Goal: Task Accomplishment & Management: Use online tool/utility

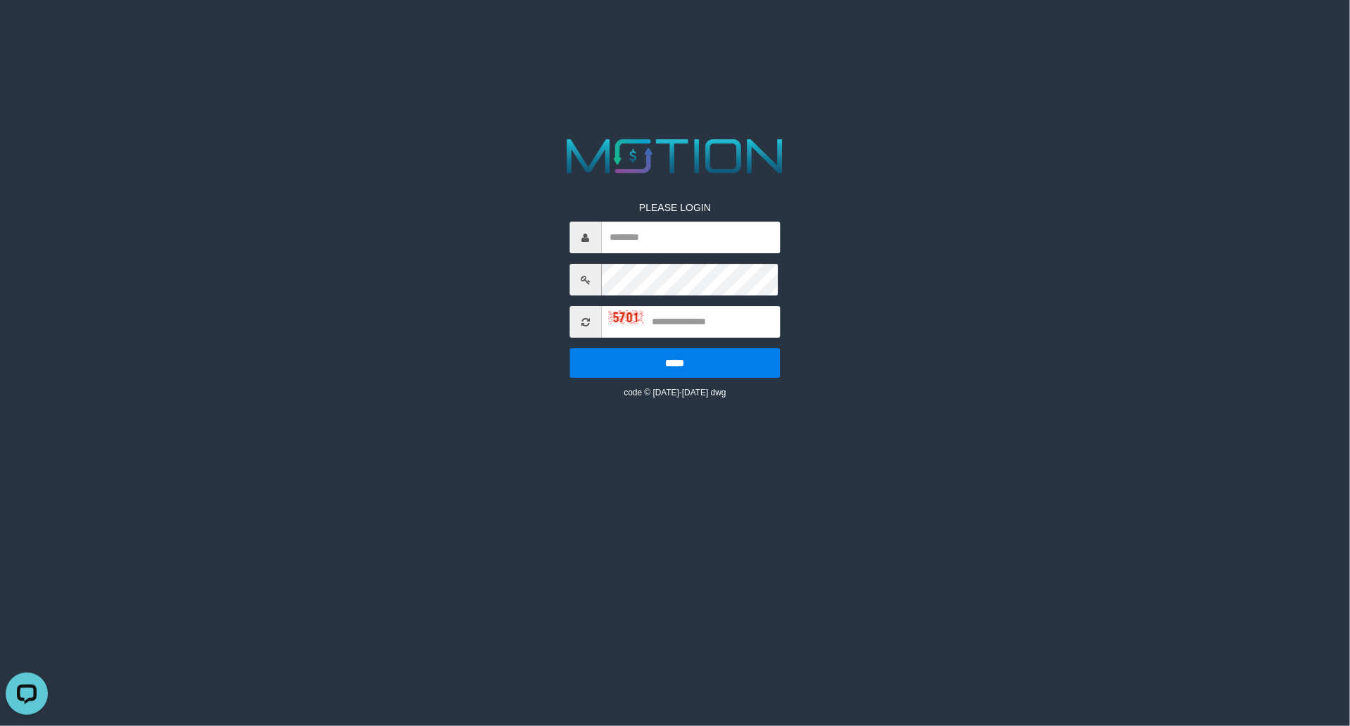
click at [653, 245] on input "text" at bounding box center [690, 238] width 179 height 32
drag, startPoint x: 706, startPoint y: 267, endPoint x: 704, endPoint y: 275, distance: 7.3
click at [706, 253] on input "text" at bounding box center [690, 238] width 179 height 32
type input "********"
click at [712, 338] on input "text" at bounding box center [690, 322] width 179 height 32
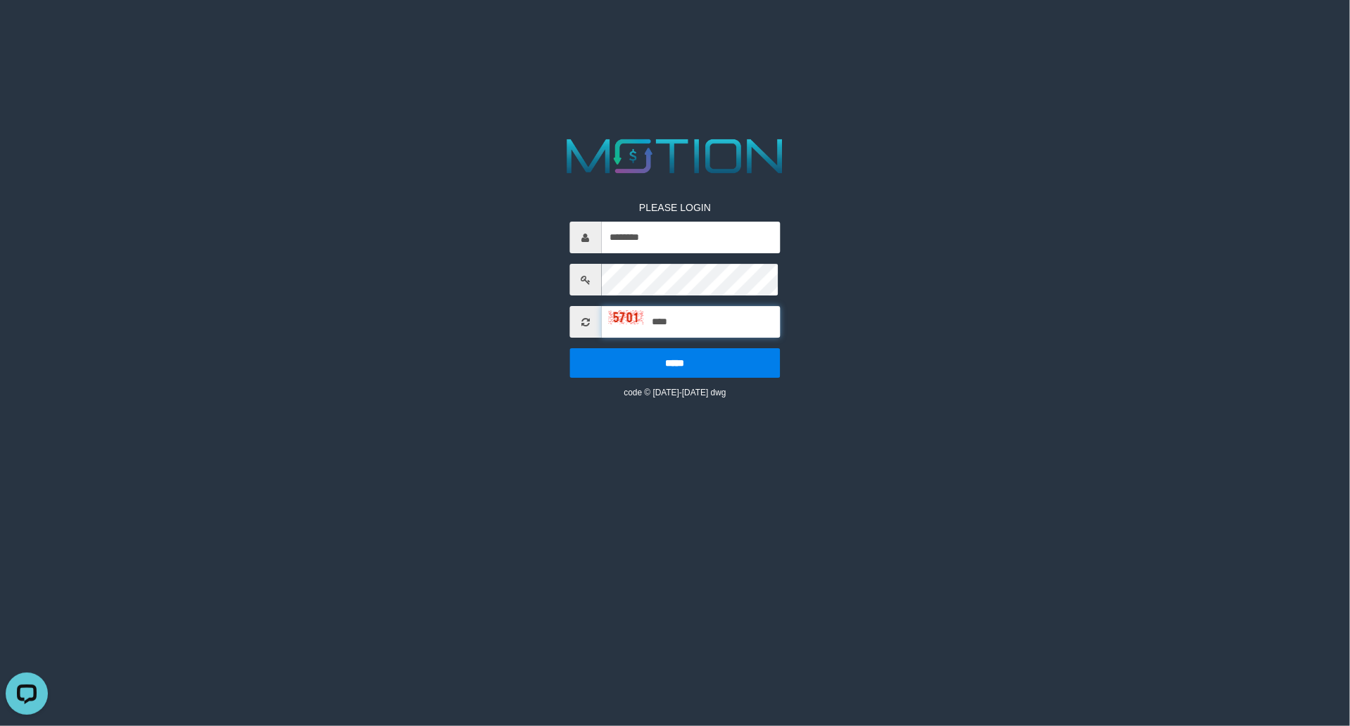
type input "****"
click at [569, 348] on input "*****" at bounding box center [674, 363] width 211 height 30
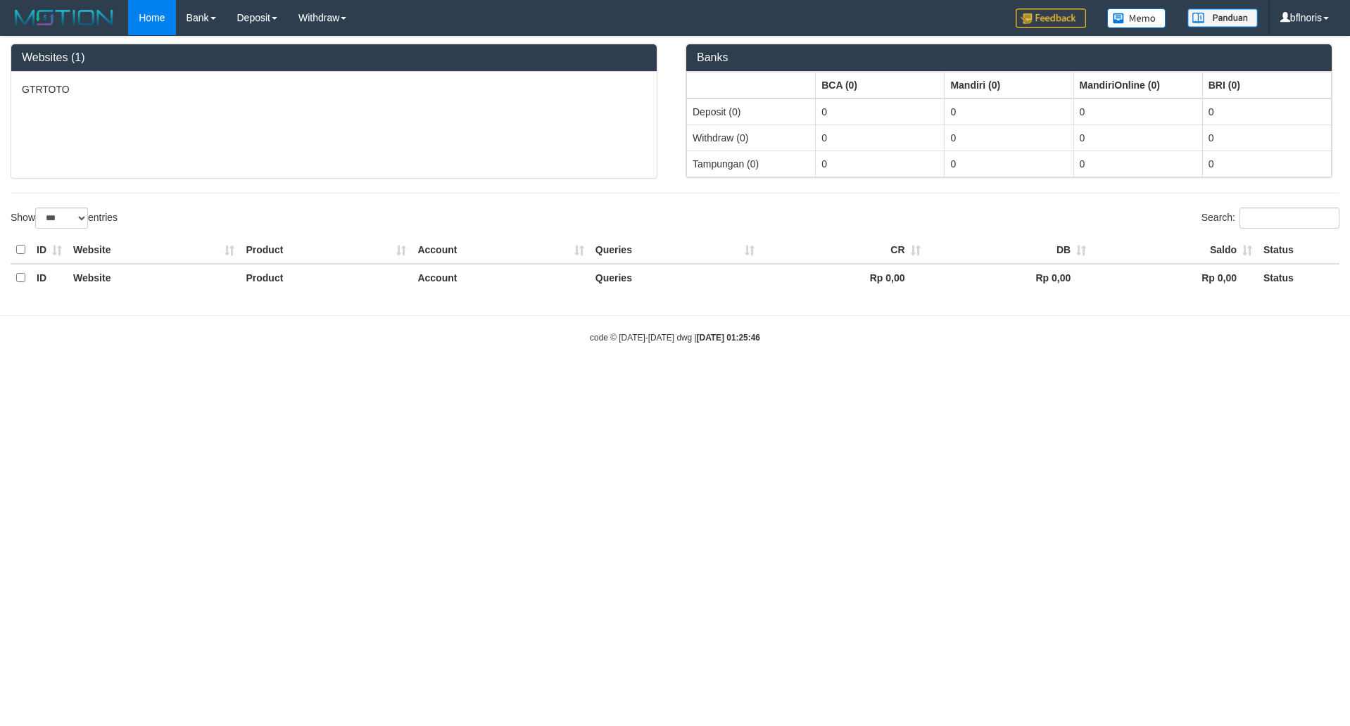
select select "***"
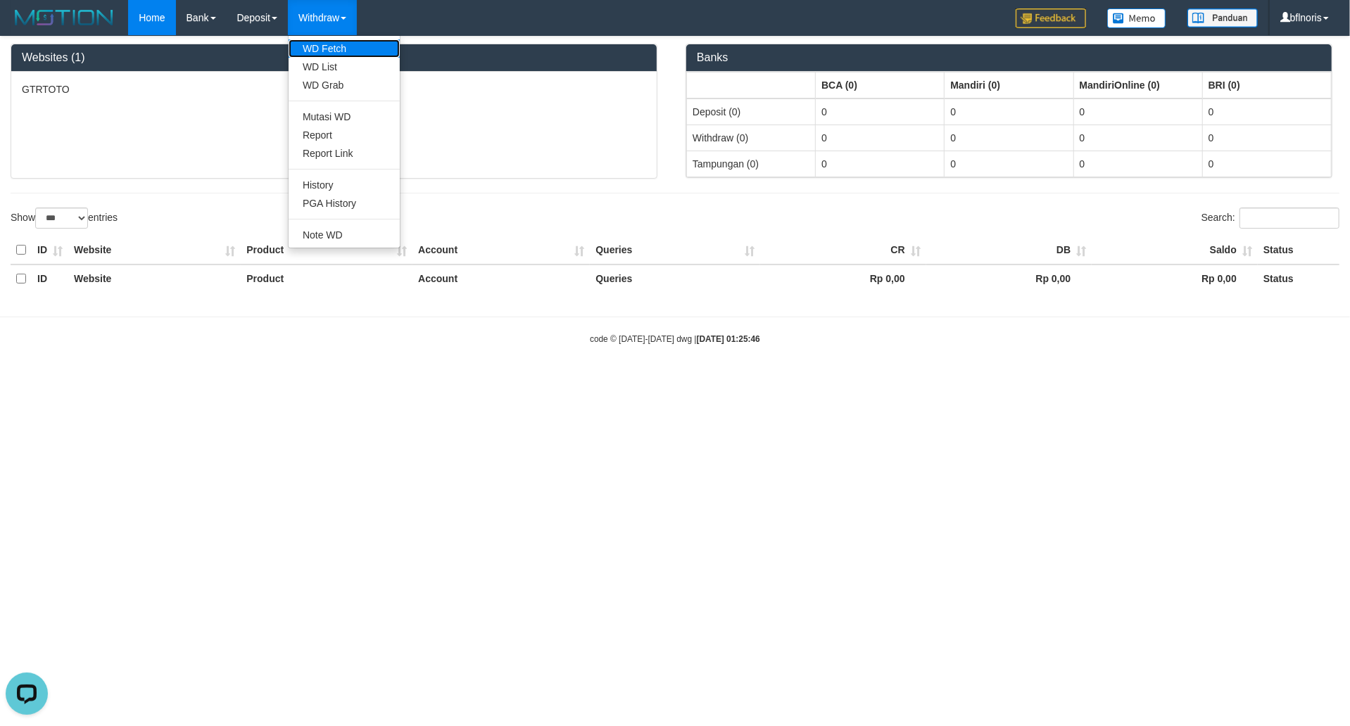
click at [387, 54] on link "WD Fetch" at bounding box center [344, 48] width 111 height 18
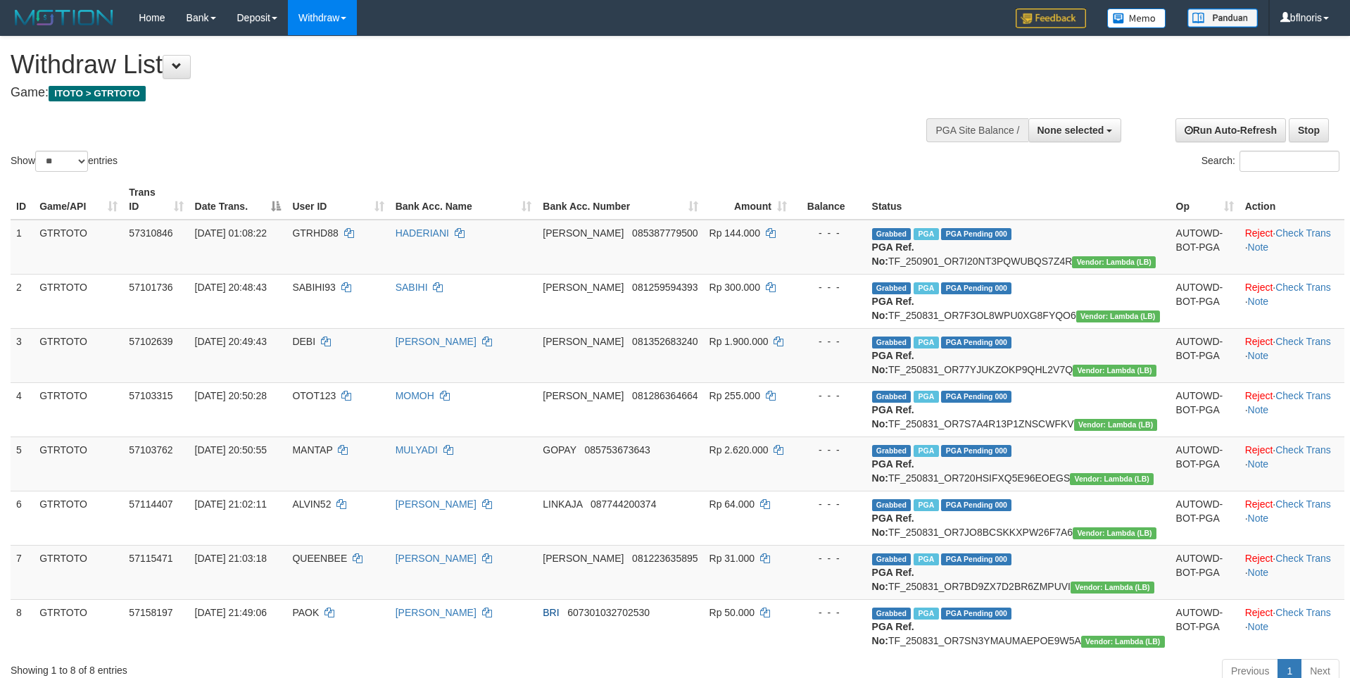
select select
select select "**"
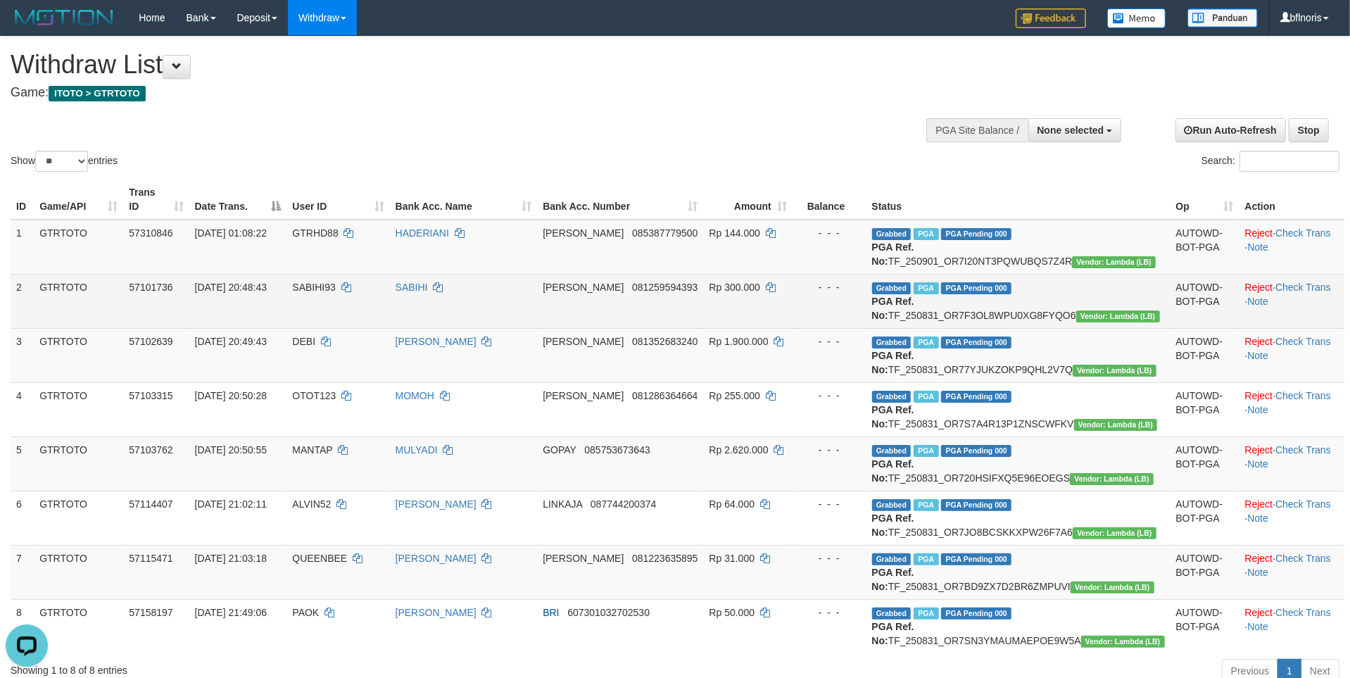
click at [862, 328] on td "- - -" at bounding box center [830, 301] width 74 height 54
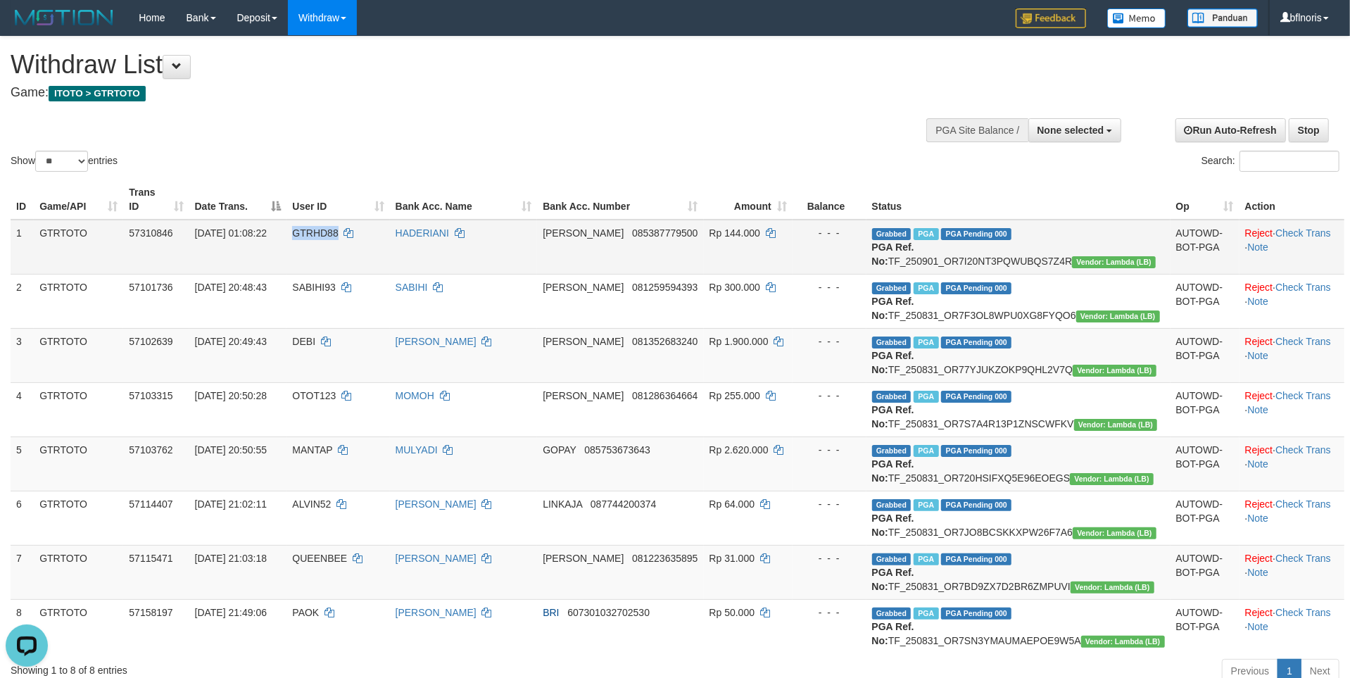
drag, startPoint x: 906, startPoint y: 306, endPoint x: 1142, endPoint y: 315, distance: 236.0
click at [1142, 275] on td "Grabbed PGA PGA Pending 000 PGA Ref. No: TF_250901_OR7I20NT3PQWUBQS7Z4R Vendor:…" at bounding box center [1018, 247] width 304 height 55
copy td "TF_250901_OR7I20NT3PQWUBQS7Z4R"
click at [871, 178] on div "**********" at bounding box center [675, 502] width 1350 height 930
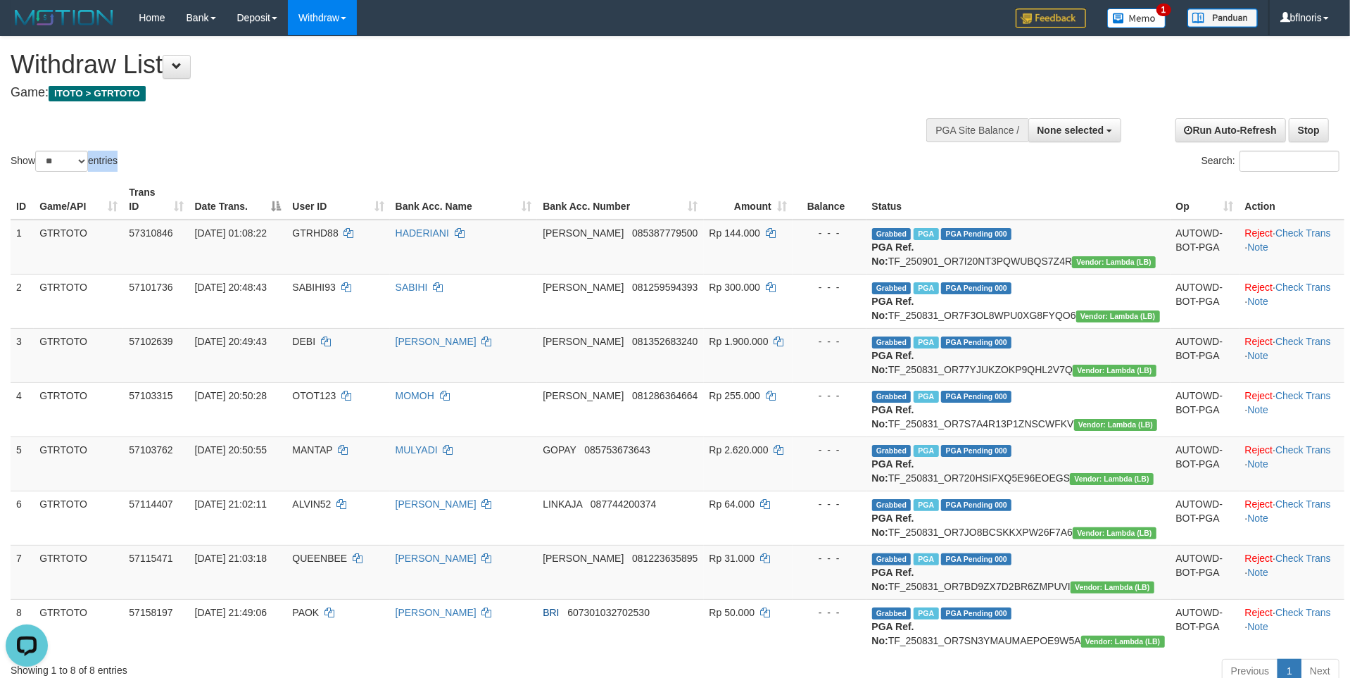
click at [628, 160] on div "Show ** ** ** *** entries Search:" at bounding box center [675, 106] width 1350 height 138
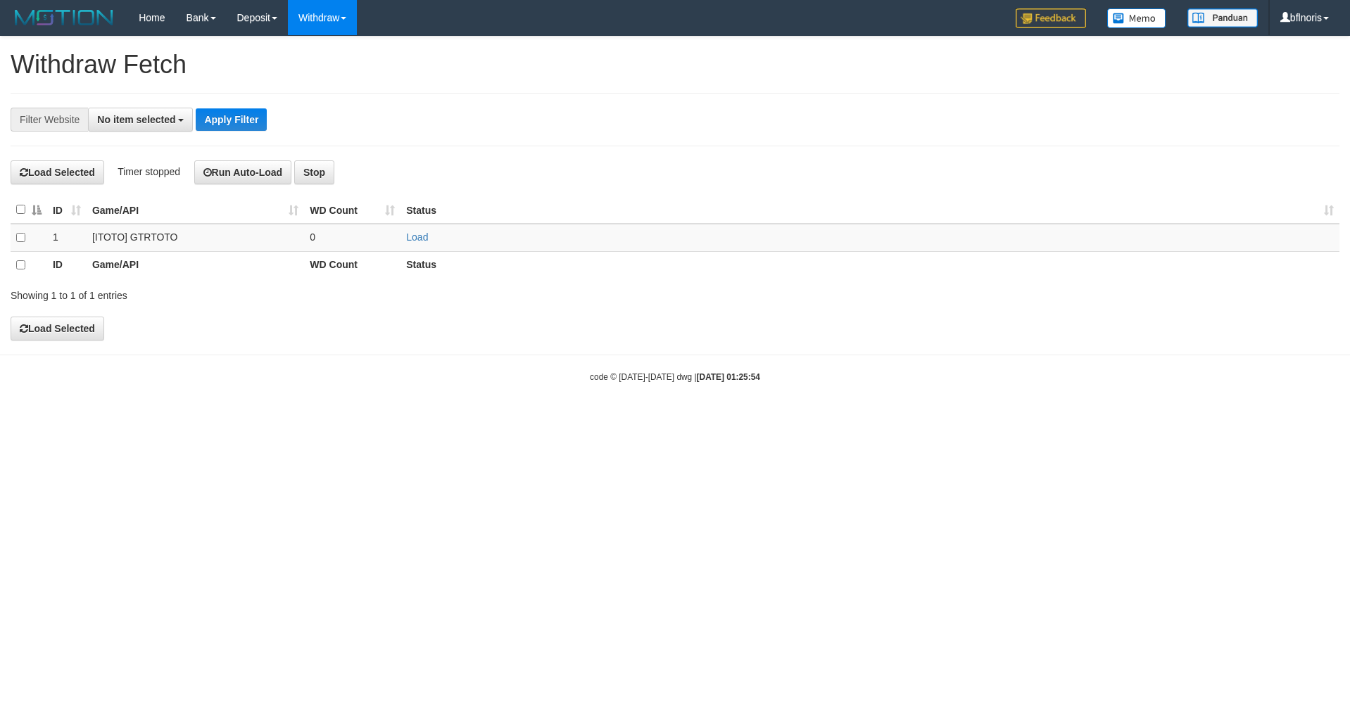
select select
click at [267, 118] on button "Apply Filter" at bounding box center [231, 119] width 71 height 23
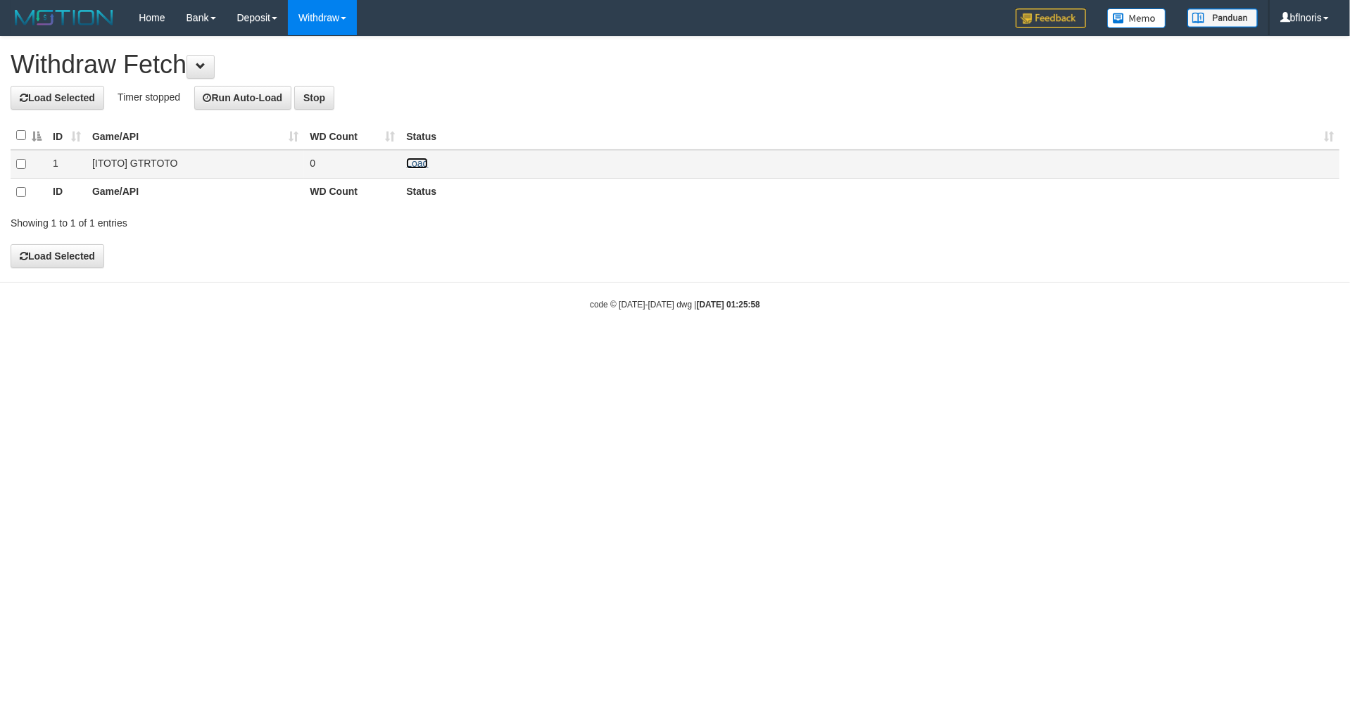
click at [413, 169] on link "Load" at bounding box center [417, 163] width 22 height 11
click at [1262, 268] on div "**********" at bounding box center [675, 153] width 1350 height 232
click at [422, 168] on td "Load OK" at bounding box center [870, 164] width 939 height 29
click at [428, 169] on link "Load" at bounding box center [417, 163] width 22 height 11
click at [421, 169] on link "Load" at bounding box center [417, 163] width 22 height 11
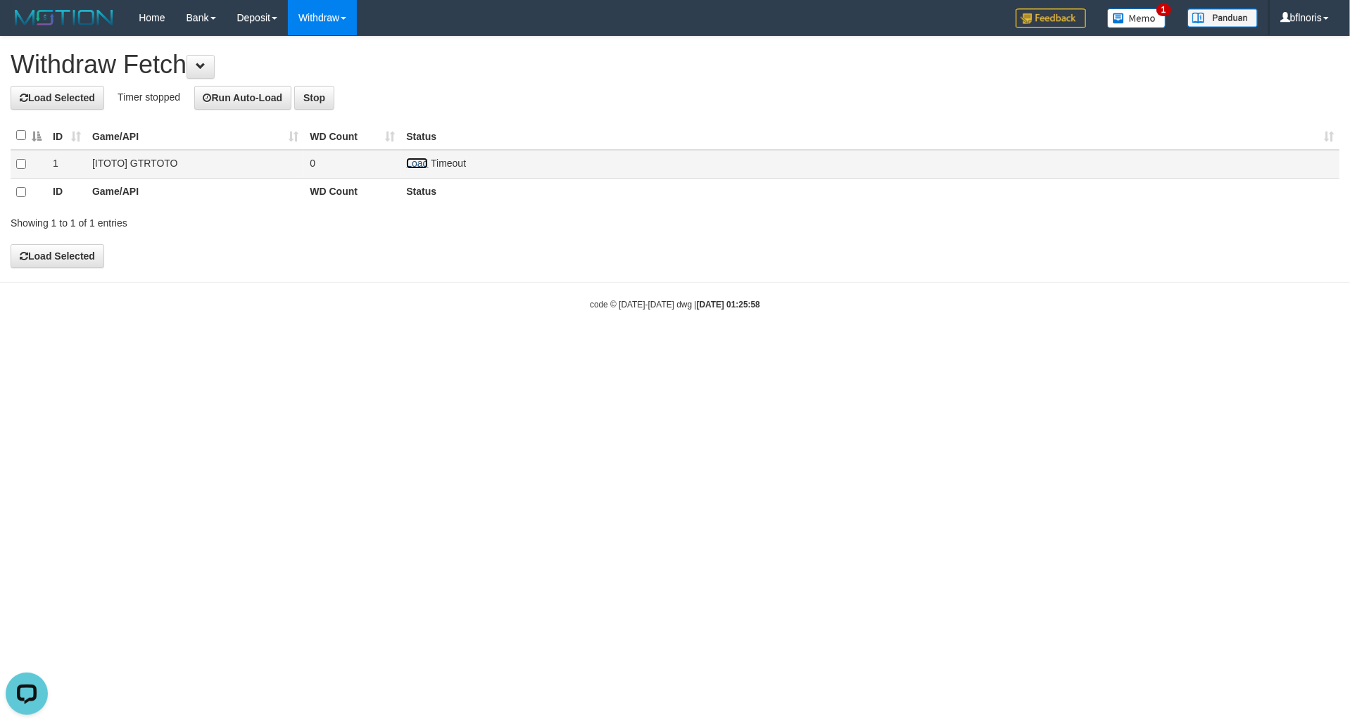
click at [421, 169] on link "Load" at bounding box center [417, 163] width 22 height 11
click at [292, 100] on button "Run Auto-Load" at bounding box center [243, 98] width 98 height 24
click at [77, 106] on button "Load Selected" at bounding box center [58, 98] width 94 height 24
click at [202, 70] on button at bounding box center [201, 67] width 28 height 24
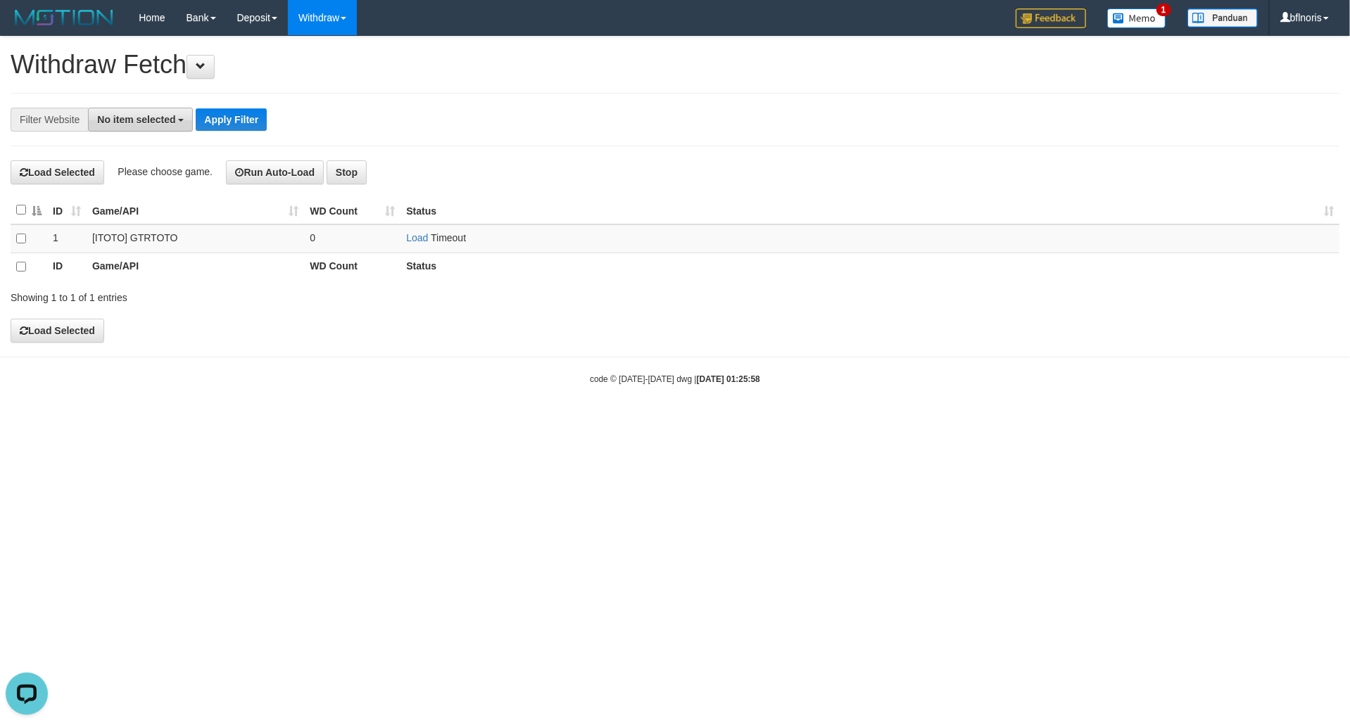
click at [150, 125] on span "No item selected" at bounding box center [136, 119] width 78 height 11
click at [132, 225] on label "[ITOTO] GTRTOTO" at bounding box center [151, 215] width 124 height 20
select select "***"
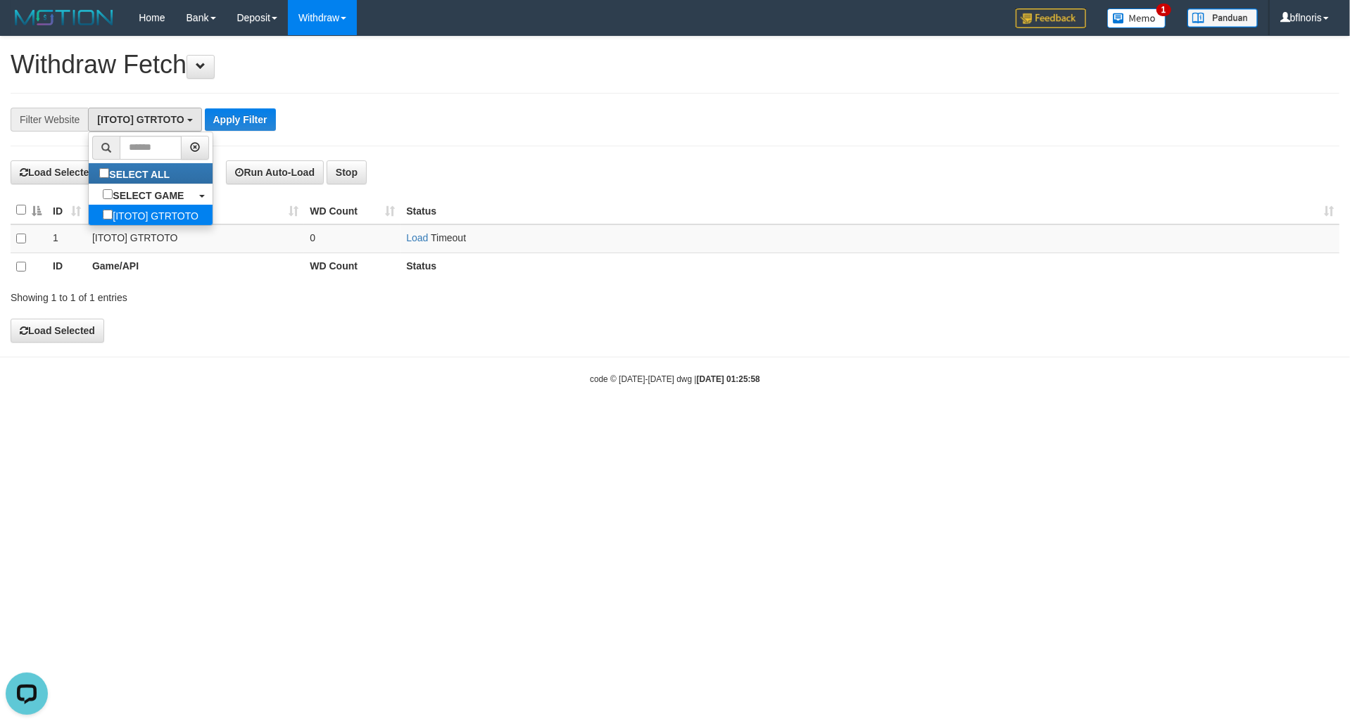
scroll to position [15, 0]
click at [588, 248] on td "Load Timeout" at bounding box center [870, 239] width 939 height 29
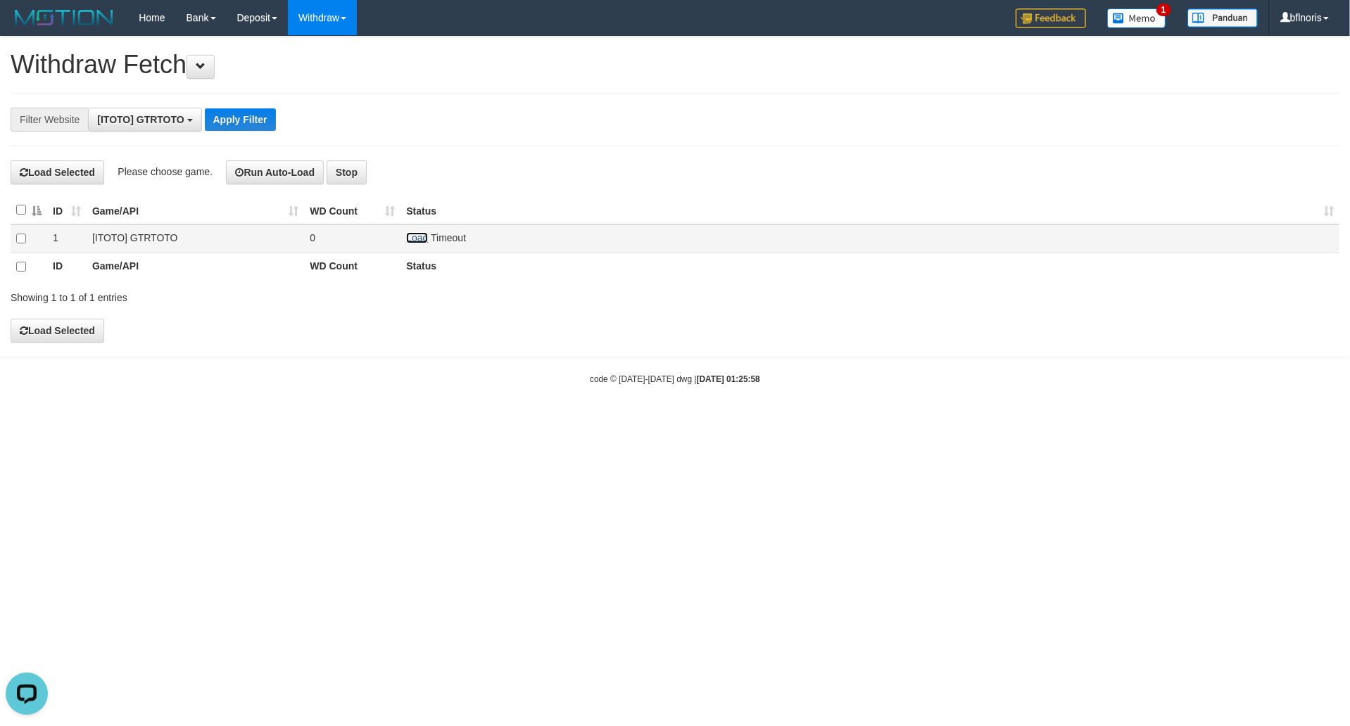
click at [426, 244] on link "Load" at bounding box center [417, 237] width 22 height 11
click at [422, 244] on link "Load" at bounding box center [417, 237] width 22 height 11
click at [421, 244] on link "Load" at bounding box center [417, 237] width 22 height 11
drag, startPoint x: 610, startPoint y: 143, endPoint x: 524, endPoint y: 174, distance: 91.3
click at [610, 144] on div "**********" at bounding box center [675, 119] width 1329 height 53
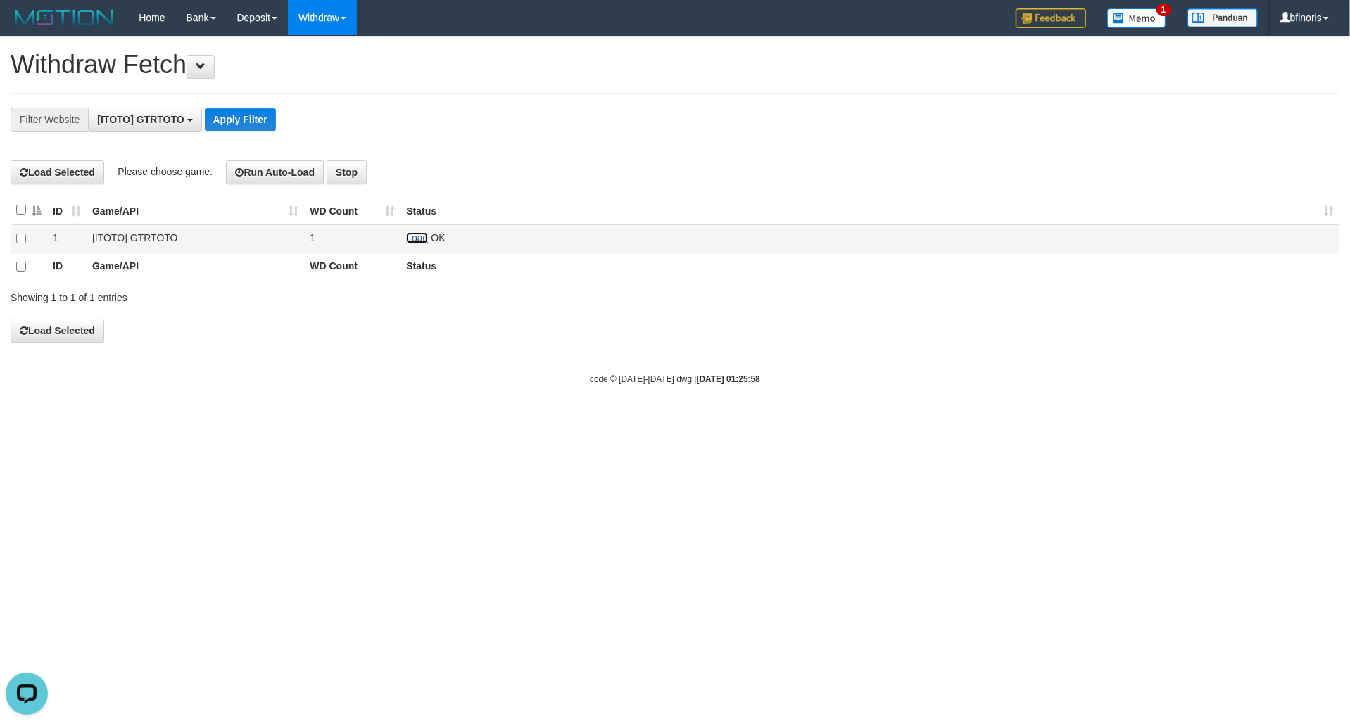
click at [428, 244] on link "Load" at bounding box center [417, 237] width 22 height 11
click at [276, 127] on button "Apply Filter" at bounding box center [240, 119] width 71 height 23
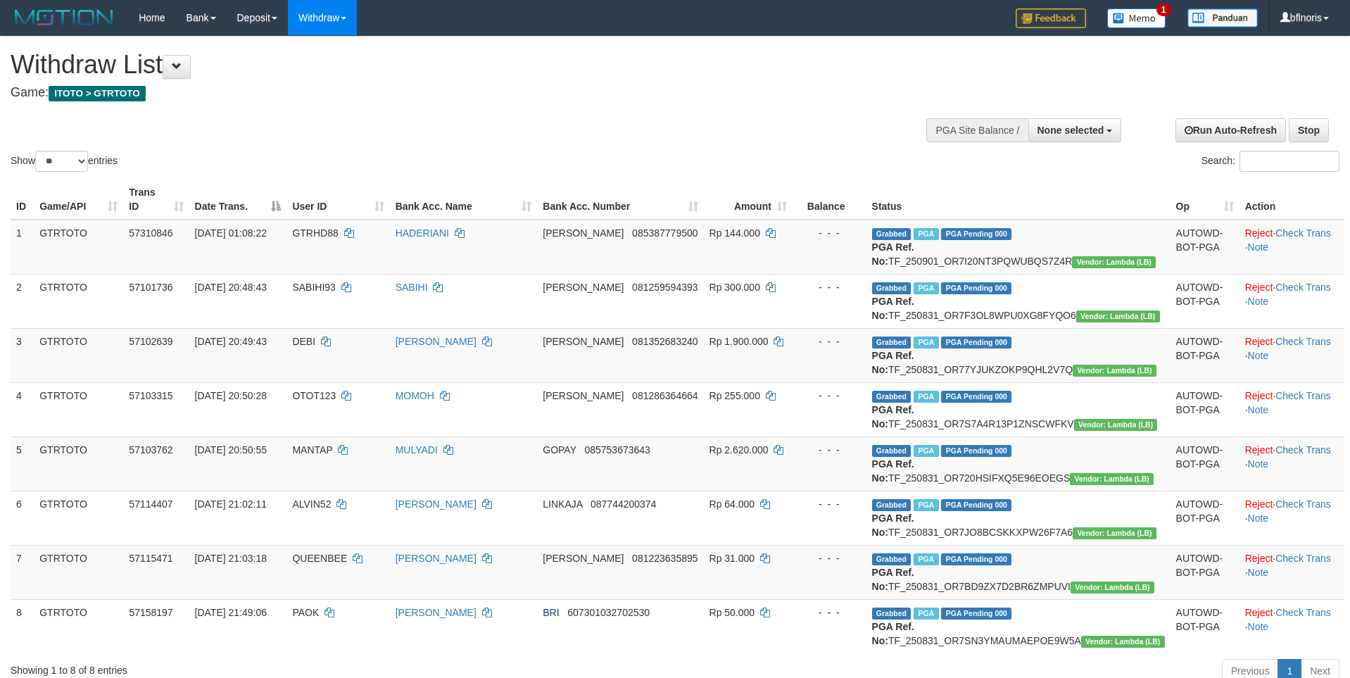
select select
select select "**"
click at [182, 69] on span at bounding box center [177, 66] width 10 height 10
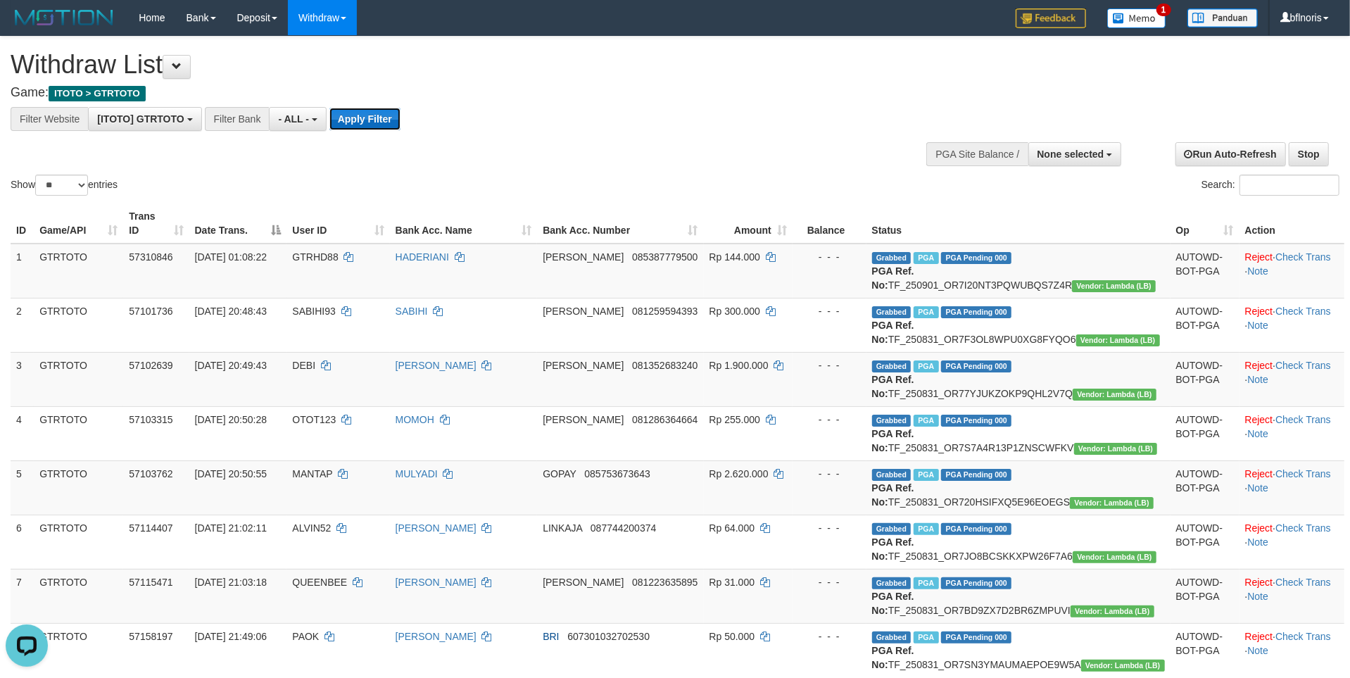
click at [401, 128] on button "Apply Filter" at bounding box center [364, 119] width 71 height 23
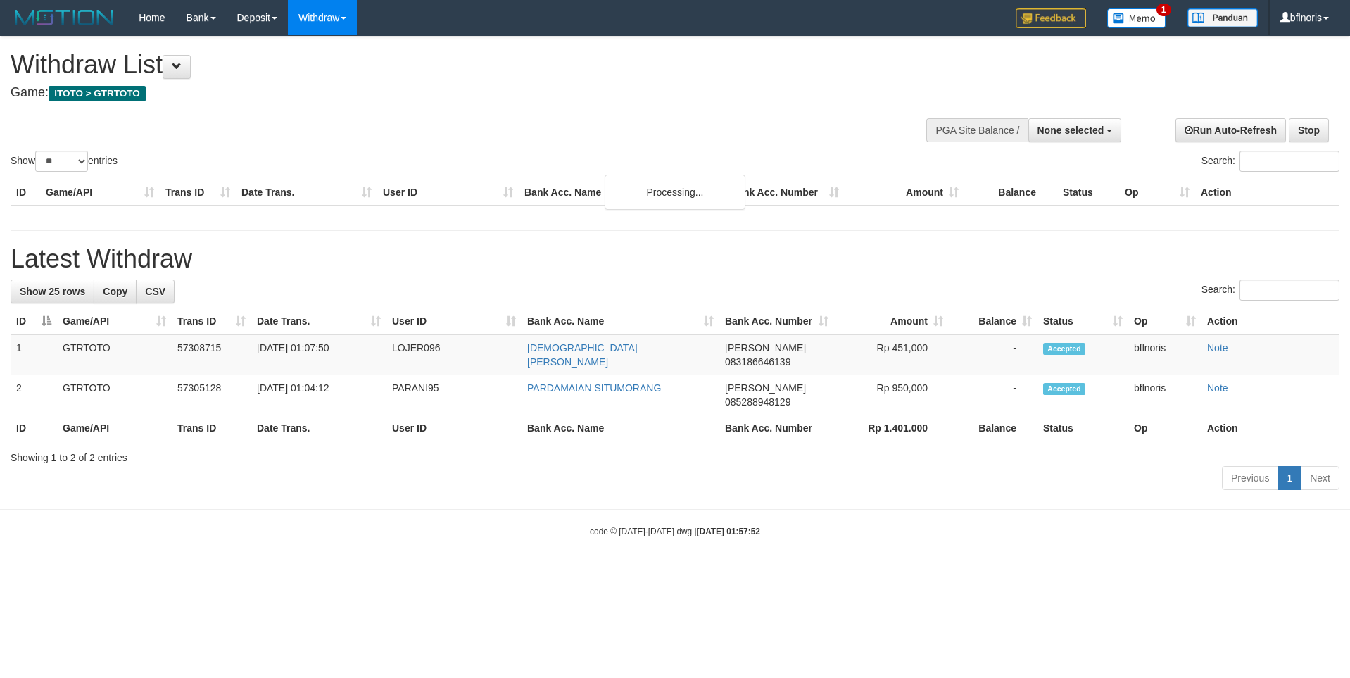
select select
select select "**"
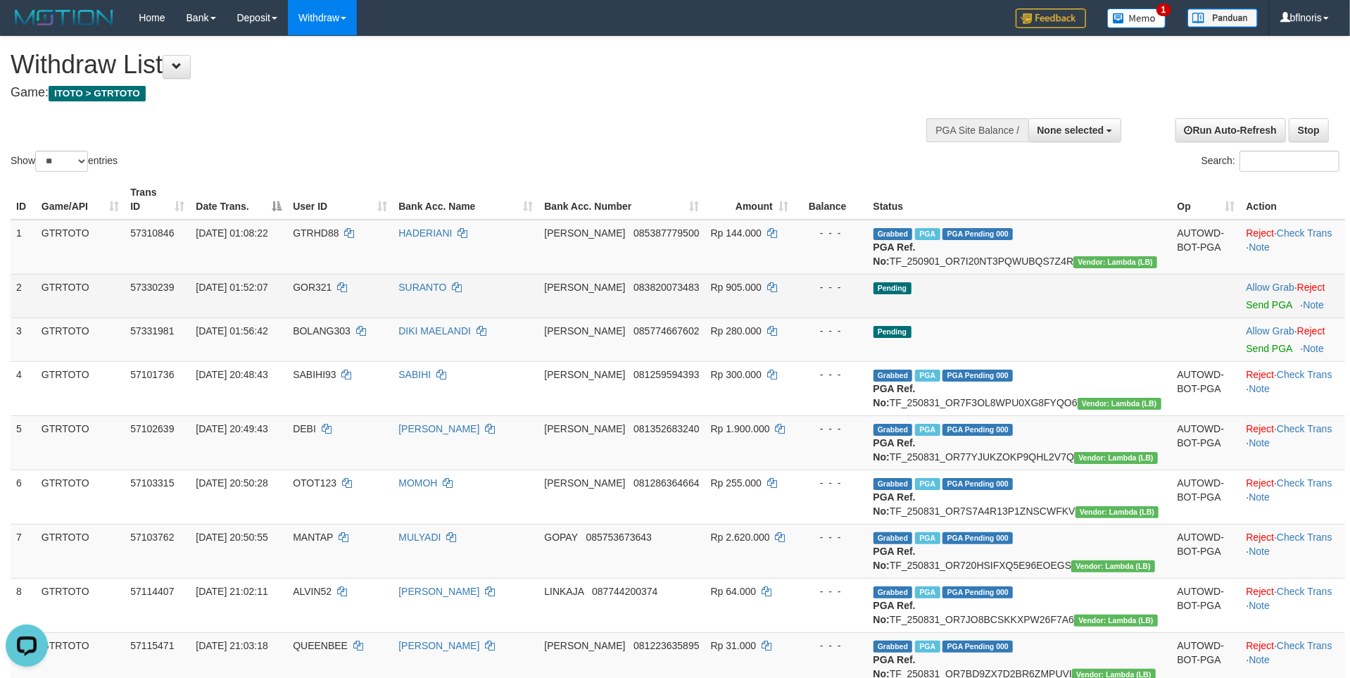
click at [1080, 317] on td "Pending" at bounding box center [1020, 296] width 304 height 44
click at [1256, 310] on link "Send PGA" at bounding box center [1270, 304] width 46 height 11
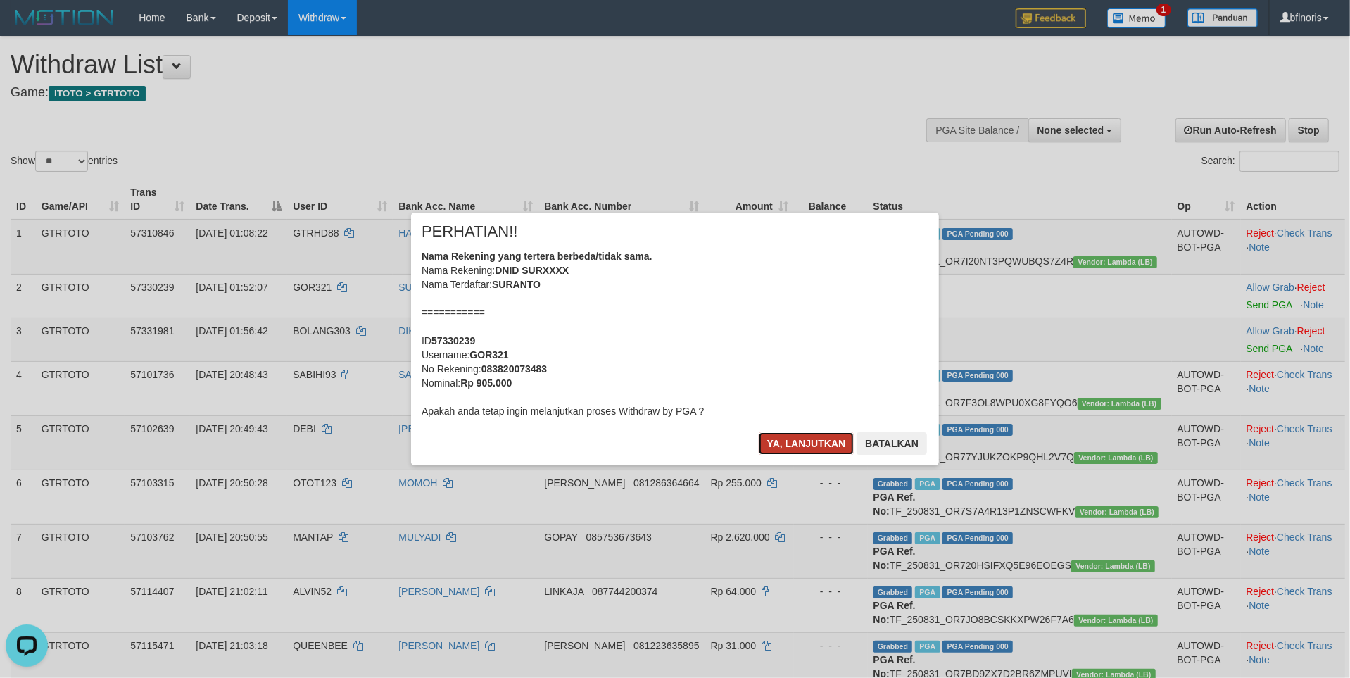
click at [759, 455] on button "Ya, lanjutkan" at bounding box center [807, 443] width 96 height 23
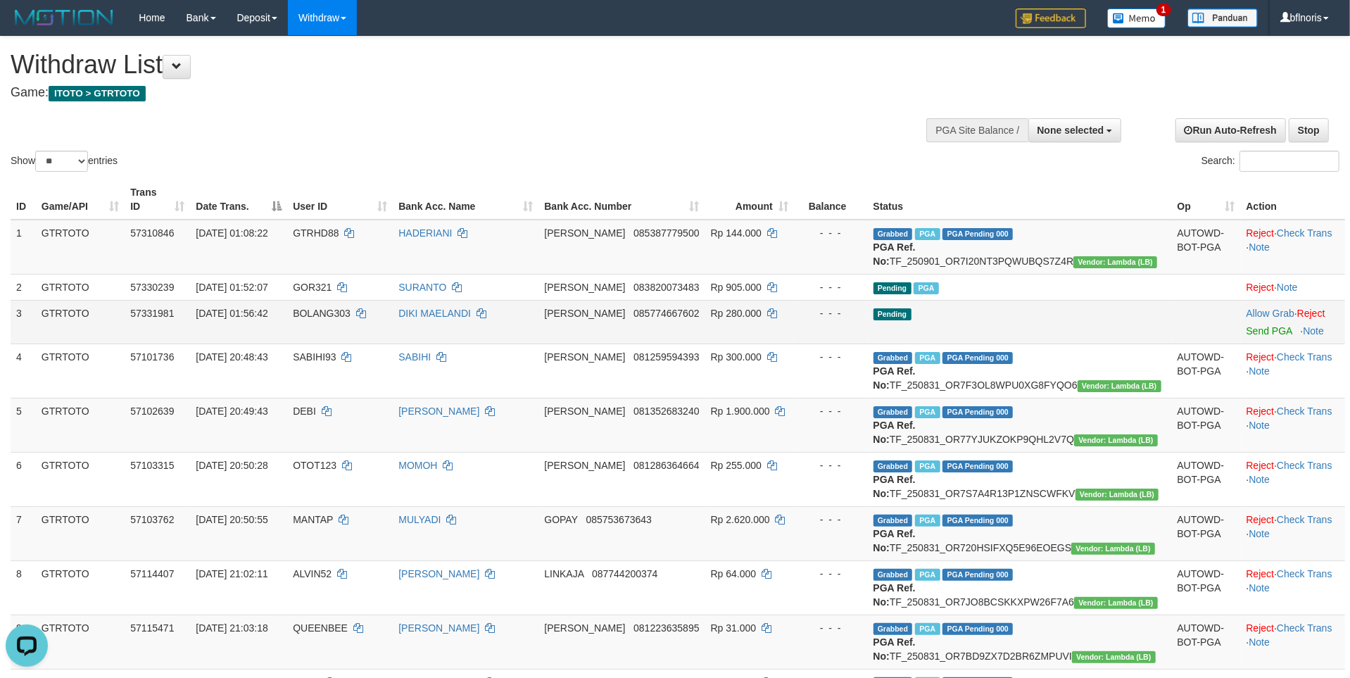
click at [1253, 343] on td "Allow Grab · Reject Send PGA · Note" at bounding box center [1293, 322] width 104 height 44
click at [1253, 336] on link "Send PGA" at bounding box center [1270, 330] width 46 height 11
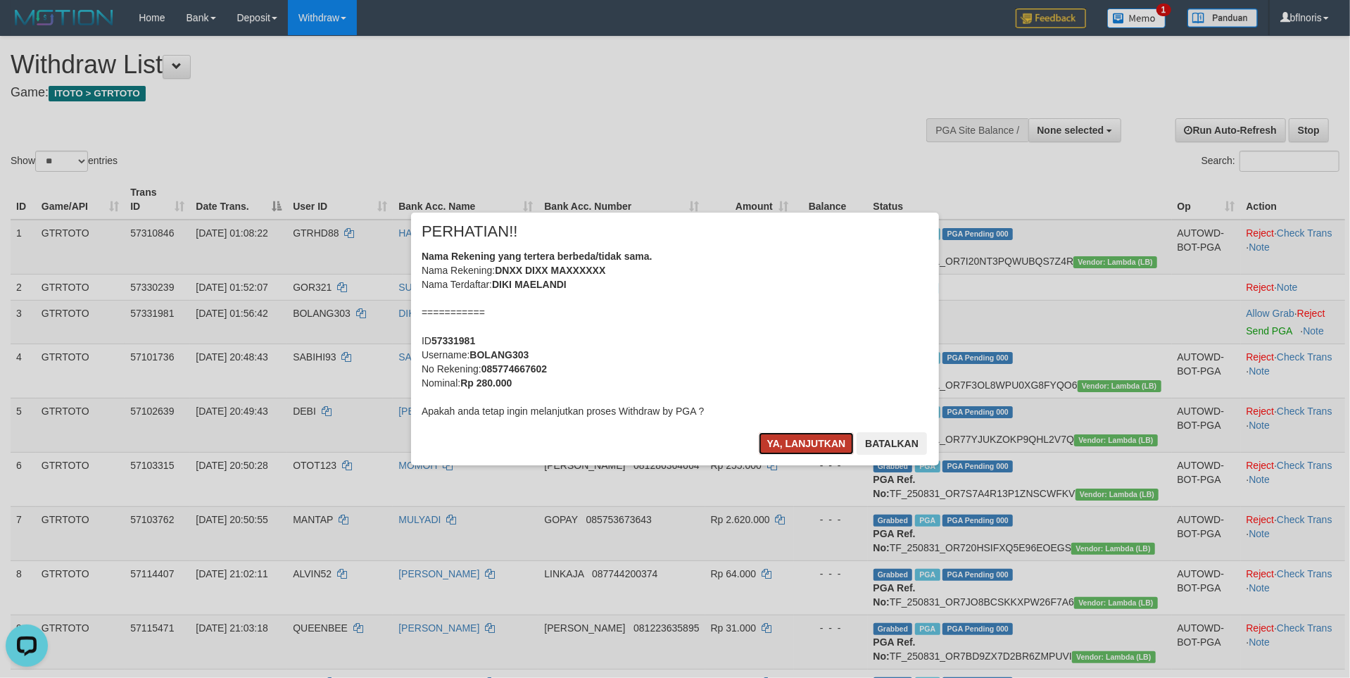
click at [759, 455] on button "Ya, lanjutkan" at bounding box center [807, 443] width 96 height 23
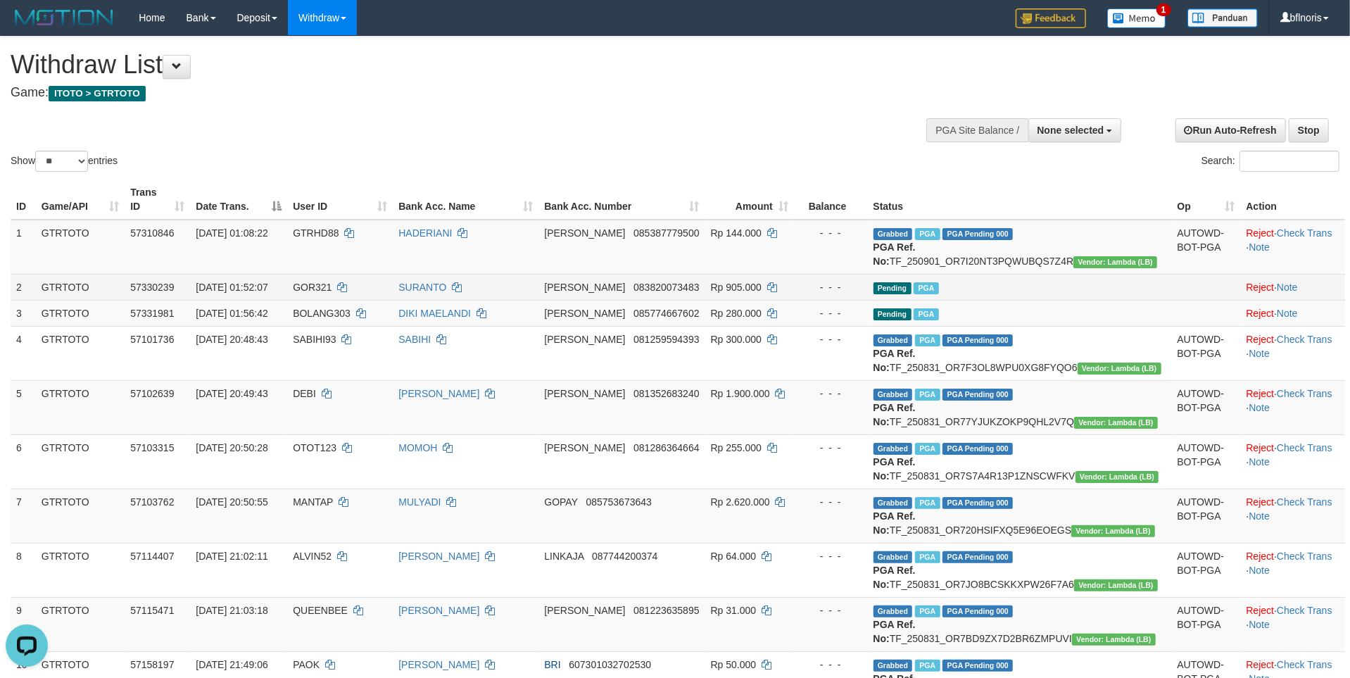
click at [1091, 300] on td "Pending PGA" at bounding box center [1020, 287] width 304 height 26
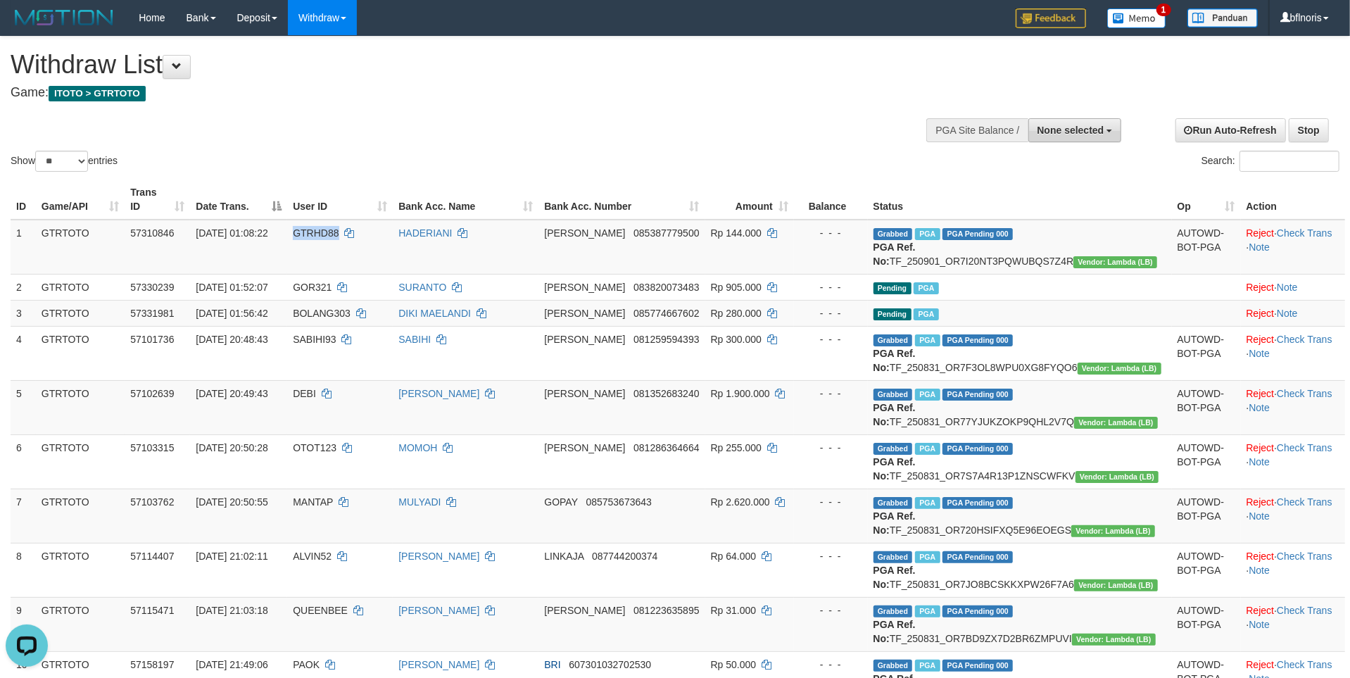
click at [1098, 132] on span "None selected" at bounding box center [1071, 130] width 67 height 11
click at [1078, 210] on label "[ITOTO] GTRTOTO" at bounding box center [1057, 201] width 128 height 18
select select "***"
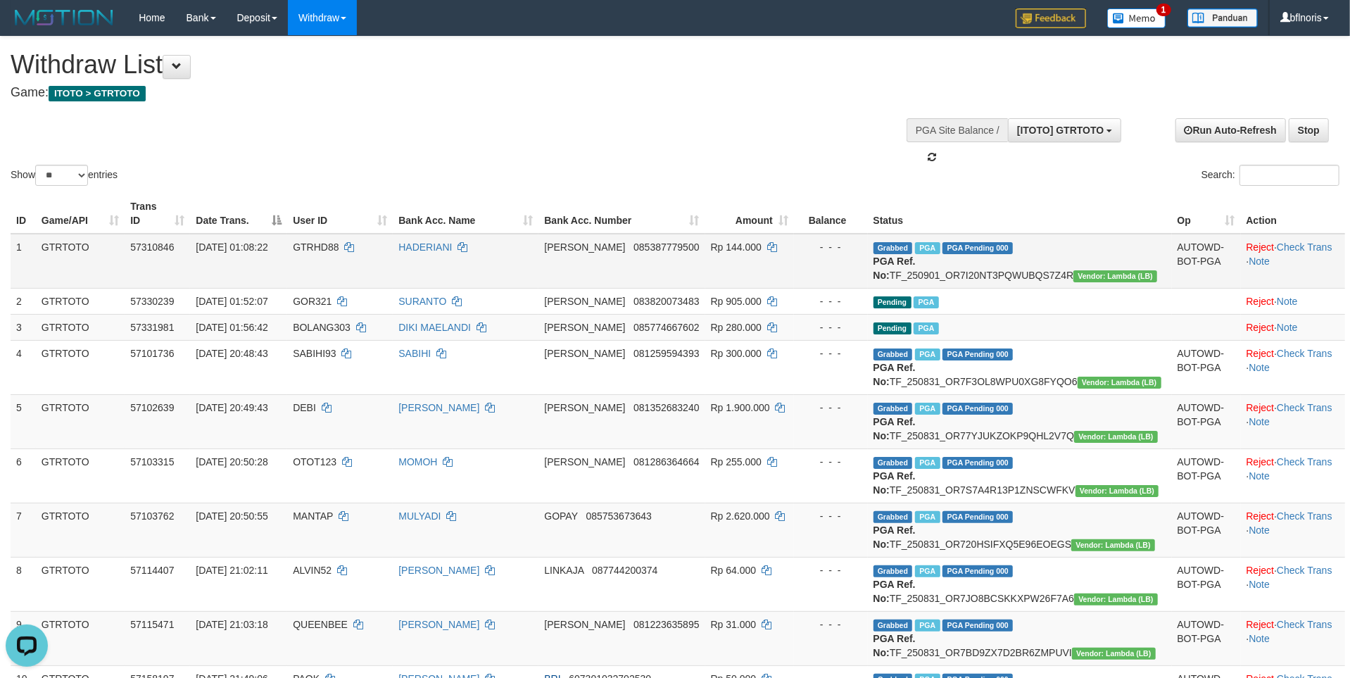
scroll to position [15, 0]
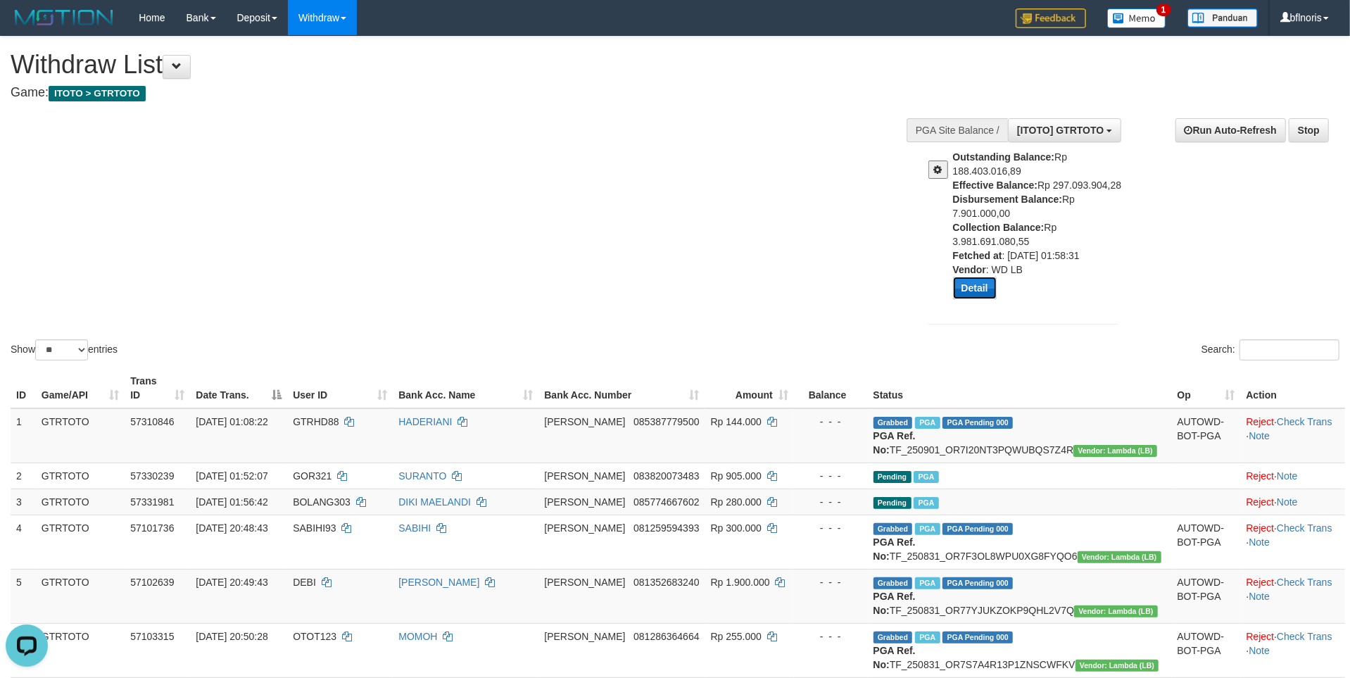
click at [987, 299] on button "Detail" at bounding box center [975, 288] width 44 height 23
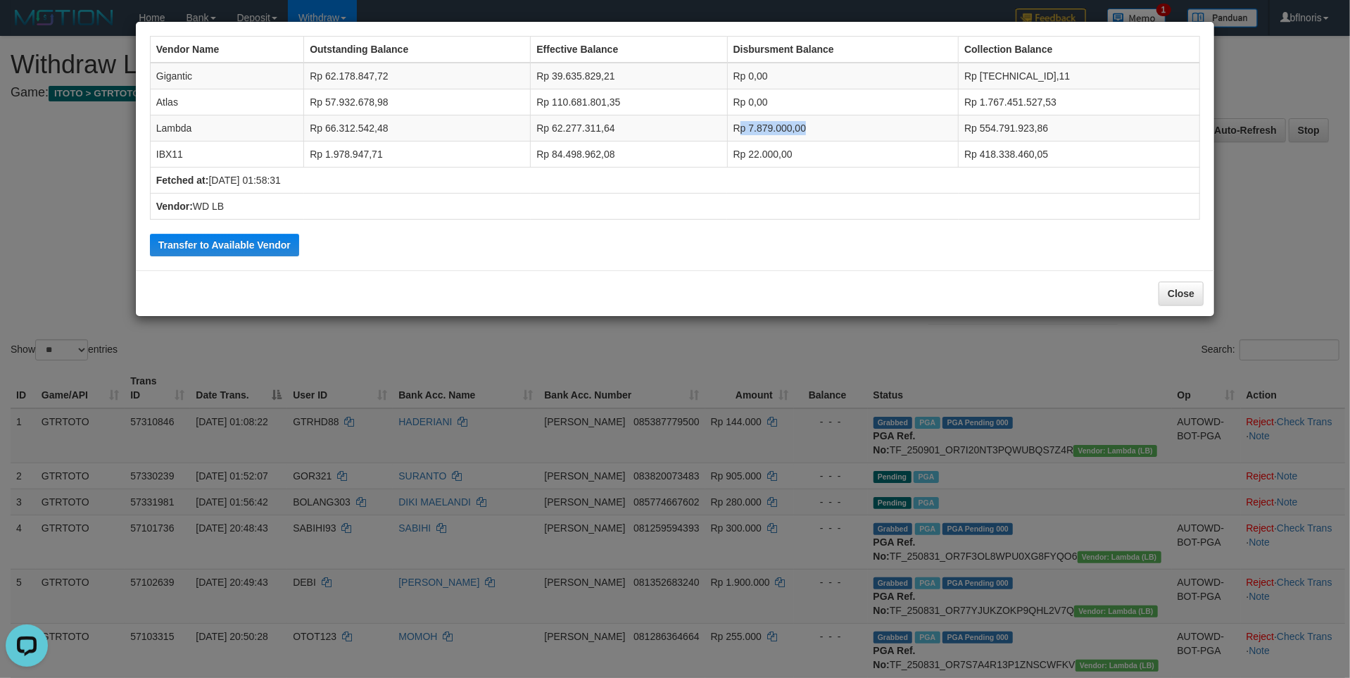
drag, startPoint x: 860, startPoint y: 148, endPoint x: 874, endPoint y: 148, distance: 14.1
click at [874, 141] on td "Rp 7.879.000,00" at bounding box center [843, 128] width 232 height 26
click at [1174, 305] on button "Close" at bounding box center [1181, 294] width 45 height 24
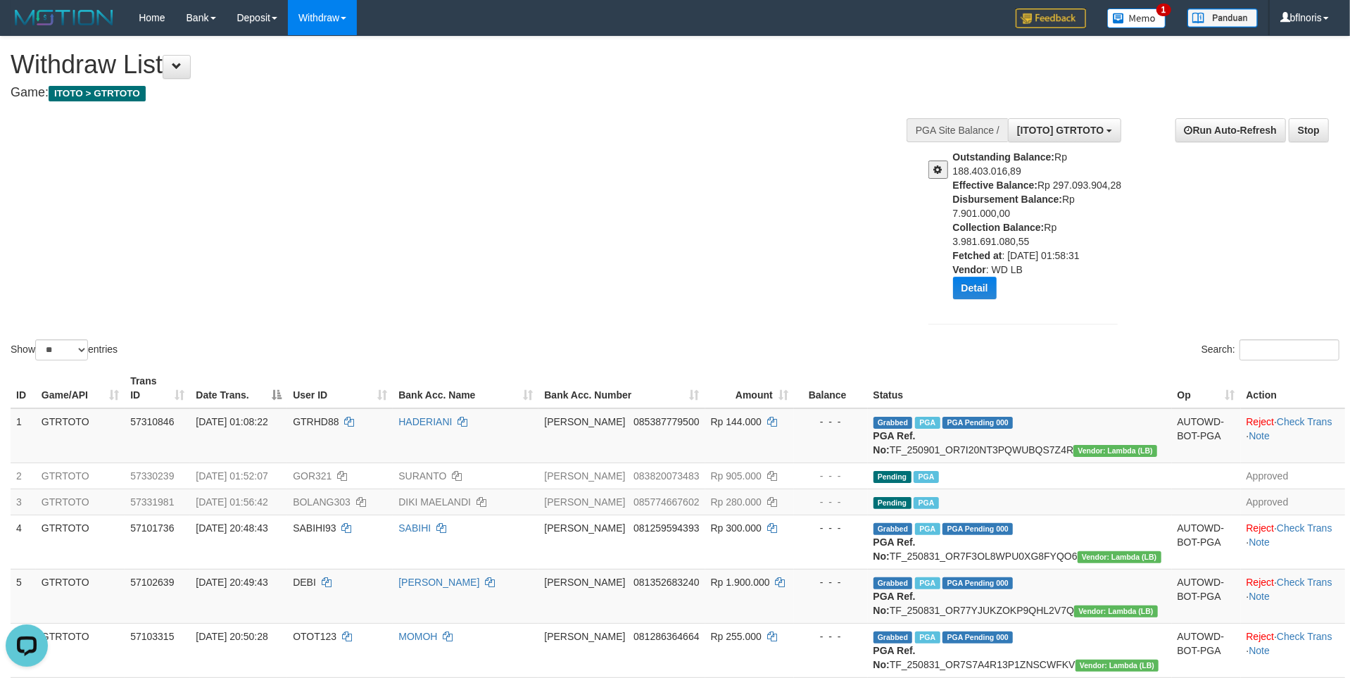
click at [808, 280] on div "Show ** ** ** *** entries Search:" at bounding box center [675, 200] width 1350 height 327
click at [1052, 136] on span "[ITOTO] GTRTOTO" at bounding box center [1060, 130] width 87 height 11
click at [1066, 210] on label "[ITOTO] GTRTOTO" at bounding box center [1057, 201] width 128 height 18
click at [1180, 298] on div "**********" at bounding box center [1128, 223] width 443 height 231
click at [819, 290] on div "Show ** ** ** *** entries Search:" at bounding box center [675, 200] width 1350 height 327
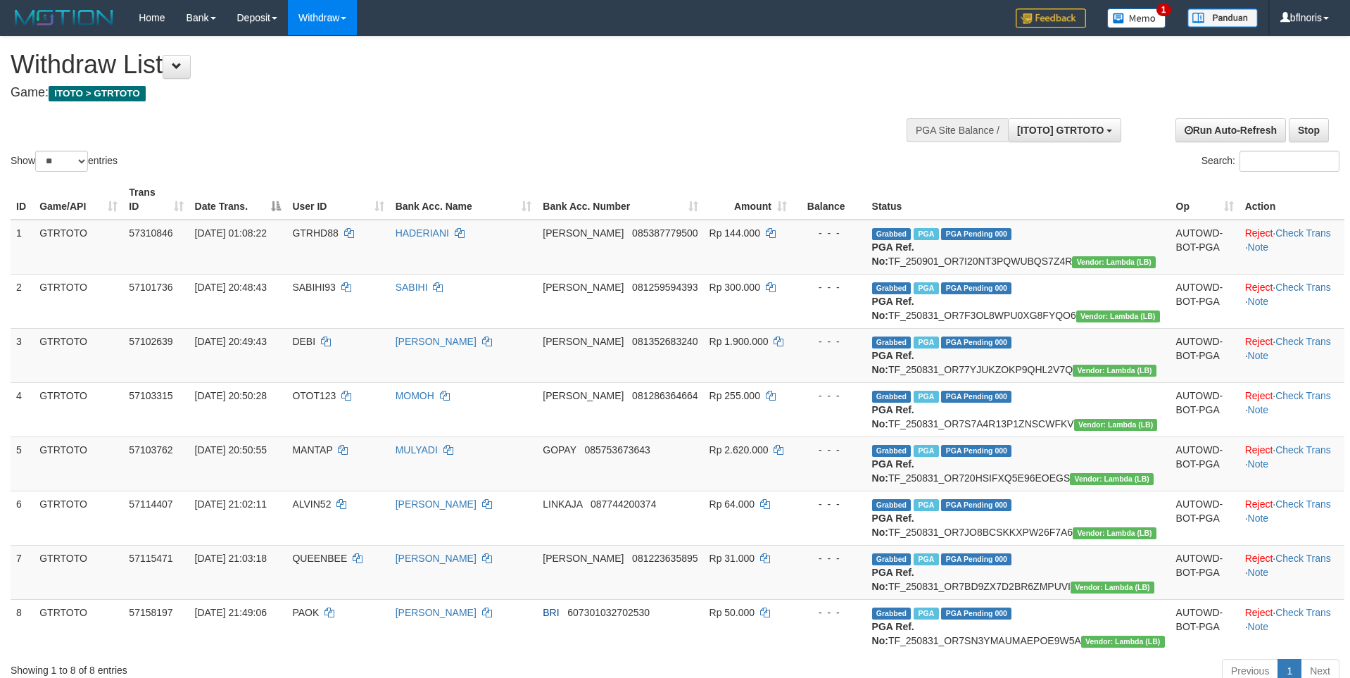
select select "**"
click at [997, 175] on div "Search:" at bounding box center [1013, 163] width 654 height 25
click at [826, 275] on td "- - -" at bounding box center [830, 247] width 74 height 55
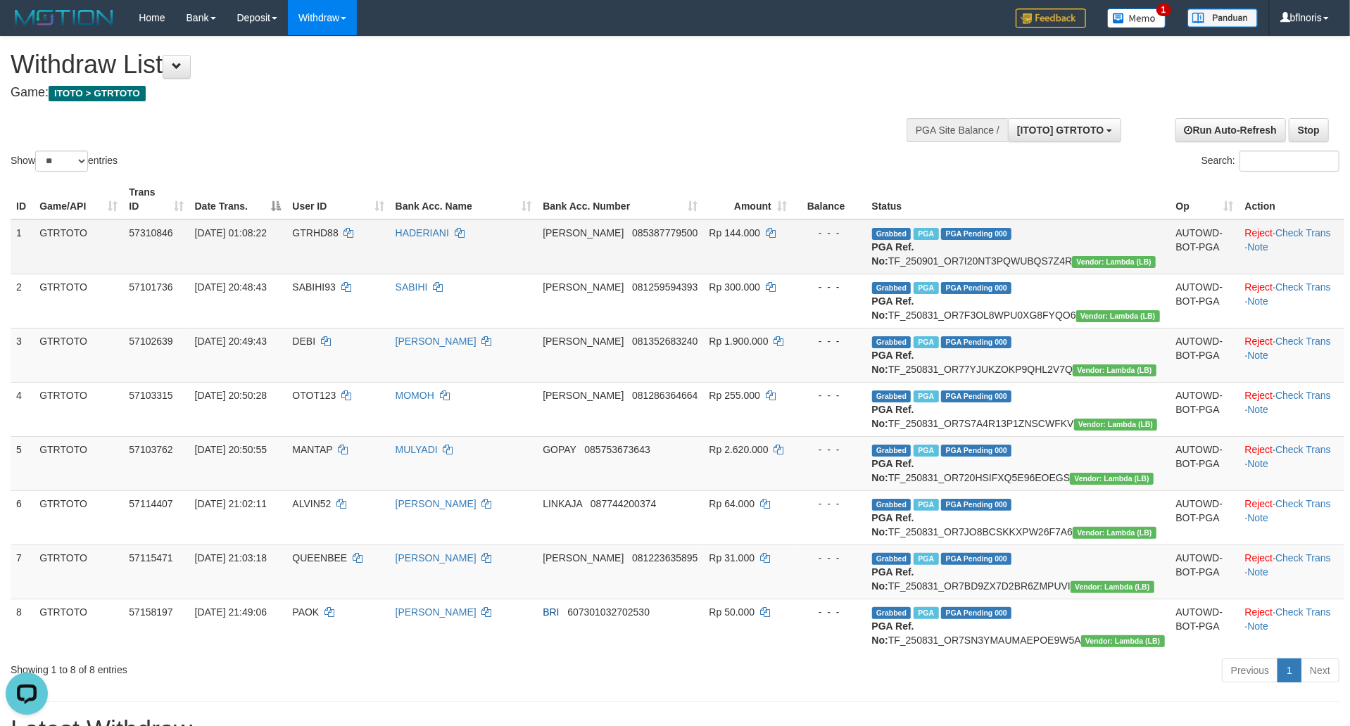
click at [845, 275] on td "- - -" at bounding box center [830, 247] width 74 height 55
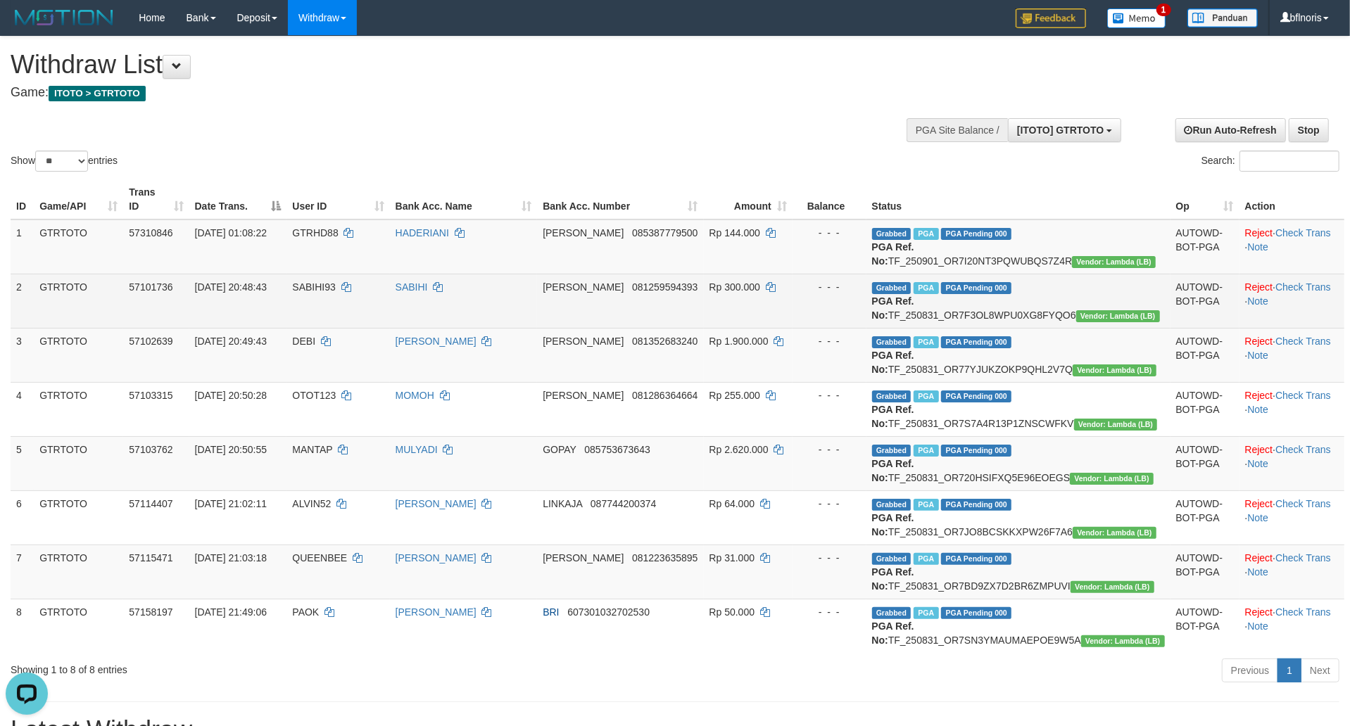
drag, startPoint x: 878, startPoint y: 394, endPoint x: 818, endPoint y: 509, distance: 129.7
click at [866, 328] on td "- - -" at bounding box center [830, 301] width 74 height 54
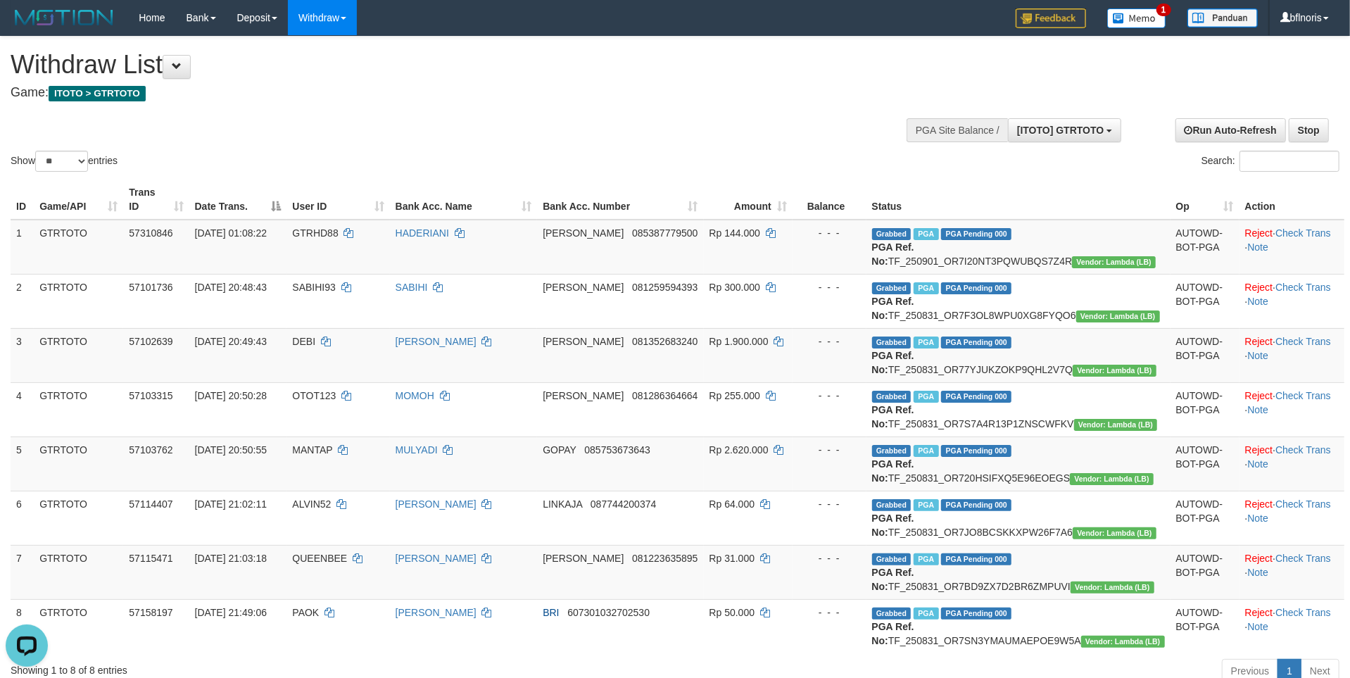
click at [959, 175] on div "Search:" at bounding box center [1013, 163] width 654 height 25
click at [1092, 73] on div "Show ** ** ** *** entries Search:" at bounding box center [675, 106] width 1350 height 138
click at [191, 68] on button at bounding box center [177, 67] width 28 height 24
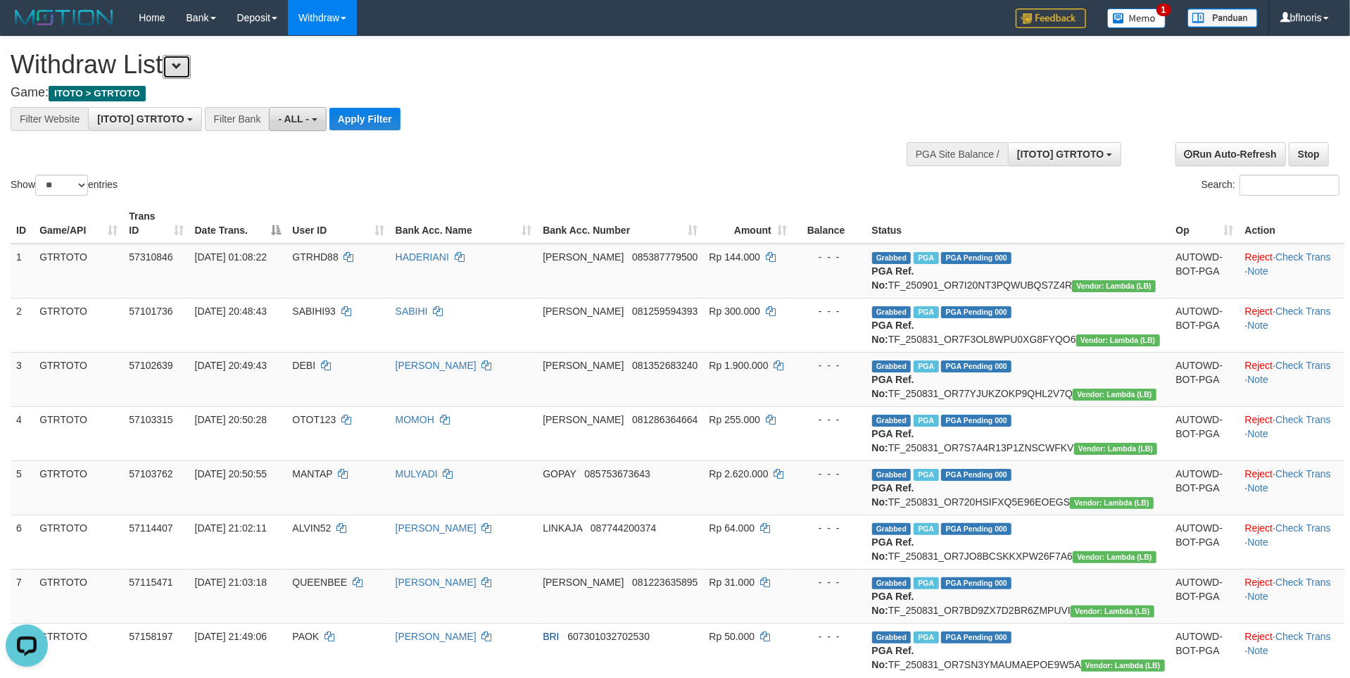
scroll to position [15, 0]
drag, startPoint x: 445, startPoint y: 129, endPoint x: 81, endPoint y: 139, distance: 364.0
click at [401, 128] on button "Apply Filter" at bounding box center [364, 119] width 71 height 23
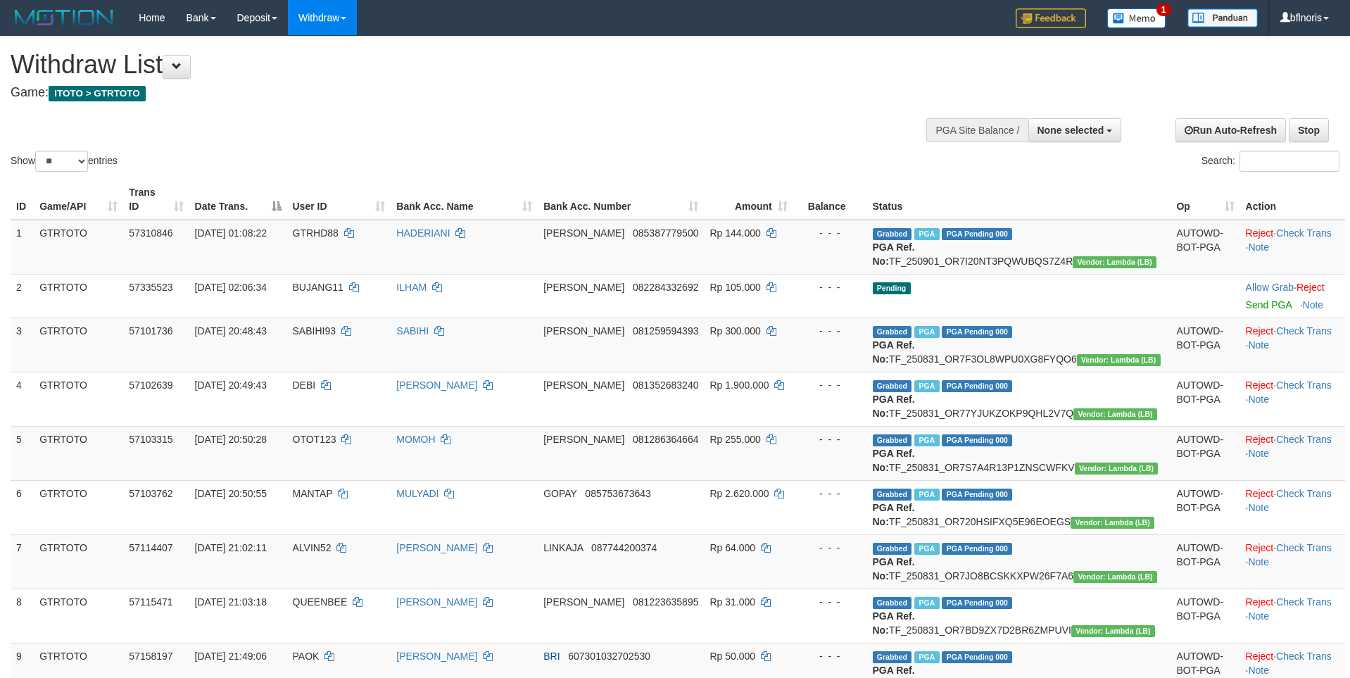
select select
select select "**"
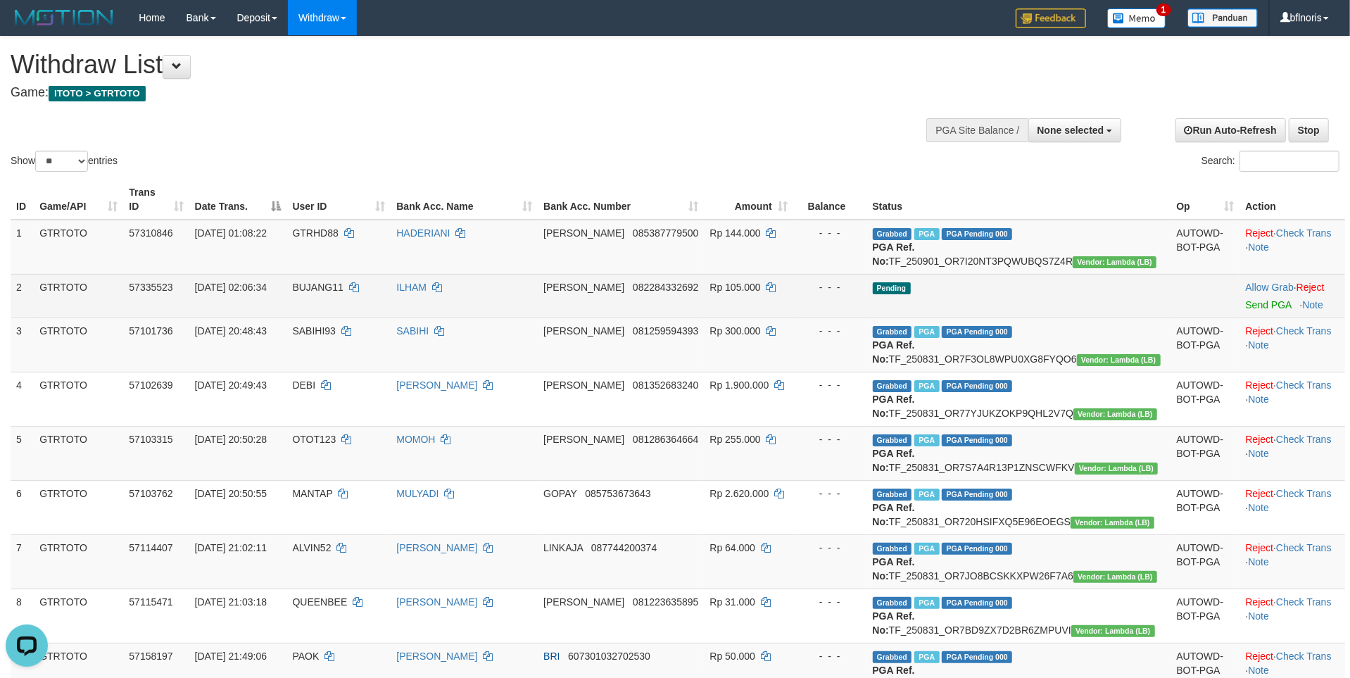
click at [793, 317] on td "Rp 105.000" at bounding box center [748, 296] width 89 height 44
click at [1247, 317] on td "Allow Grab · Reject Send PGA · Note" at bounding box center [1292, 296] width 105 height 44
click at [1247, 310] on link "Send PGA" at bounding box center [1269, 304] width 46 height 11
click at [1076, 317] on td "Pending" at bounding box center [1019, 296] width 304 height 44
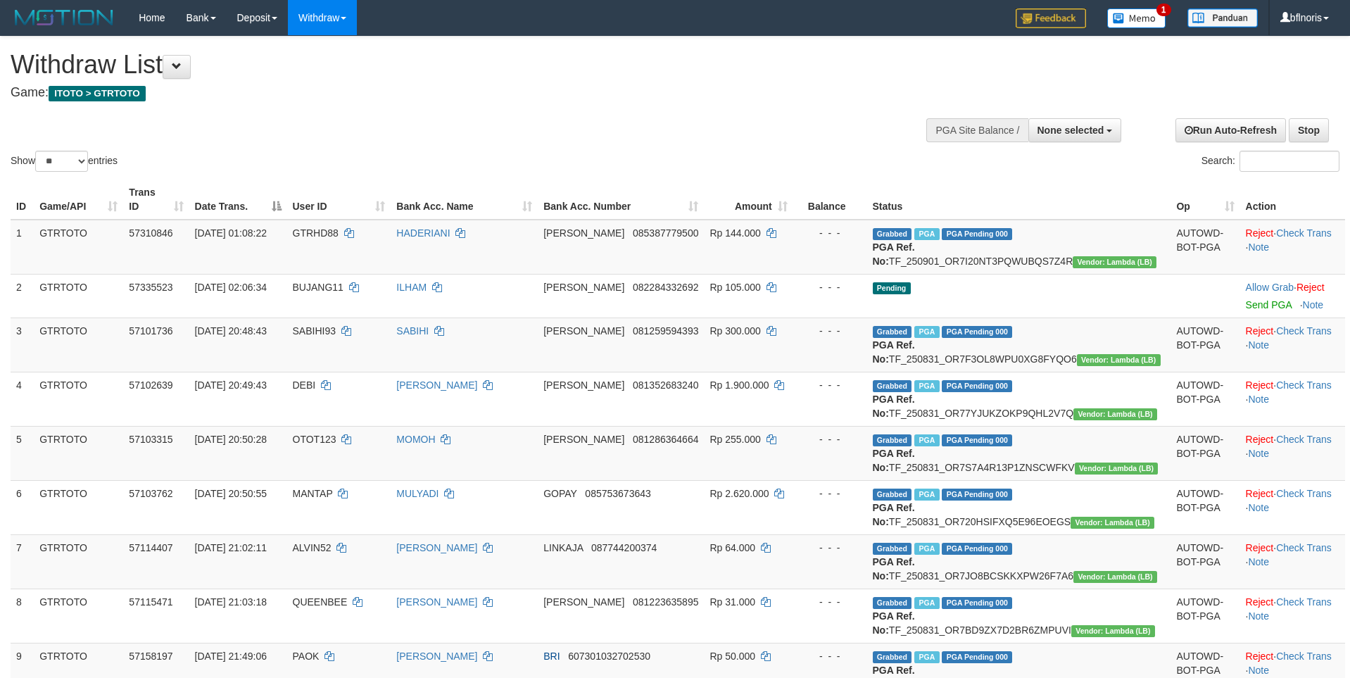
select select
select select "**"
click at [182, 67] on span at bounding box center [177, 66] width 10 height 10
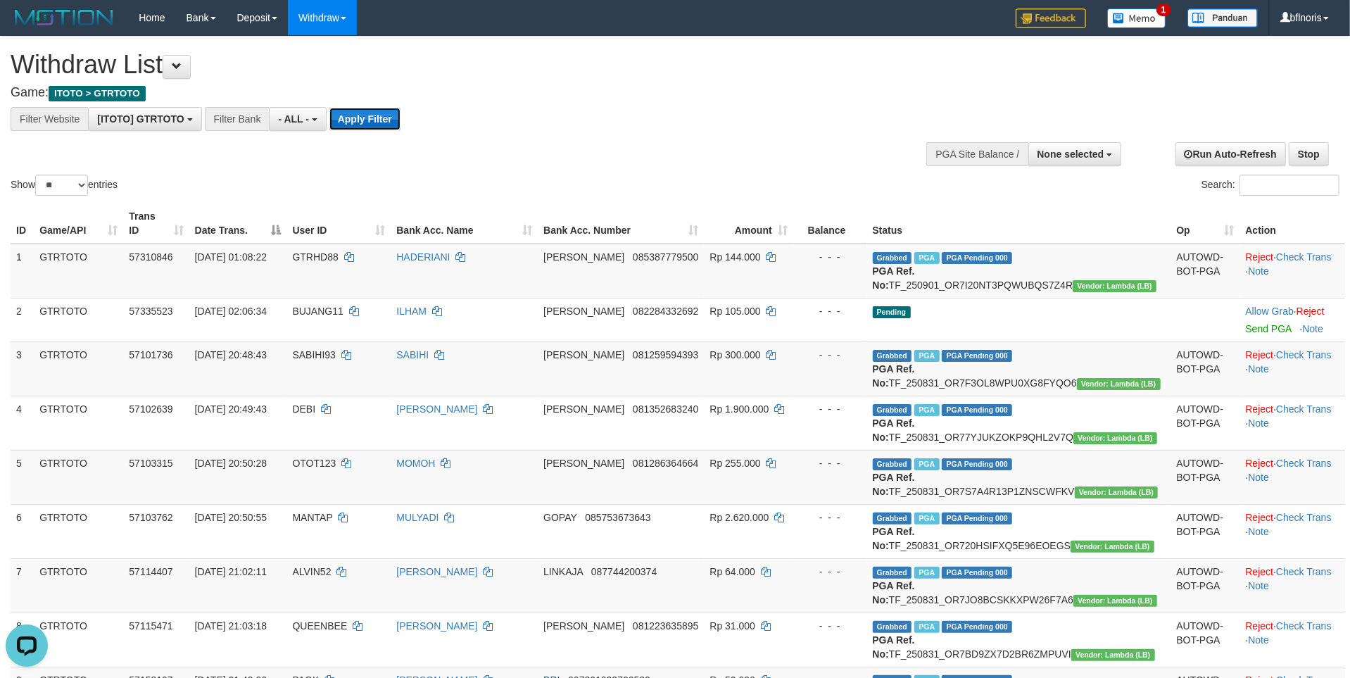
click at [401, 130] on button "Apply Filter" at bounding box center [364, 119] width 71 height 23
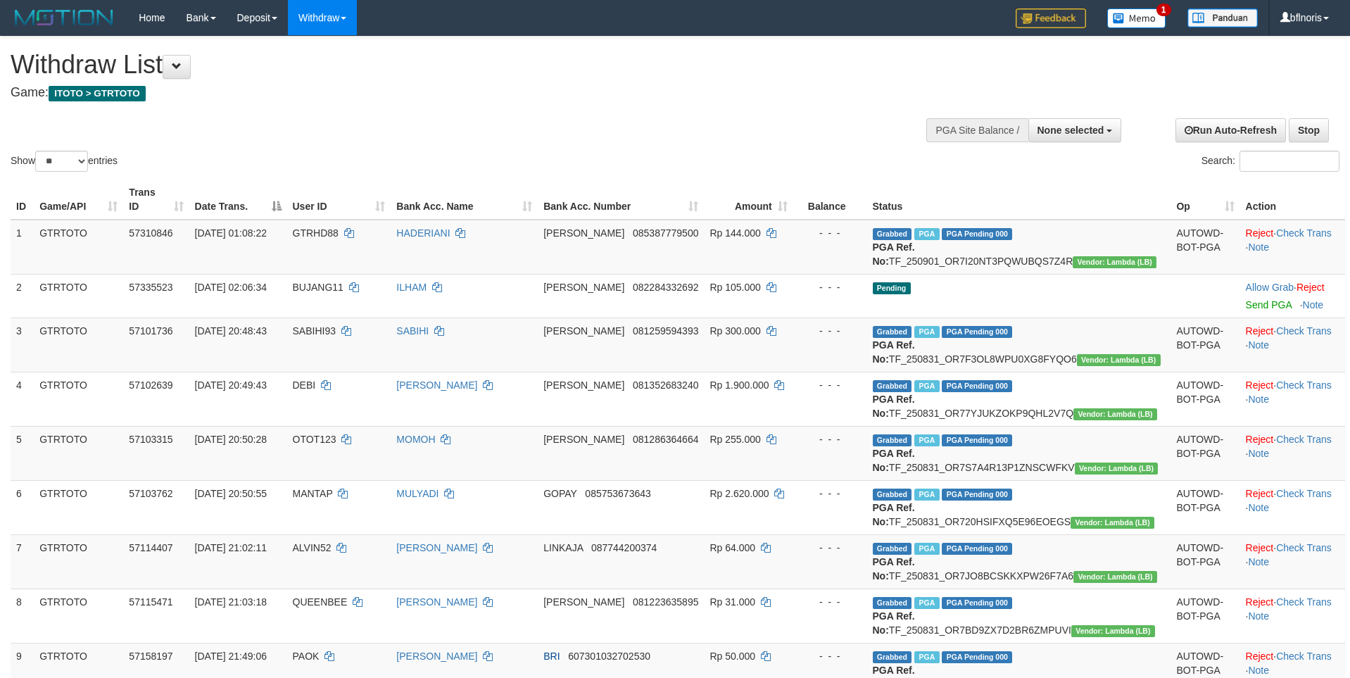
select select
select select "**"
click at [174, 72] on button at bounding box center [177, 67] width 28 height 24
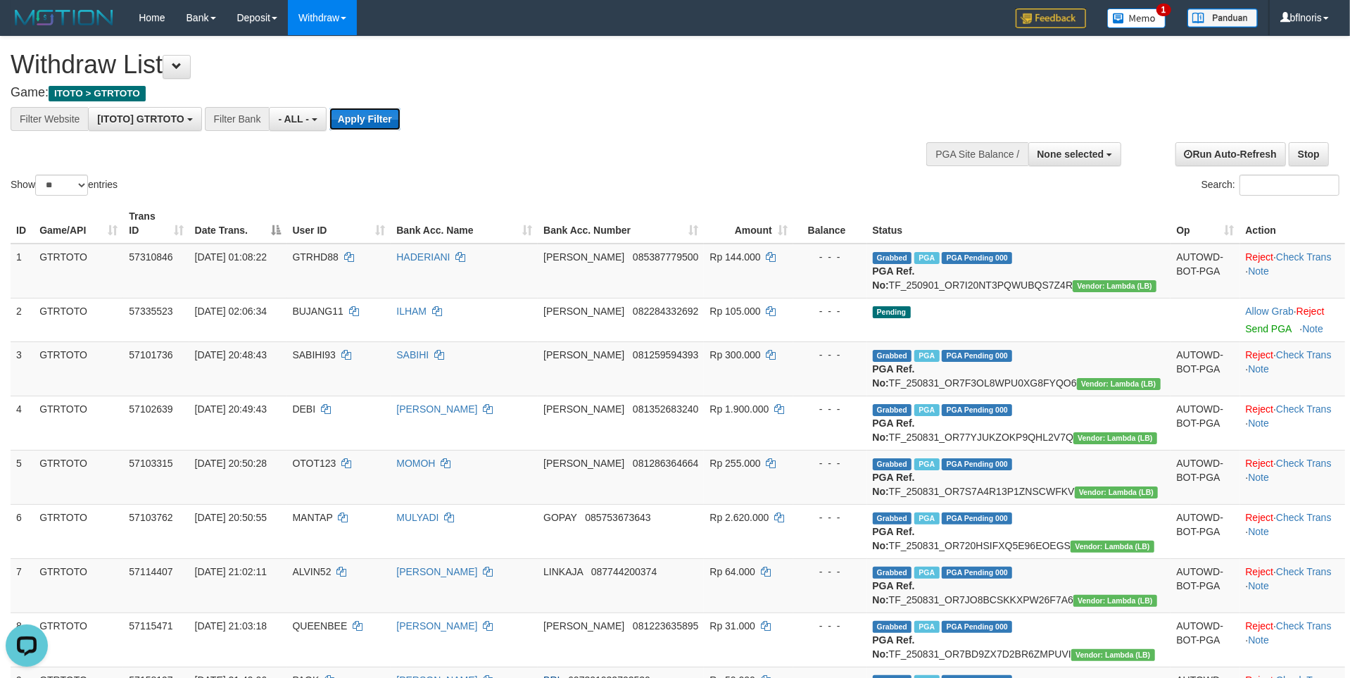
click at [401, 130] on button "Apply Filter" at bounding box center [364, 119] width 71 height 23
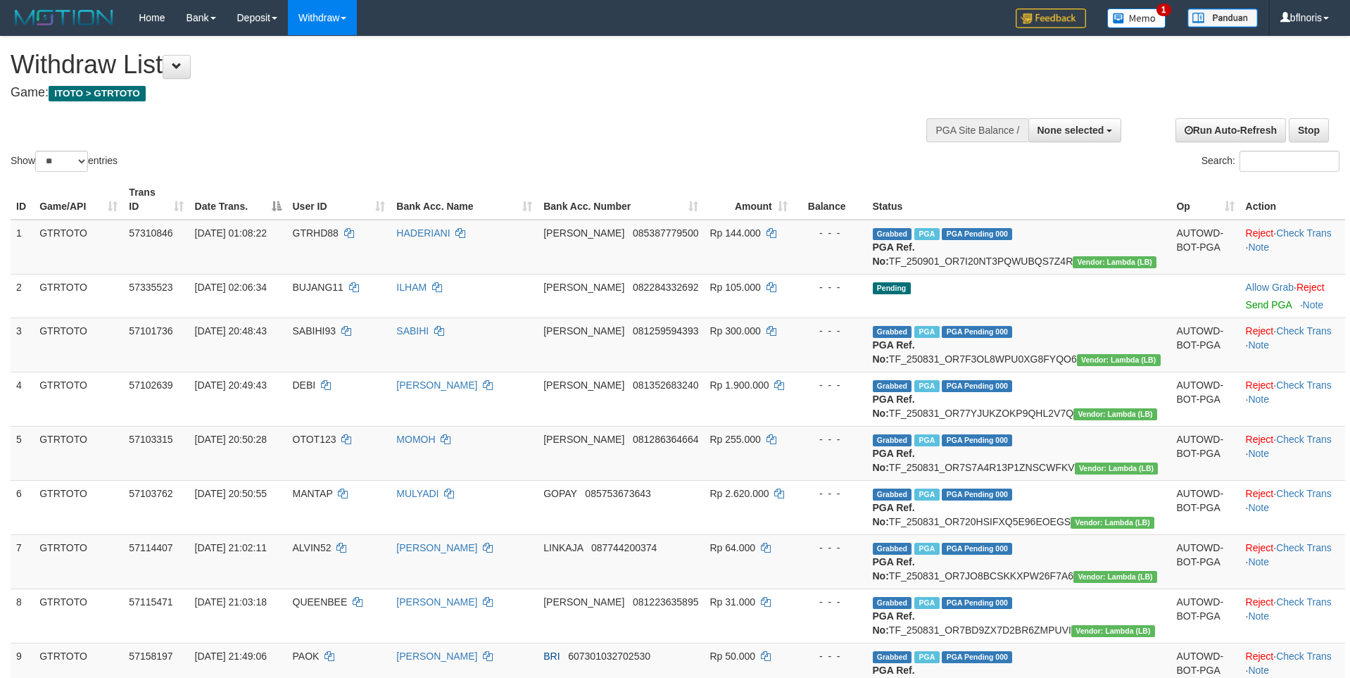
select select
select select "**"
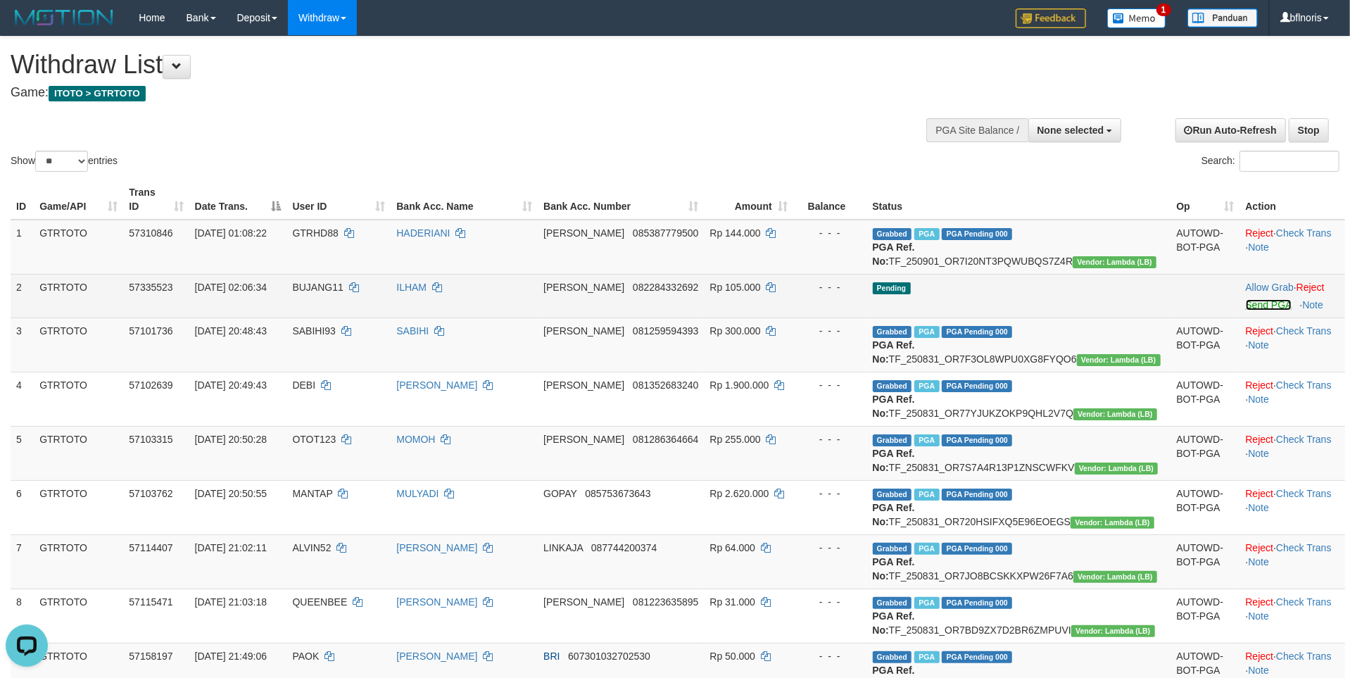
click at [1246, 310] on link "Send PGA" at bounding box center [1269, 304] width 46 height 11
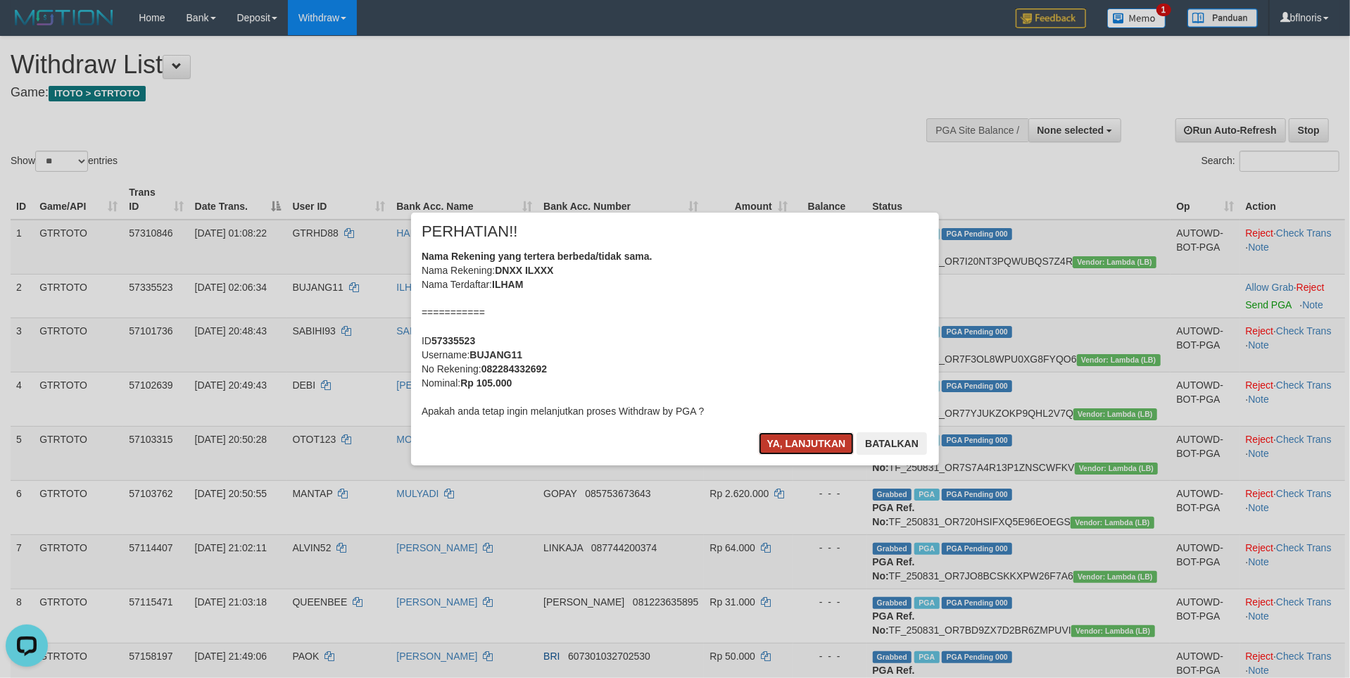
click at [759, 455] on button "Ya, lanjutkan" at bounding box center [807, 443] width 96 height 23
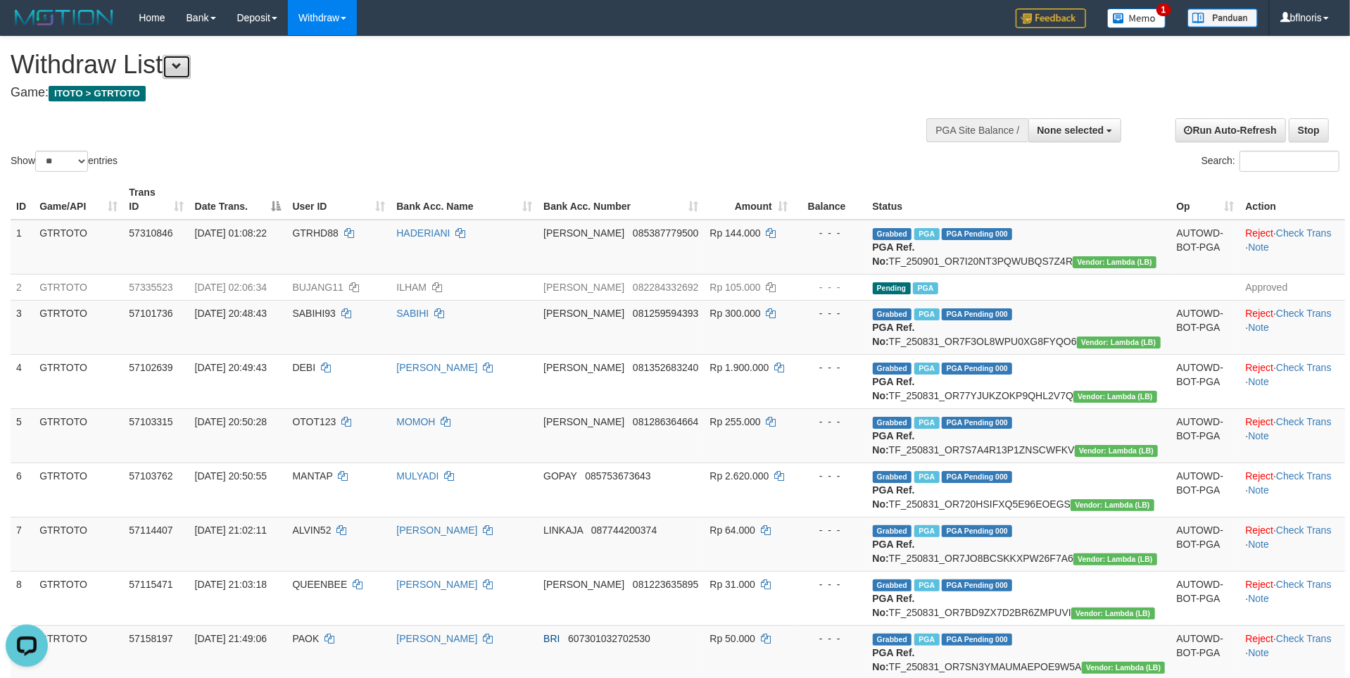
click at [182, 65] on span at bounding box center [177, 66] width 10 height 10
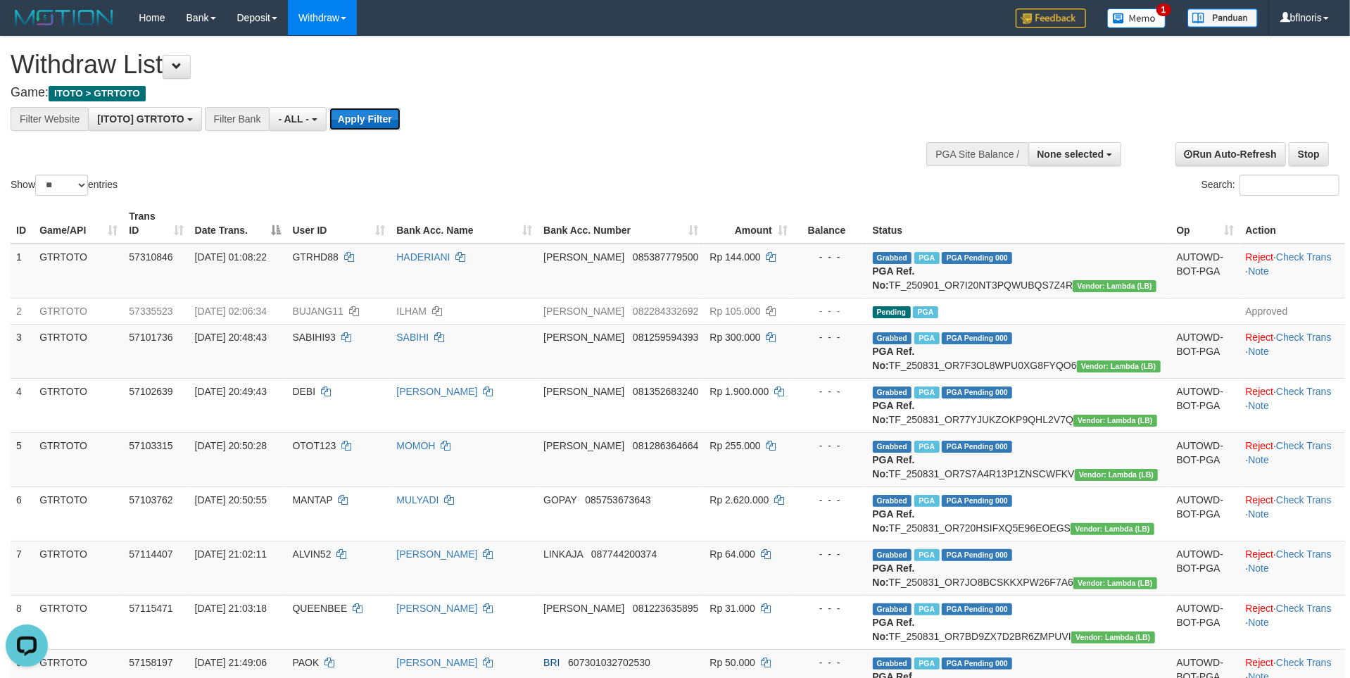
click at [401, 130] on button "Apply Filter" at bounding box center [364, 119] width 71 height 23
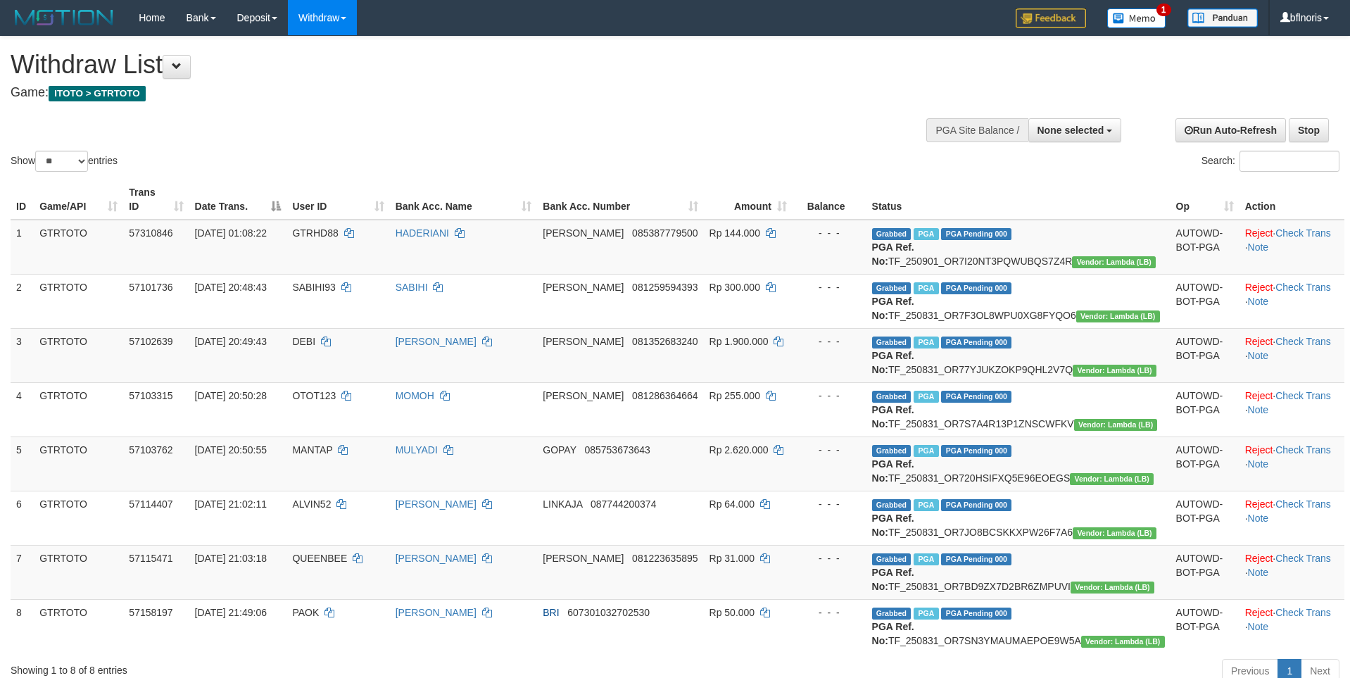
select select
select select "**"
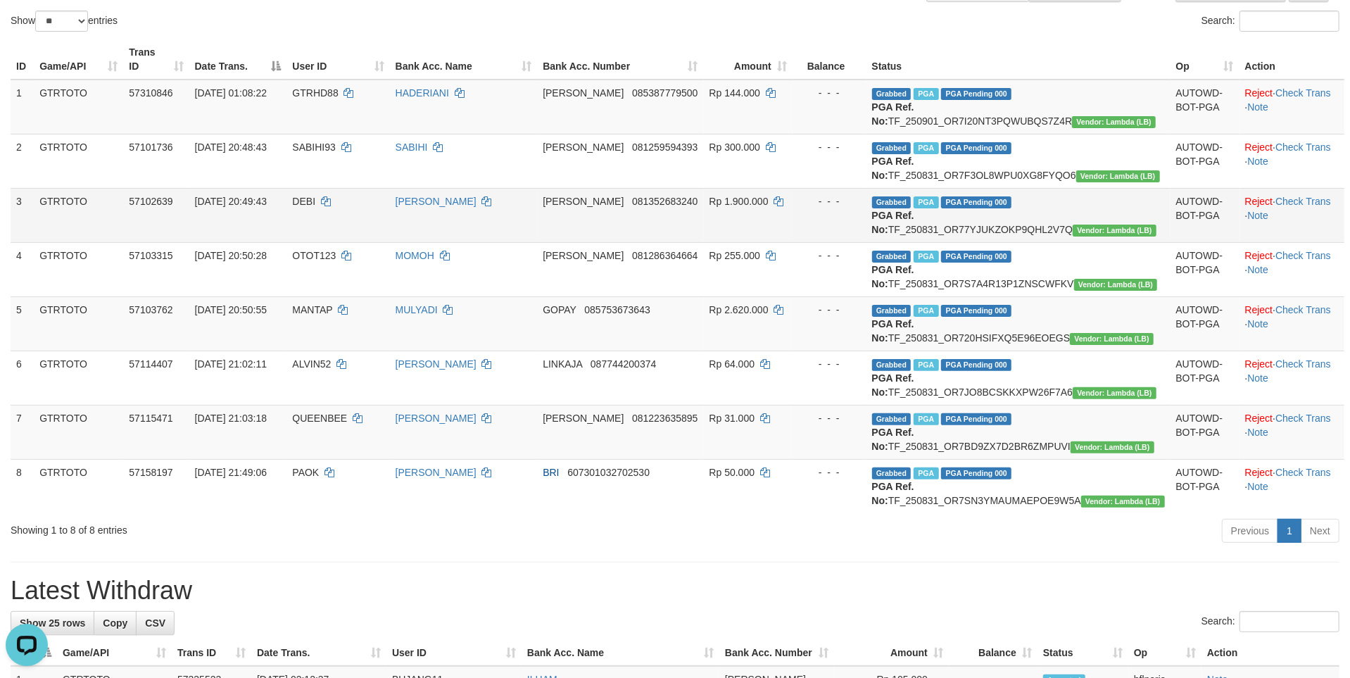
scroll to position [253, 0]
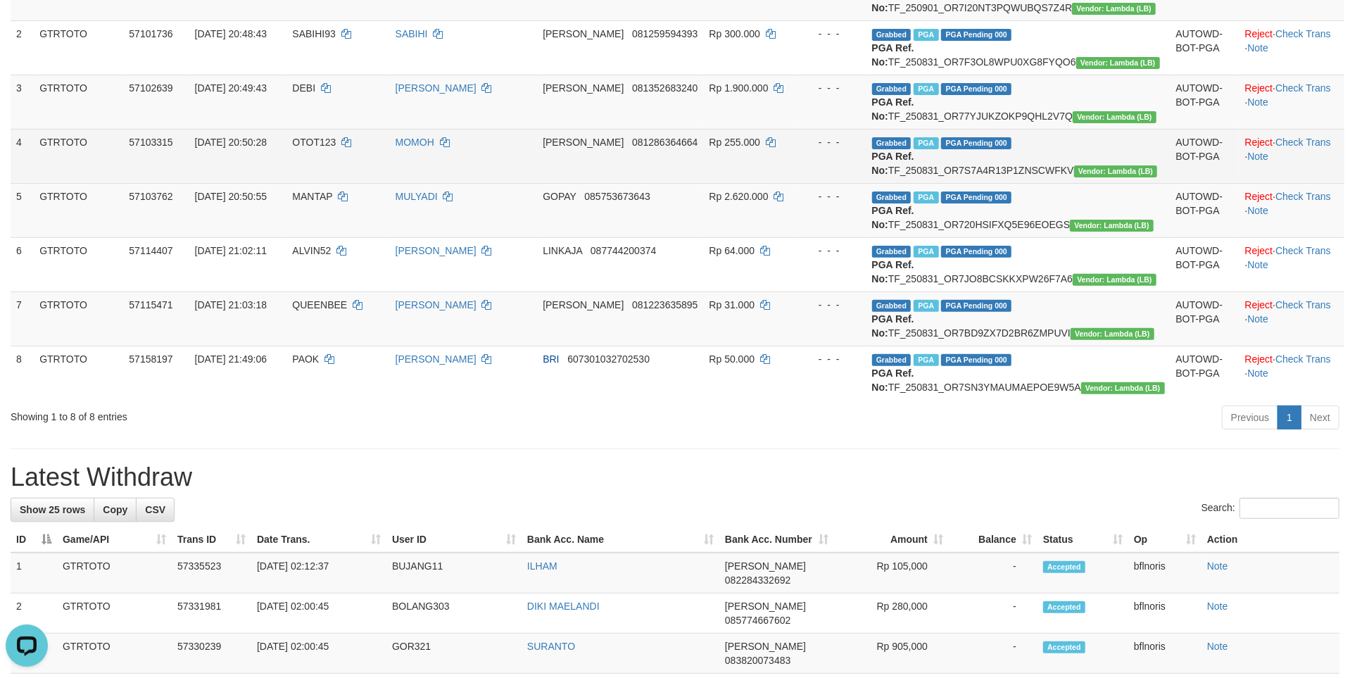
drag, startPoint x: 208, startPoint y: 292, endPoint x: 244, endPoint y: 315, distance: 43.0
click at [255, 183] on td "31/08/2025 20:50:28" at bounding box center [238, 156] width 98 height 54
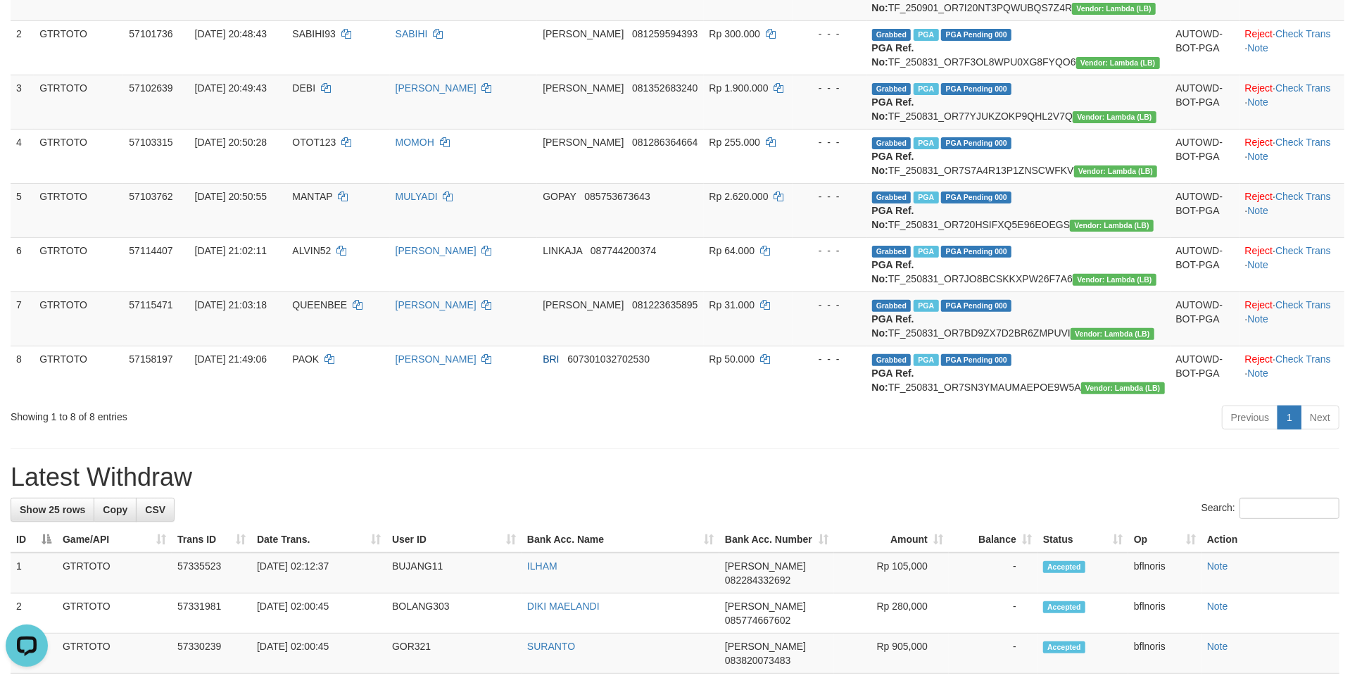
scroll to position [0, 0]
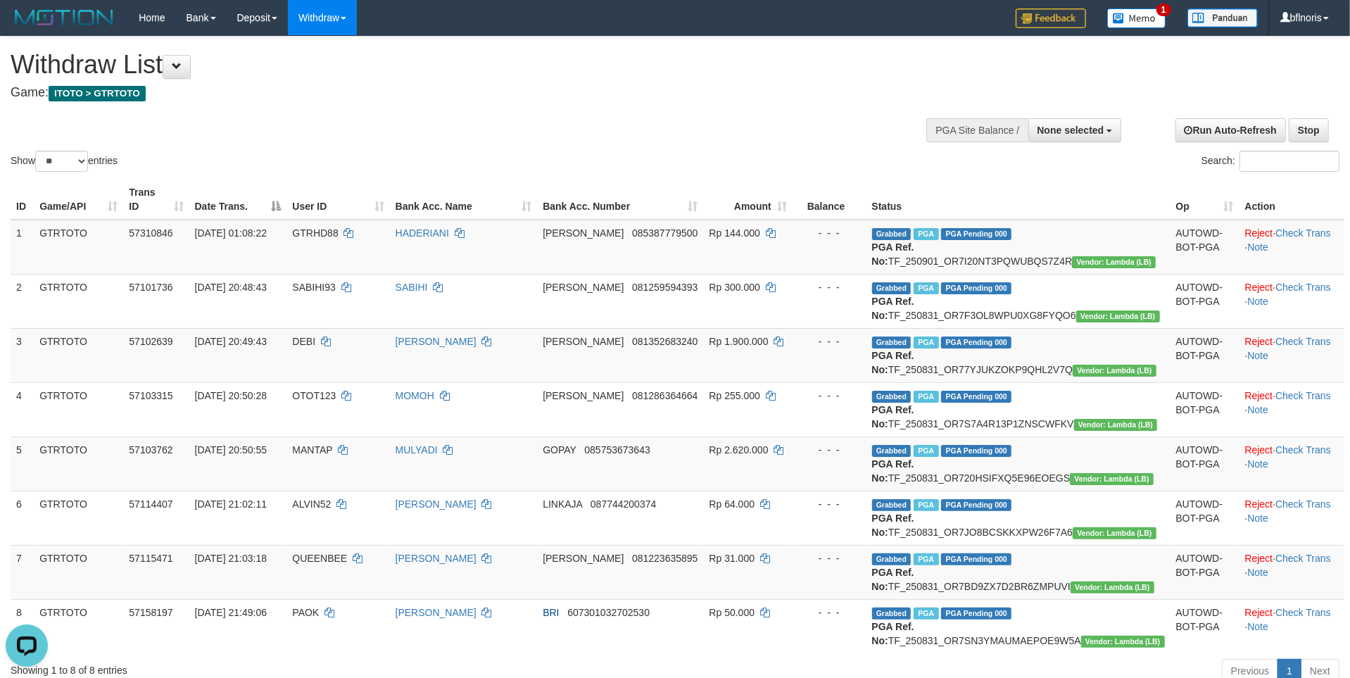
click at [169, 79] on h1 "Withdraw List" at bounding box center [449, 65] width 876 height 28
click at [191, 65] on button at bounding box center [177, 67] width 28 height 24
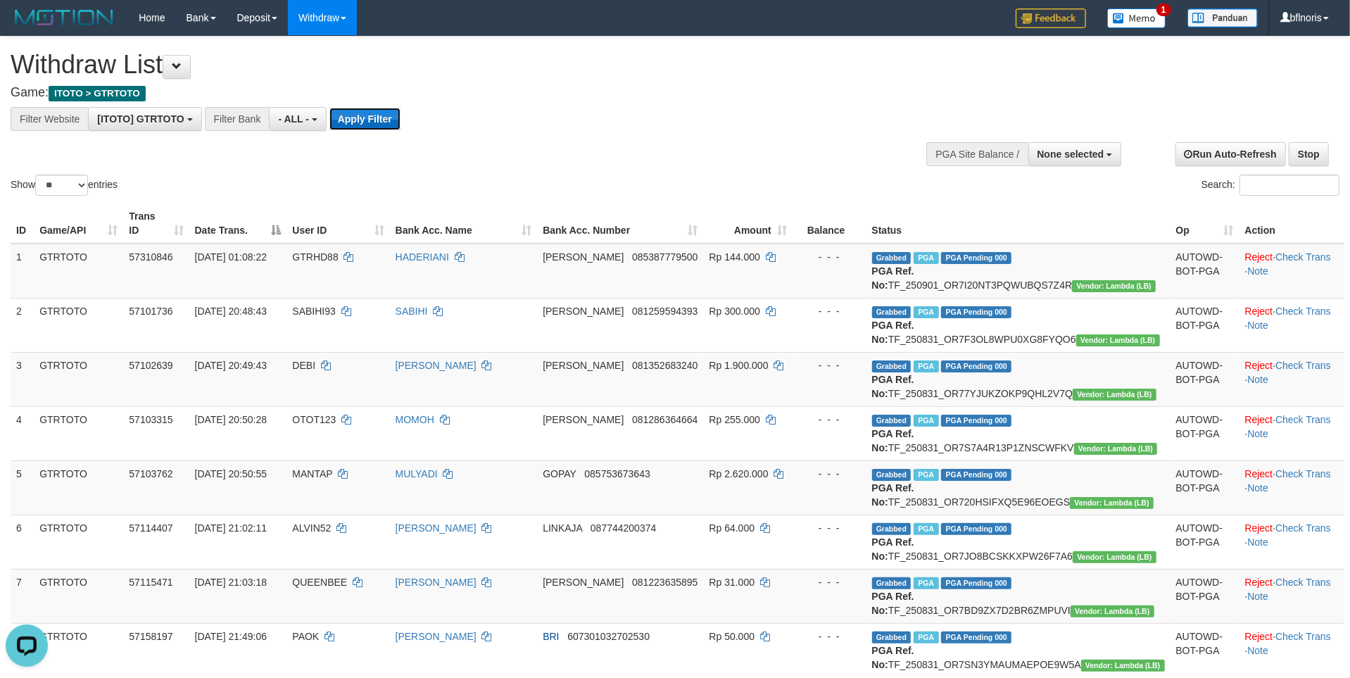
click at [401, 114] on button "Apply Filter" at bounding box center [364, 119] width 71 height 23
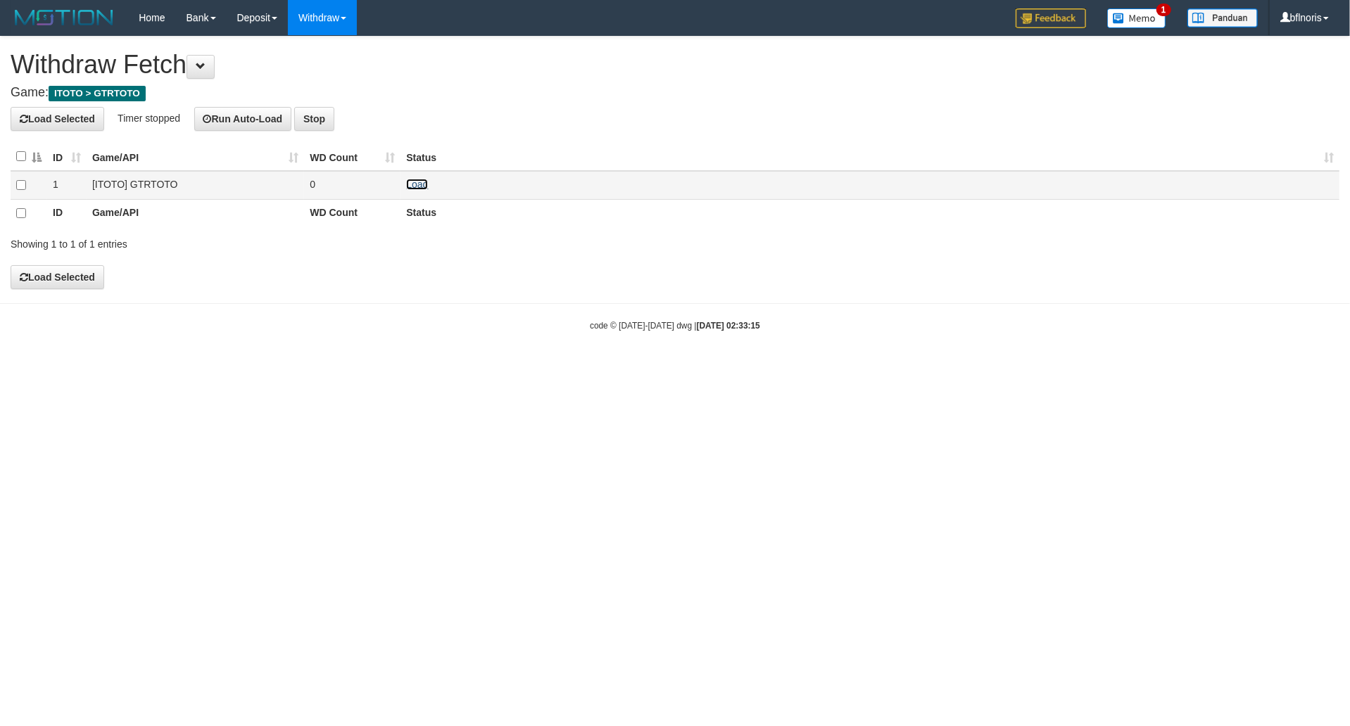
click at [420, 190] on link "Load" at bounding box center [417, 184] width 22 height 11
click at [73, 122] on button "Load Selected" at bounding box center [58, 119] width 94 height 24
click at [206, 70] on span at bounding box center [201, 66] width 10 height 10
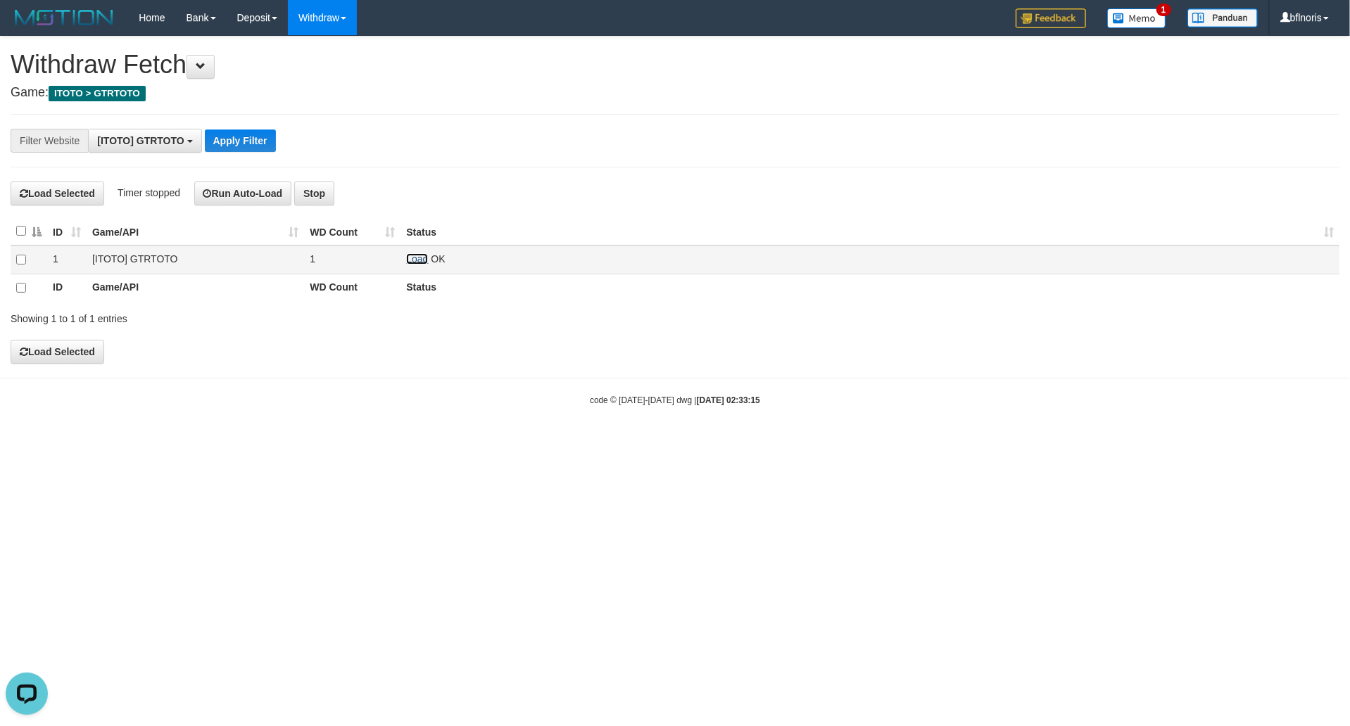
click at [410, 265] on link "Load" at bounding box center [417, 258] width 22 height 11
click at [422, 265] on link "Load" at bounding box center [417, 258] width 22 height 11
click at [417, 265] on link "Load" at bounding box center [417, 258] width 22 height 11
click at [435, 275] on td "Load No Withdraw request" at bounding box center [870, 260] width 939 height 29
click at [421, 265] on link "Load" at bounding box center [417, 258] width 22 height 11
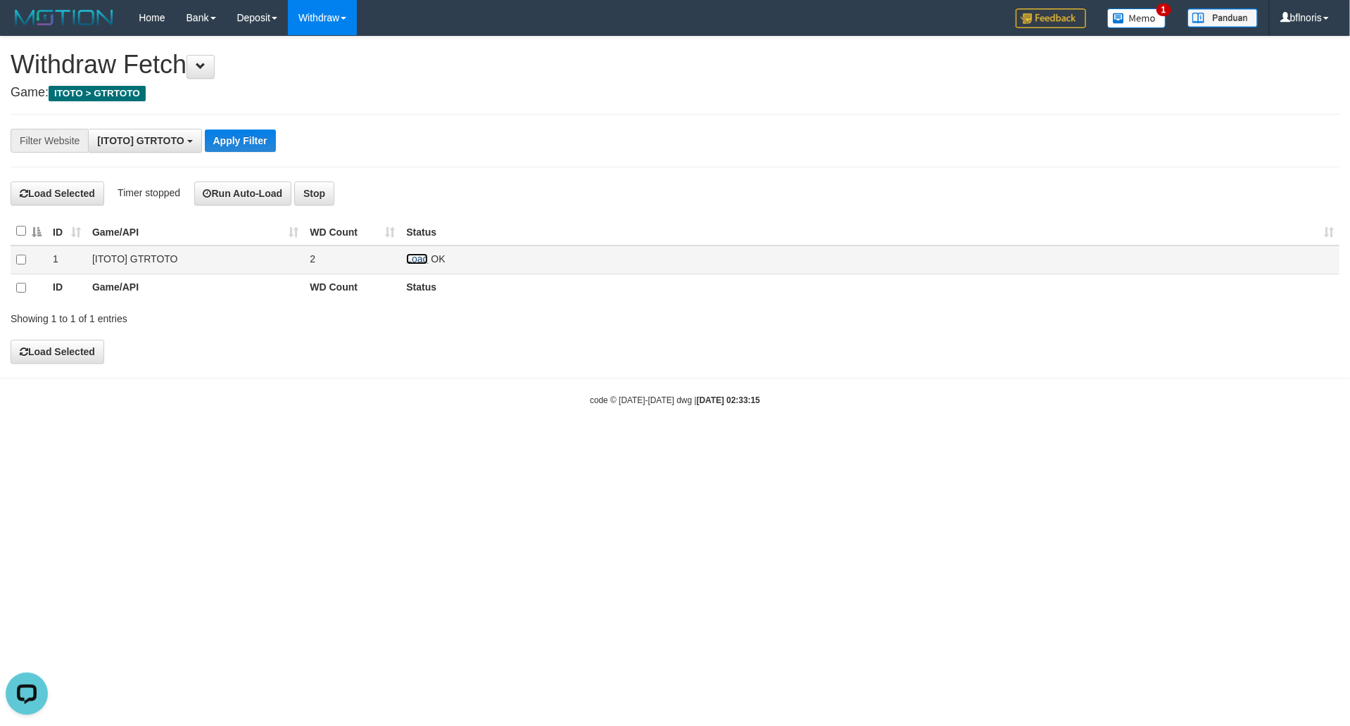
click at [417, 265] on link "Load" at bounding box center [417, 258] width 22 height 11
click at [426, 265] on link "Load" at bounding box center [417, 258] width 22 height 11
drag, startPoint x: 923, startPoint y: 415, endPoint x: 727, endPoint y: 230, distance: 269.9
click at [942, 415] on body "Toggle navigation Home Bank Account List Load By Website Group [ITOTO] GTRTOTO …" at bounding box center [675, 221] width 1350 height 442
click at [204, 68] on span at bounding box center [201, 66] width 10 height 10
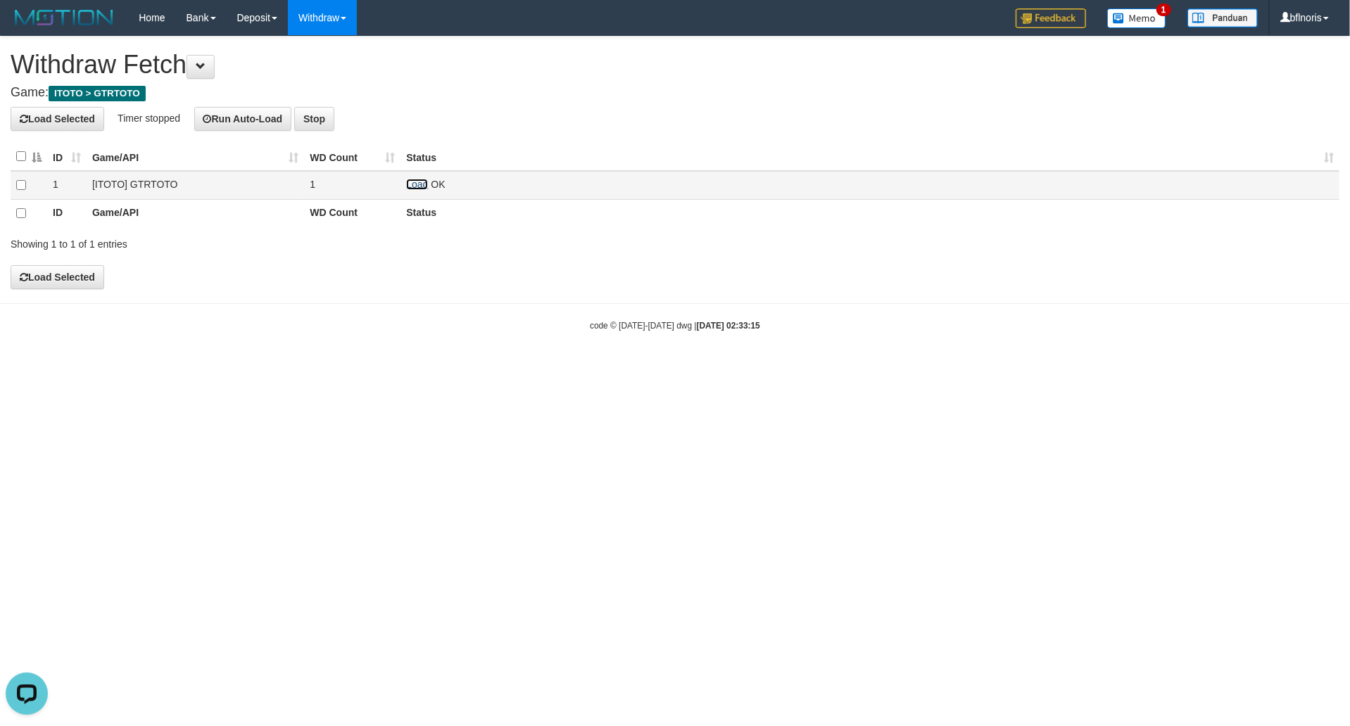
click at [424, 190] on link "Load" at bounding box center [417, 184] width 22 height 11
click at [888, 227] on th "Status" at bounding box center [870, 213] width 939 height 28
click at [419, 190] on link "Load" at bounding box center [417, 184] width 22 height 11
drag, startPoint x: 475, startPoint y: 279, endPoint x: 468, endPoint y: 286, distance: 10.0
click at [475, 282] on div "**********" at bounding box center [675, 163] width 1350 height 252
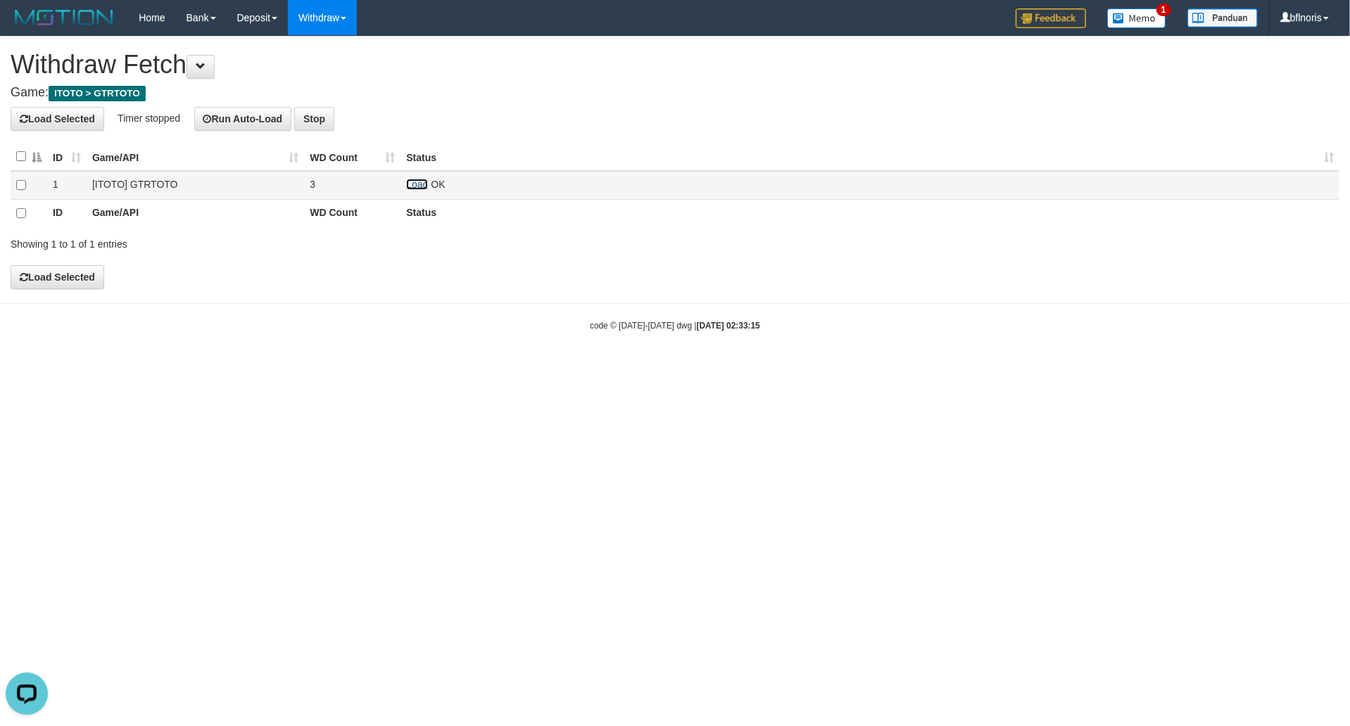
click at [424, 190] on link "Load" at bounding box center [417, 184] width 22 height 11
click at [420, 190] on link "Load" at bounding box center [417, 184] width 22 height 11
click at [422, 190] on link "Load" at bounding box center [417, 184] width 22 height 11
drag, startPoint x: 424, startPoint y: 203, endPoint x: 405, endPoint y: 46, distance: 158.1
click at [422, 200] on td "Load OK" at bounding box center [870, 185] width 939 height 29
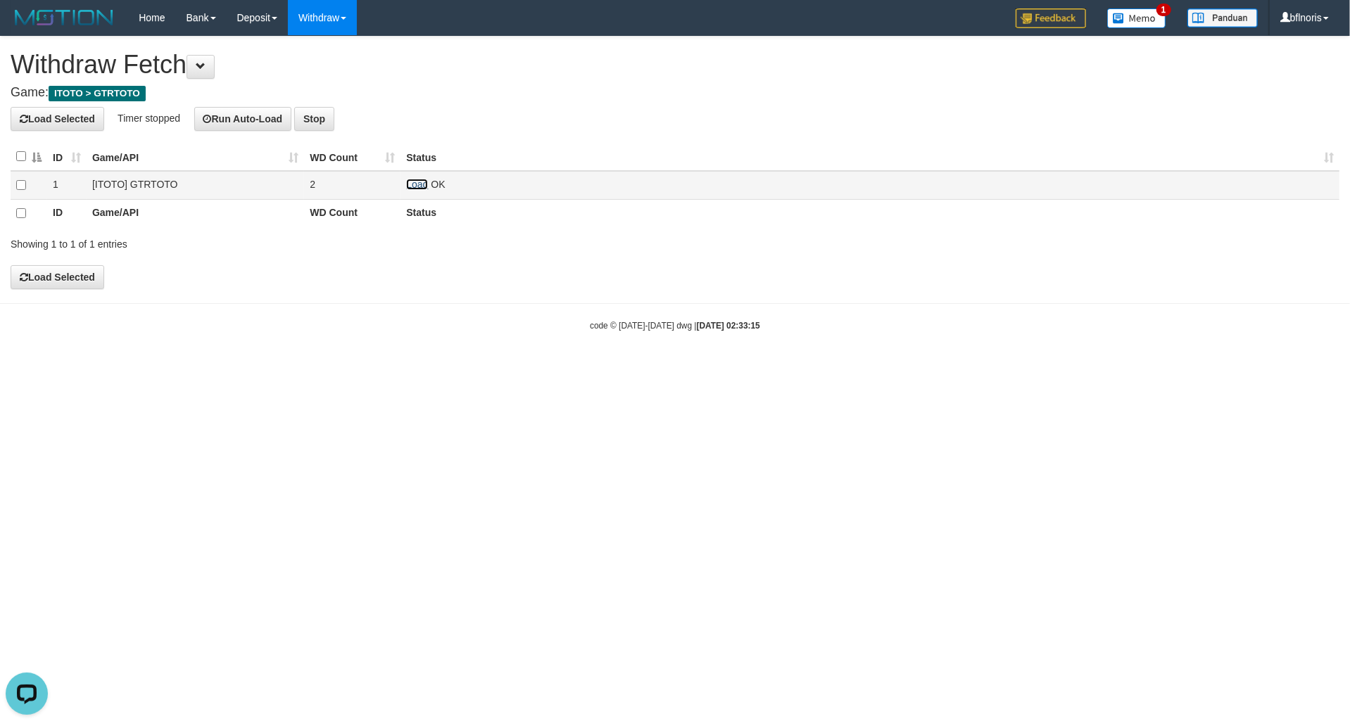
click at [417, 190] on link "Load" at bounding box center [417, 184] width 22 height 11
click at [414, 190] on link "Load" at bounding box center [417, 184] width 22 height 11
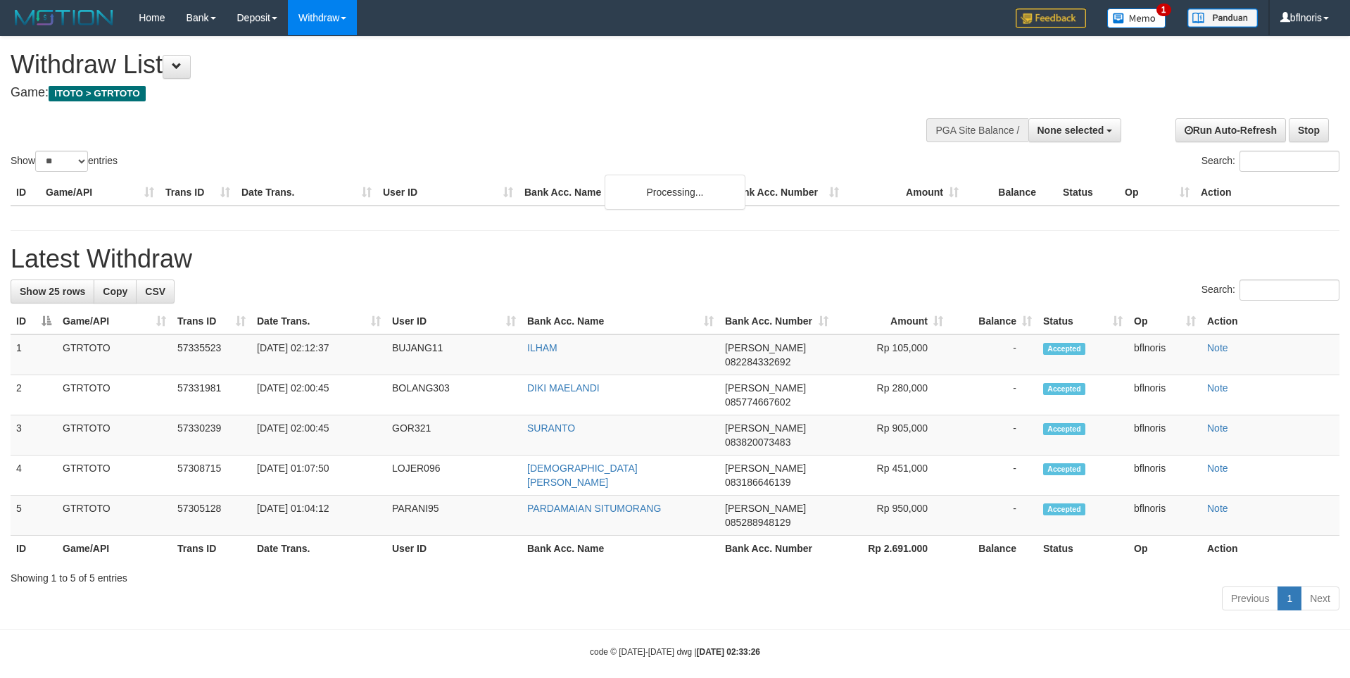
select select
select select "**"
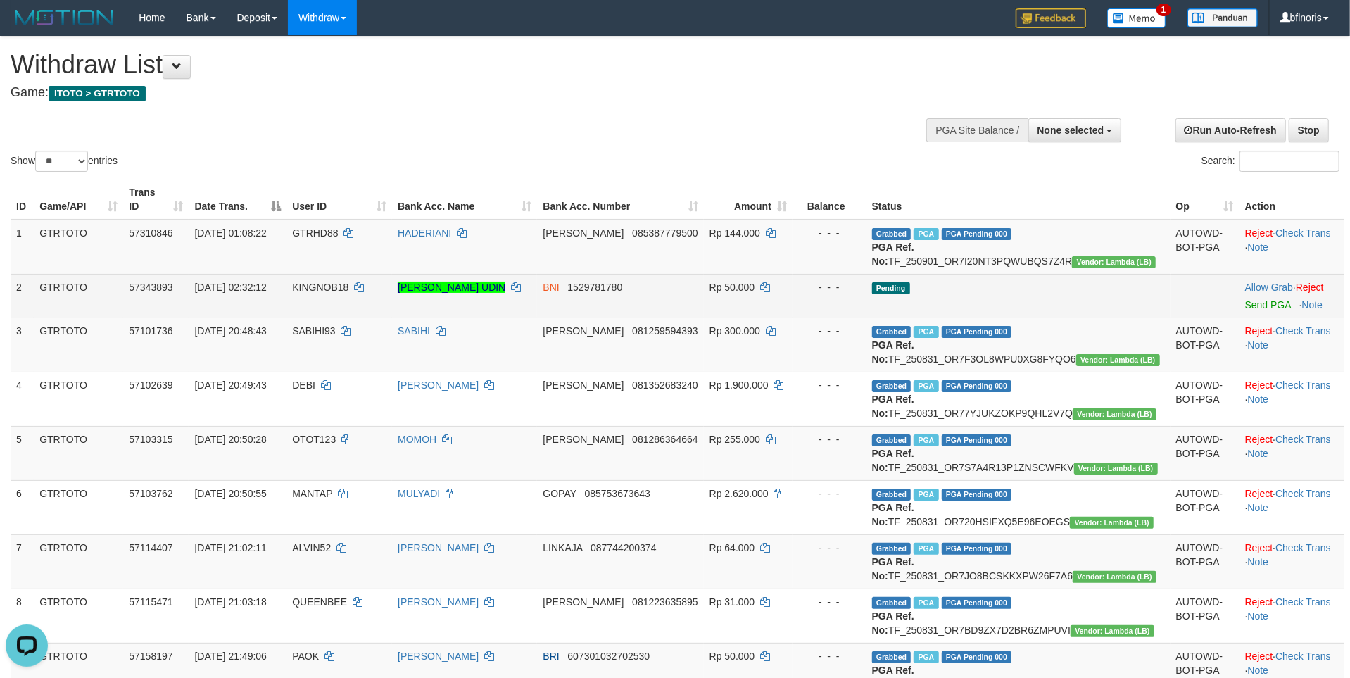
click at [537, 317] on td "[PERSON_NAME] UDIN" at bounding box center [464, 296] width 145 height 44
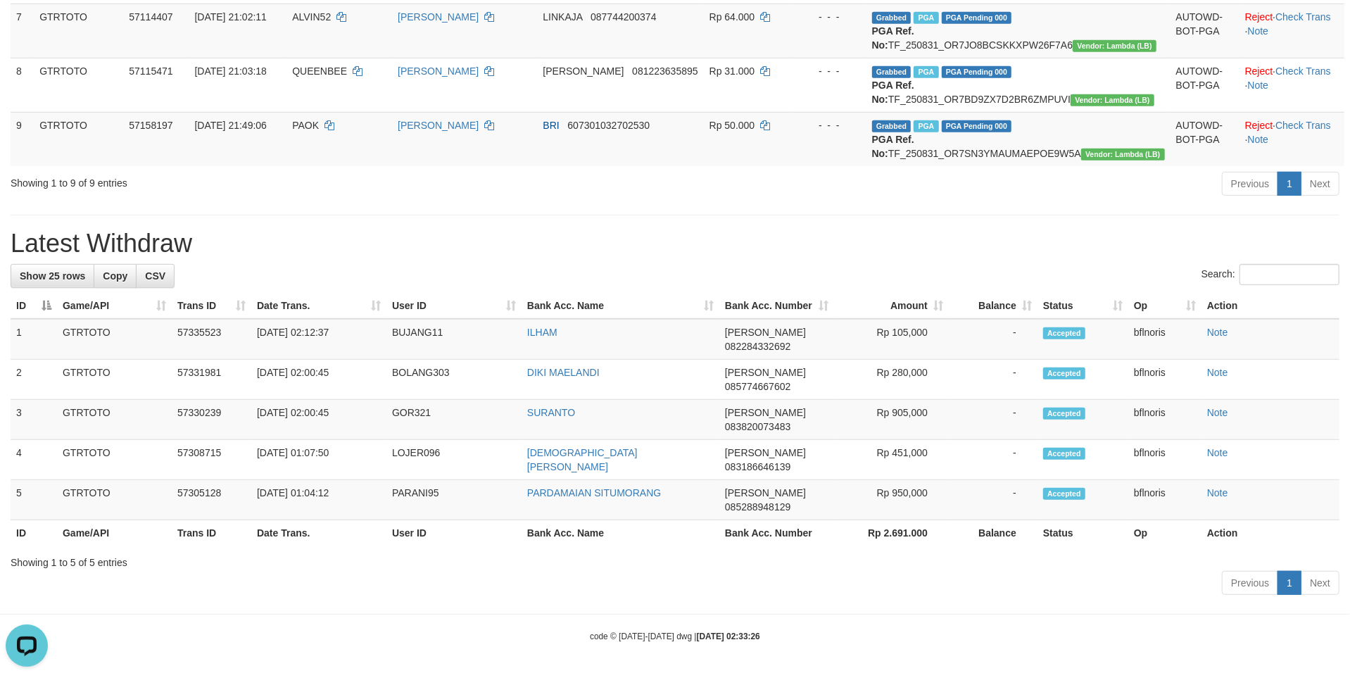
scroll to position [18, 0]
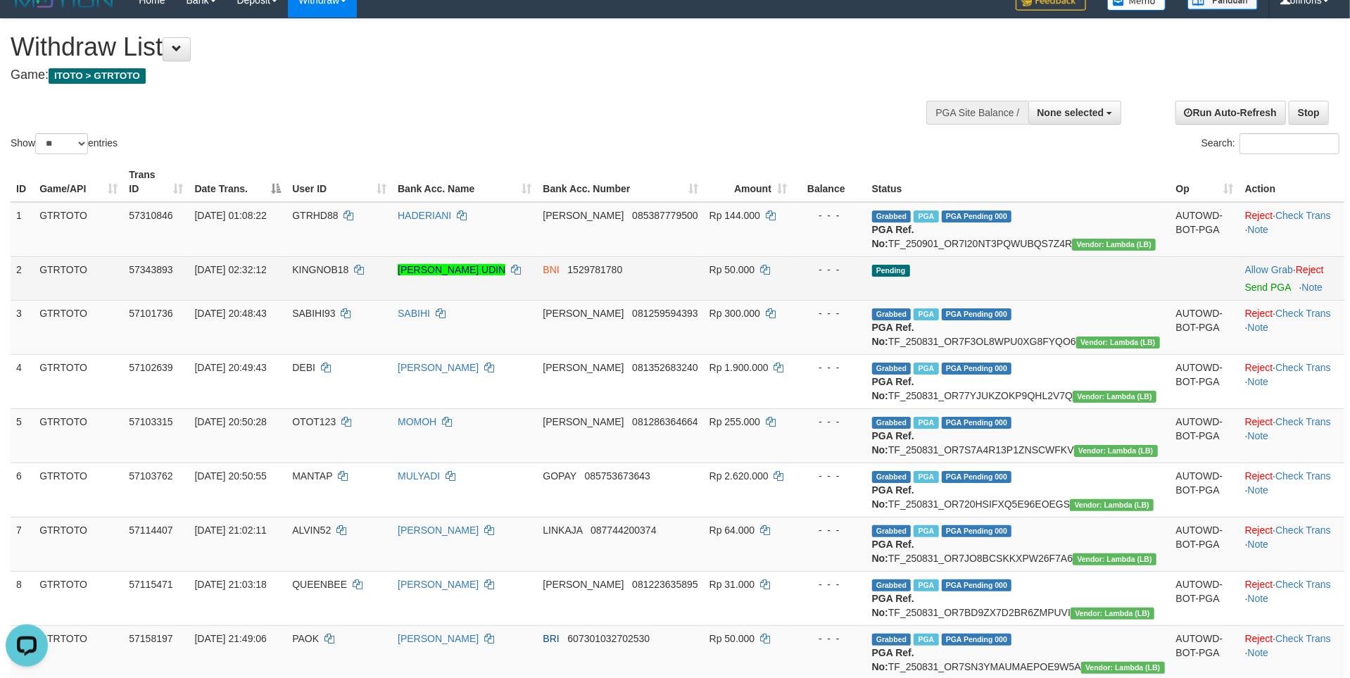
click at [924, 300] on td "Pending" at bounding box center [1018, 278] width 304 height 44
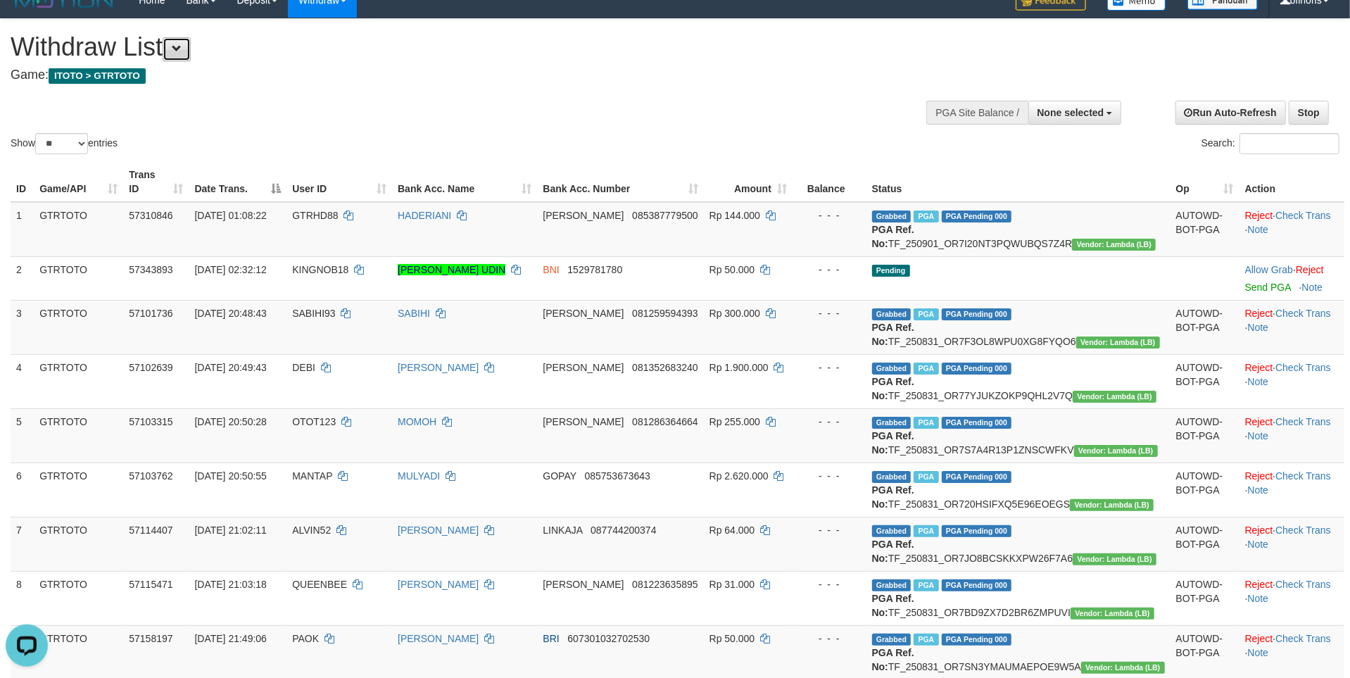
click at [182, 61] on button at bounding box center [177, 49] width 28 height 24
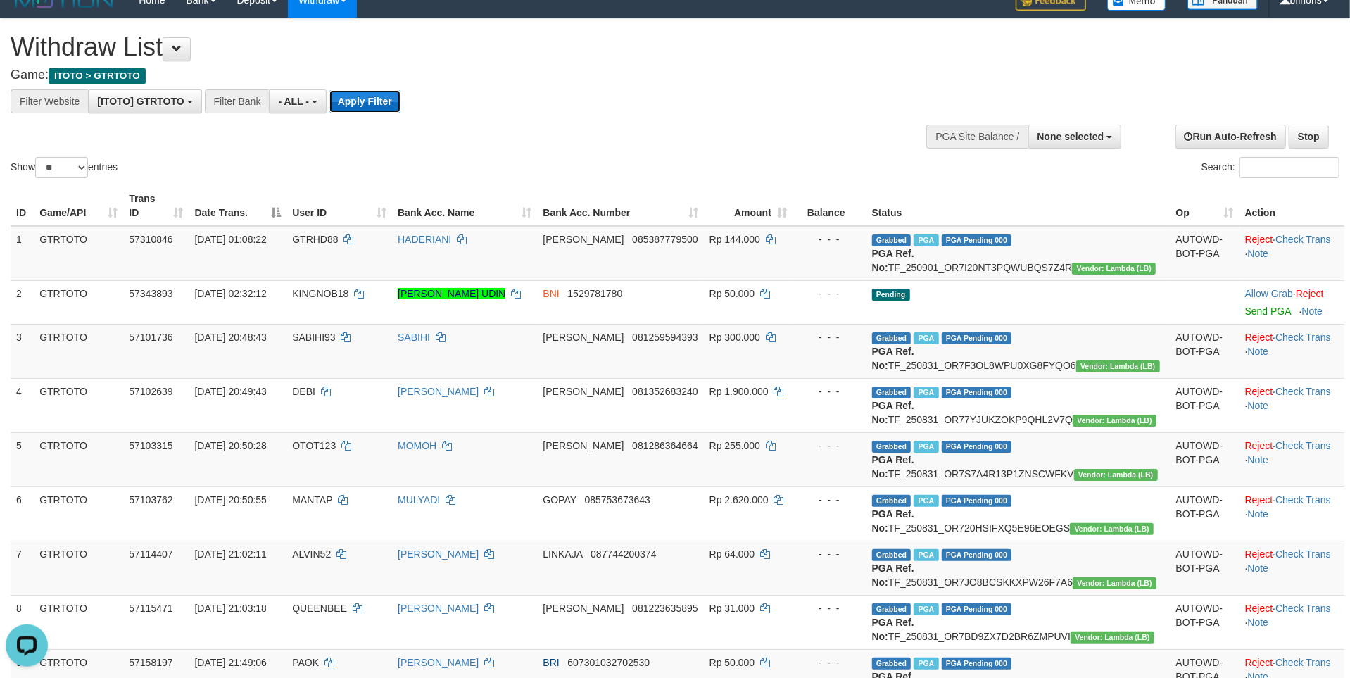
click at [401, 108] on button "Apply Filter" at bounding box center [364, 101] width 71 height 23
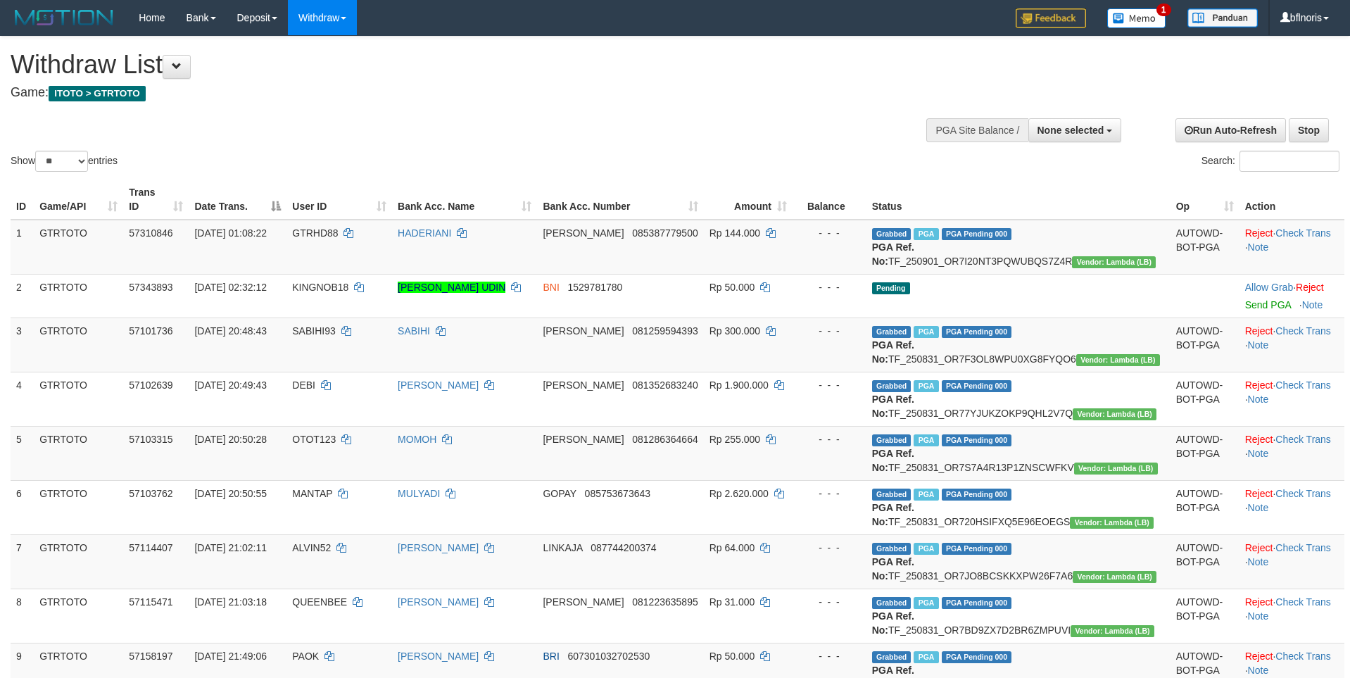
select select
select select "**"
select select
select select "**"
click at [191, 58] on button at bounding box center [177, 67] width 28 height 24
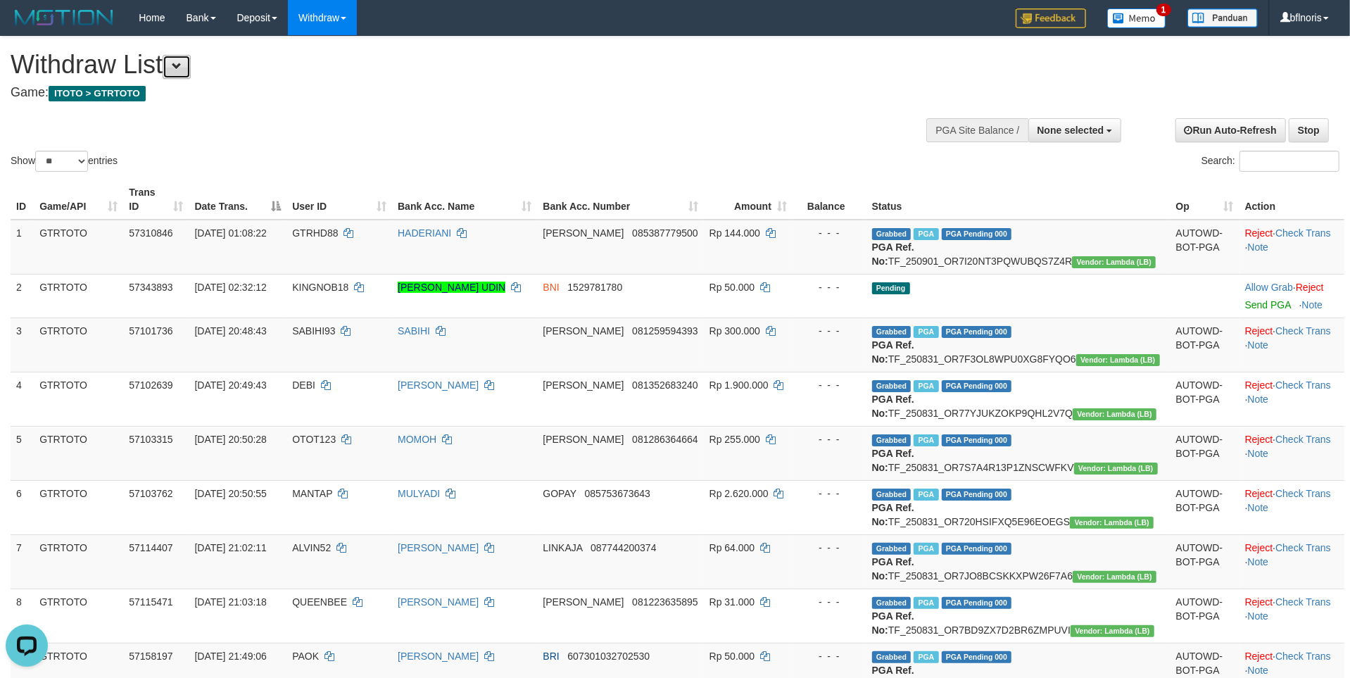
scroll to position [15, 0]
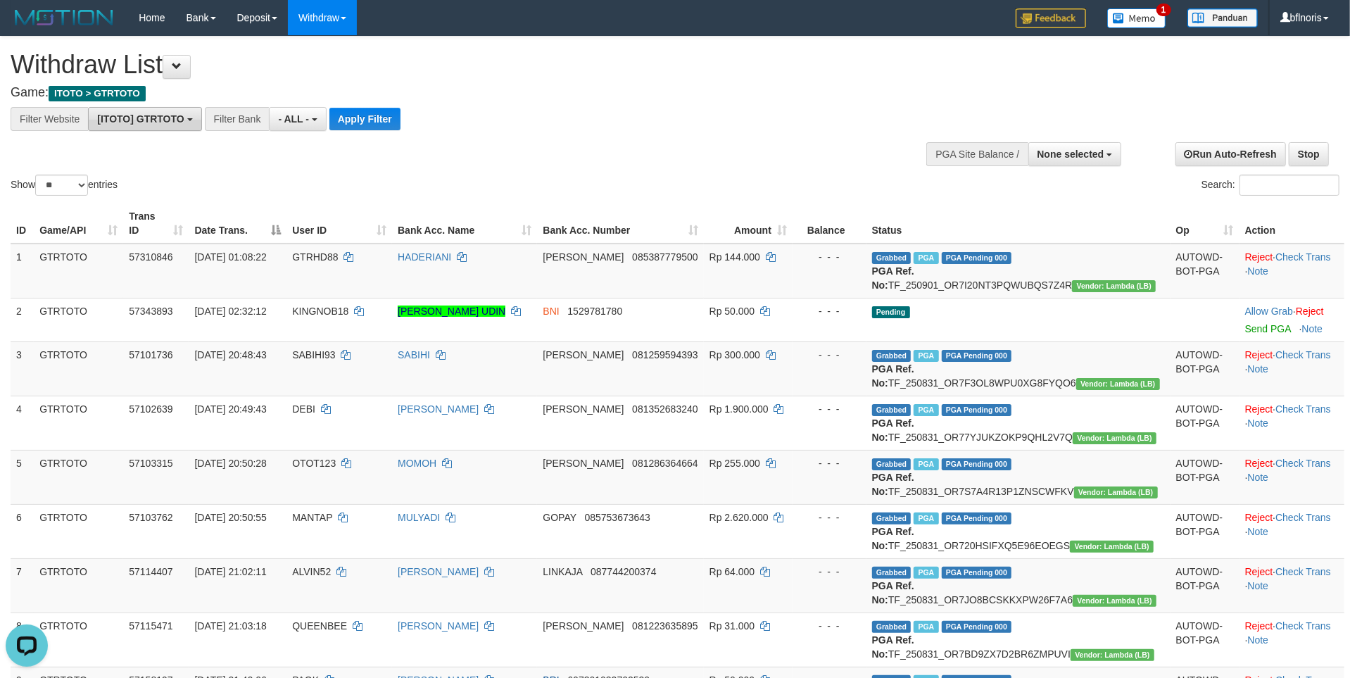
click at [178, 125] on span "[ITOTO] GTRTOTO" at bounding box center [140, 118] width 87 height 11
click at [143, 204] on label "SELECT GAME" at bounding box center [143, 194] width 109 height 20
select select
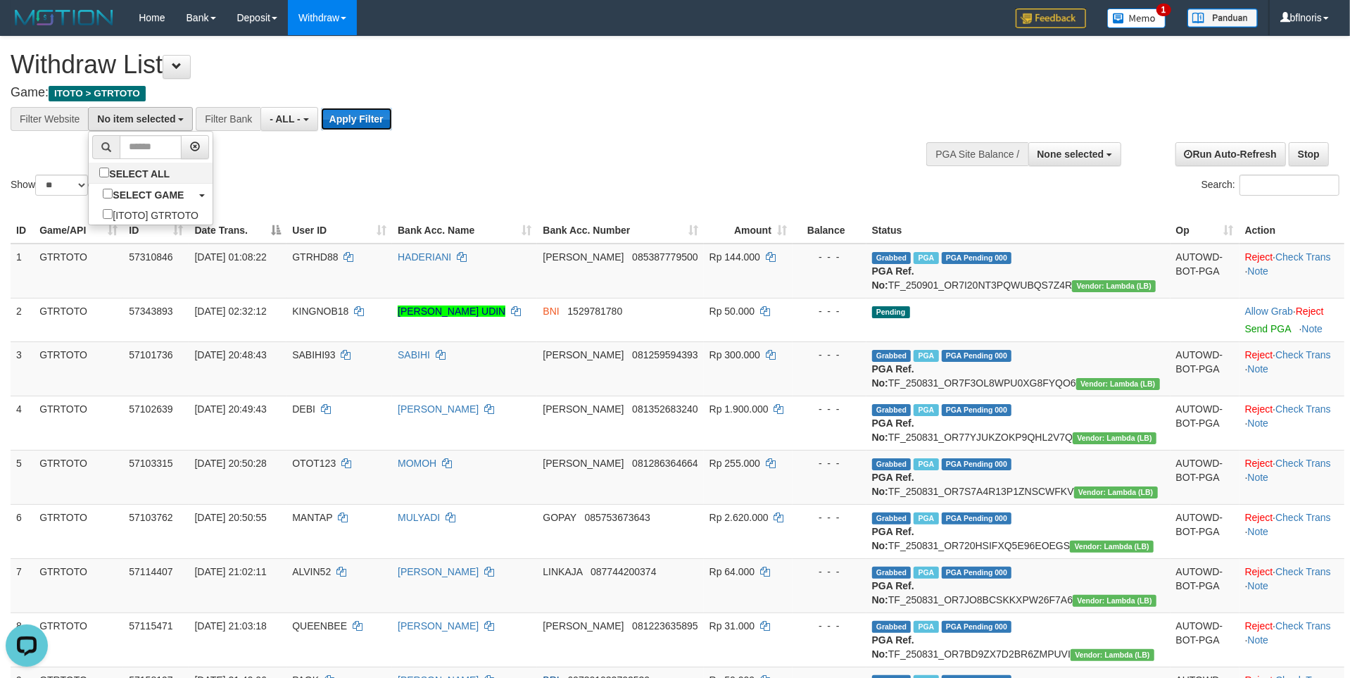
click at [392, 115] on button "Apply Filter" at bounding box center [356, 119] width 71 height 23
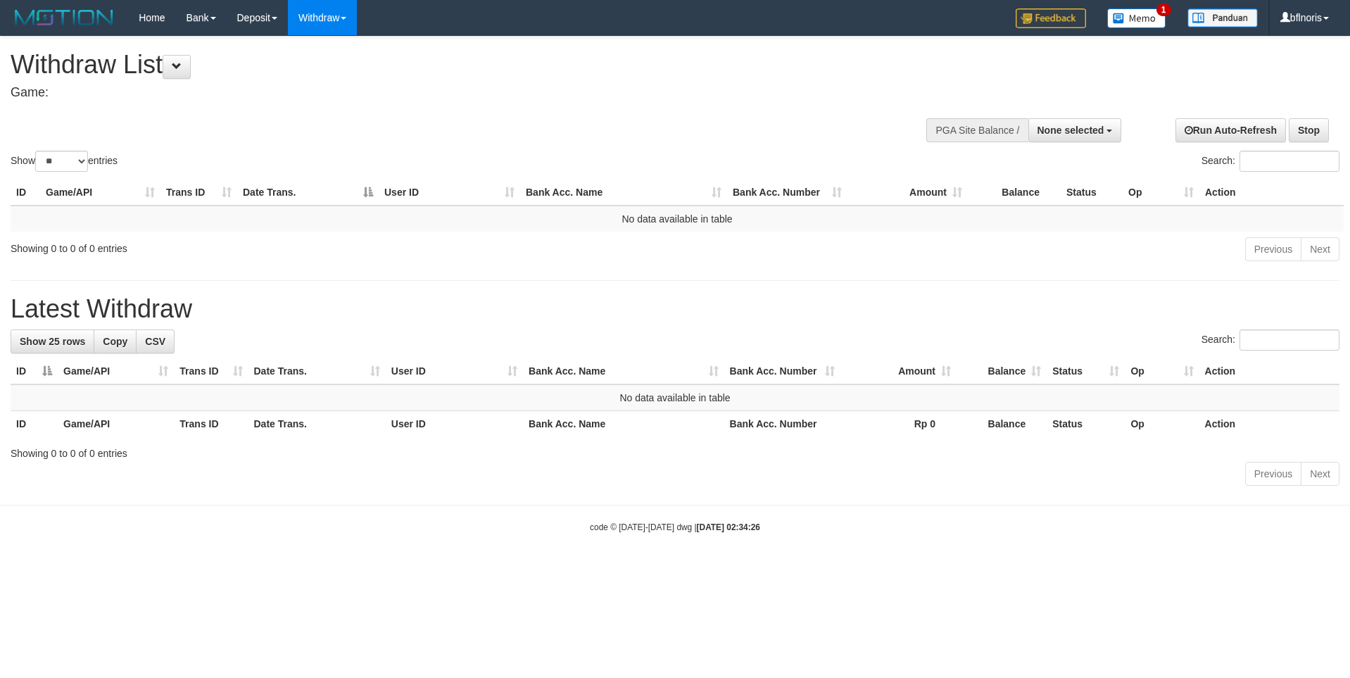
select select
select select "**"
click at [204, 125] on div "Show ** ** ** *** entries Search:" at bounding box center [675, 106] width 1350 height 138
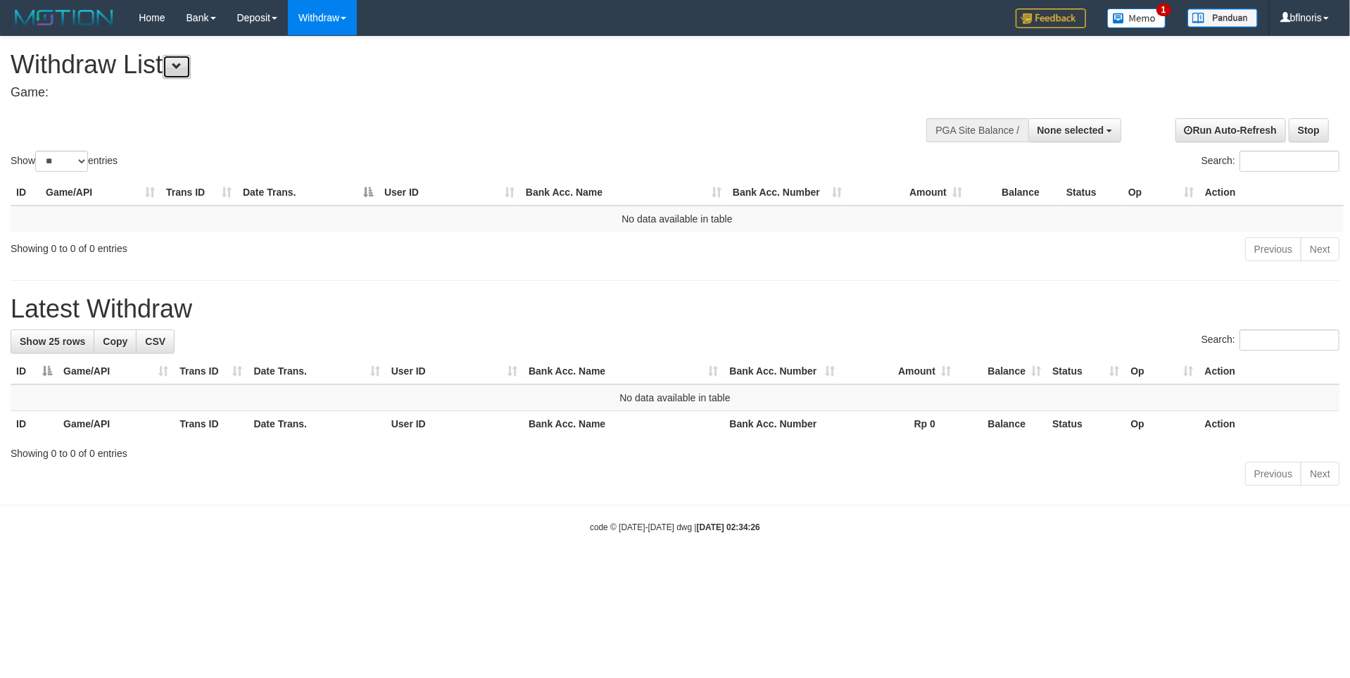
click at [182, 68] on span at bounding box center [177, 66] width 10 height 10
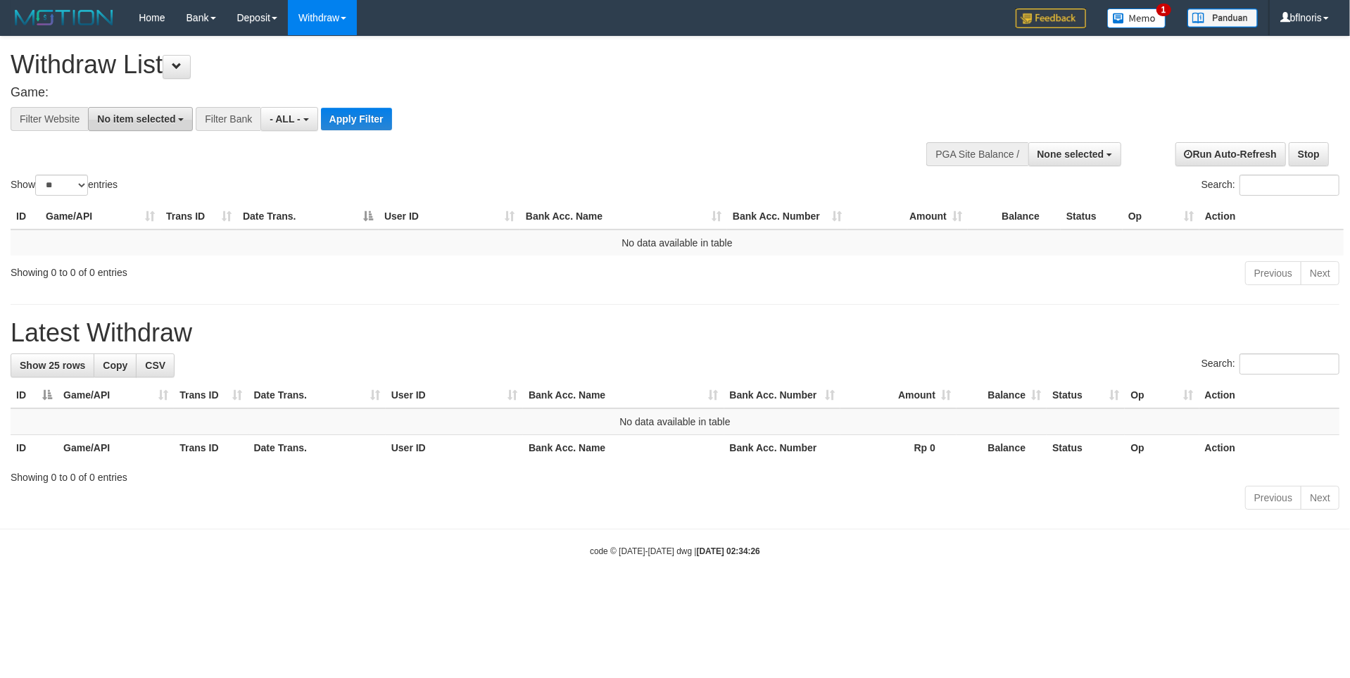
click at [193, 115] on button "No item selected" at bounding box center [140, 119] width 105 height 24
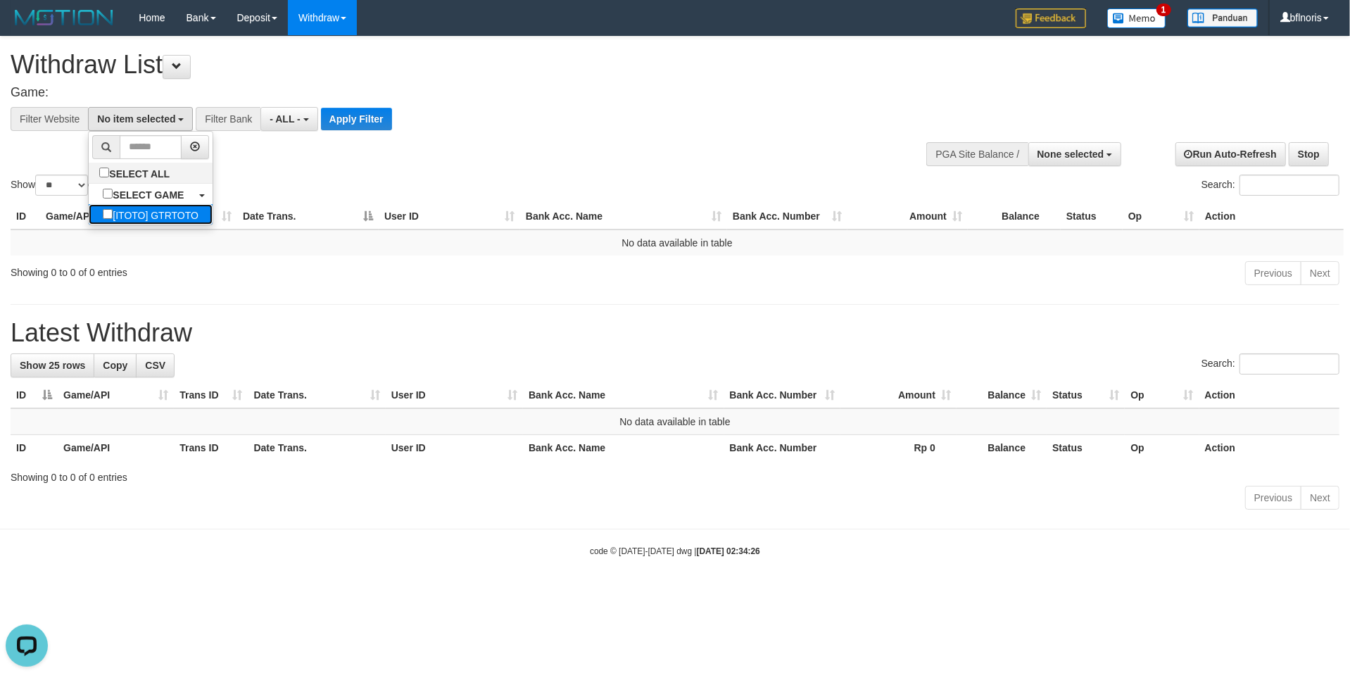
drag, startPoint x: 132, startPoint y: 234, endPoint x: 329, endPoint y: 163, distance: 209.3
click at [136, 225] on label "[ITOTO] GTRTOTO" at bounding box center [151, 214] width 124 height 20
click at [392, 130] on button "Apply Filter" at bounding box center [356, 119] width 71 height 23
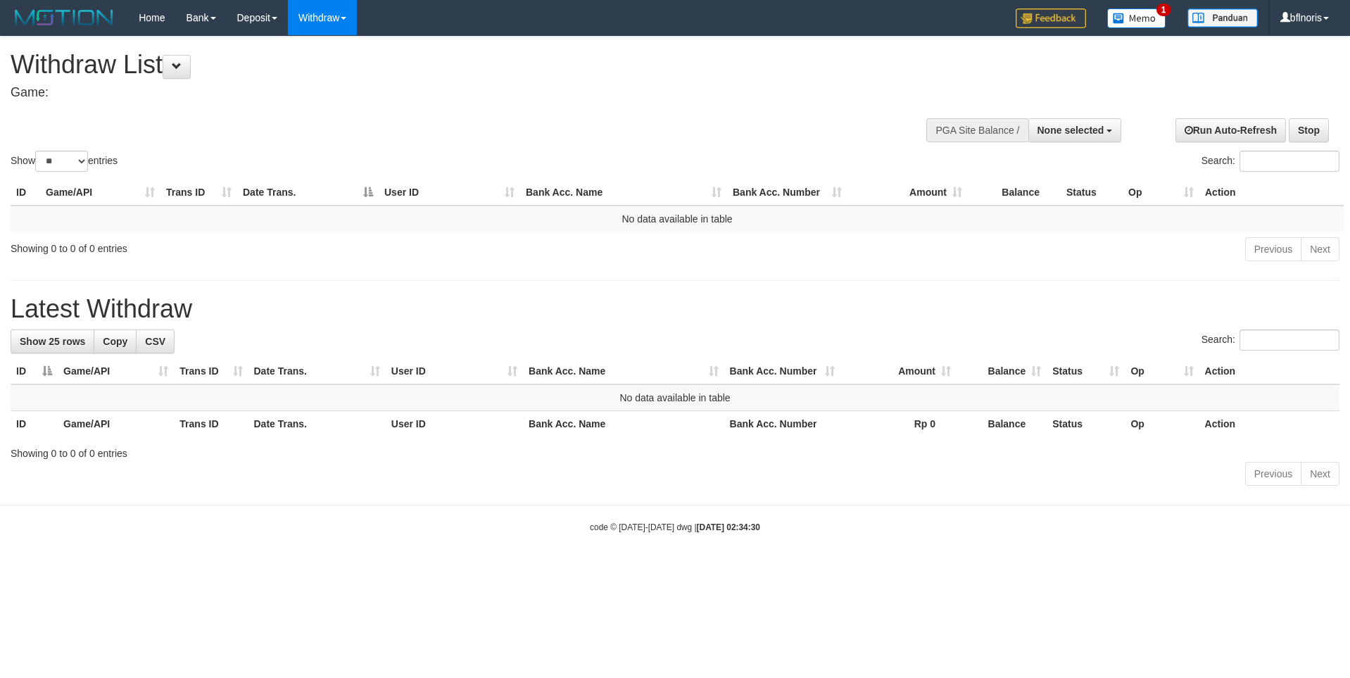
select select
select select "**"
click at [182, 65] on span at bounding box center [177, 66] width 10 height 10
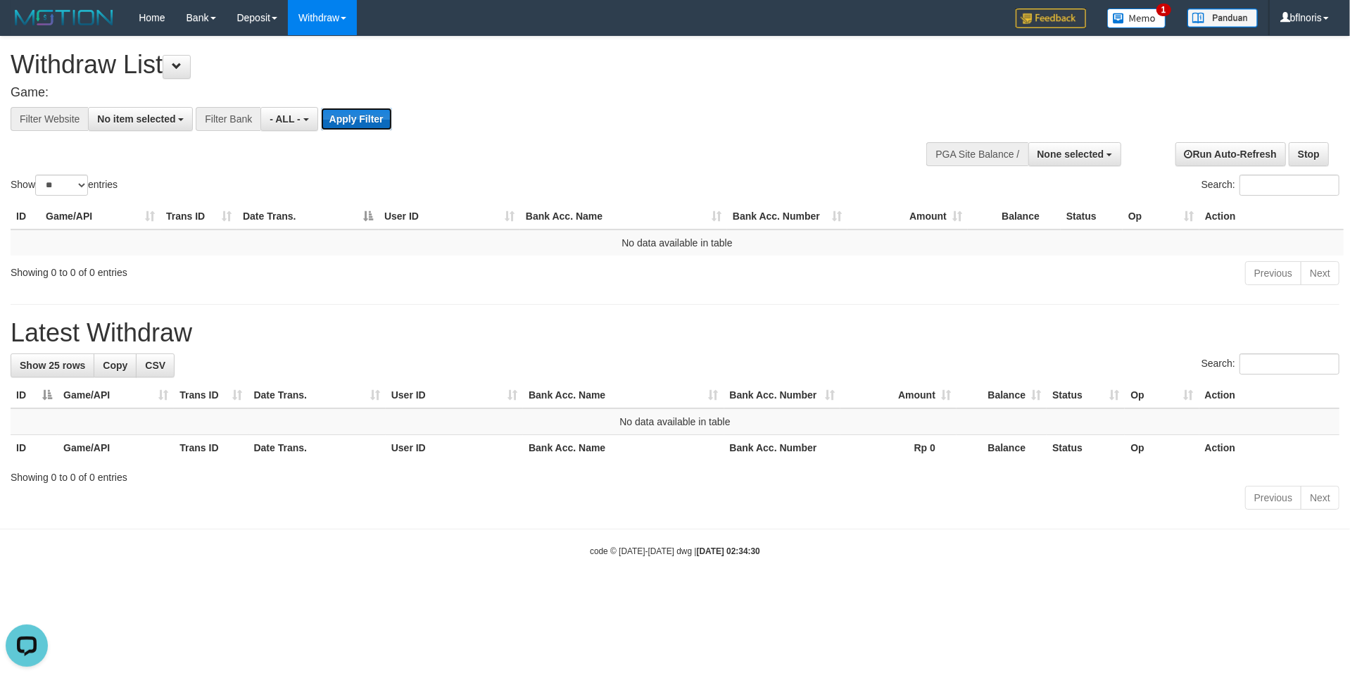
click at [392, 130] on button "Apply Filter" at bounding box center [356, 119] width 71 height 23
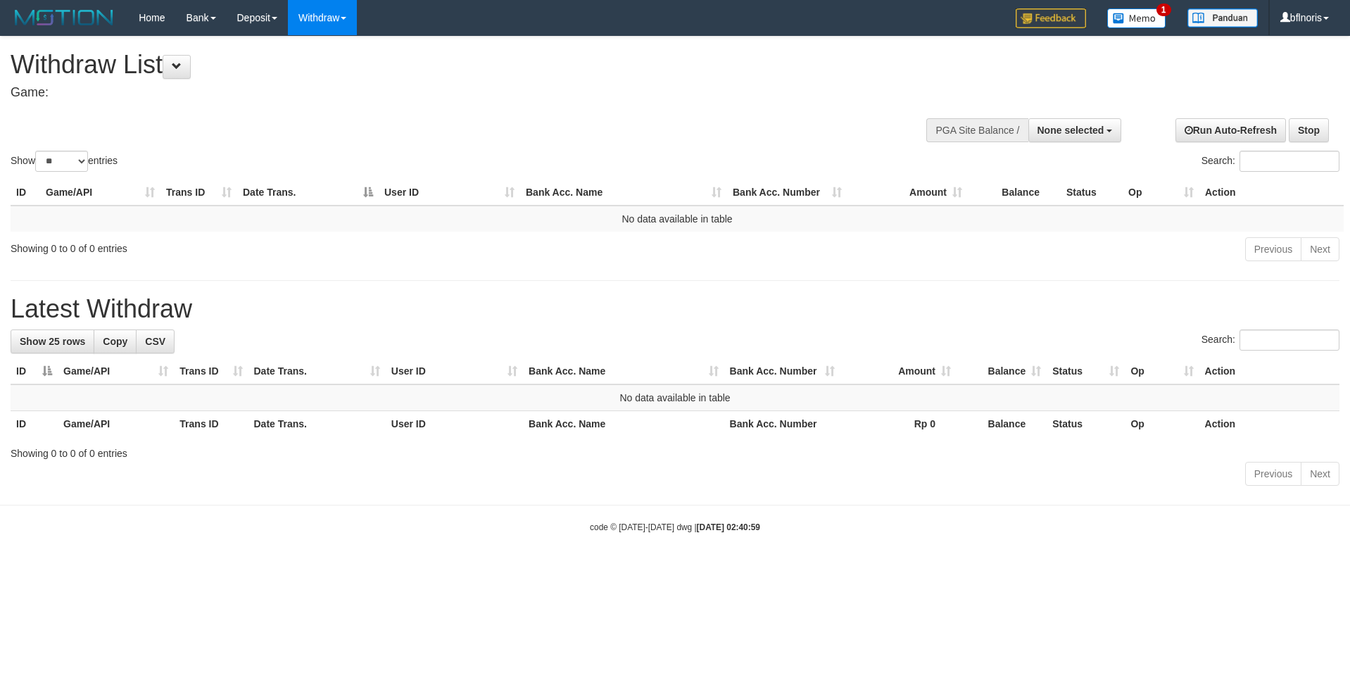
select select
select select "**"
click at [191, 58] on button at bounding box center [177, 67] width 28 height 24
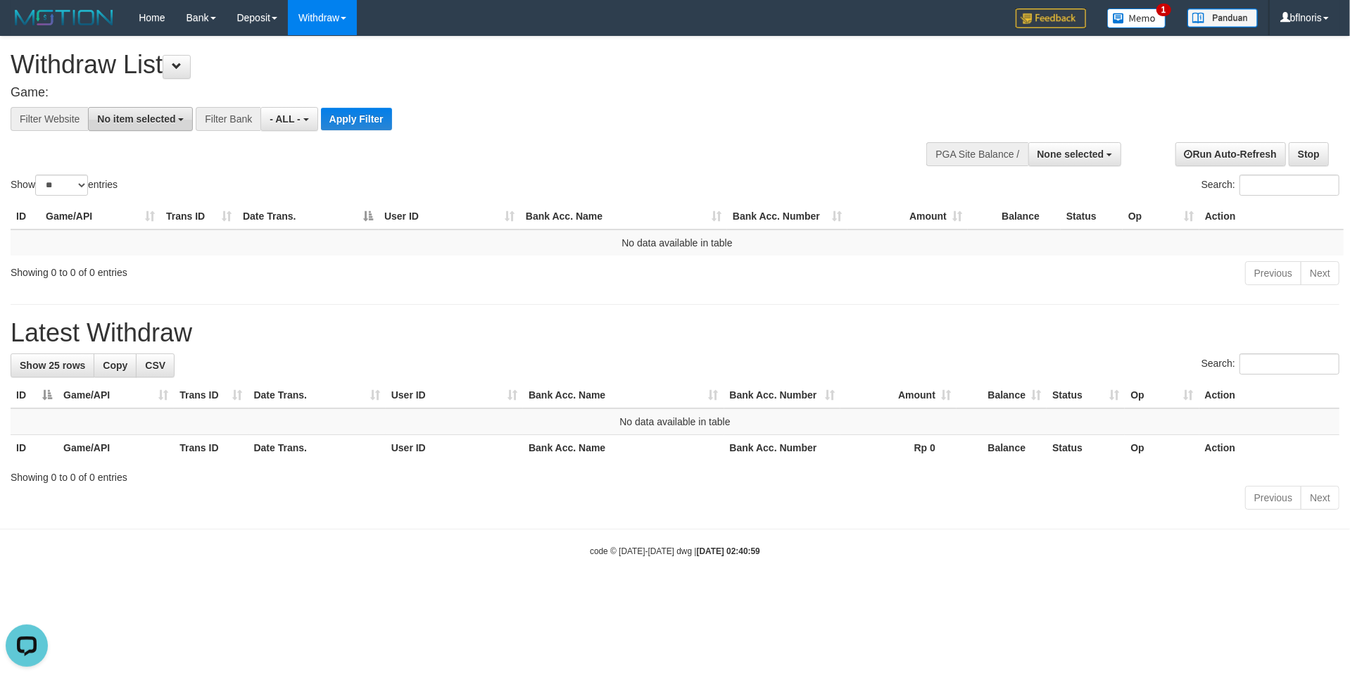
click at [175, 113] on span "No item selected" at bounding box center [136, 118] width 78 height 11
click at [141, 208] on label "[ITOTO] GTRTOTO" at bounding box center [151, 214] width 124 height 20
select select "***"
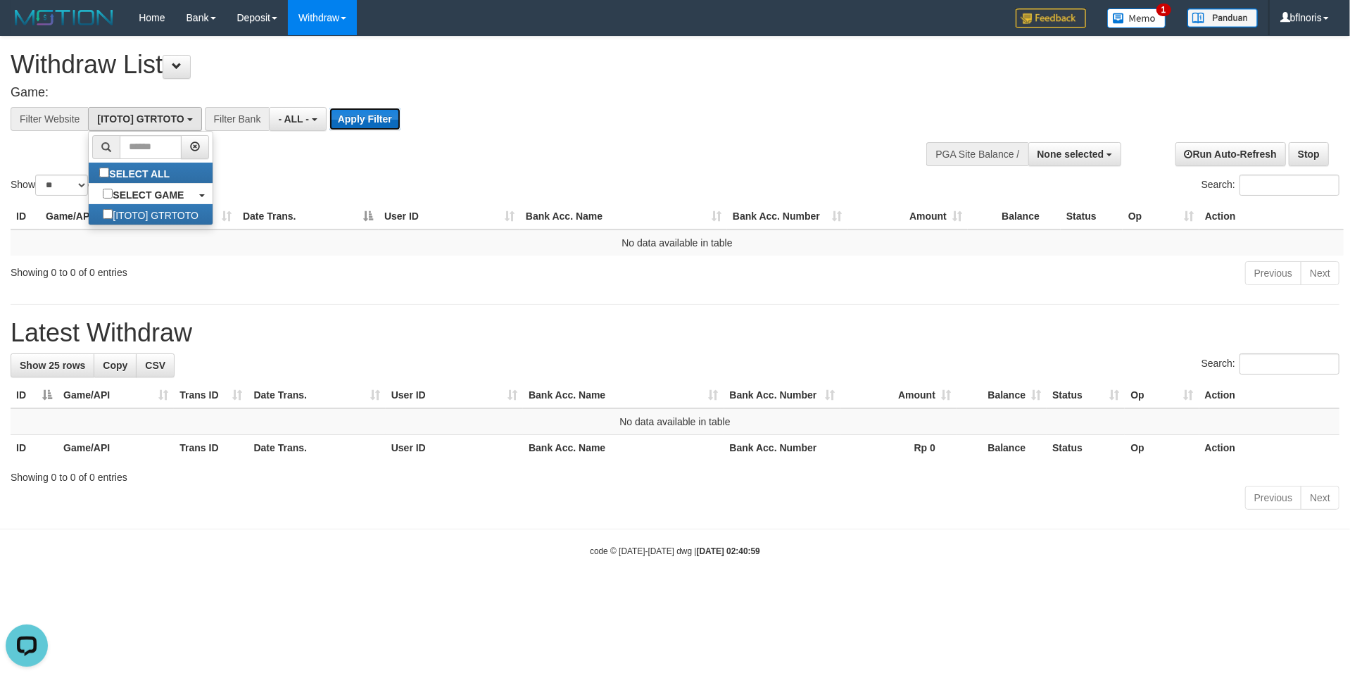
click at [401, 109] on button "Apply Filter" at bounding box center [364, 119] width 71 height 23
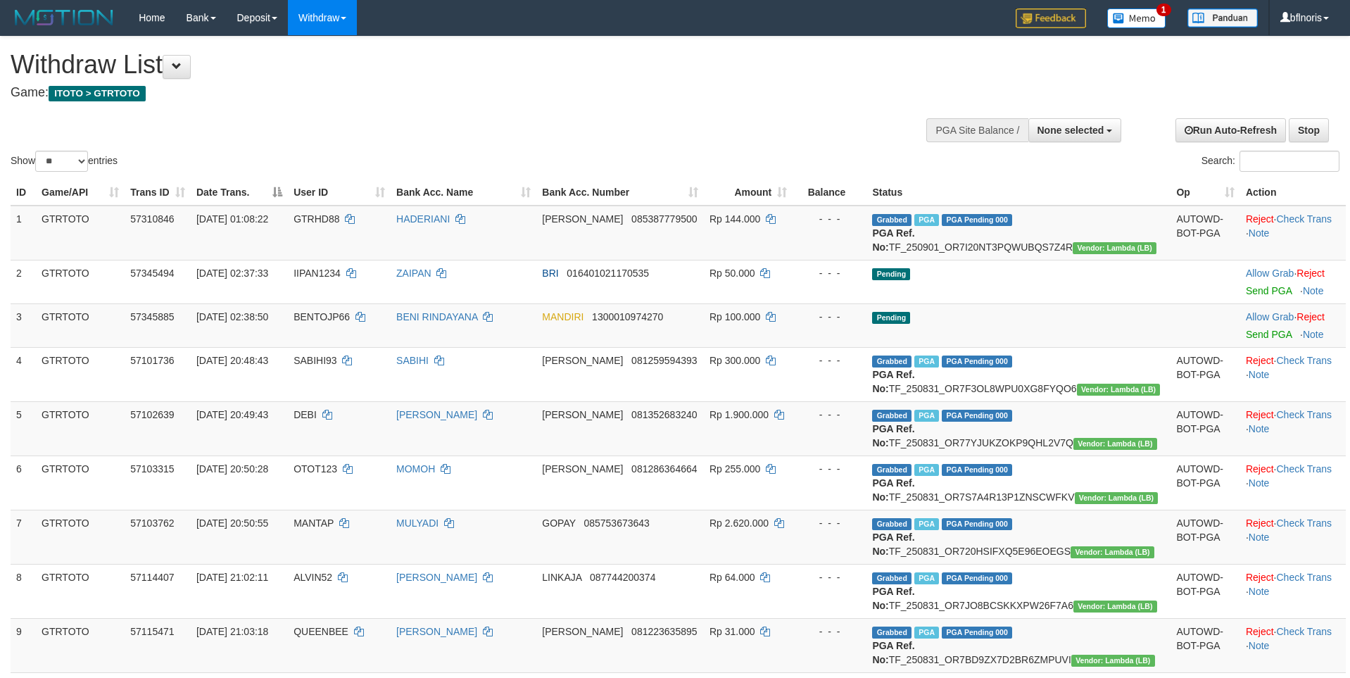
select select
select select "**"
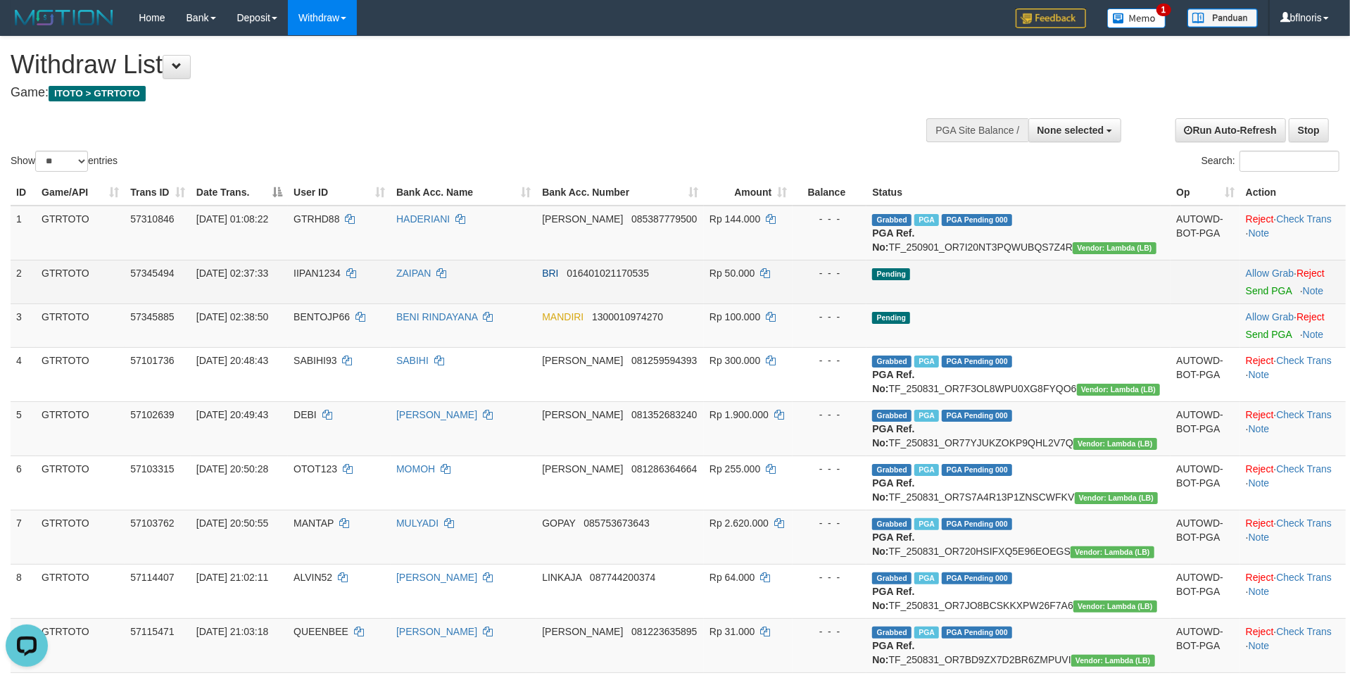
click at [1051, 303] on td "Pending" at bounding box center [1018, 282] width 304 height 44
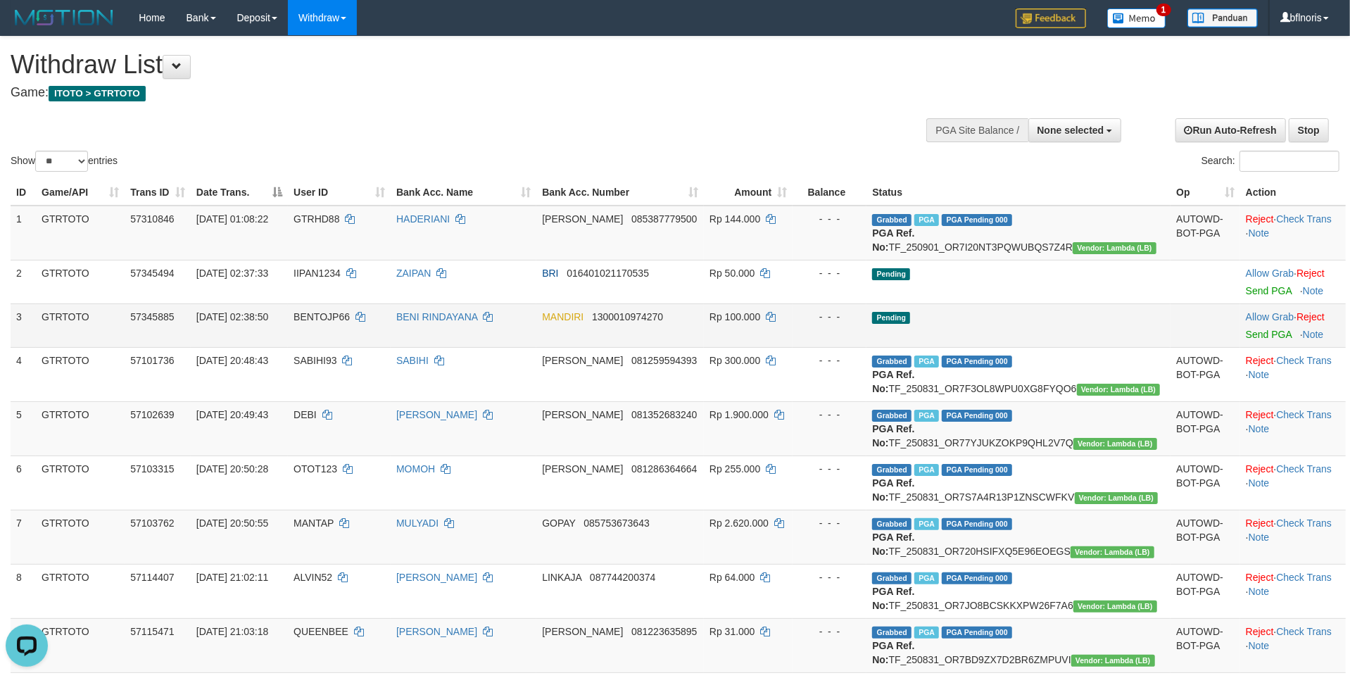
click at [1254, 347] on td "Allow Grab · Reject Send PGA · Note" at bounding box center [1293, 325] width 106 height 44
click at [1253, 340] on link "Send PGA" at bounding box center [1269, 334] width 46 height 11
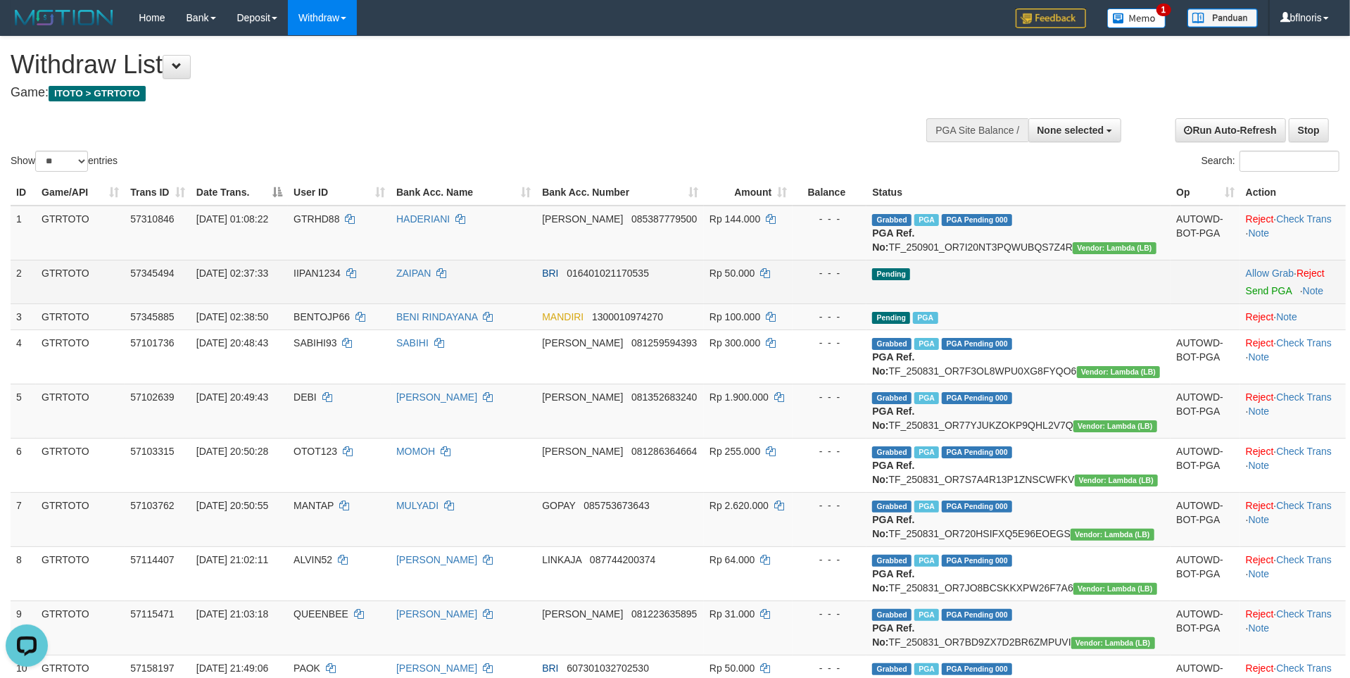
click at [1054, 303] on td "Pending" at bounding box center [1018, 282] width 304 height 44
click at [1258, 303] on td "Allow Grab · Reject Send PGA · Note" at bounding box center [1293, 282] width 106 height 44
click at [904, 303] on td "Pending" at bounding box center [1018, 282] width 304 height 44
click at [1246, 296] on link "Send PGA" at bounding box center [1269, 290] width 46 height 11
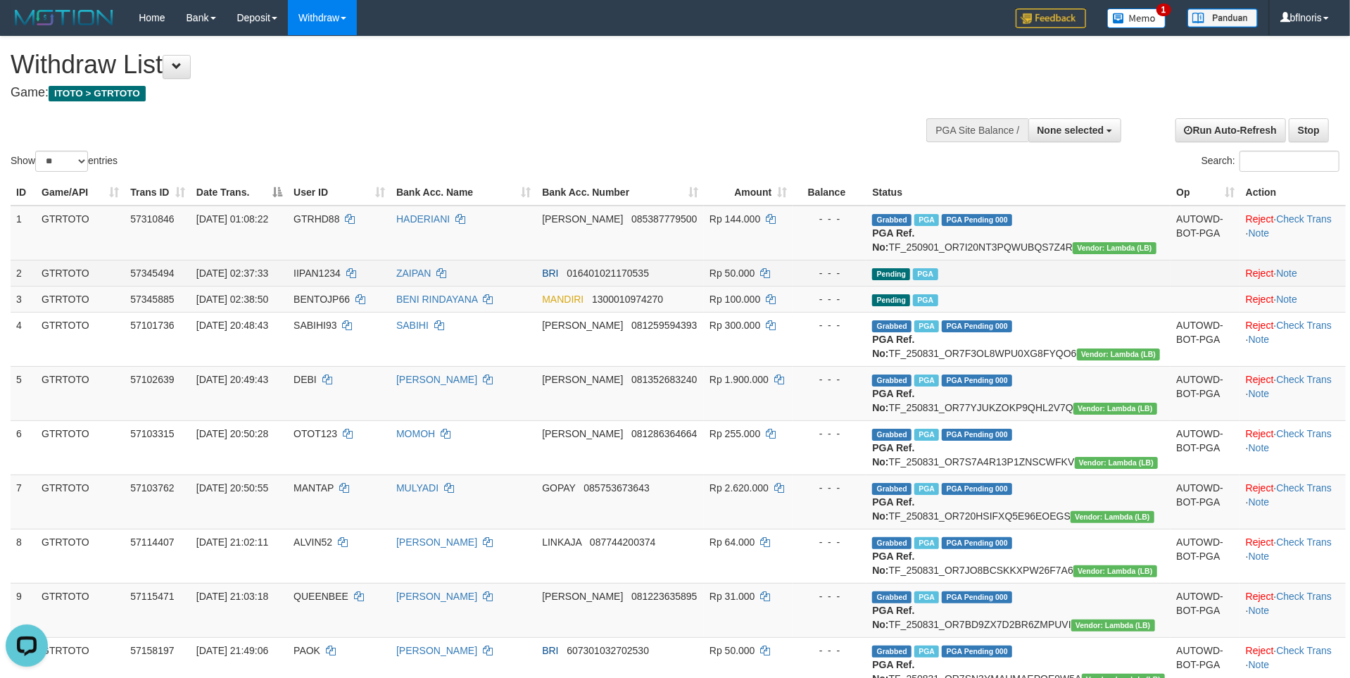
click at [853, 286] on td "- - -" at bounding box center [830, 273] width 74 height 26
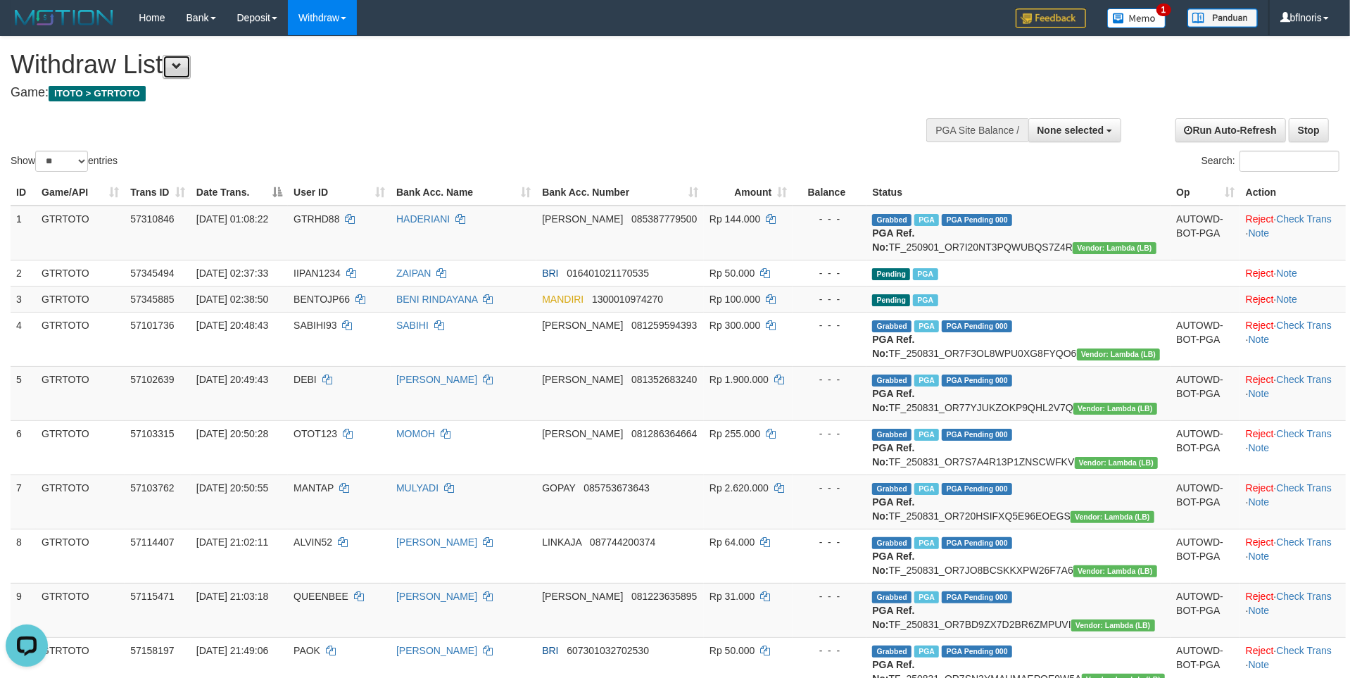
click at [178, 77] on button at bounding box center [177, 67] width 28 height 24
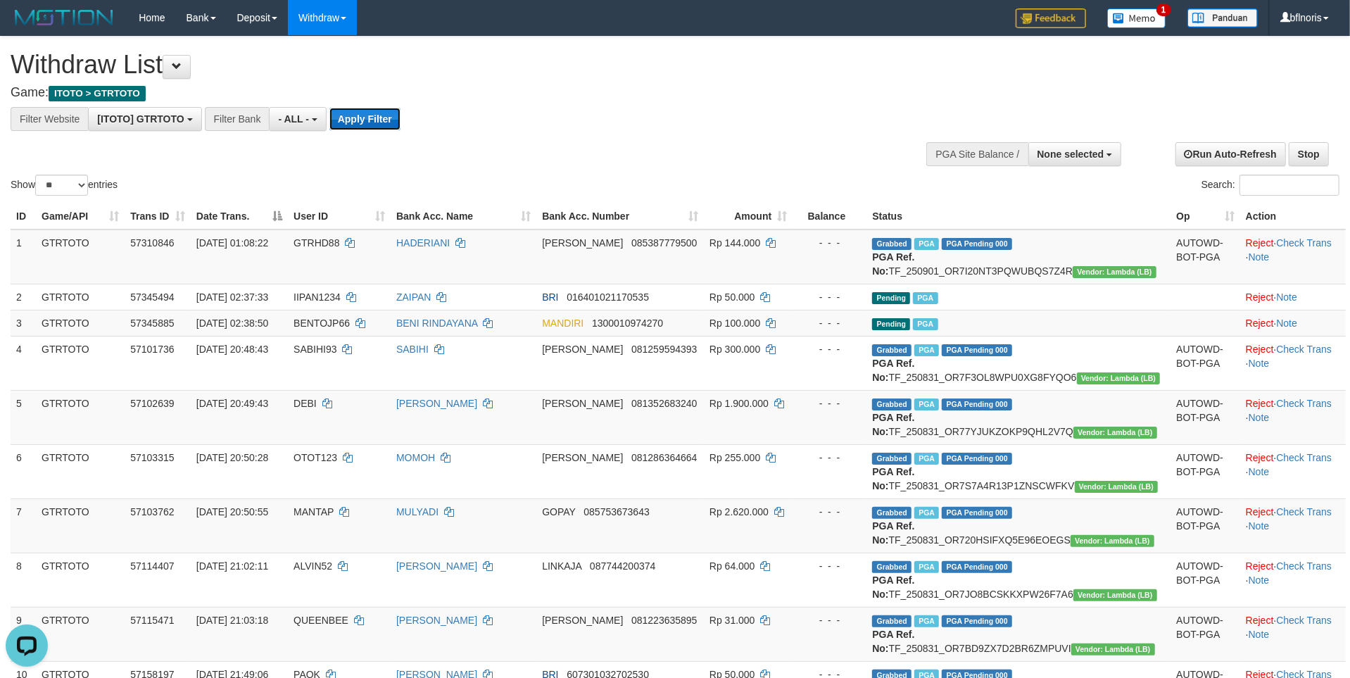
click at [401, 130] on button "Apply Filter" at bounding box center [364, 119] width 71 height 23
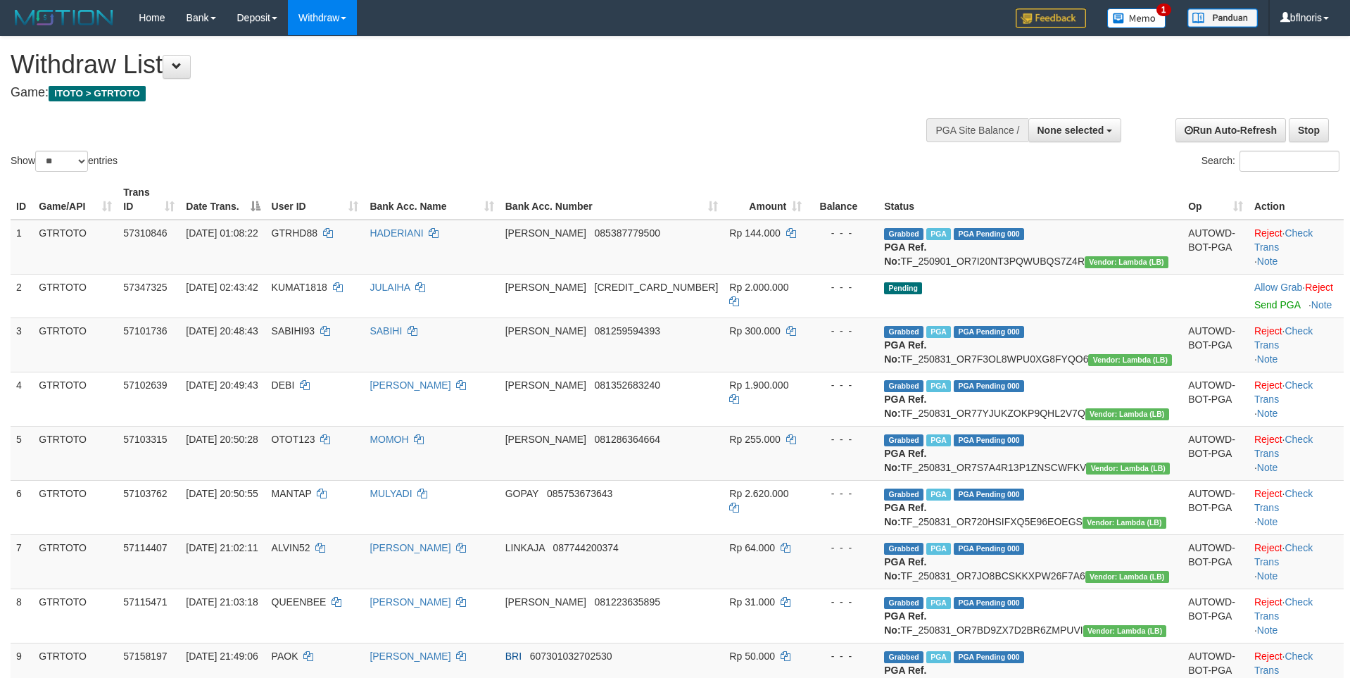
select select
select select "**"
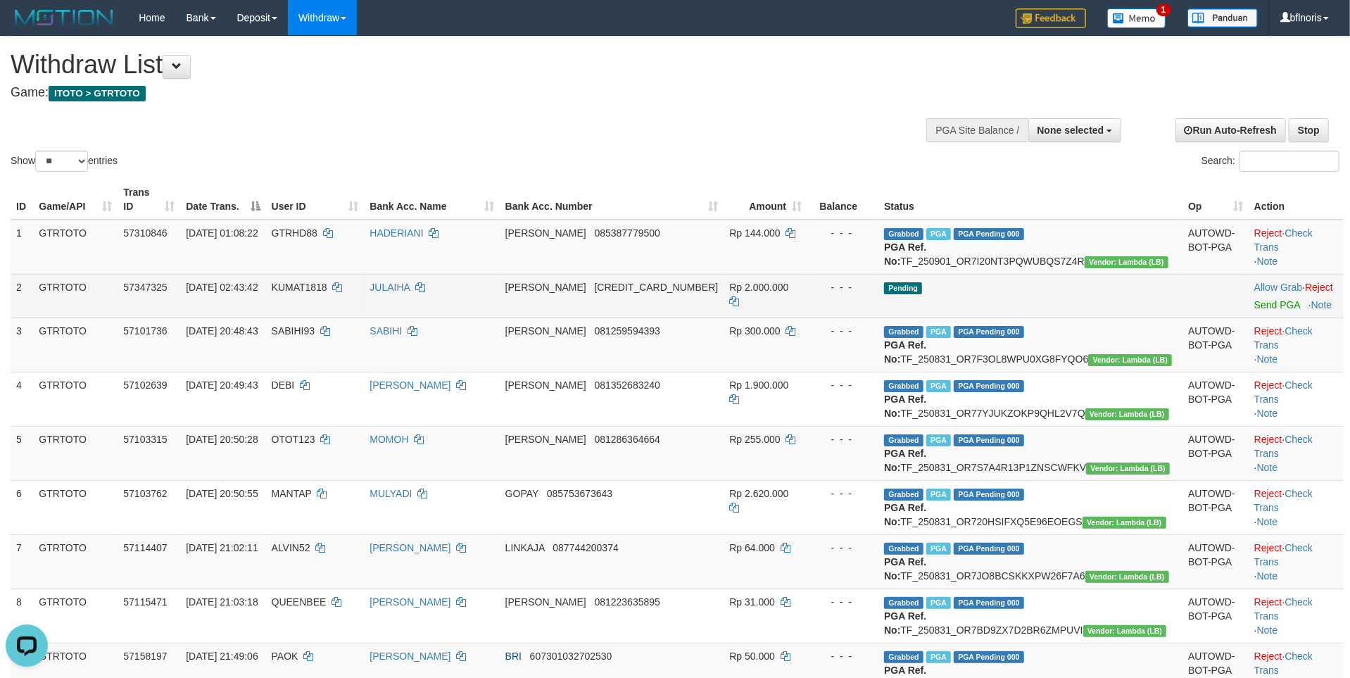
click at [1251, 317] on td "Allow Grab · Reject Send PGA · Note" at bounding box center [1296, 296] width 95 height 44
click at [1254, 310] on link "Send PGA" at bounding box center [1277, 304] width 46 height 11
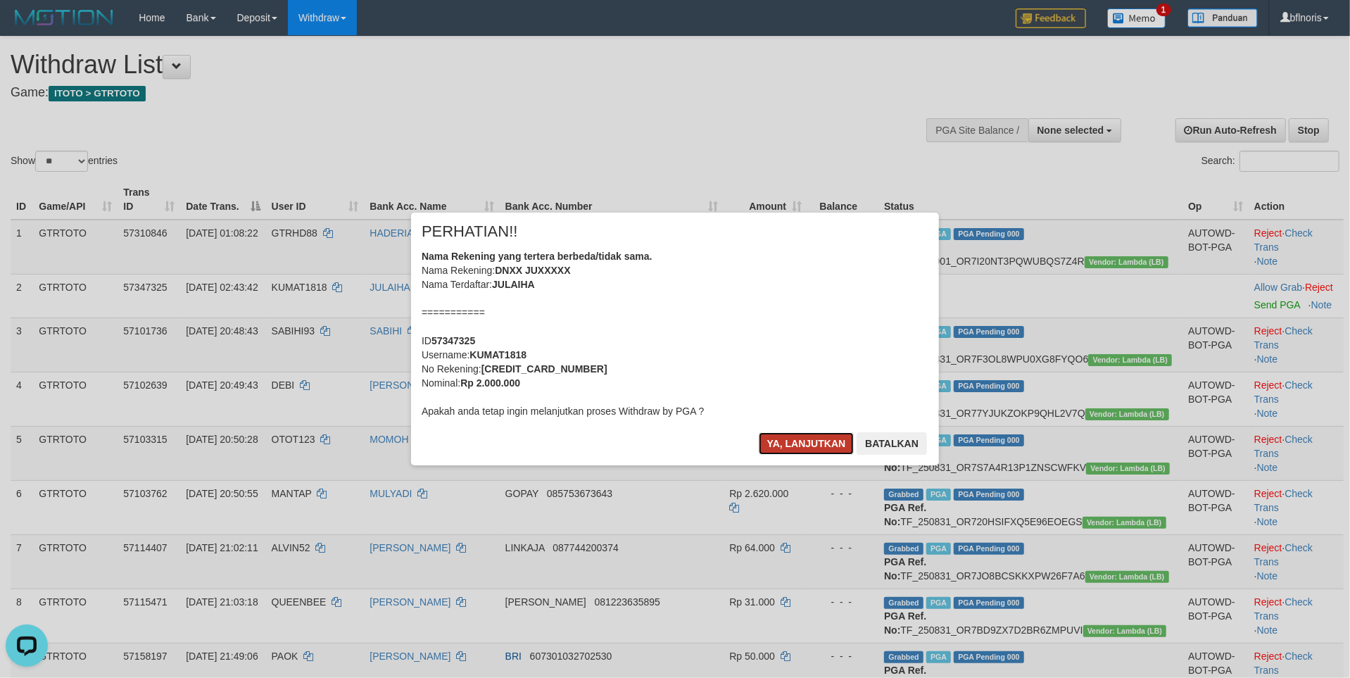
click at [786, 455] on button "Ya, lanjutkan" at bounding box center [807, 443] width 96 height 23
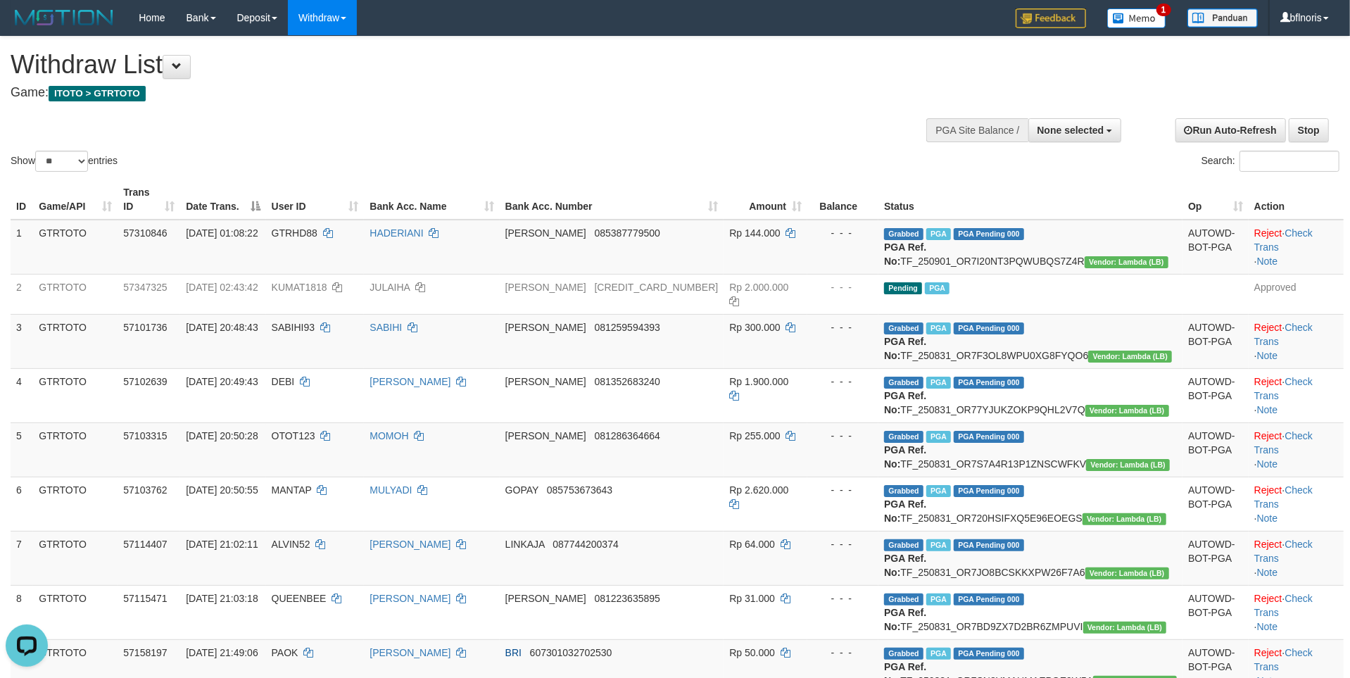
click at [862, 4] on div "Home Bank Account List Load By Website Group [ITOTO] GTRTOTO Mutasi Bank Search…" at bounding box center [675, 18] width 1329 height 36
click at [185, 58] on button at bounding box center [177, 67] width 28 height 24
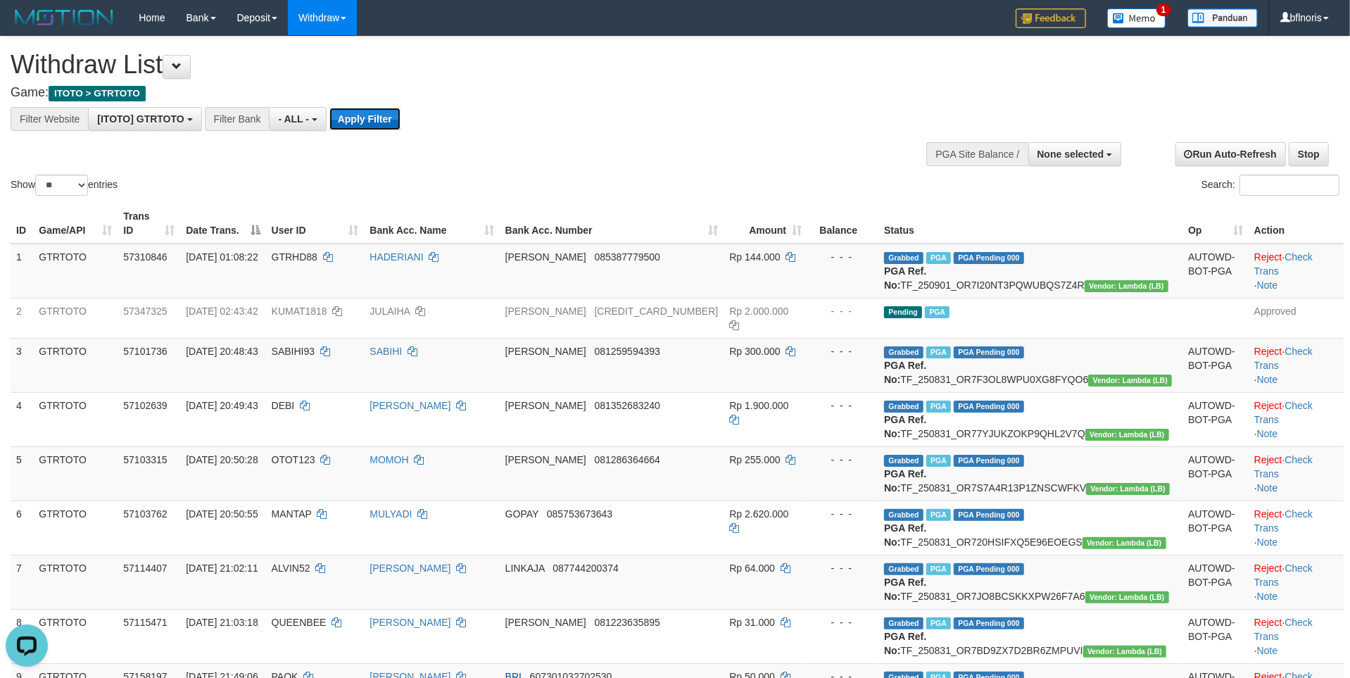
click at [401, 118] on button "Apply Filter" at bounding box center [364, 119] width 71 height 23
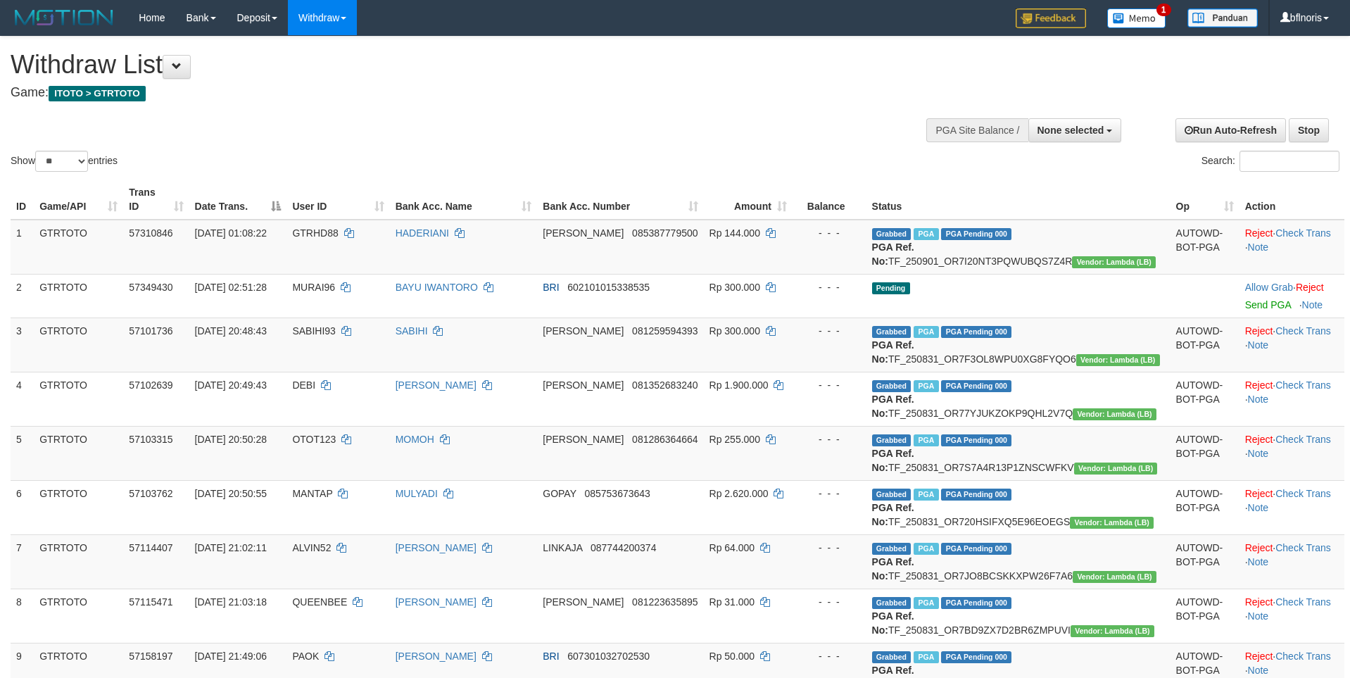
select select
select select "**"
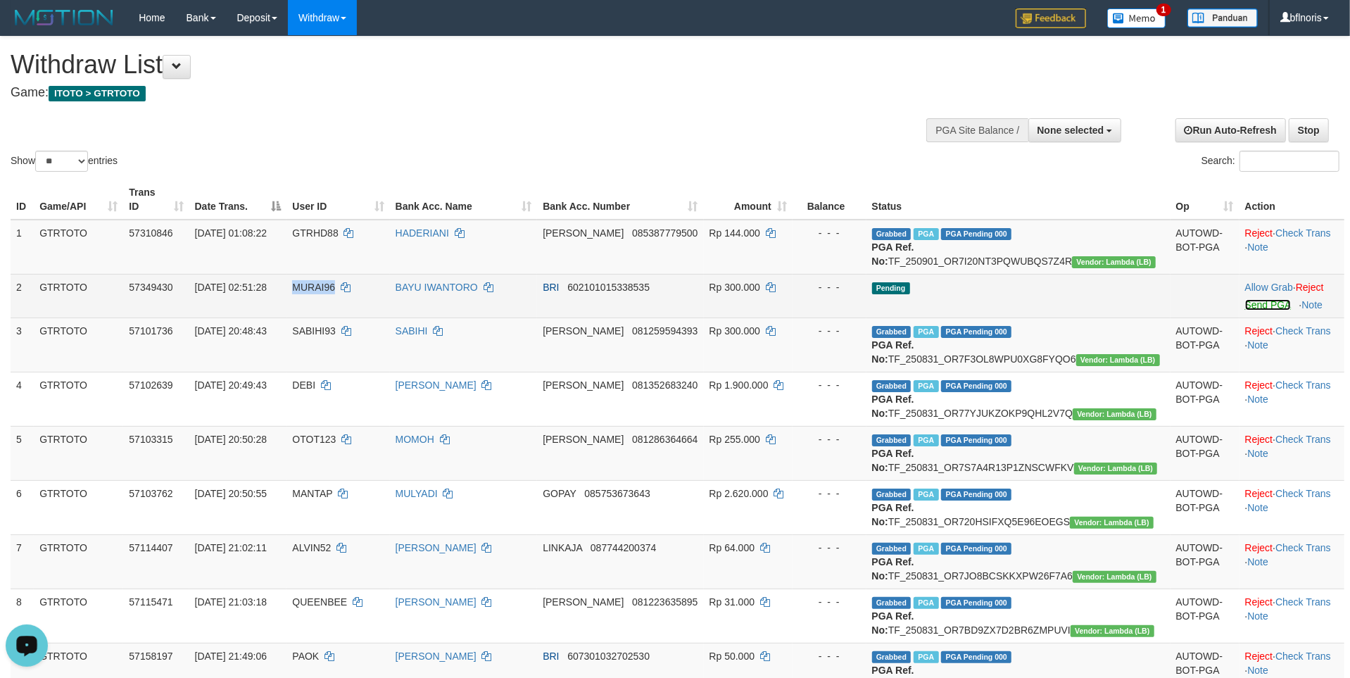
click at [1253, 310] on link "Send PGA" at bounding box center [1268, 304] width 46 height 11
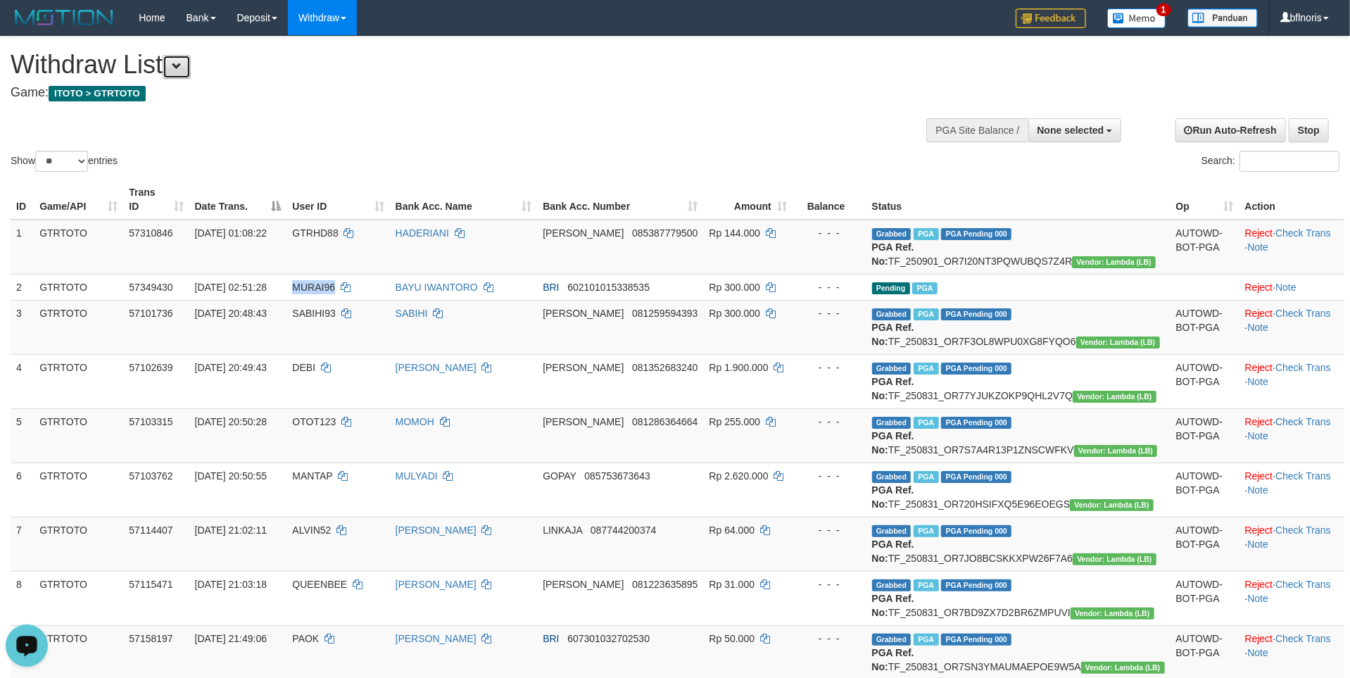
click at [191, 79] on button at bounding box center [177, 67] width 28 height 24
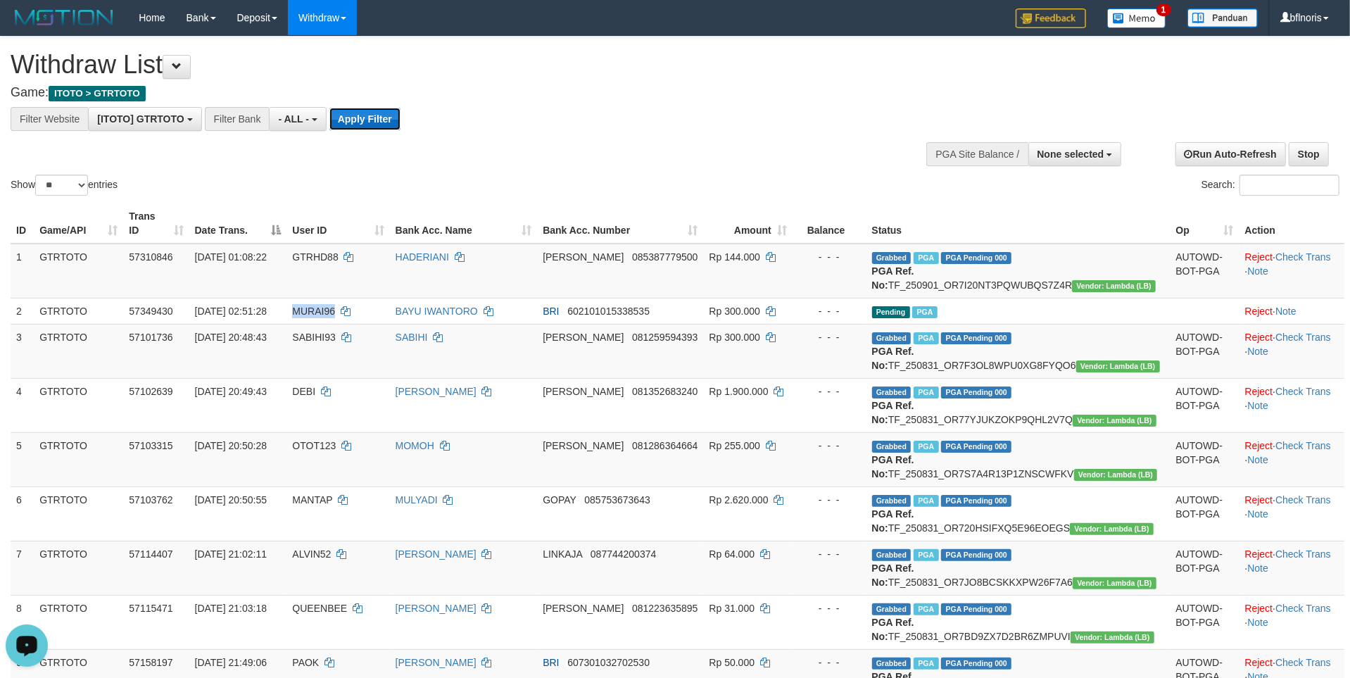
click at [401, 129] on button "Apply Filter" at bounding box center [364, 119] width 71 height 23
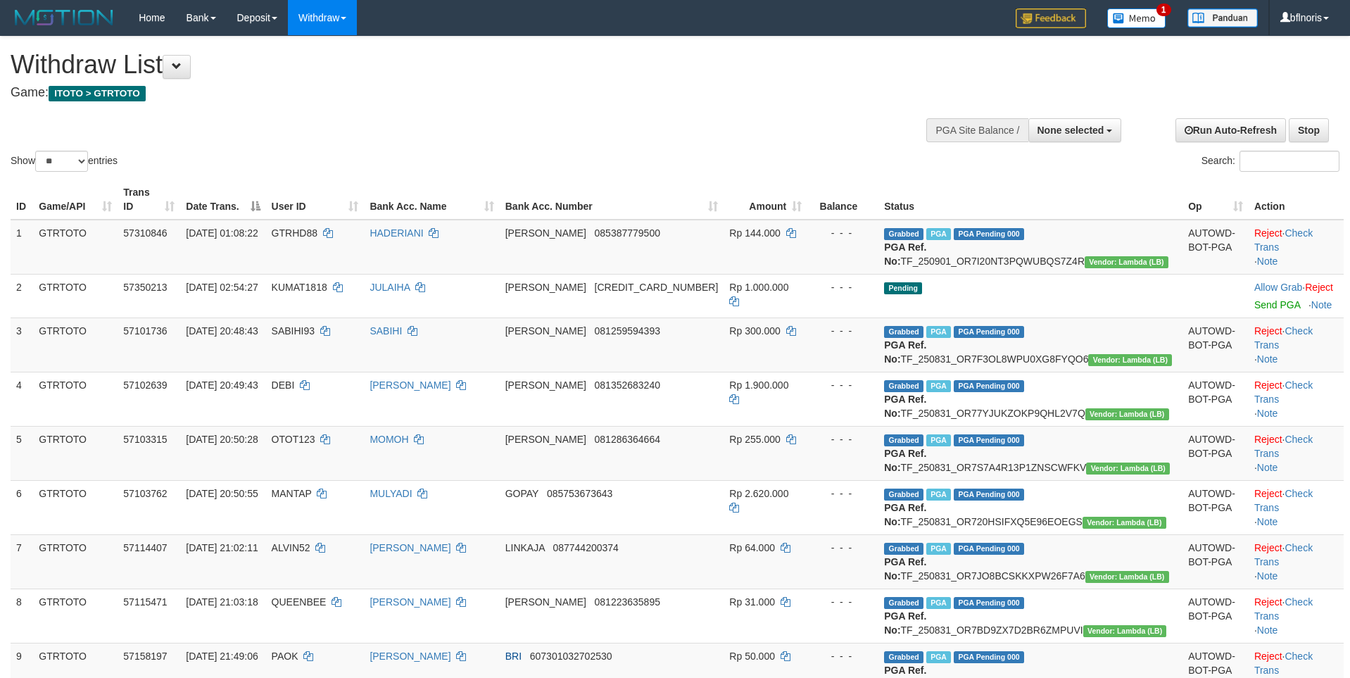
select select
select select "**"
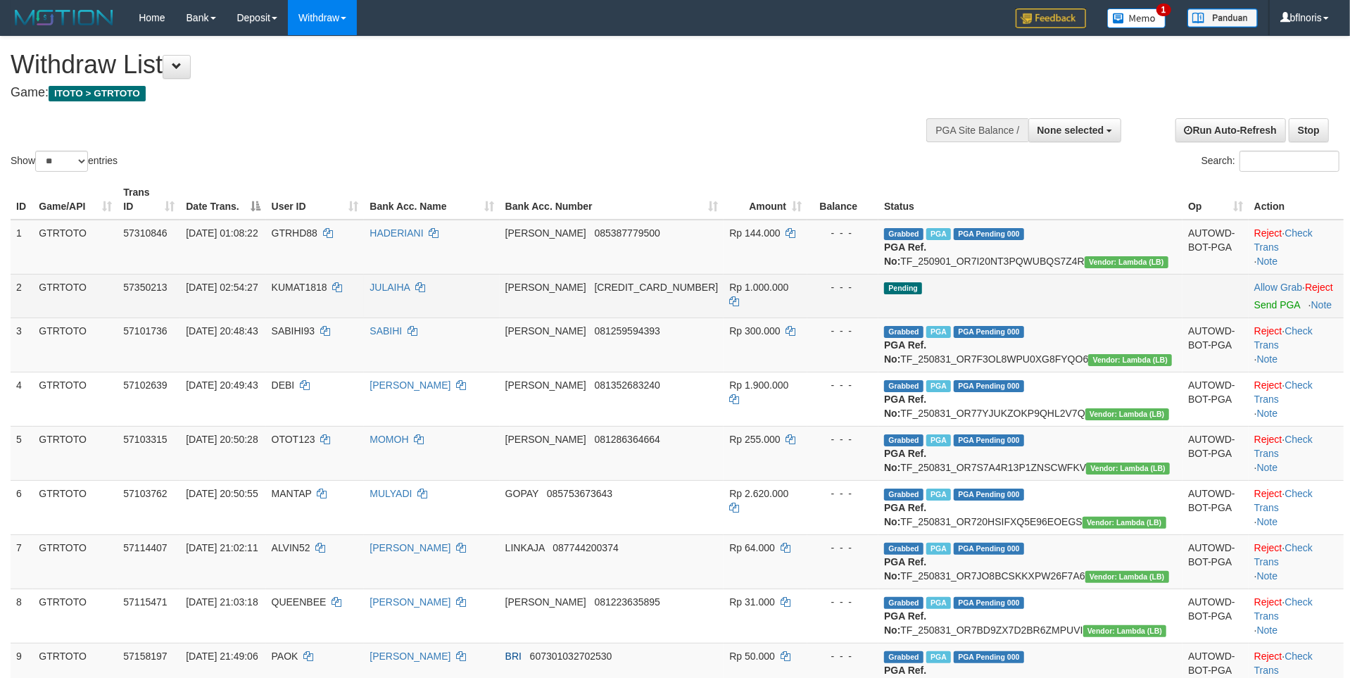
click at [1003, 317] on td "Pending" at bounding box center [1030, 296] width 304 height 44
click at [1254, 310] on link "Send PGA" at bounding box center [1277, 304] width 46 height 11
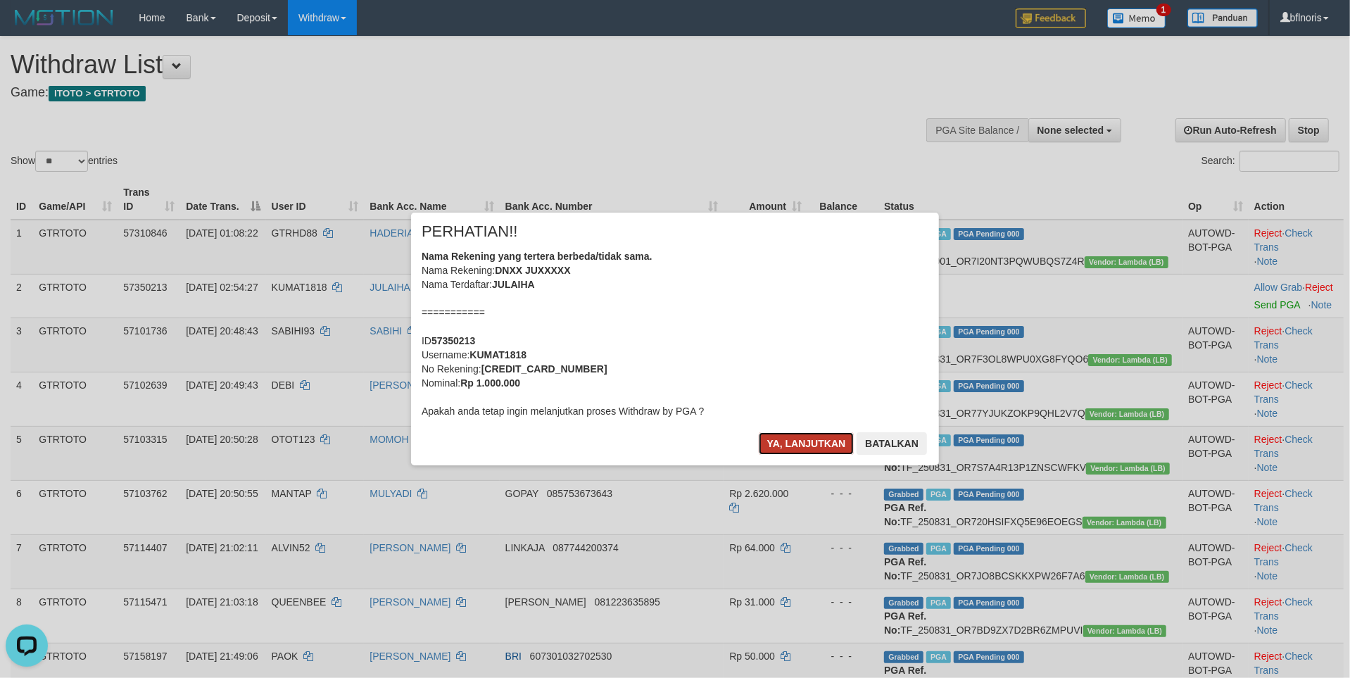
click at [801, 455] on button "Ya, lanjutkan" at bounding box center [807, 443] width 96 height 23
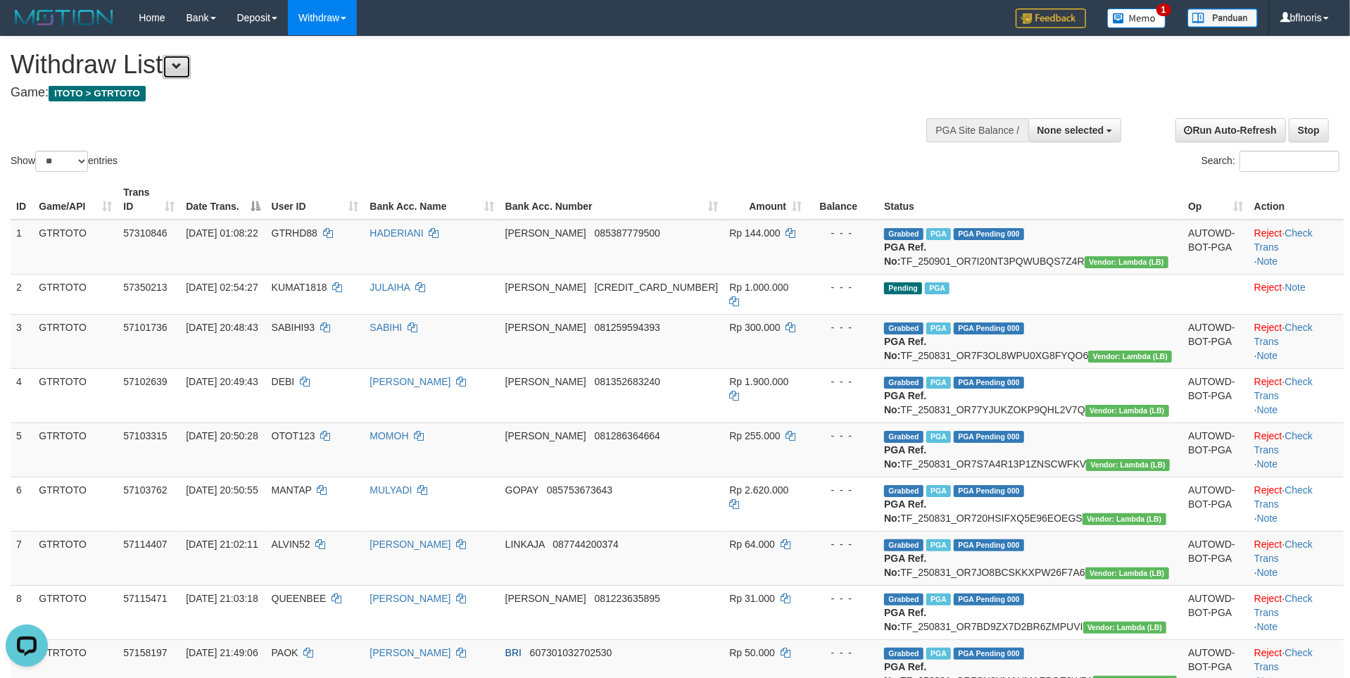
click at [183, 79] on button at bounding box center [177, 67] width 28 height 24
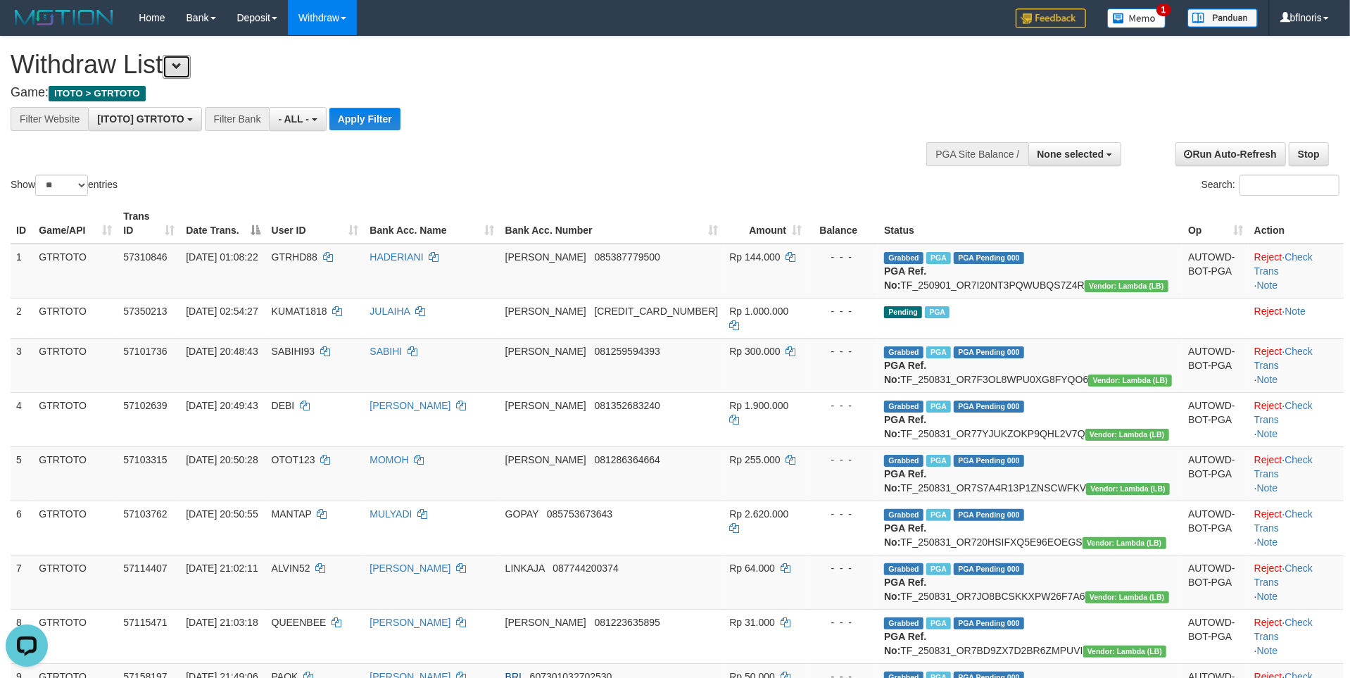
scroll to position [15, 0]
click at [401, 116] on button "Apply Filter" at bounding box center [364, 119] width 71 height 23
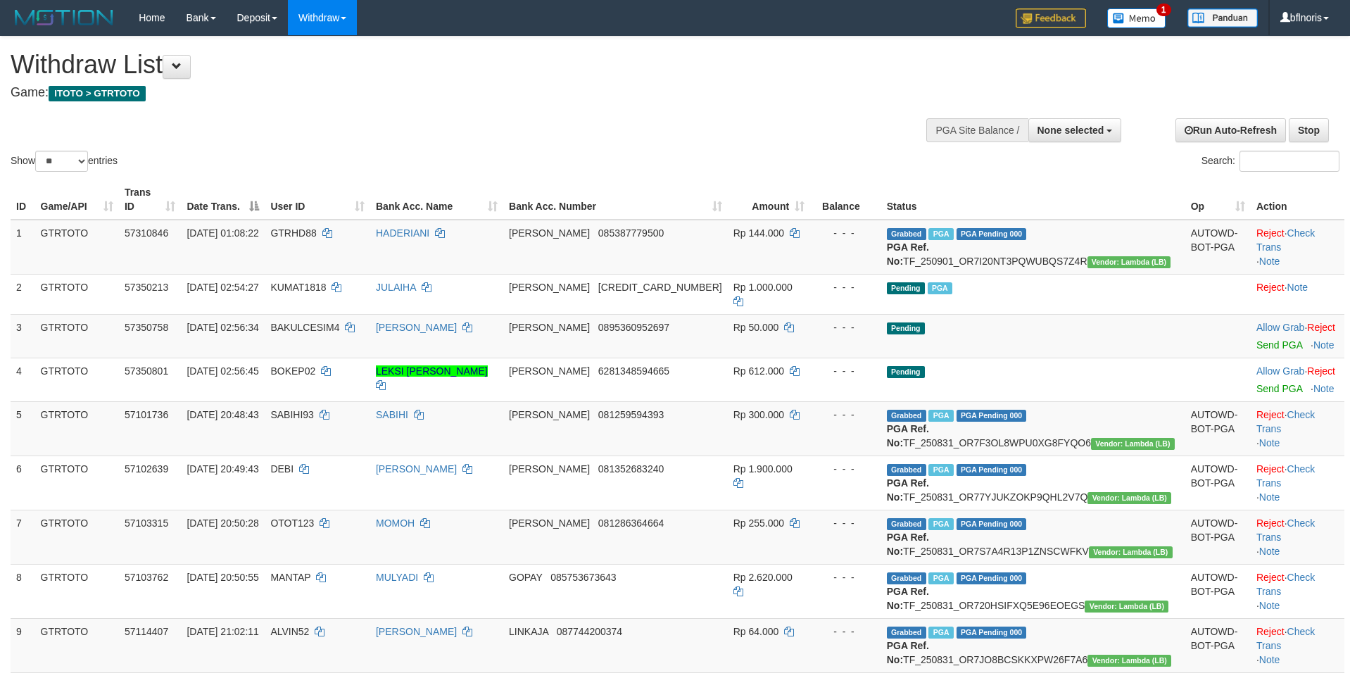
select select
select select "**"
click at [1256, 351] on link "Send PGA" at bounding box center [1279, 344] width 46 height 11
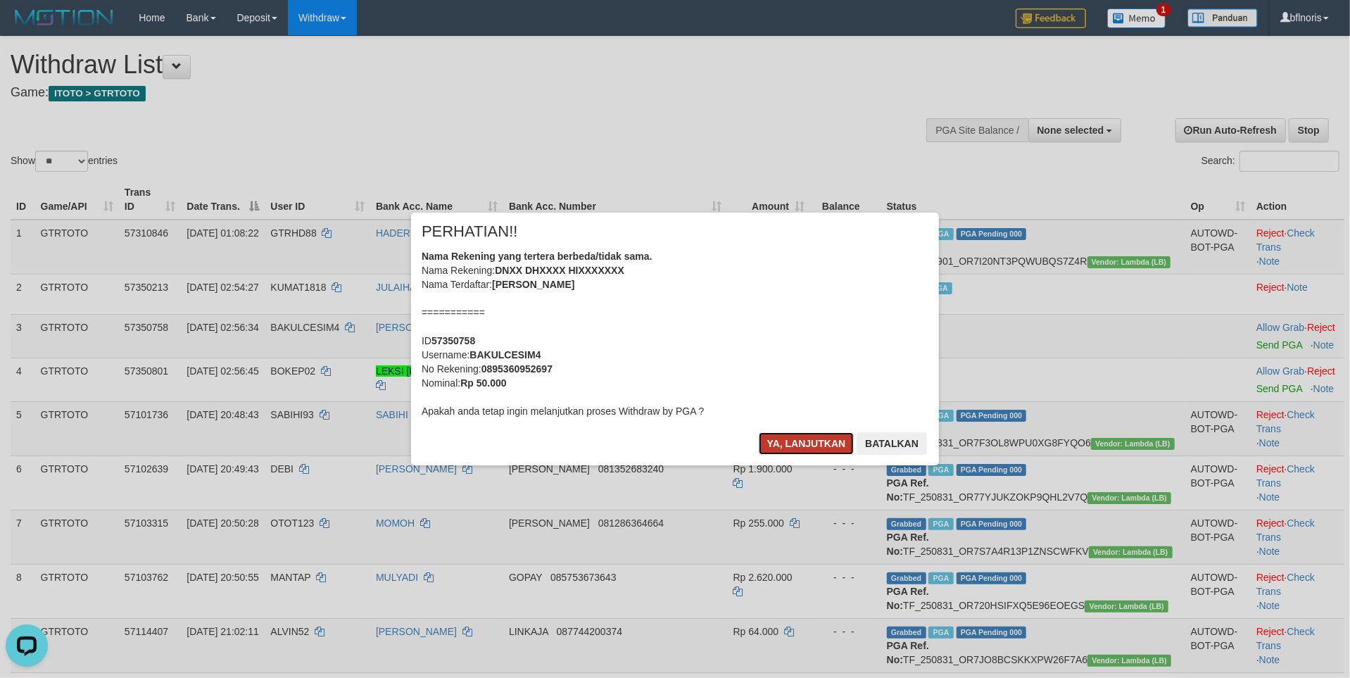
click at [778, 455] on button "Ya, lanjutkan" at bounding box center [807, 443] width 96 height 23
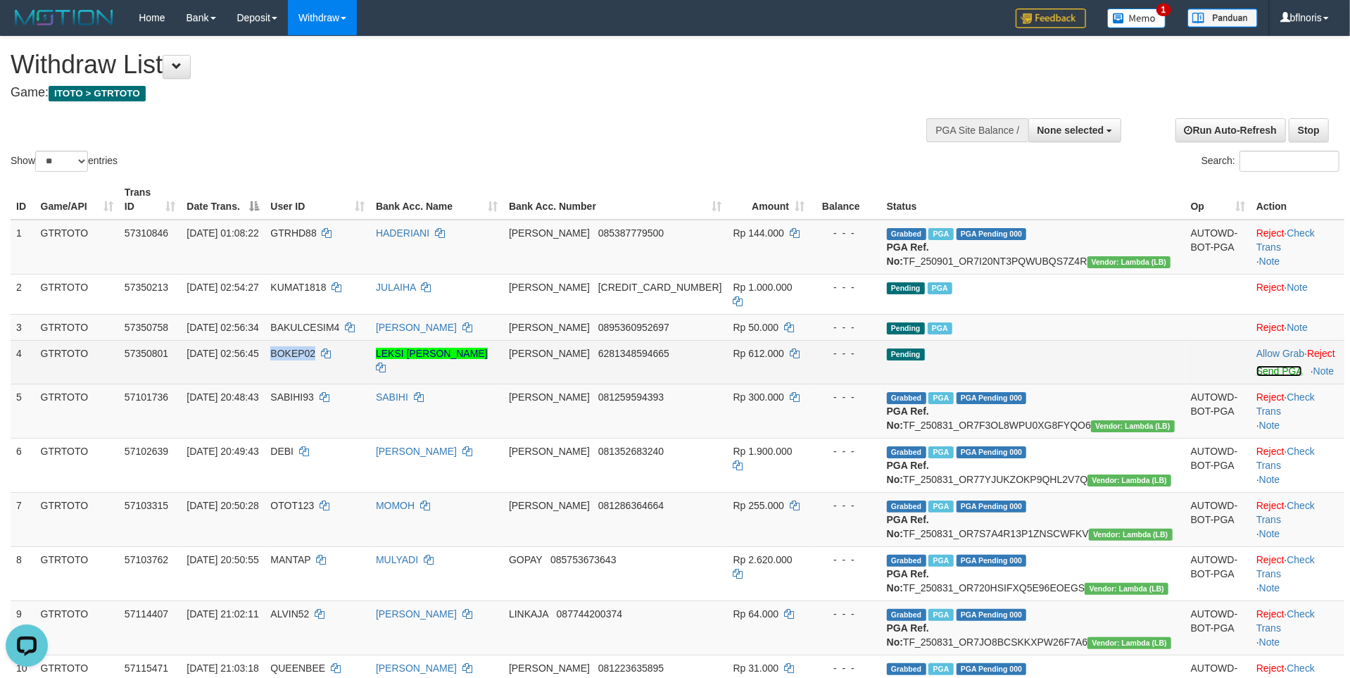
click at [1256, 377] on link "Send PGA" at bounding box center [1279, 370] width 46 height 11
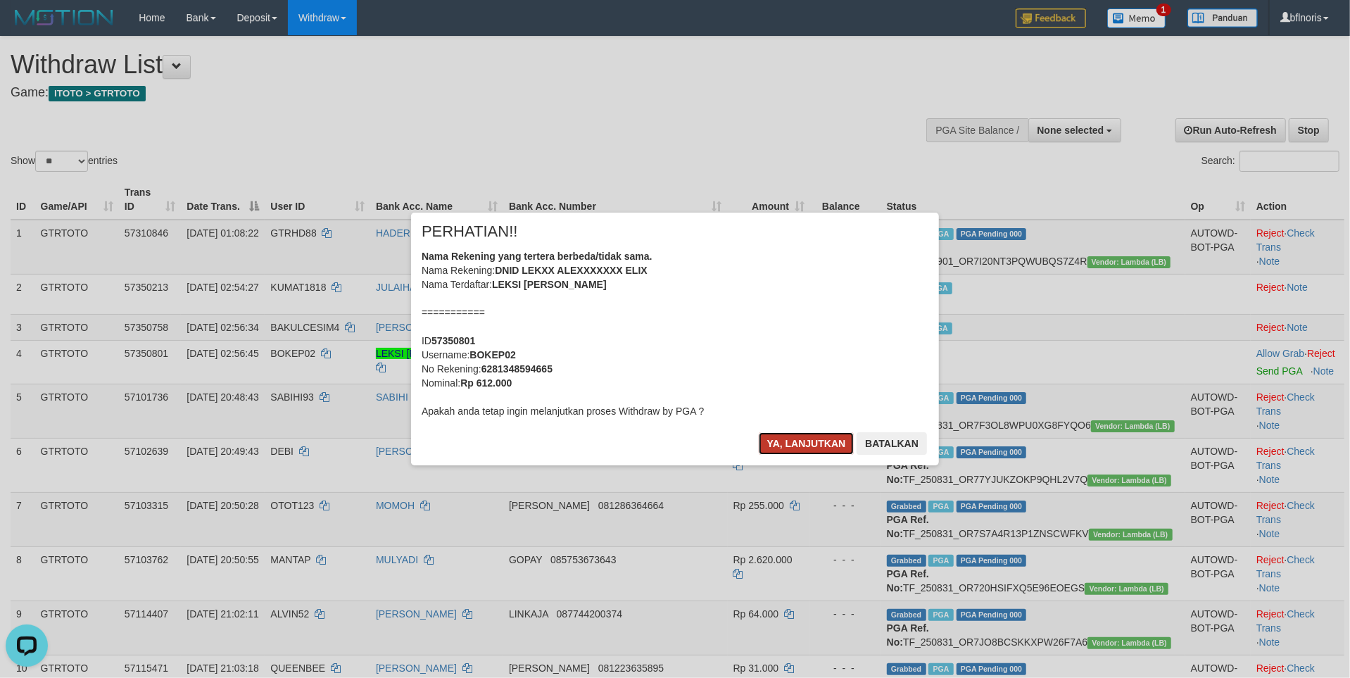
click at [773, 455] on button "Ya, lanjutkan" at bounding box center [807, 443] width 96 height 23
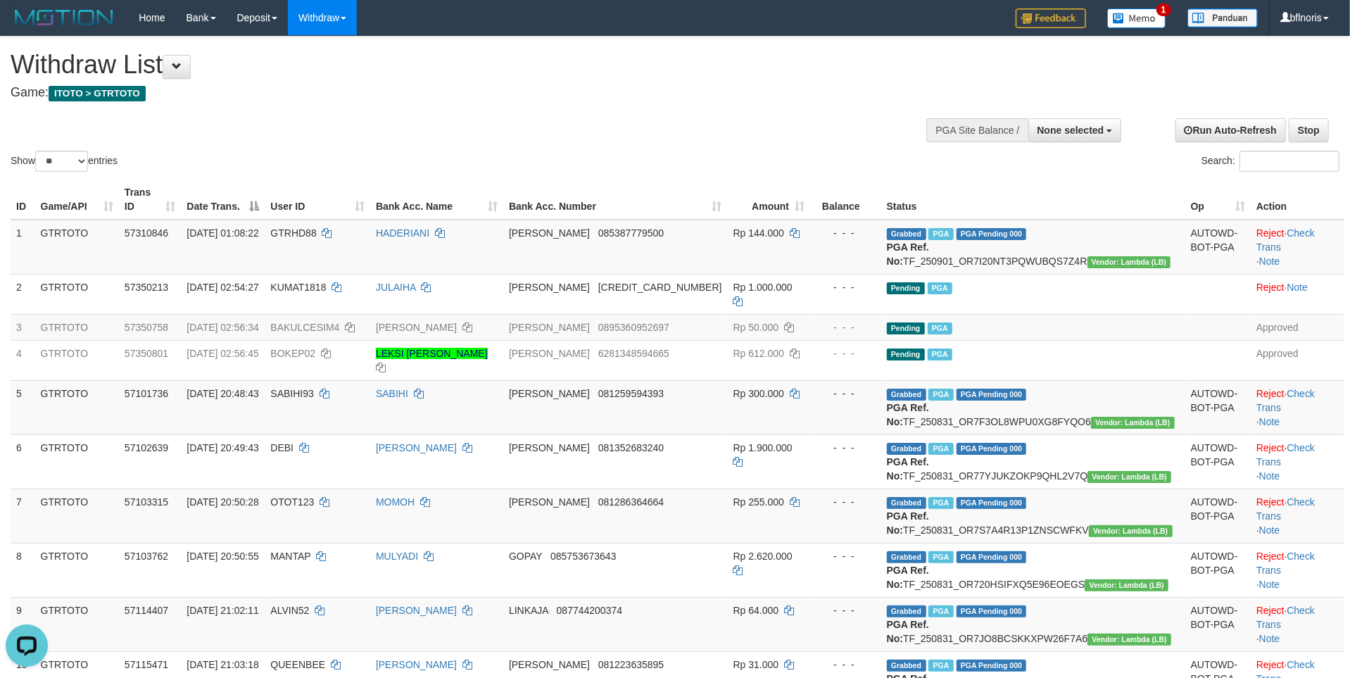
click at [598, 90] on h4 "Game: ITOTO > GTRTOTO" at bounding box center [449, 93] width 876 height 14
click at [182, 68] on span at bounding box center [177, 66] width 10 height 10
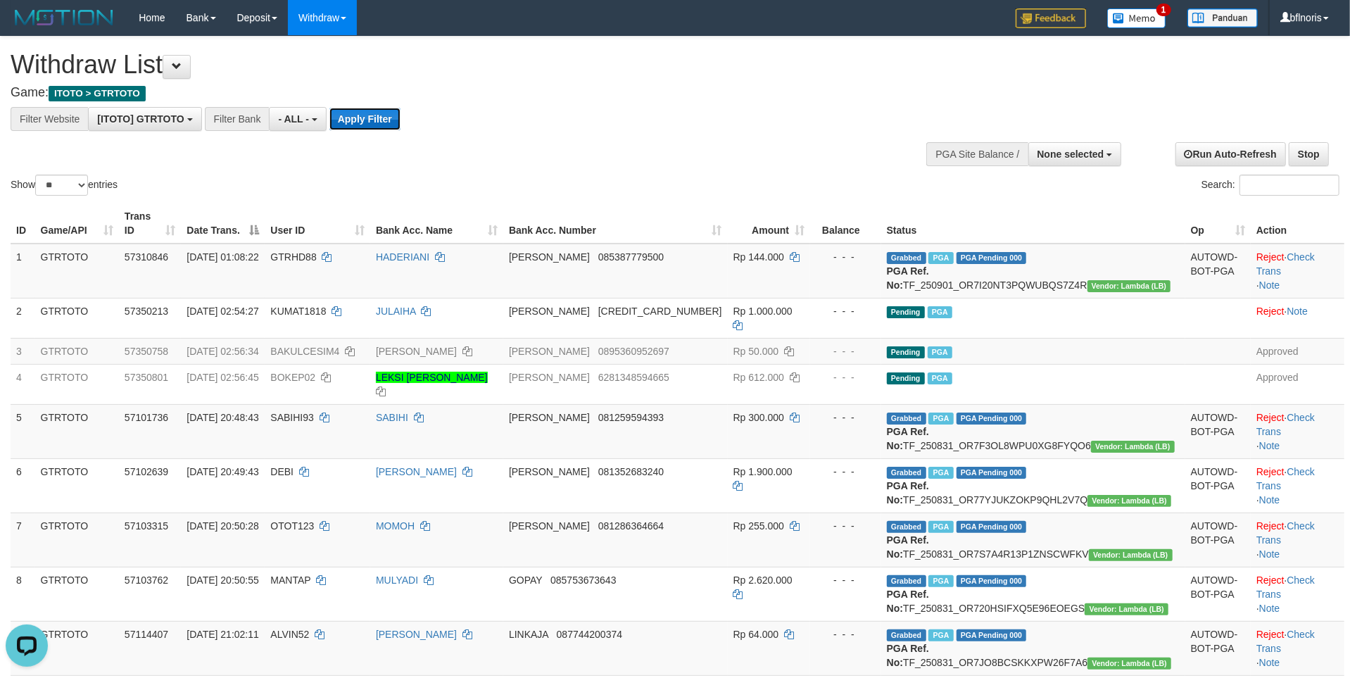
click at [401, 129] on button "Apply Filter" at bounding box center [364, 119] width 71 height 23
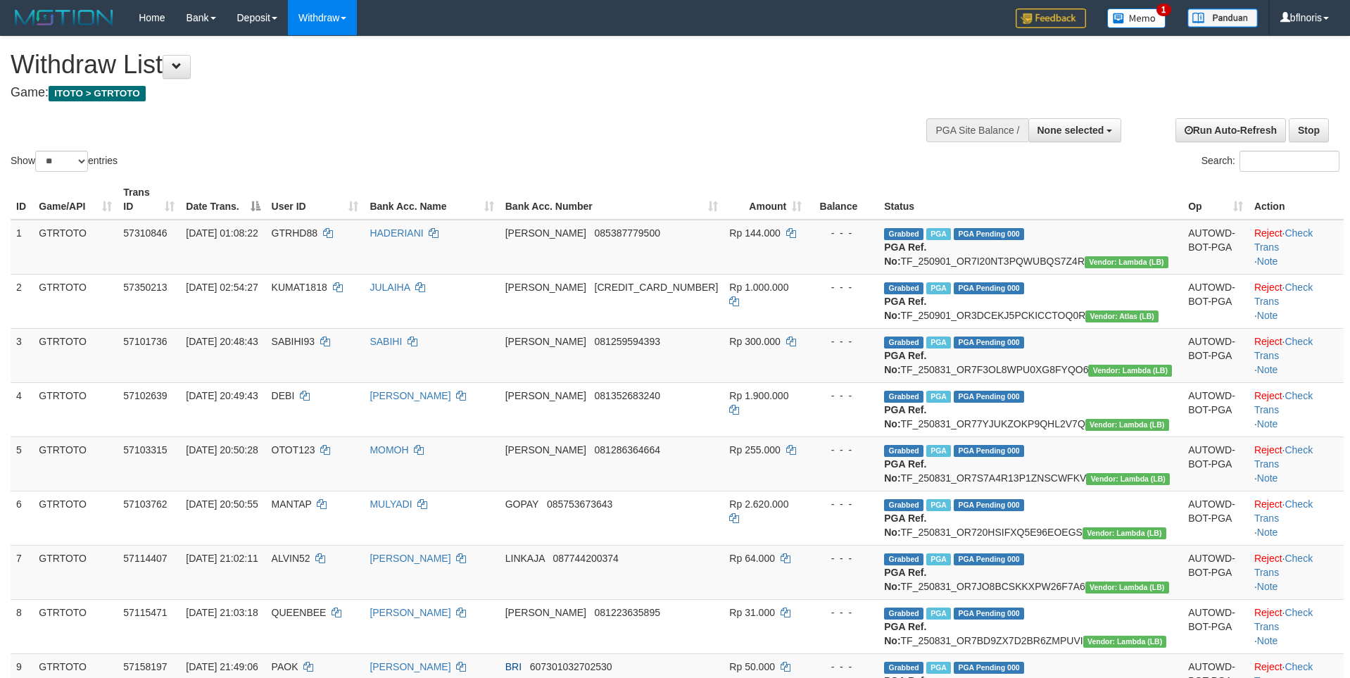
select select
select select "**"
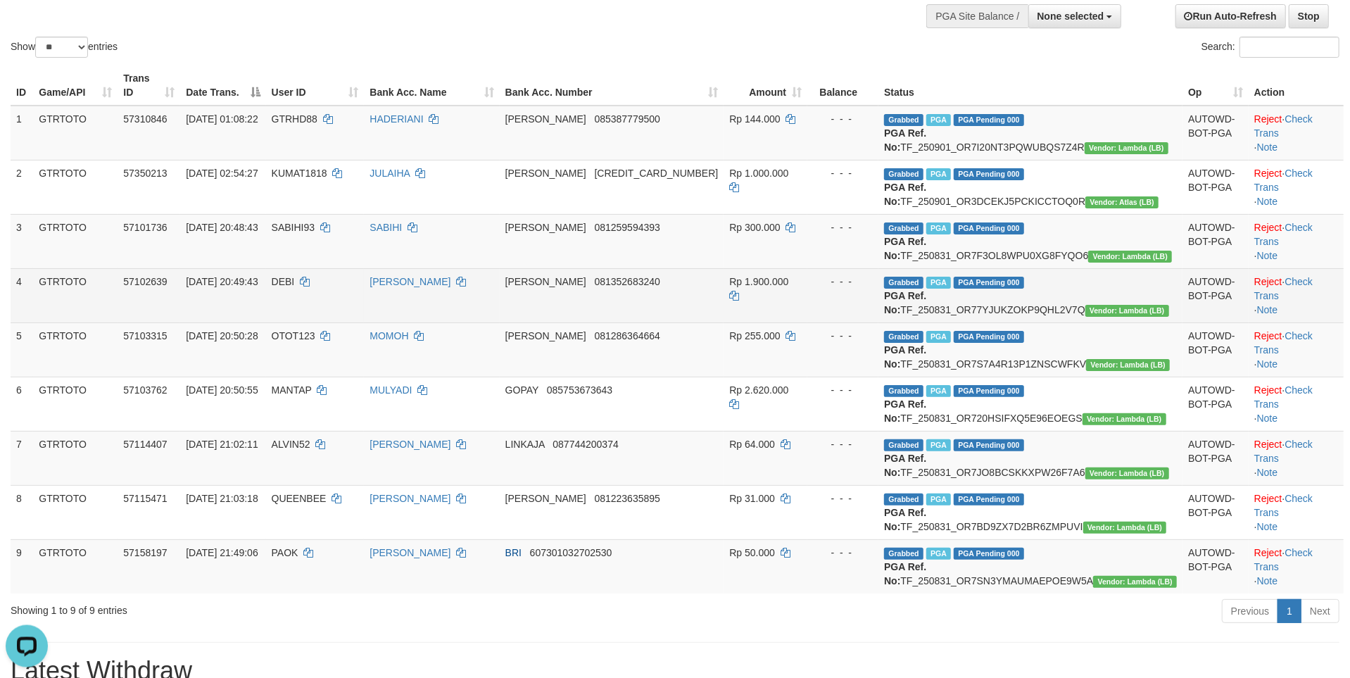
scroll to position [84, 0]
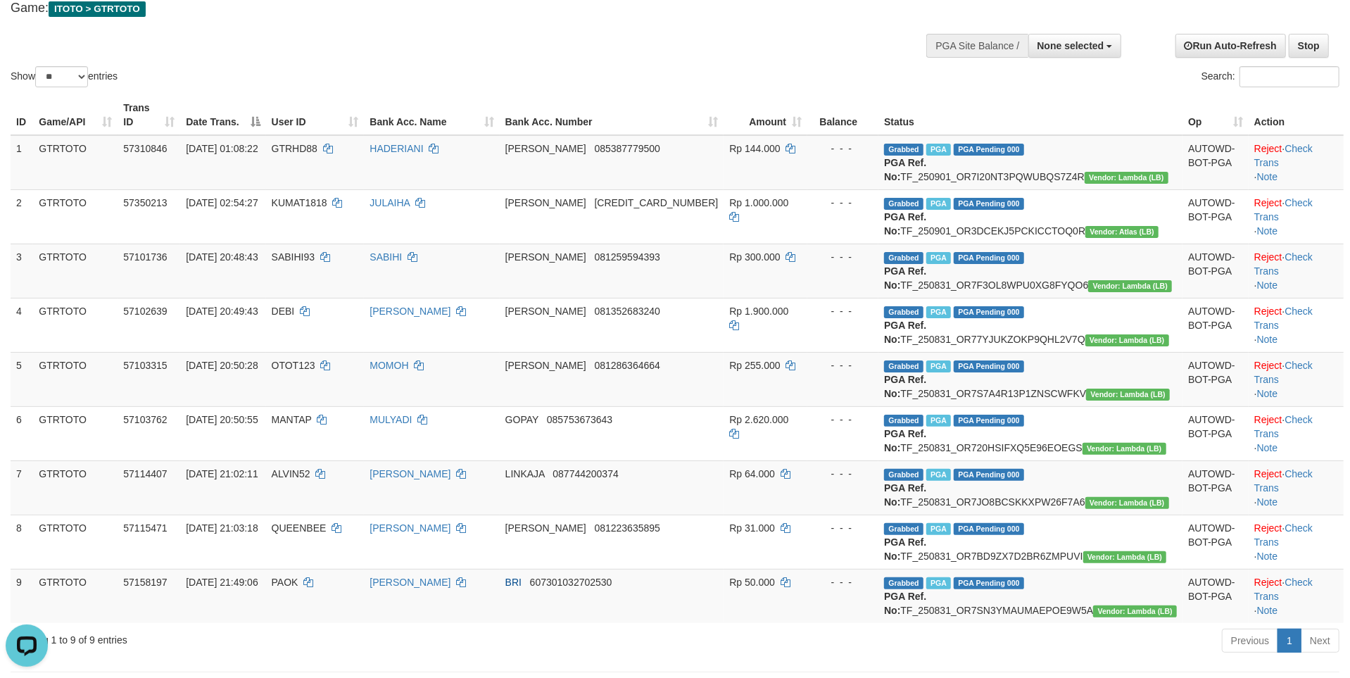
click at [998, 91] on div "Search:" at bounding box center [1013, 78] width 654 height 25
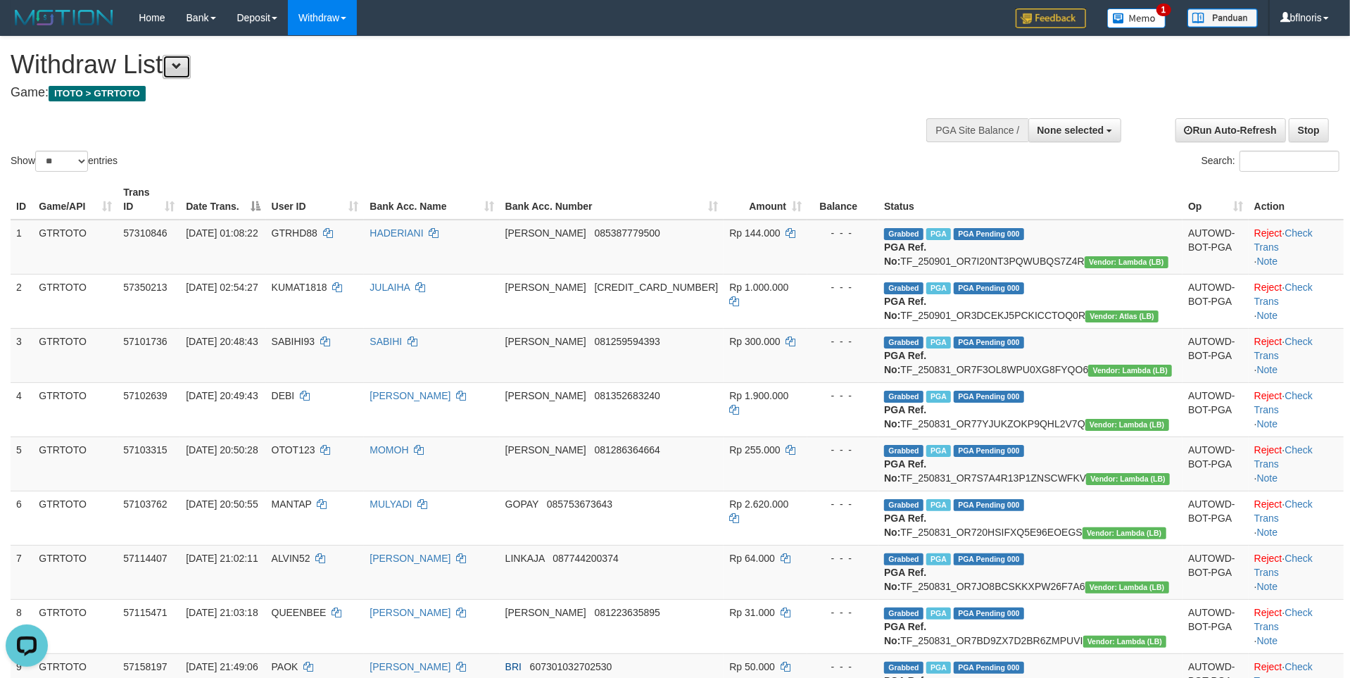
click at [182, 67] on span at bounding box center [177, 66] width 10 height 10
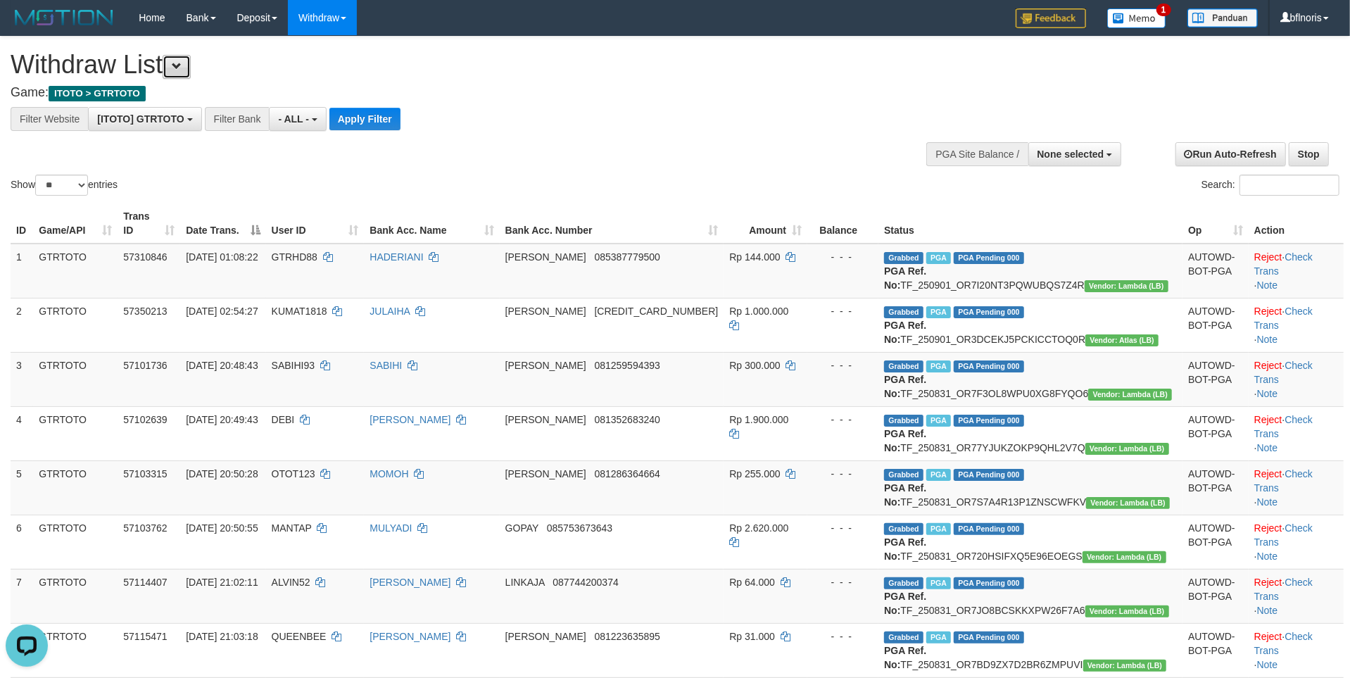
scroll to position [15, 0]
click at [401, 127] on button "Apply Filter" at bounding box center [364, 119] width 71 height 23
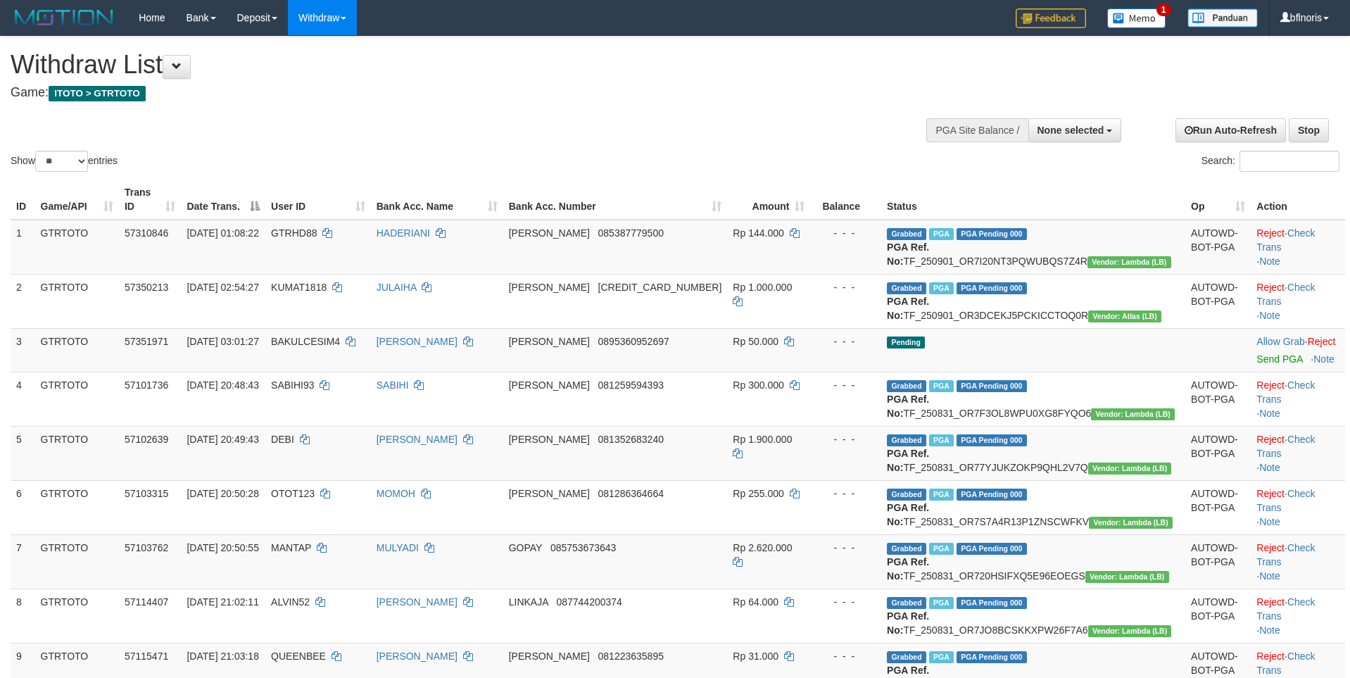
select select
select select "**"
click at [881, 372] on td "- - -" at bounding box center [845, 350] width 71 height 44
click at [829, 146] on div "Show ** ** ** *** entries Search:" at bounding box center [675, 106] width 1350 height 138
click at [396, 135] on div "Show ** ** ** *** entries Search:" at bounding box center [675, 106] width 1350 height 138
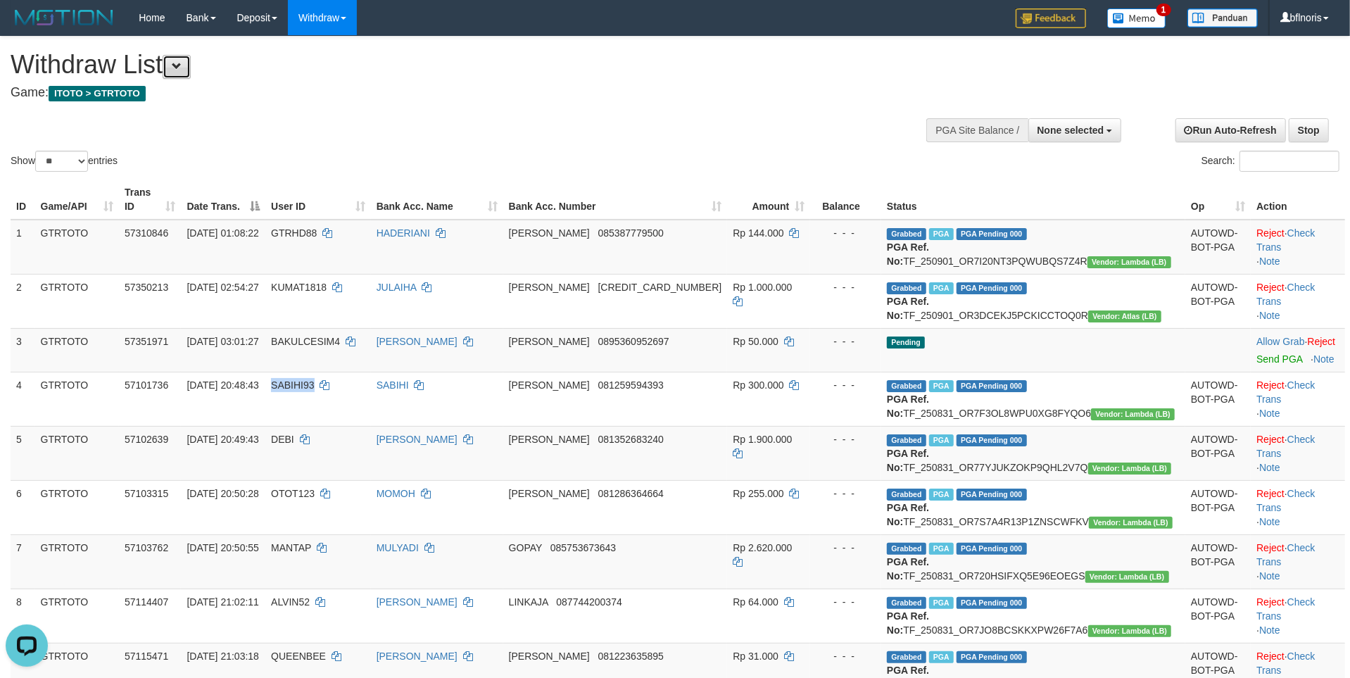
click at [182, 71] on span at bounding box center [177, 66] width 10 height 10
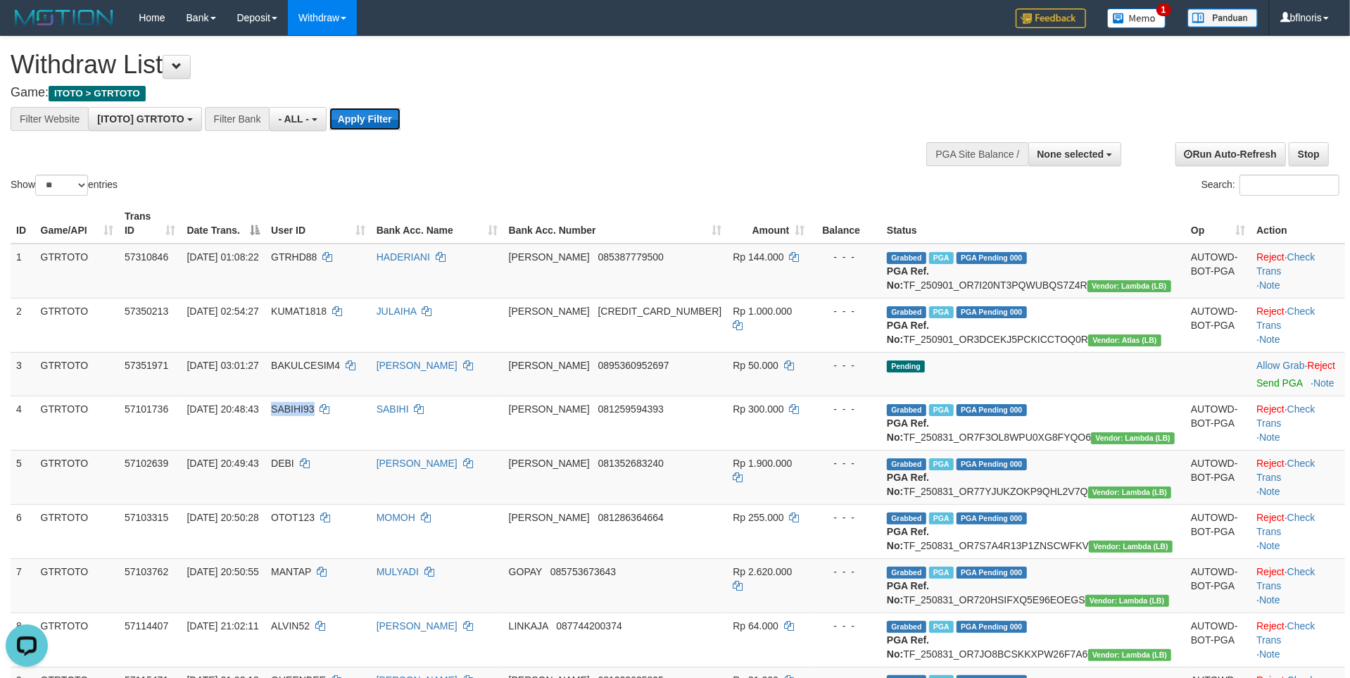
click at [401, 127] on button "Apply Filter" at bounding box center [364, 119] width 71 height 23
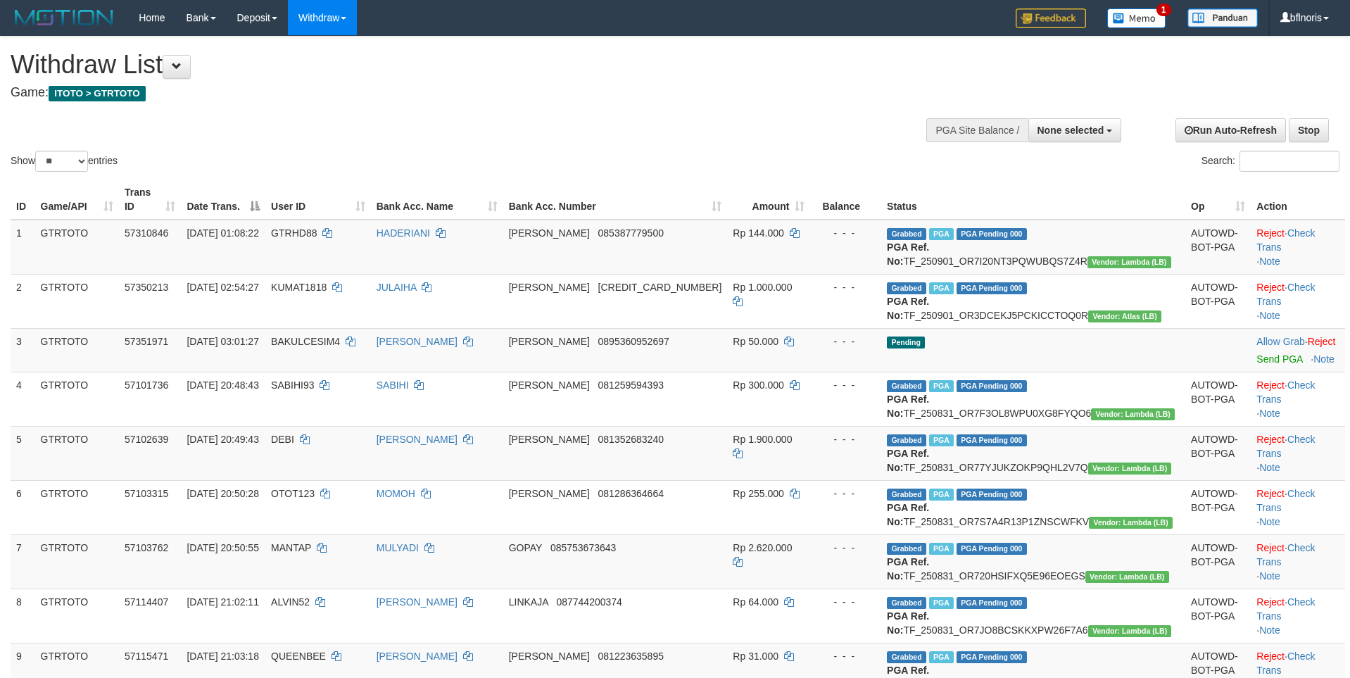
select select
select select "**"
click at [1086, 372] on td "Pending" at bounding box center [1033, 350] width 304 height 44
drag, startPoint x: 1029, startPoint y: 462, endPoint x: 498, endPoint y: 232, distance: 579.1
click at [1028, 372] on td "Pending" at bounding box center [1033, 350] width 304 height 44
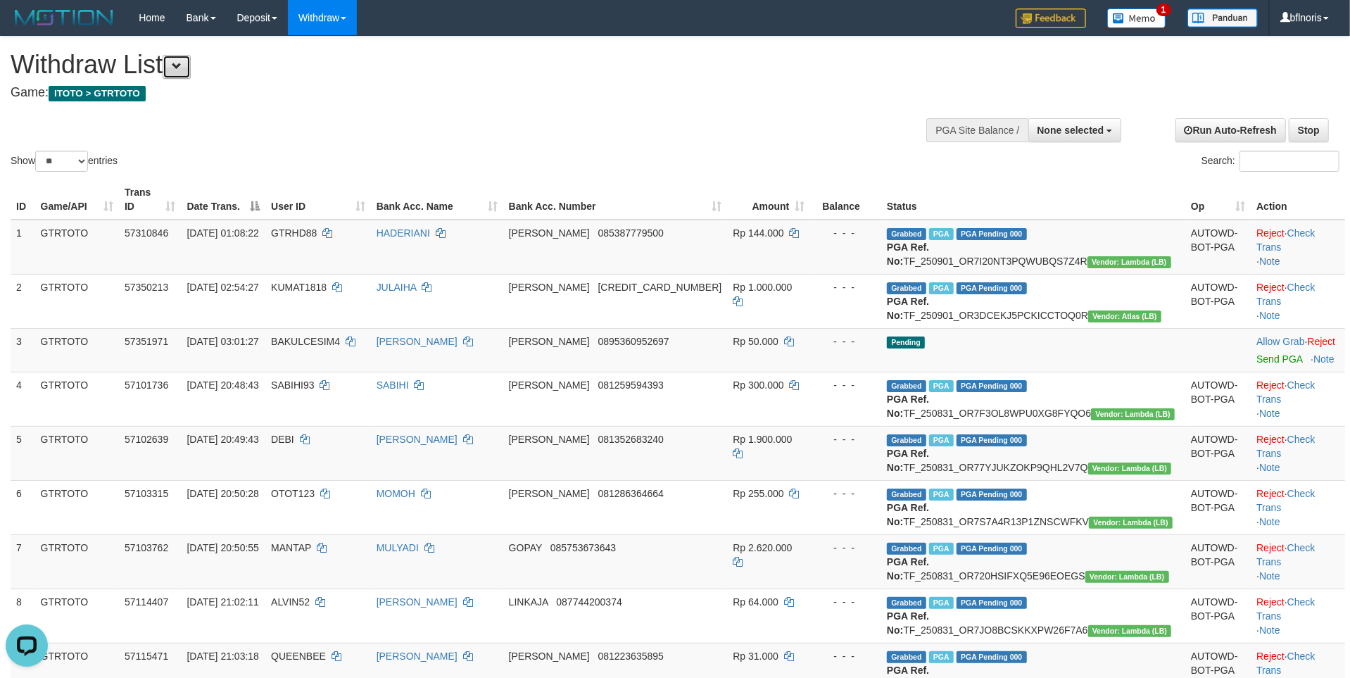
click at [174, 72] on button at bounding box center [177, 67] width 28 height 24
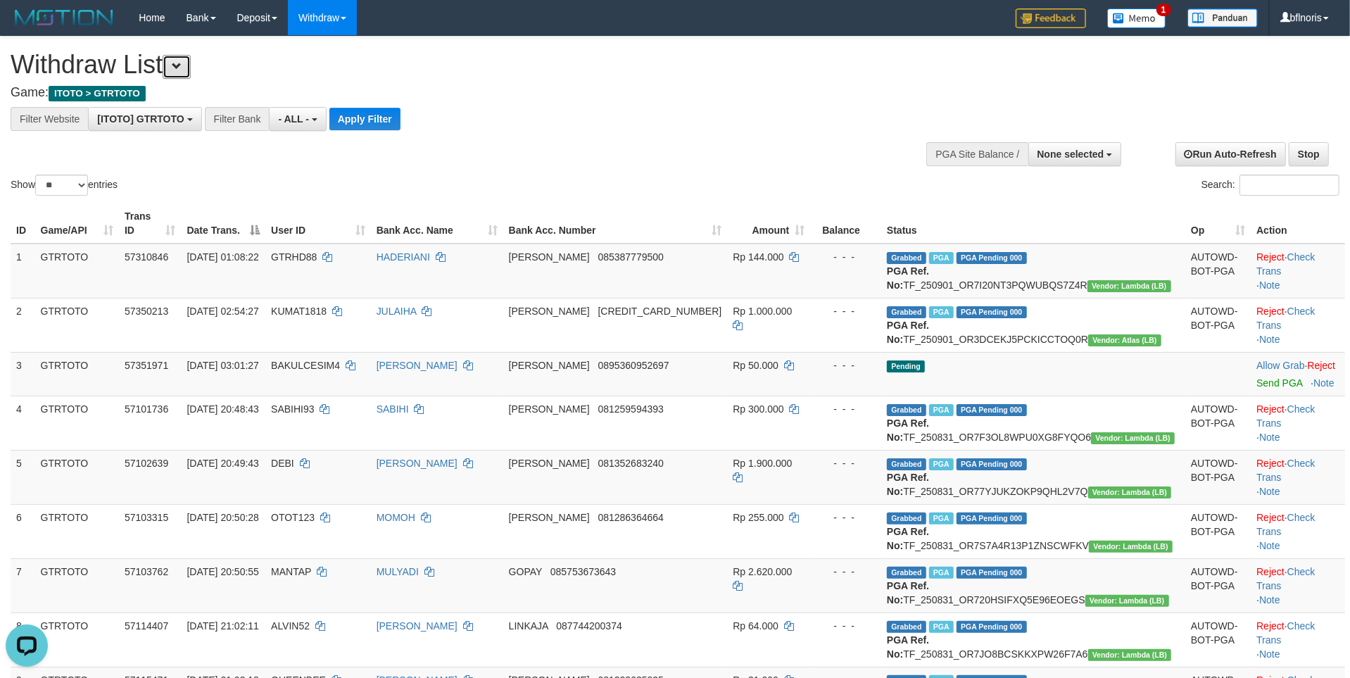
scroll to position [15, 0]
drag, startPoint x: 434, startPoint y: 128, endPoint x: 759, endPoint y: 453, distance: 458.9
click at [401, 128] on button "Apply Filter" at bounding box center [364, 119] width 71 height 23
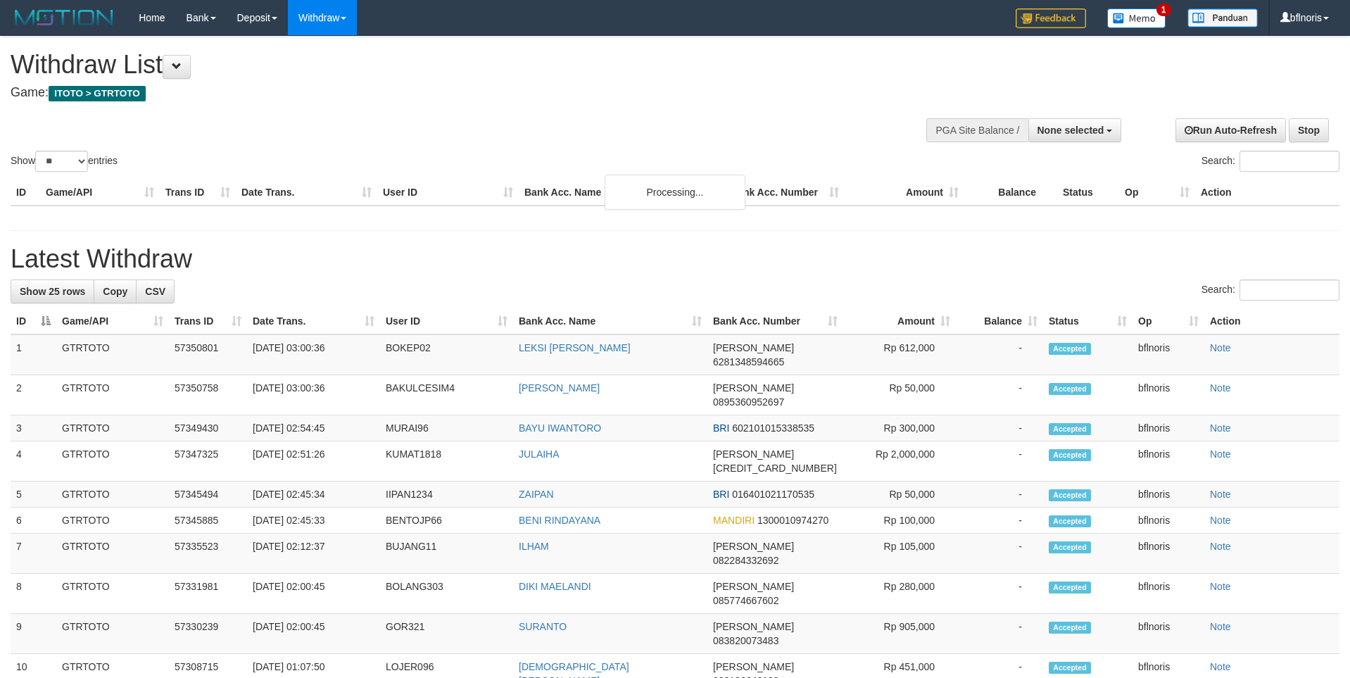
select select
select select "**"
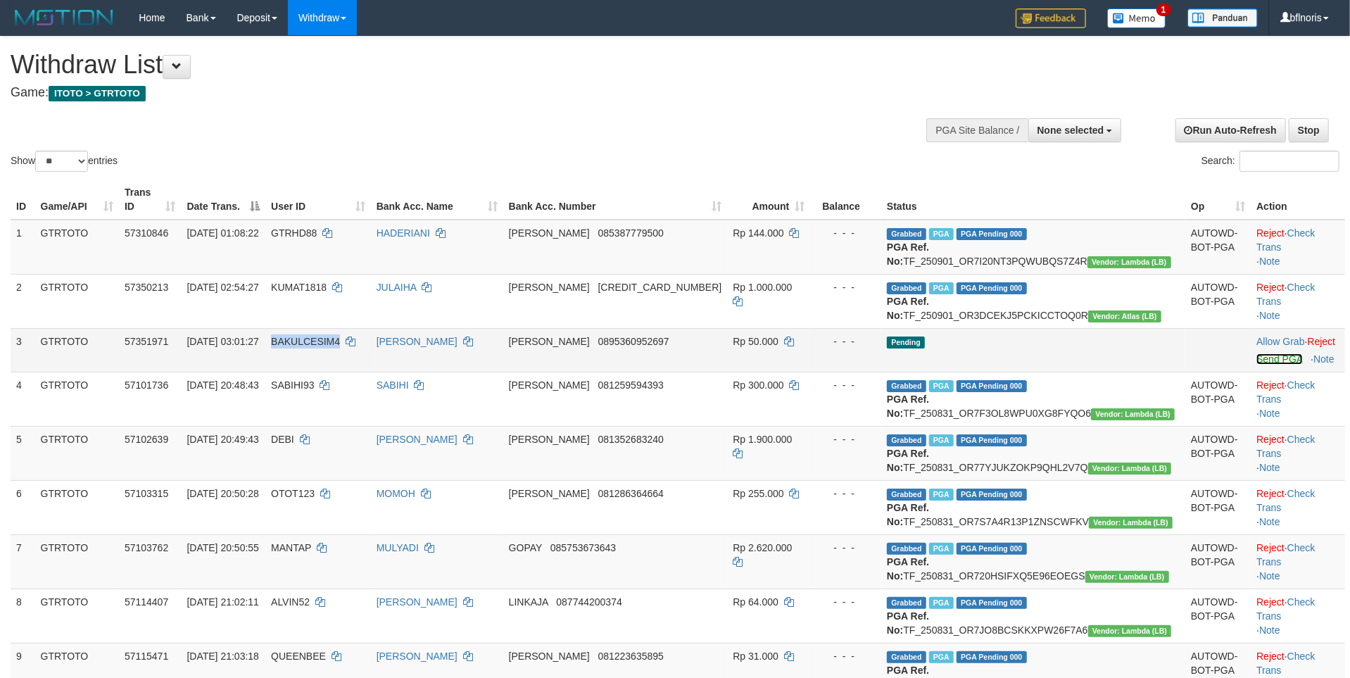
click at [1256, 365] on link "Send PGA" at bounding box center [1279, 358] width 46 height 11
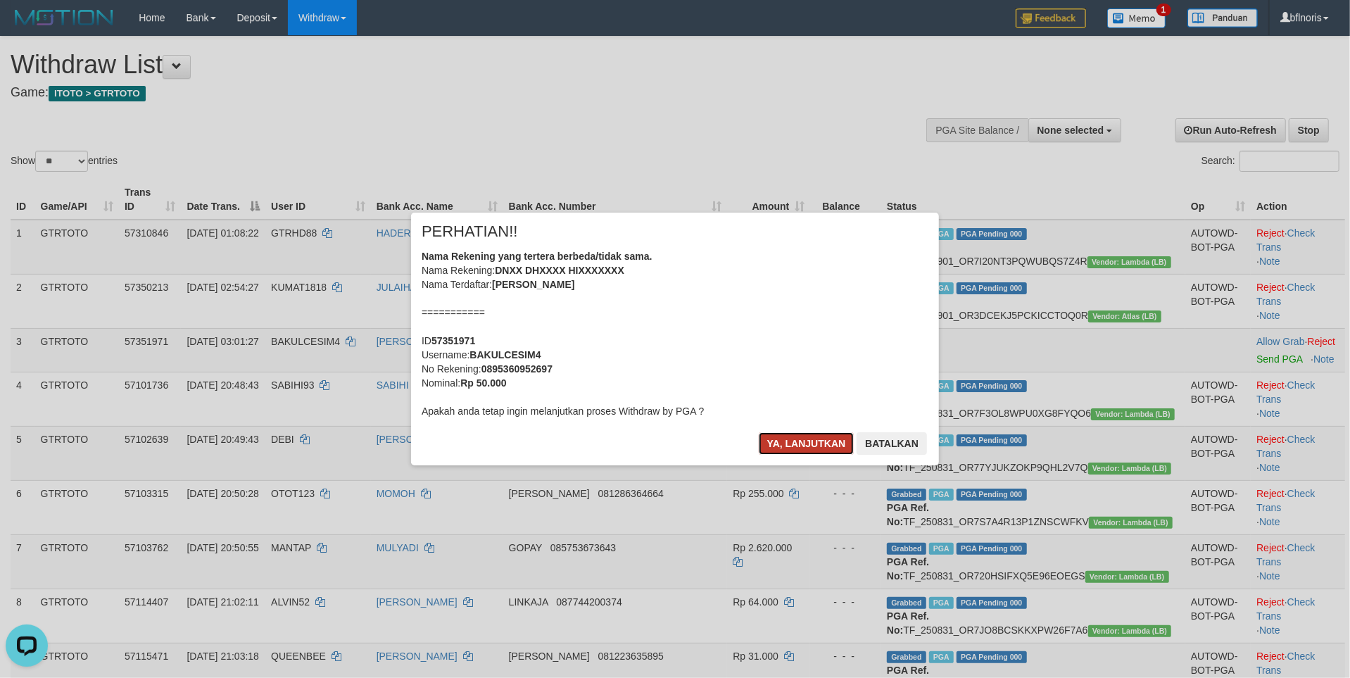
click at [767, 455] on button "Ya, lanjutkan" at bounding box center [807, 443] width 96 height 23
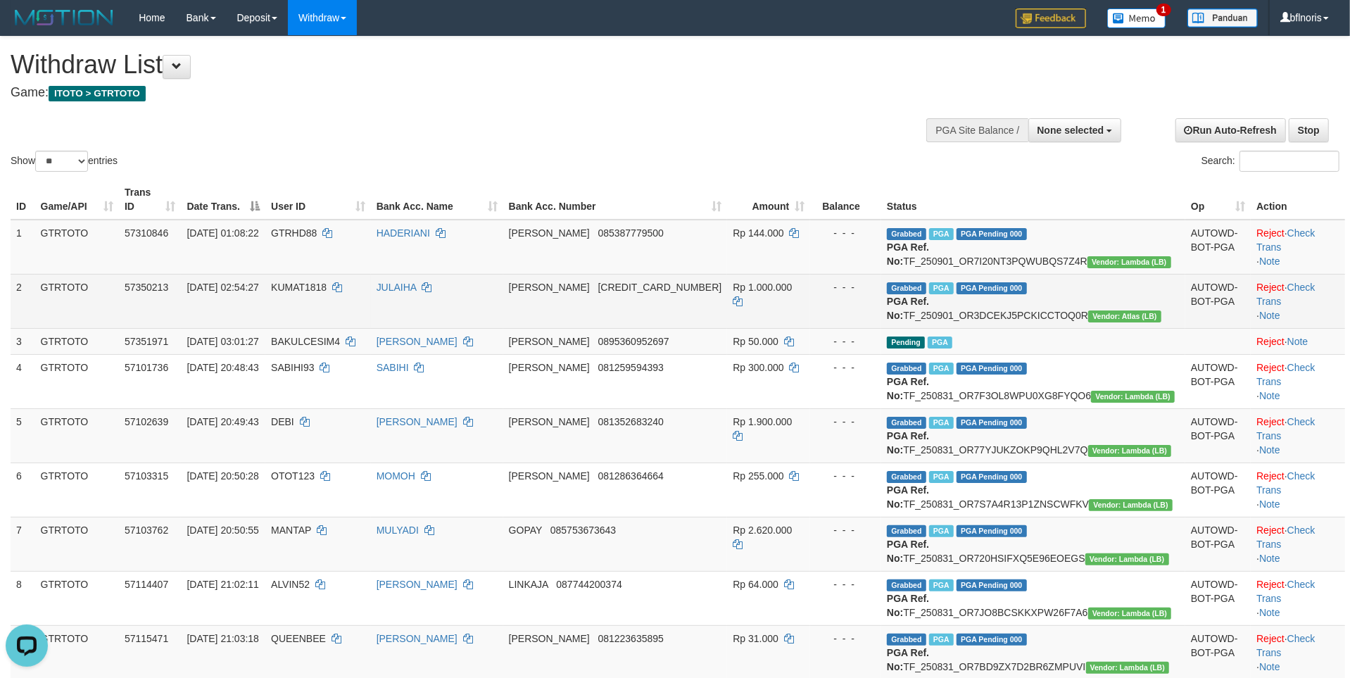
click at [833, 328] on td "- - -" at bounding box center [845, 301] width 71 height 54
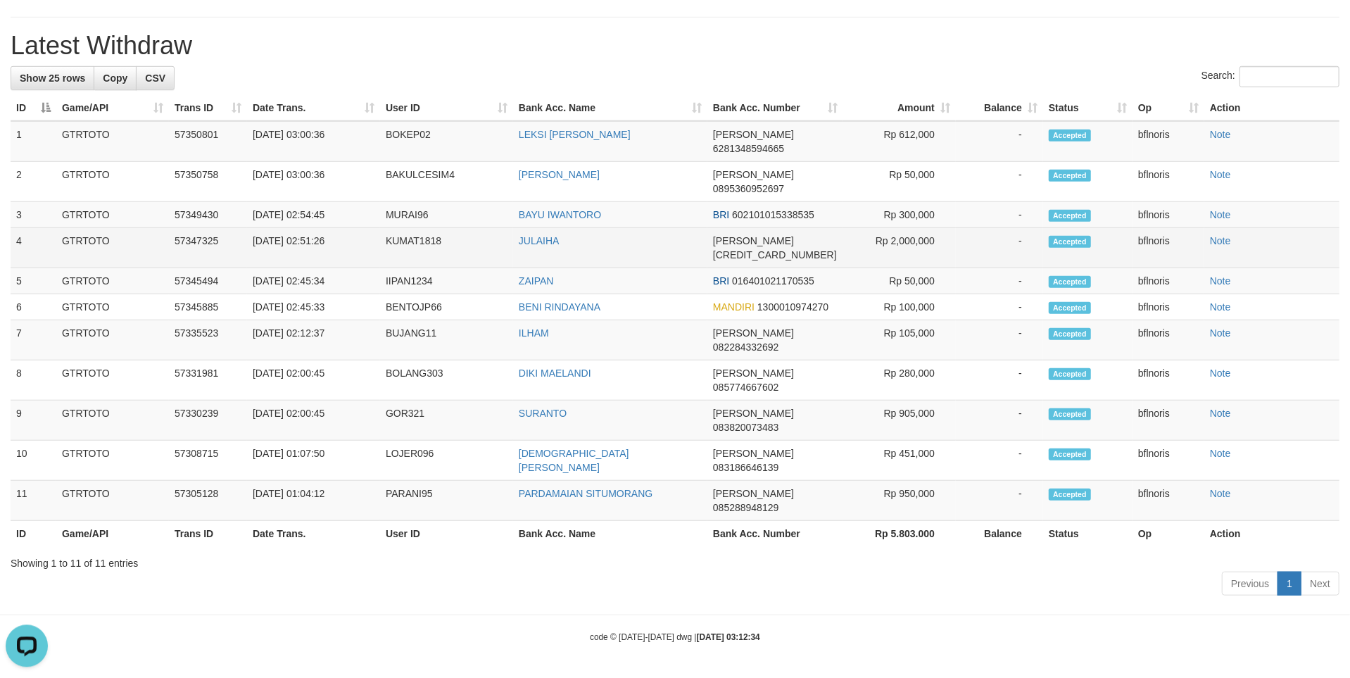
scroll to position [18, 0]
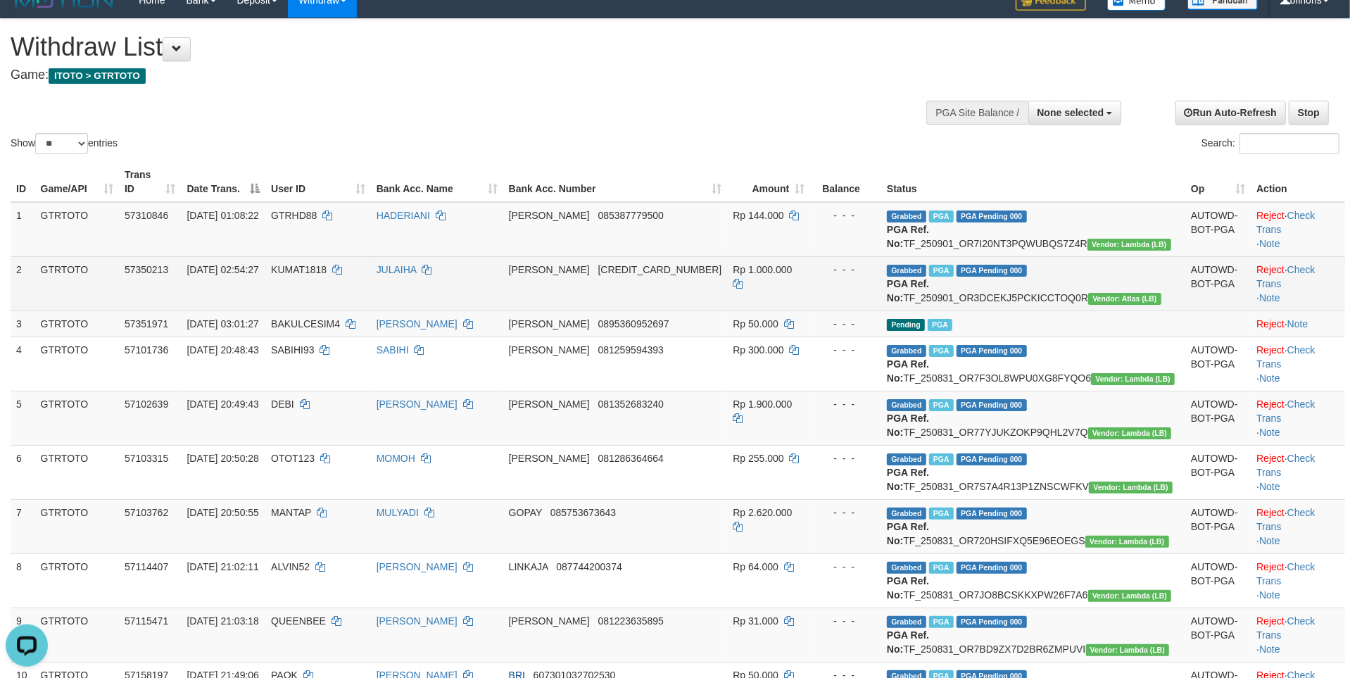
click at [959, 310] on td "Grabbed PGA PGA Pending 000 PGA Ref. No: TF_250901_OR3DCEKJ5PCKICCTOQ0R Vendor:…" at bounding box center [1033, 283] width 304 height 54
copy td "TF_250901_OR3DCEKJ5PCKICCTOQ0R"
click at [956, 310] on td "Grabbed PGA PGA Pending 000 PGA Ref. No: TF_250901_OR3DCEKJ5PCKICCTOQ0R Vendor:…" at bounding box center [1033, 283] width 304 height 54
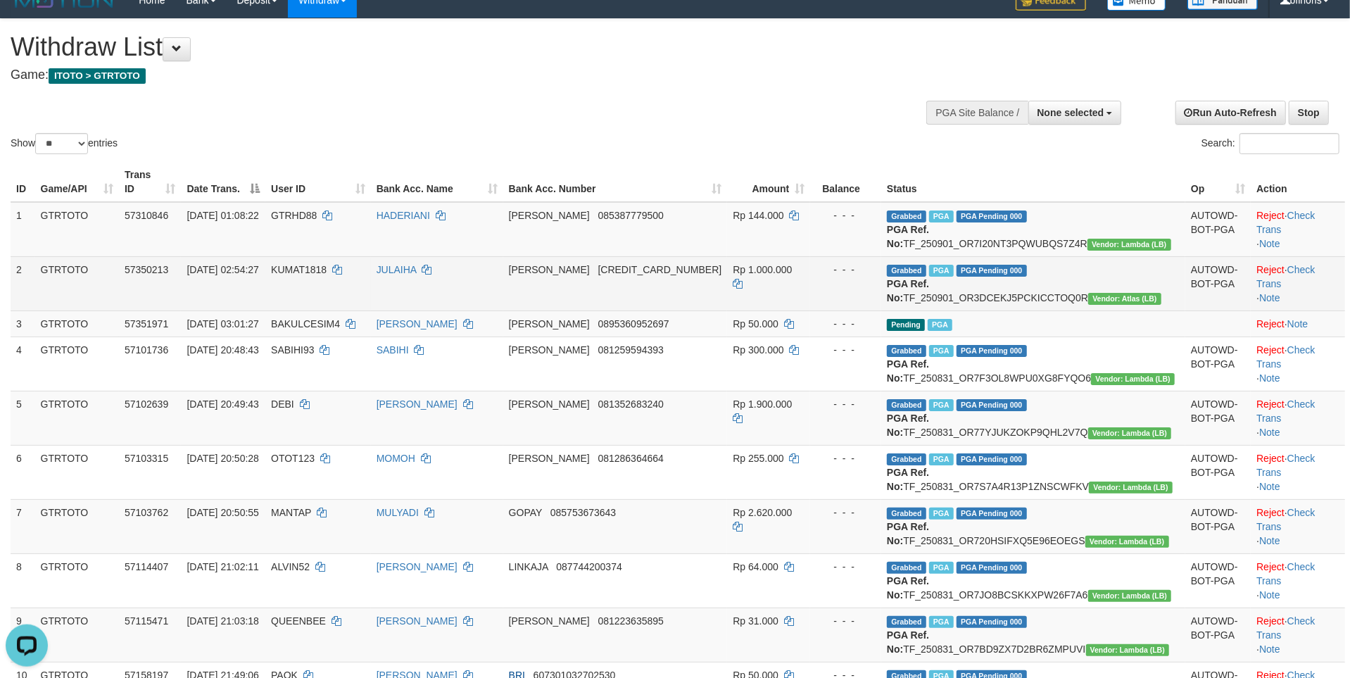
click at [956, 310] on td "Grabbed PGA PGA Pending 000 PGA Ref. No: TF_250901_OR3DCEKJ5PCKICCTOQ0R Vendor:…" at bounding box center [1033, 283] width 304 height 54
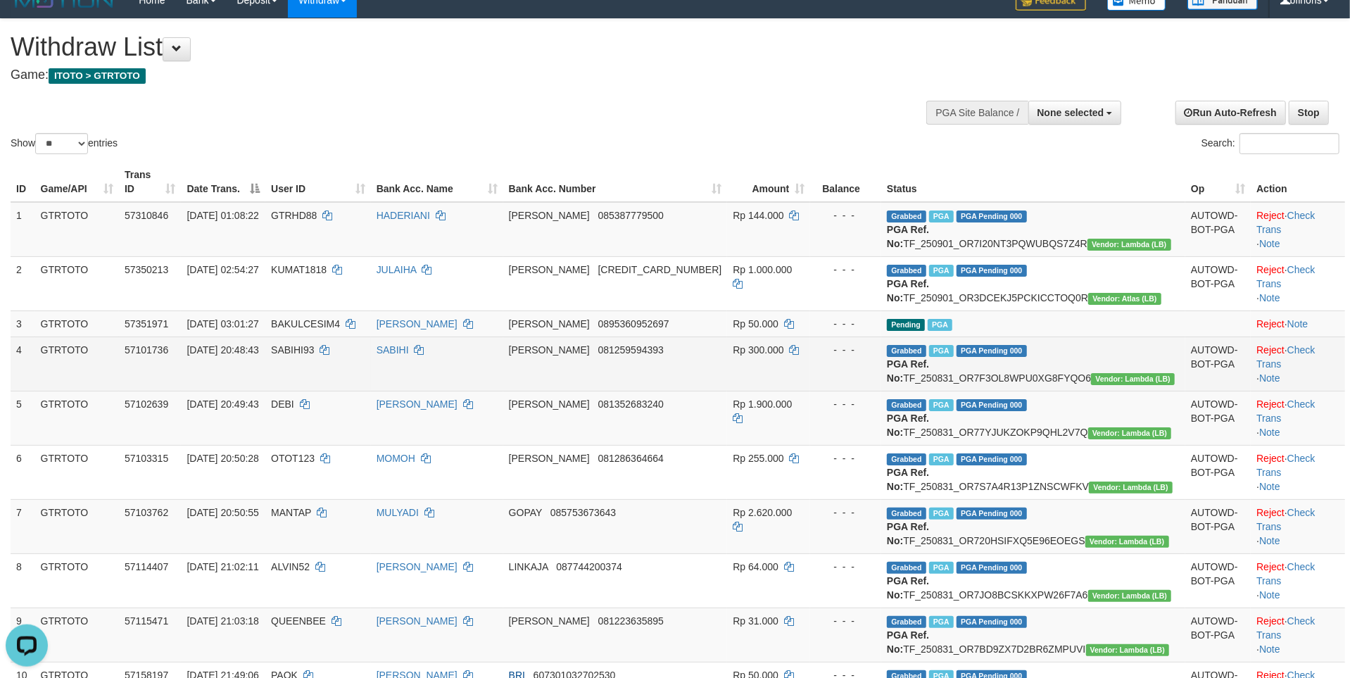
copy td "TF_250901_OR3DCEKJ5PCKICCTOQ0R"
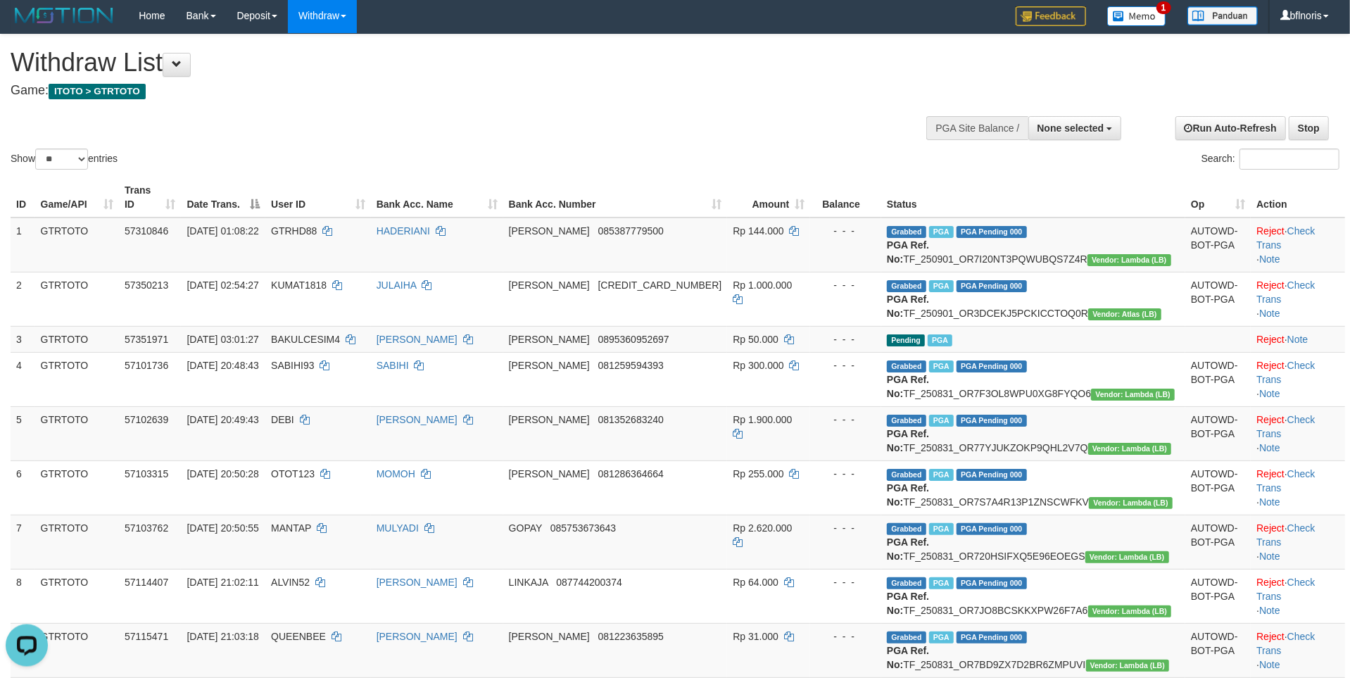
scroll to position [0, 0]
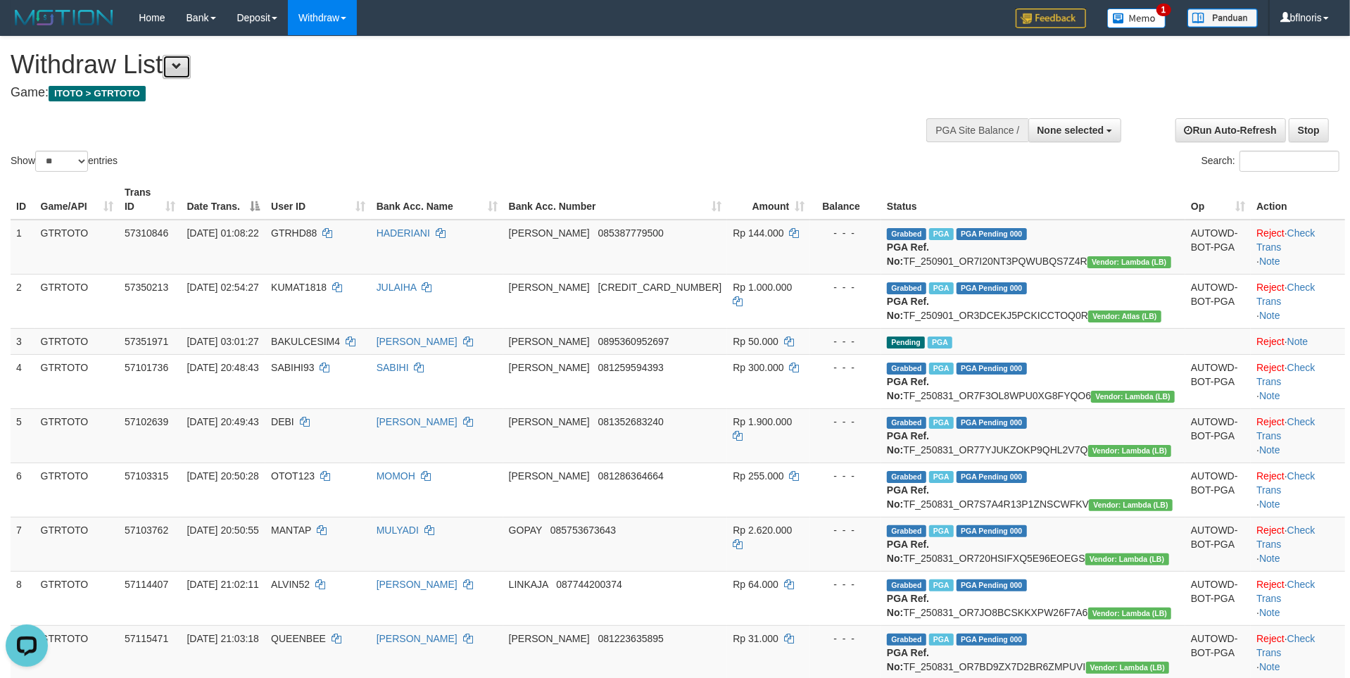
click at [188, 58] on button at bounding box center [177, 67] width 28 height 24
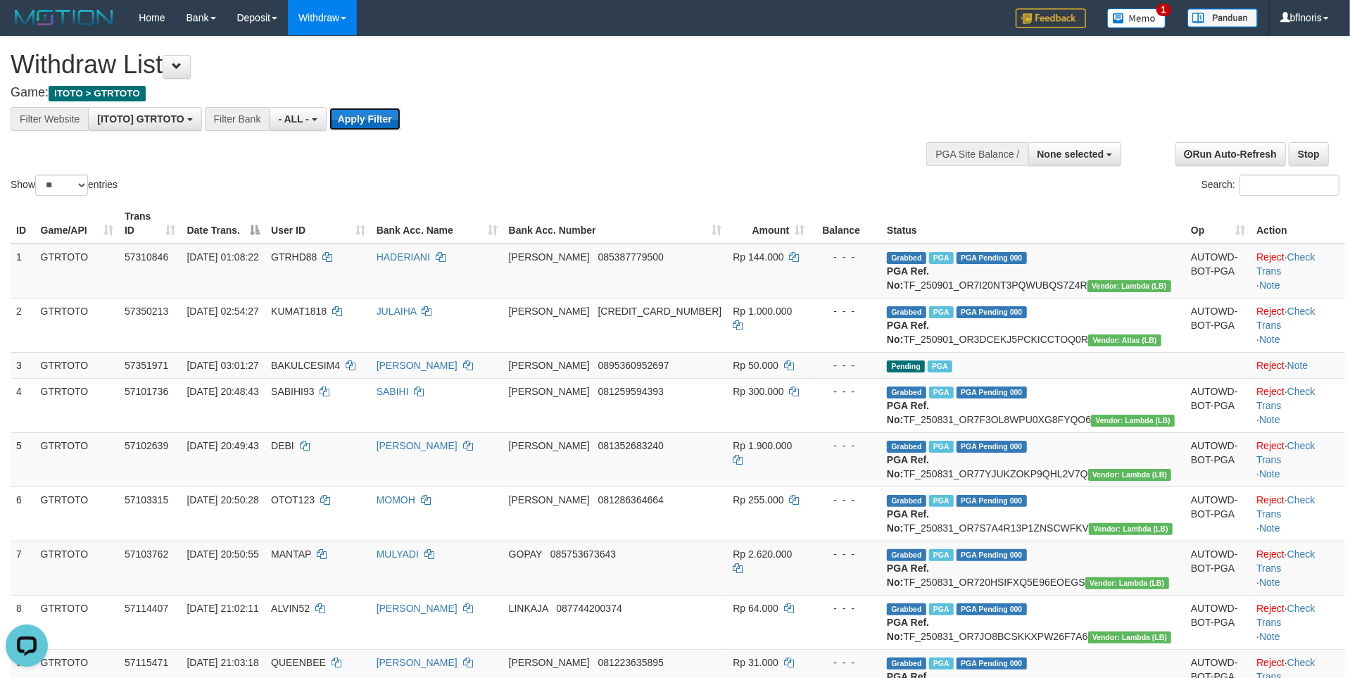
click at [401, 127] on button "Apply Filter" at bounding box center [364, 119] width 71 height 23
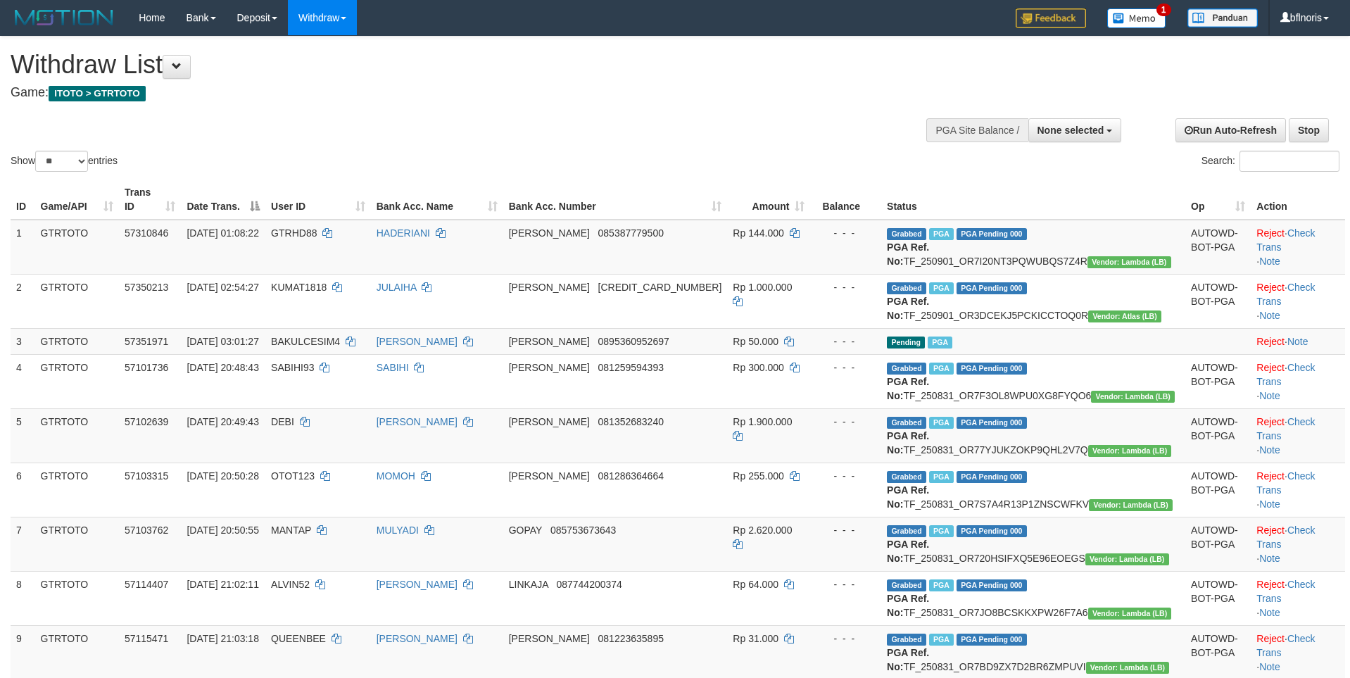
select select
select select "**"
click at [462, 275] on td "HADERIANI" at bounding box center [437, 247] width 132 height 55
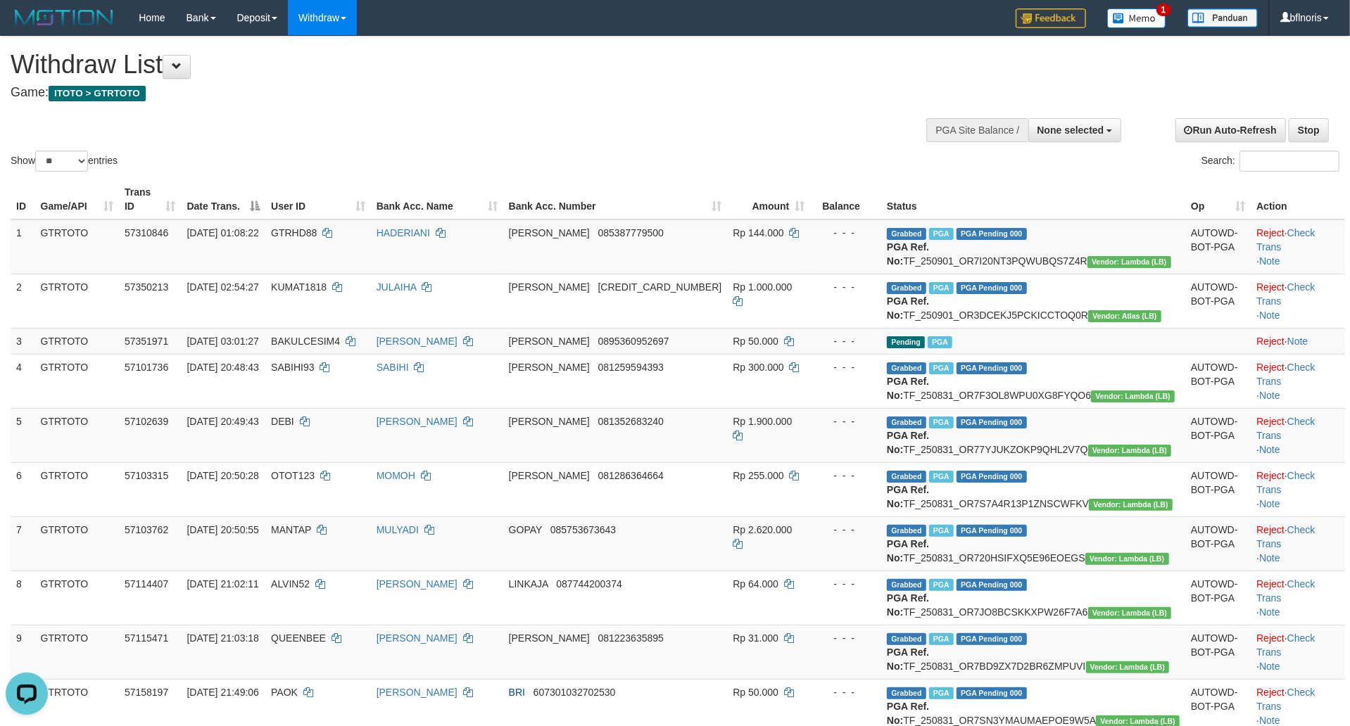
click at [488, 88] on div "Withdraw List Game: ITOTO > GTRTOTO" at bounding box center [449, 75] width 876 height 49
select select
select select "**"
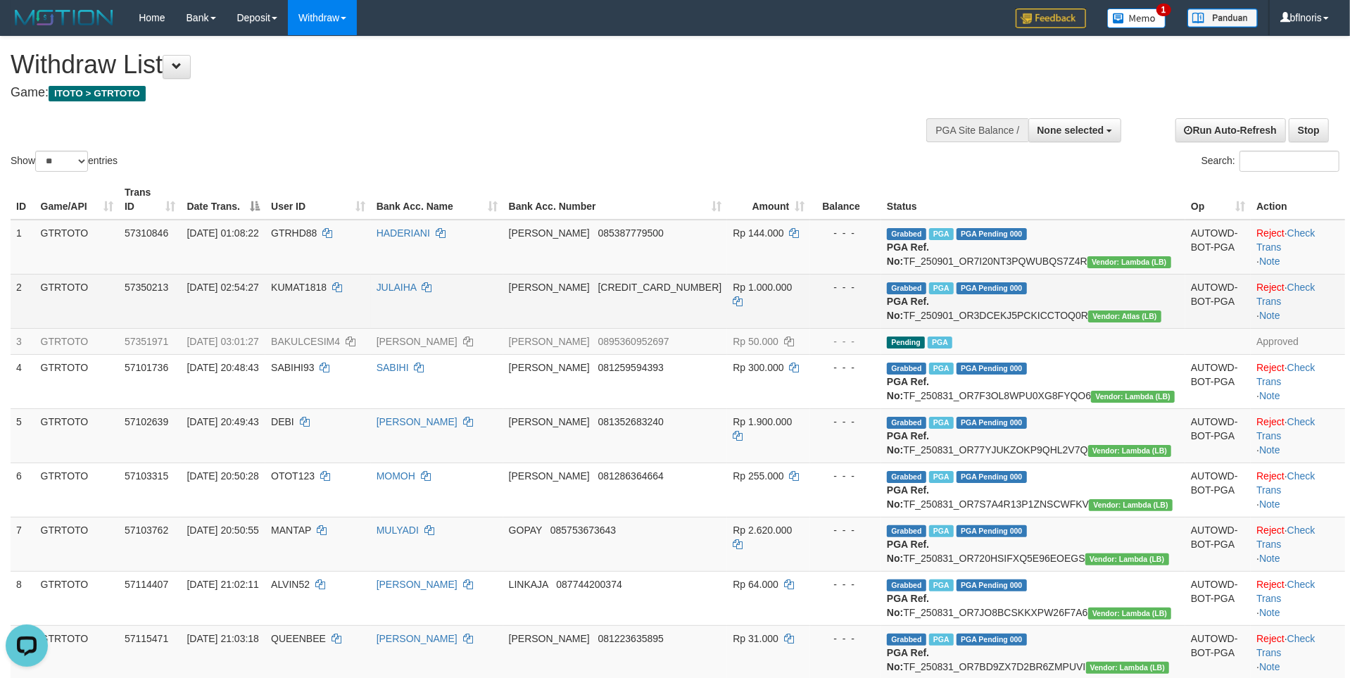
click at [681, 293] on span "[CREDIT_CARD_NUMBER]" at bounding box center [660, 287] width 124 height 11
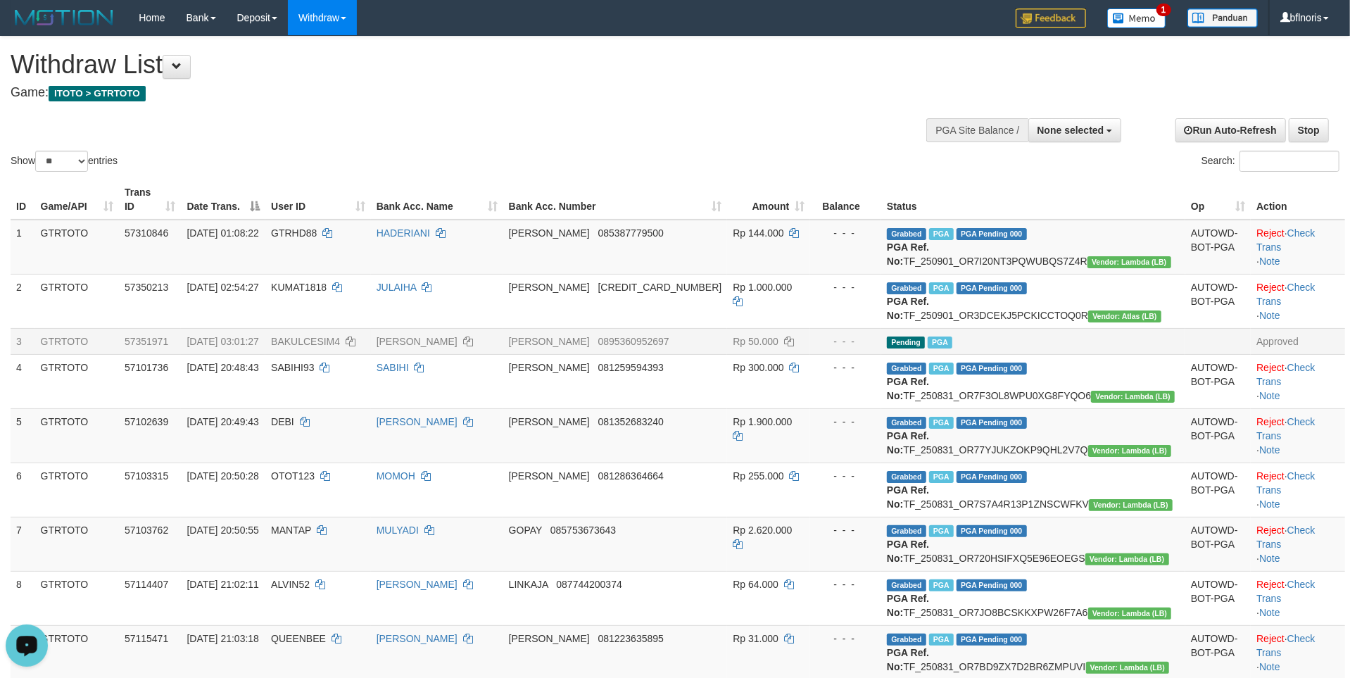
click at [1095, 354] on td "Pending PGA" at bounding box center [1033, 341] width 304 height 26
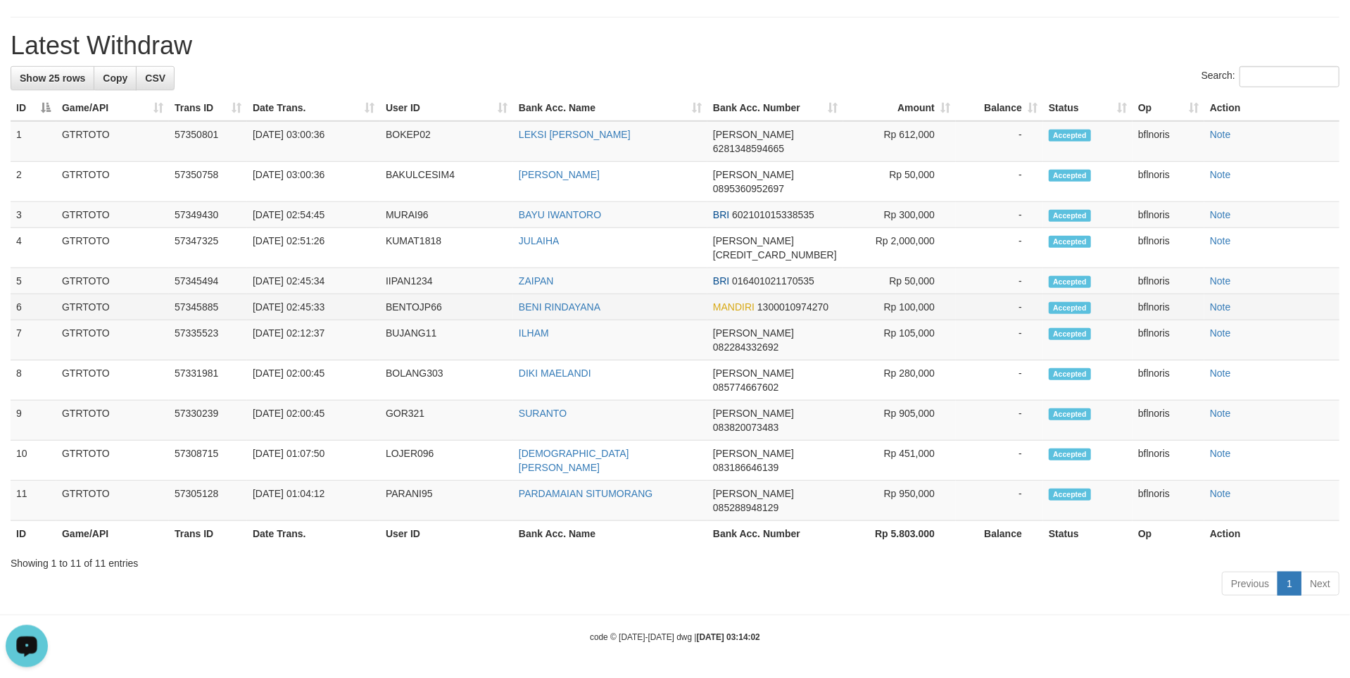
click at [983, 320] on td "-" at bounding box center [999, 307] width 87 height 26
drag, startPoint x: 1024, startPoint y: 619, endPoint x: 931, endPoint y: 329, distance: 304.1
click at [916, 569] on div "Showing 1 to 11 of 11 entries" at bounding box center [675, 560] width 1329 height 20
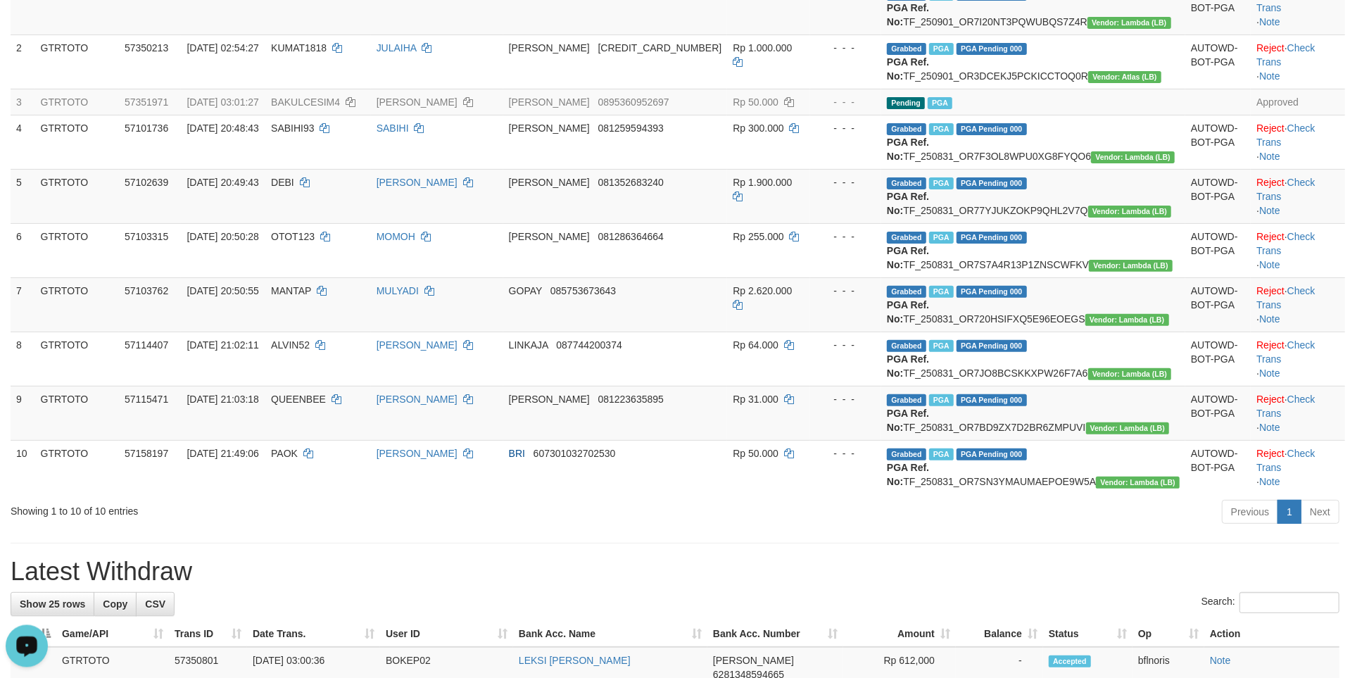
scroll to position [0, 0]
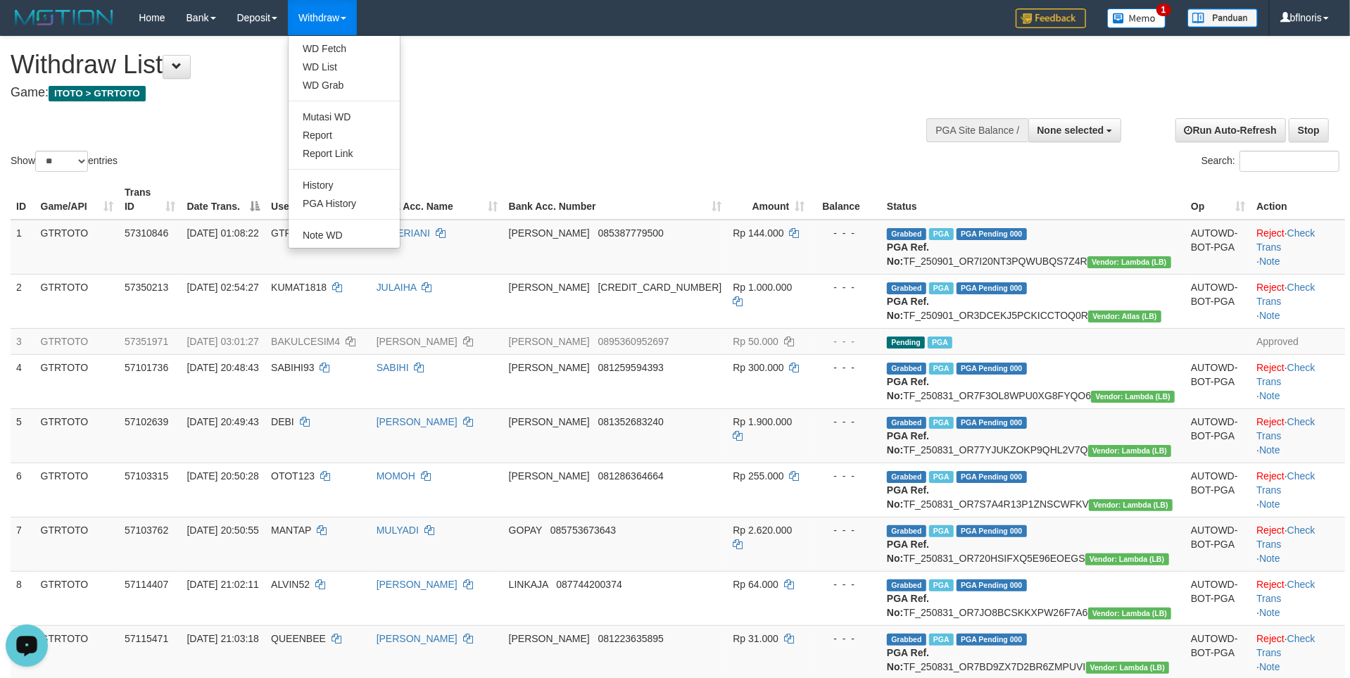
click at [353, 32] on link "Withdraw" at bounding box center [322, 17] width 69 height 35
click at [357, 2] on link "Withdraw" at bounding box center [322, 17] width 69 height 35
click at [176, 70] on button at bounding box center [177, 67] width 28 height 24
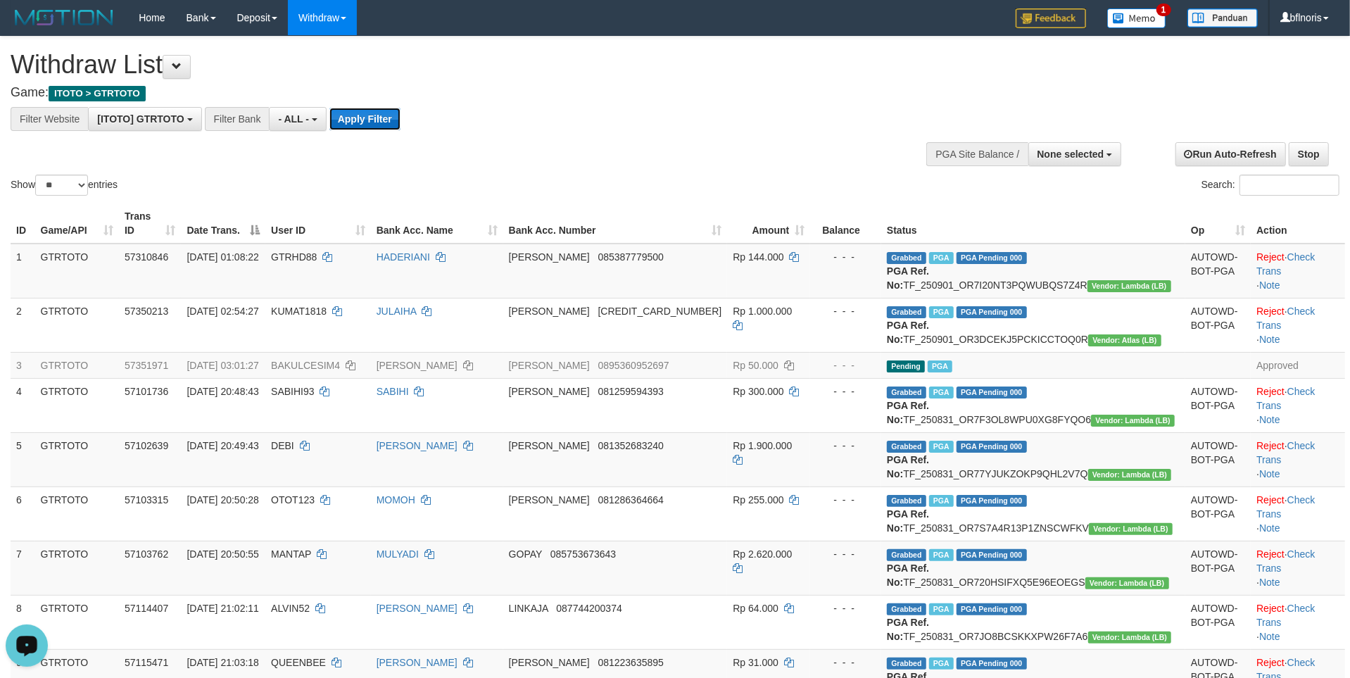
click at [401, 125] on button "Apply Filter" at bounding box center [364, 119] width 71 height 23
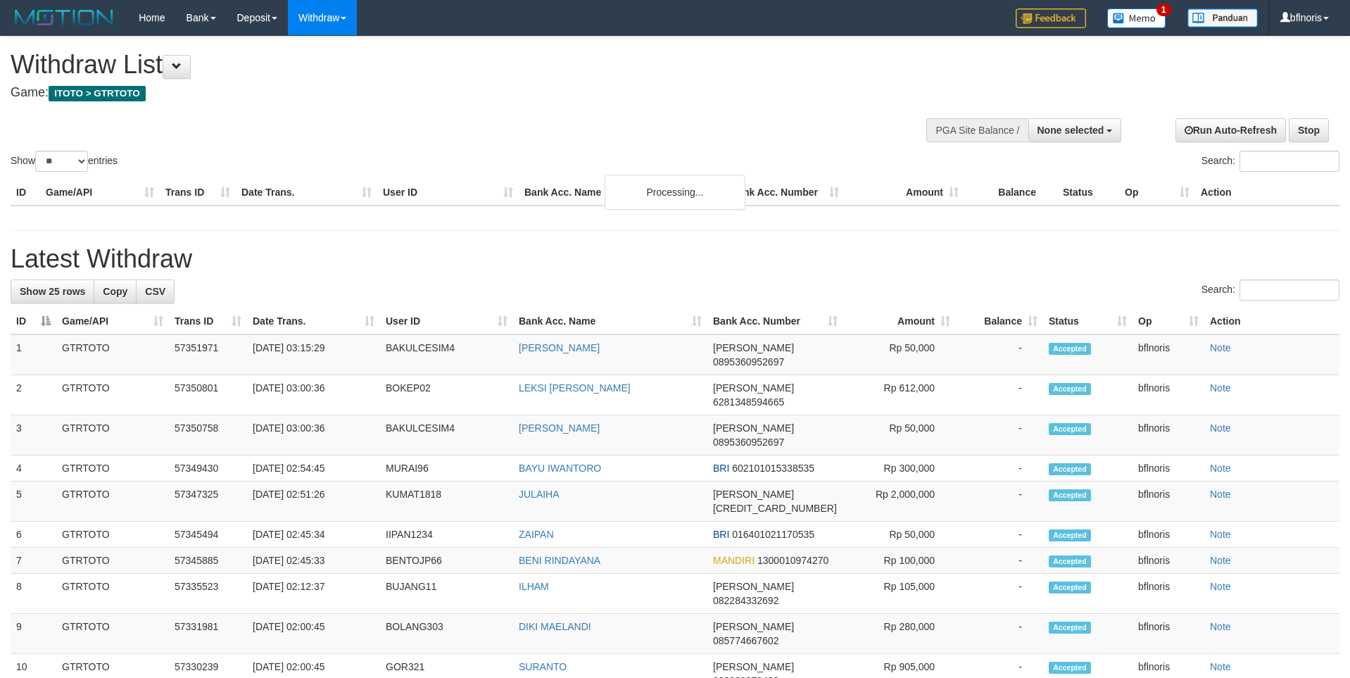
select select
select select "**"
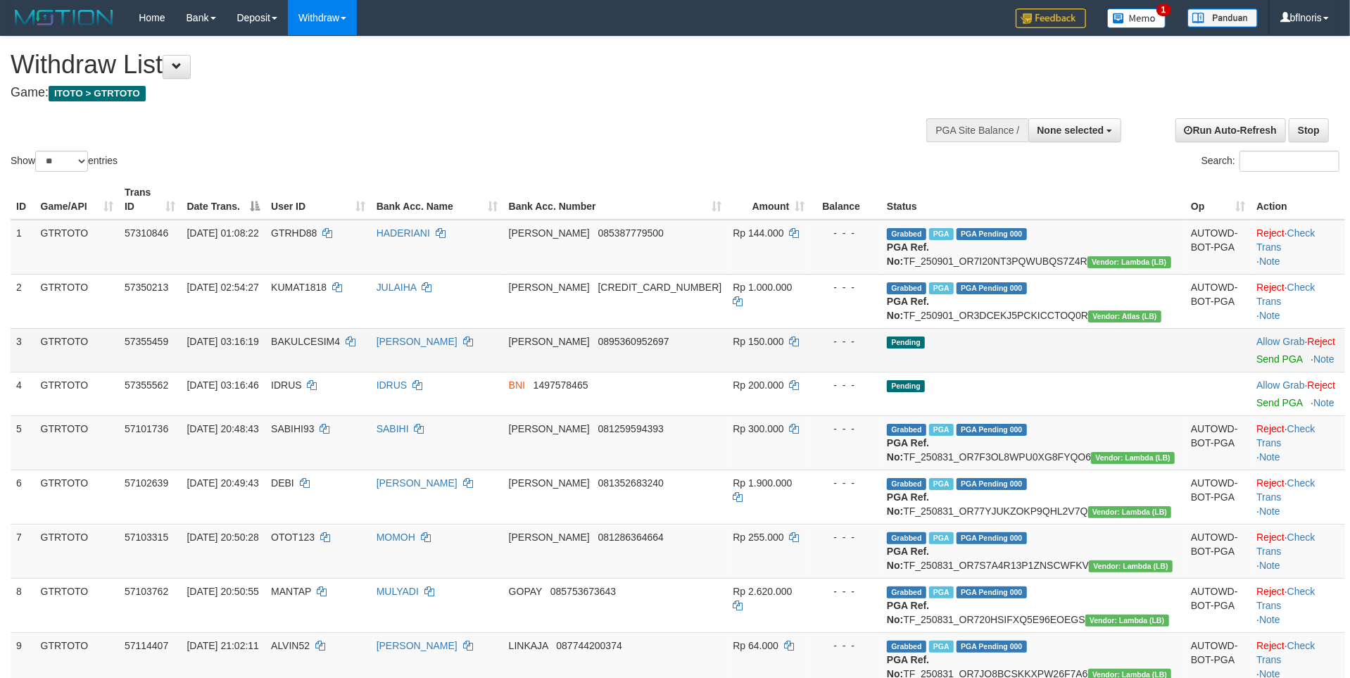
click at [1258, 372] on td "Allow Grab · Reject Send PGA · Note" at bounding box center [1298, 350] width 94 height 44
click at [1256, 365] on link "Send PGA" at bounding box center [1279, 358] width 46 height 11
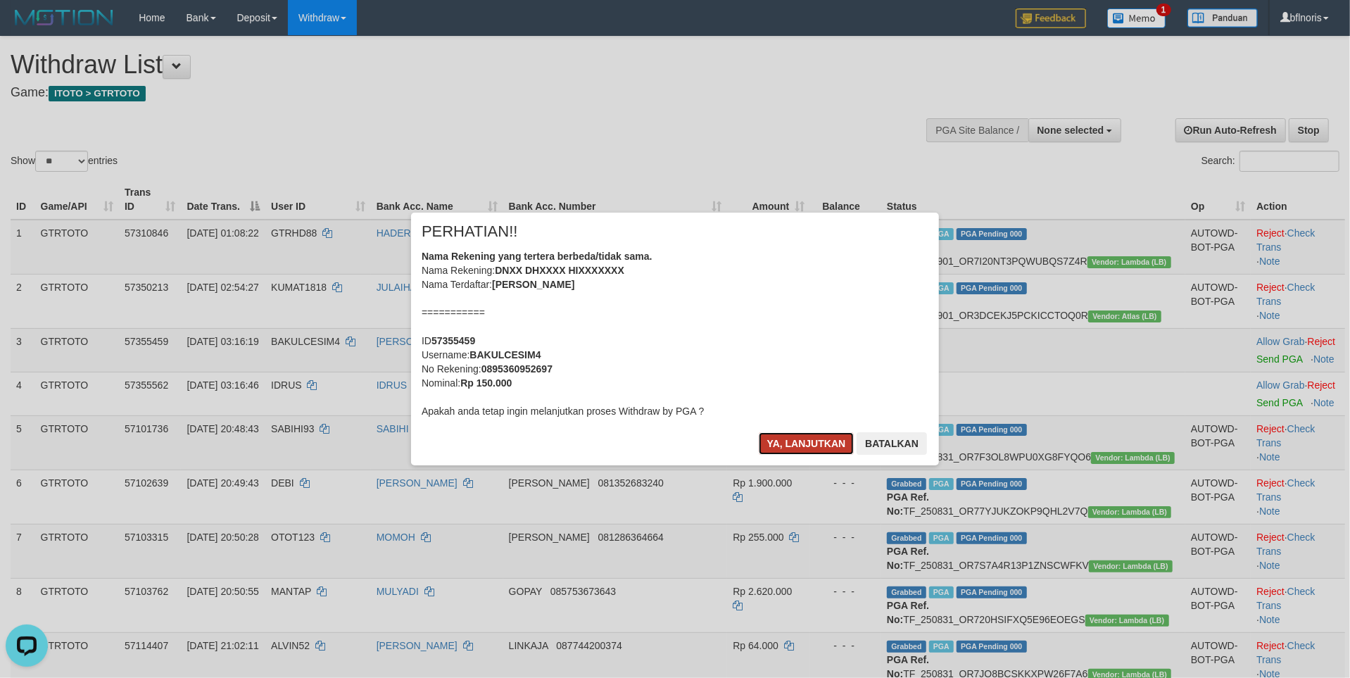
click at [759, 455] on button "Ya, lanjutkan" at bounding box center [807, 443] width 96 height 23
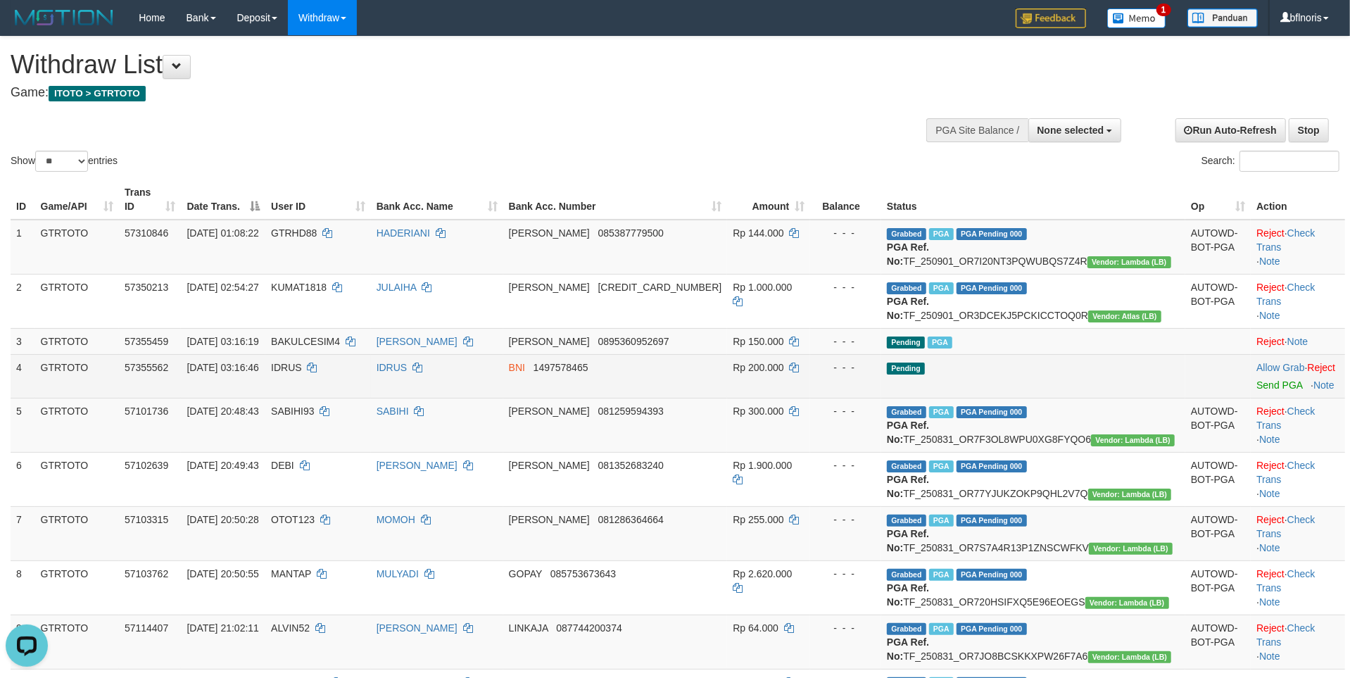
click at [1251, 398] on td "Allow Grab · Reject Send PGA · Note" at bounding box center [1298, 376] width 94 height 44
click at [1256, 391] on link "Send PGA" at bounding box center [1279, 384] width 46 height 11
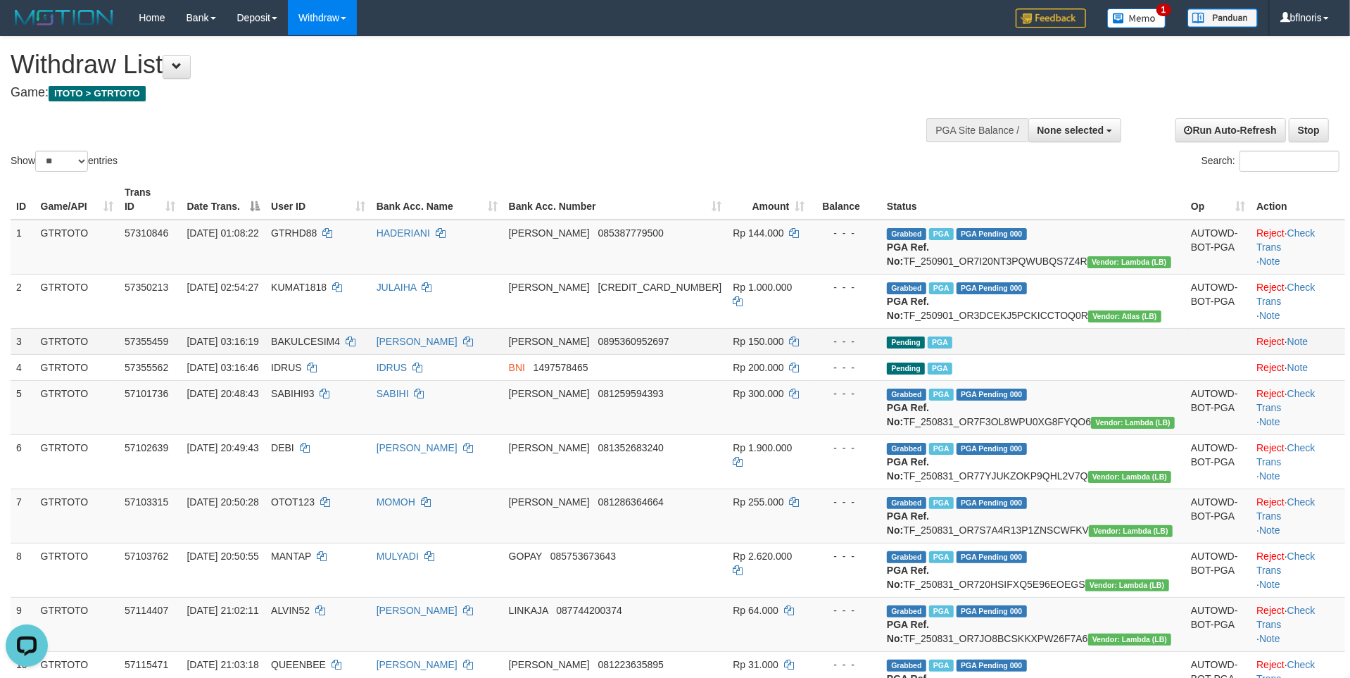
click at [1090, 354] on td "Pending PGA" at bounding box center [1033, 341] width 304 height 26
click at [182, 65] on span at bounding box center [177, 66] width 10 height 10
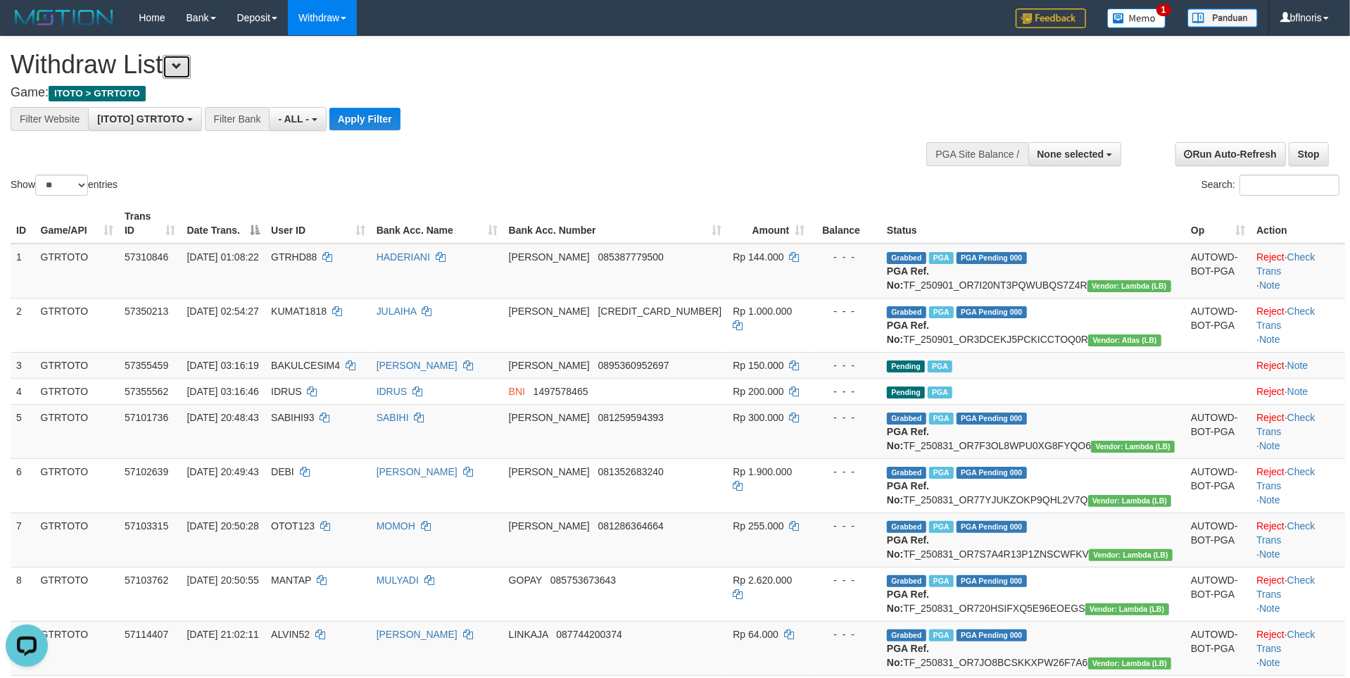
scroll to position [15, 0]
click at [401, 130] on button "Apply Filter" at bounding box center [364, 119] width 71 height 23
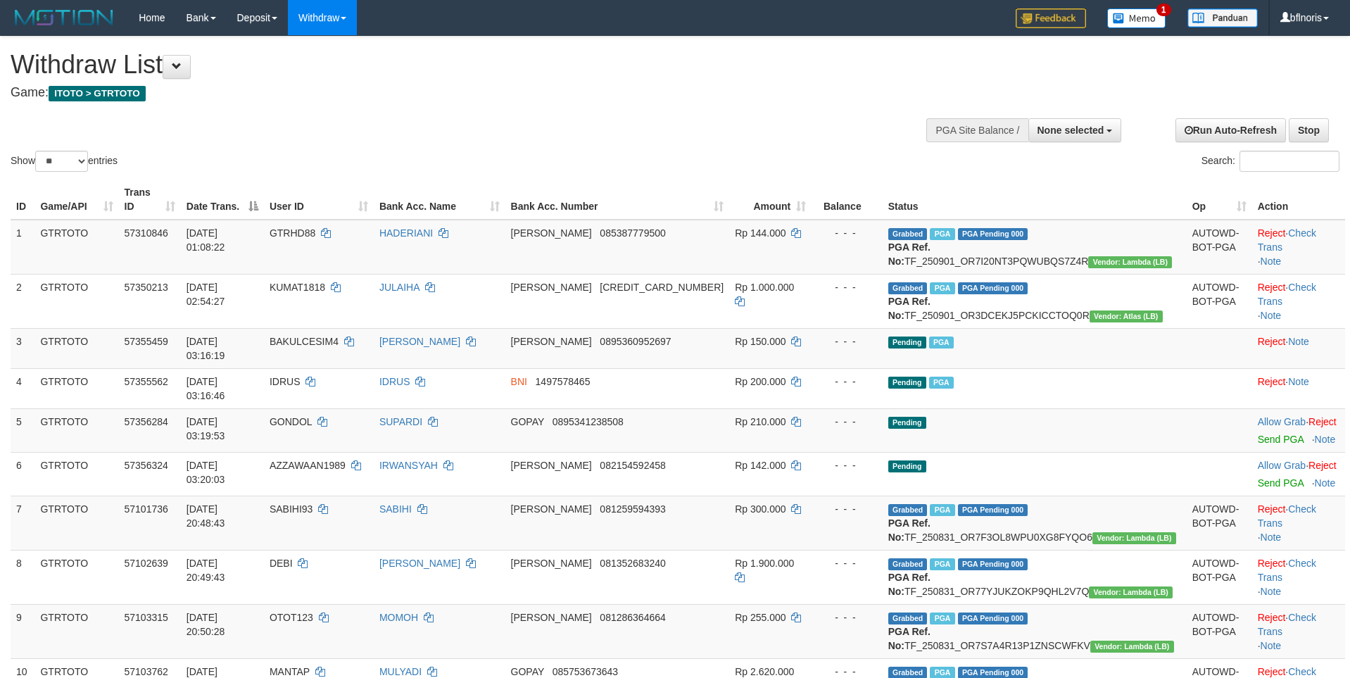
select select
select select "**"
click at [1255, 452] on td "Allow Grab · Reject Send PGA · Note" at bounding box center [1298, 430] width 93 height 44
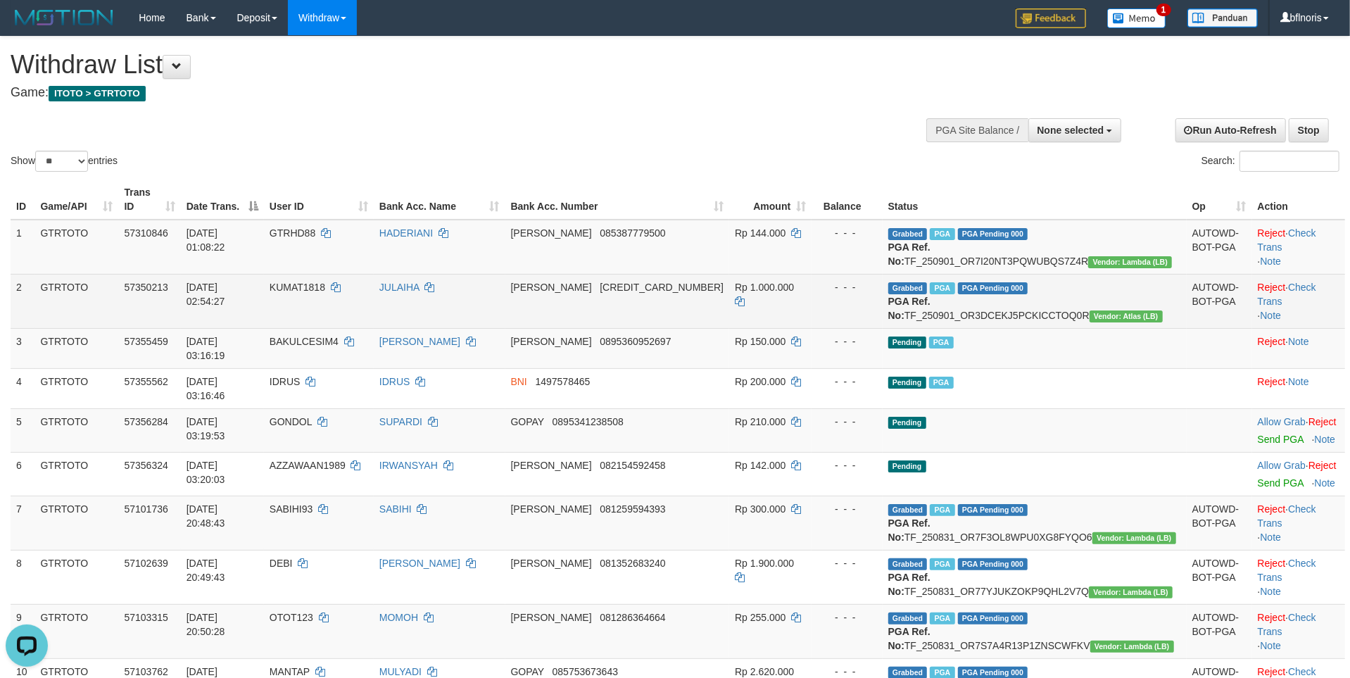
click at [1187, 328] on td "AUTOWD-BOT-PGA" at bounding box center [1219, 301] width 65 height 54
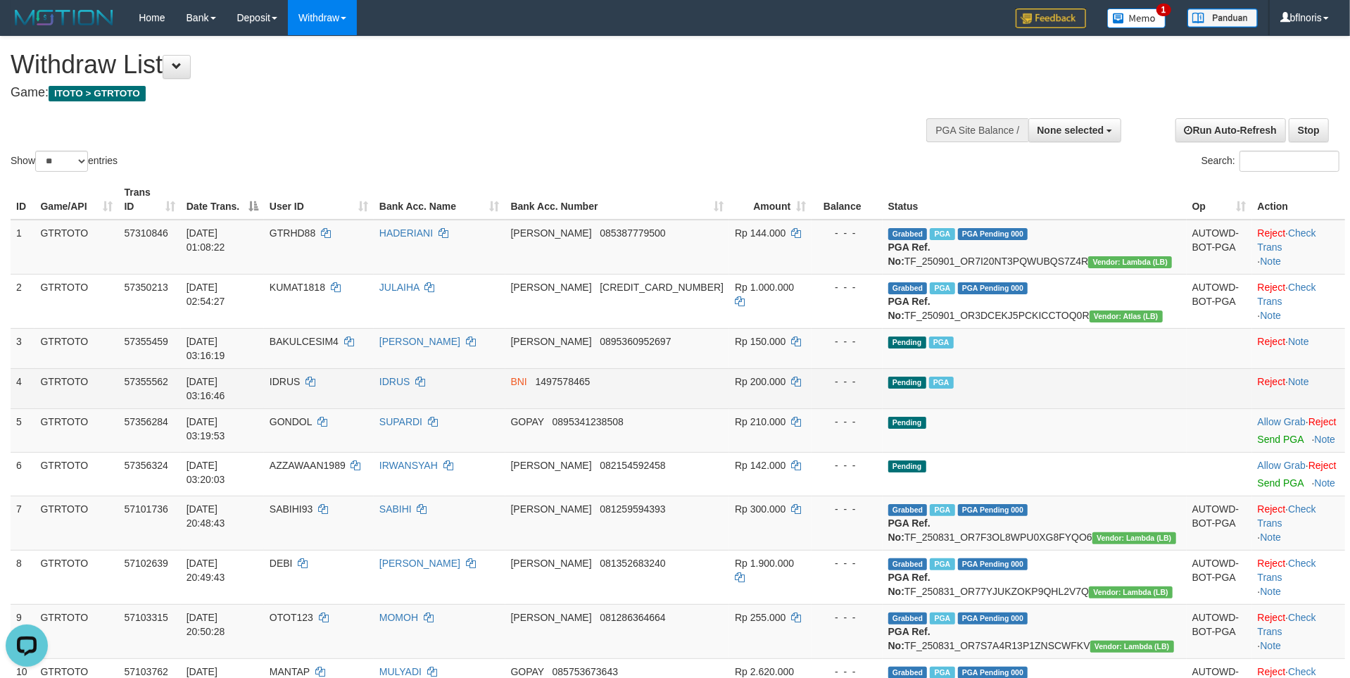
click at [1103, 408] on td "Pending PGA" at bounding box center [1035, 388] width 304 height 40
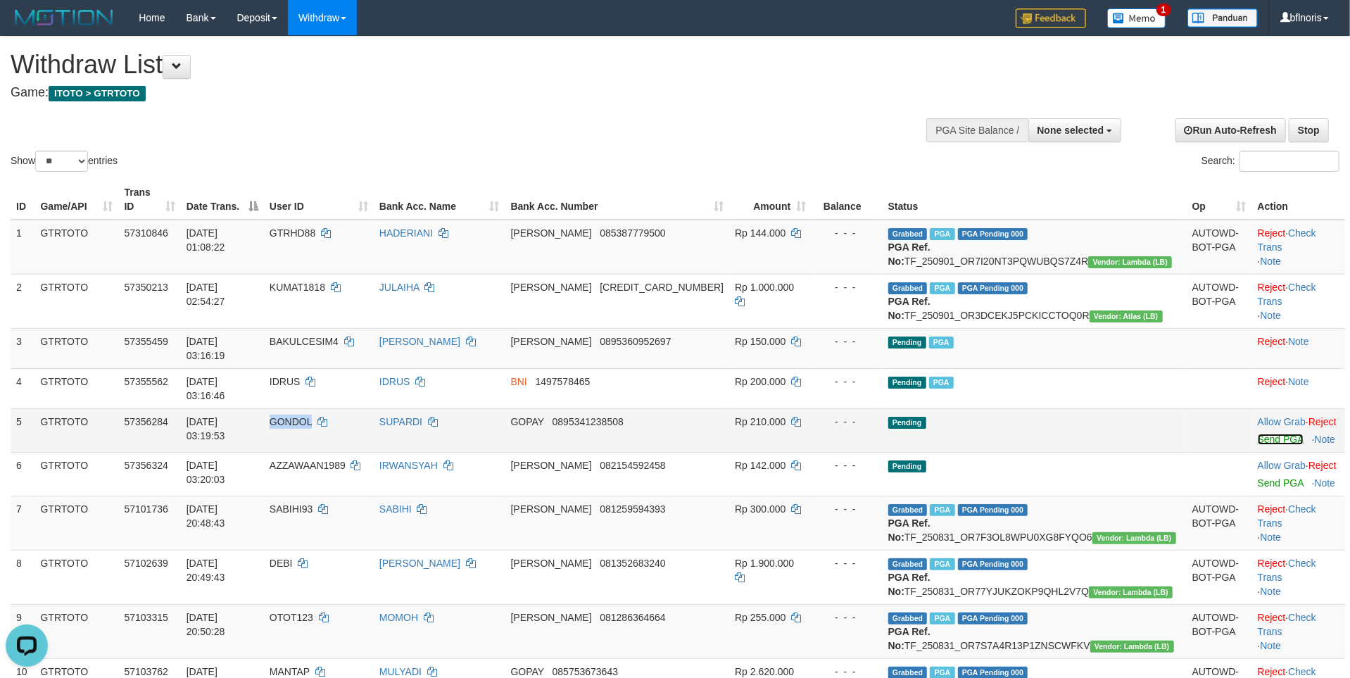
click at [1258, 445] on link "Send PGA" at bounding box center [1281, 439] width 46 height 11
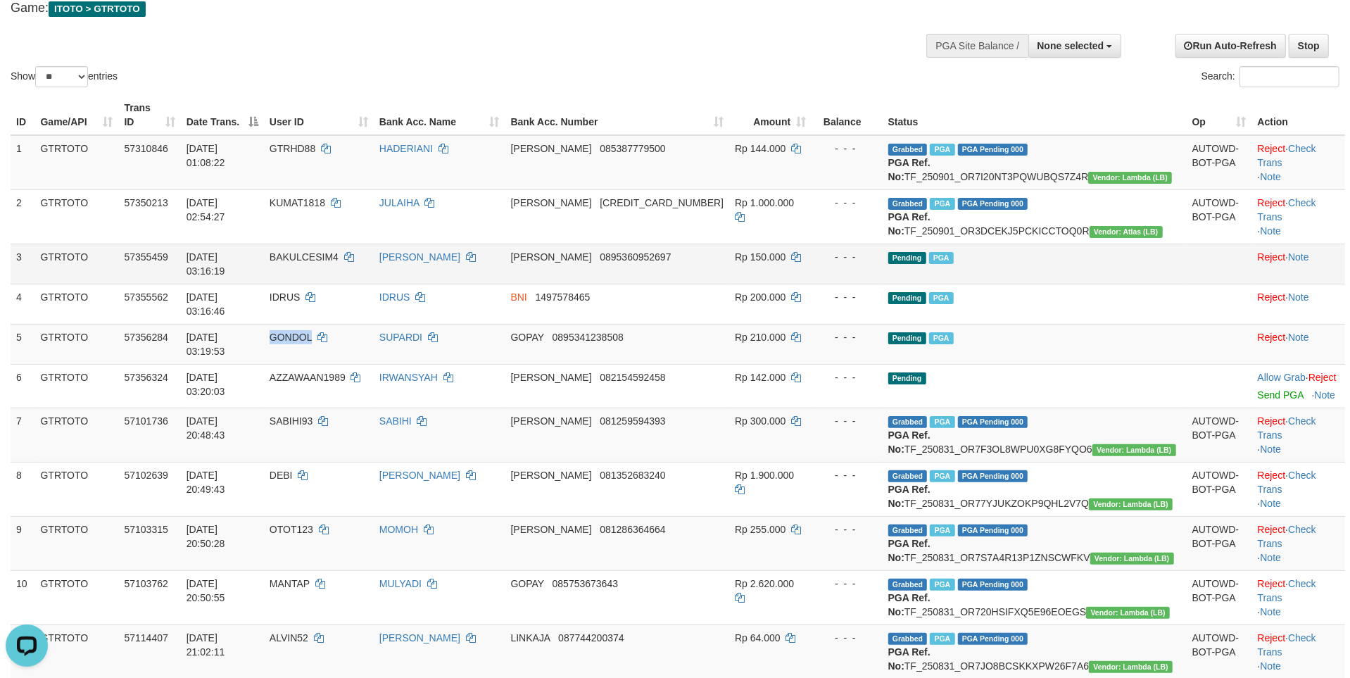
scroll to position [169, 0]
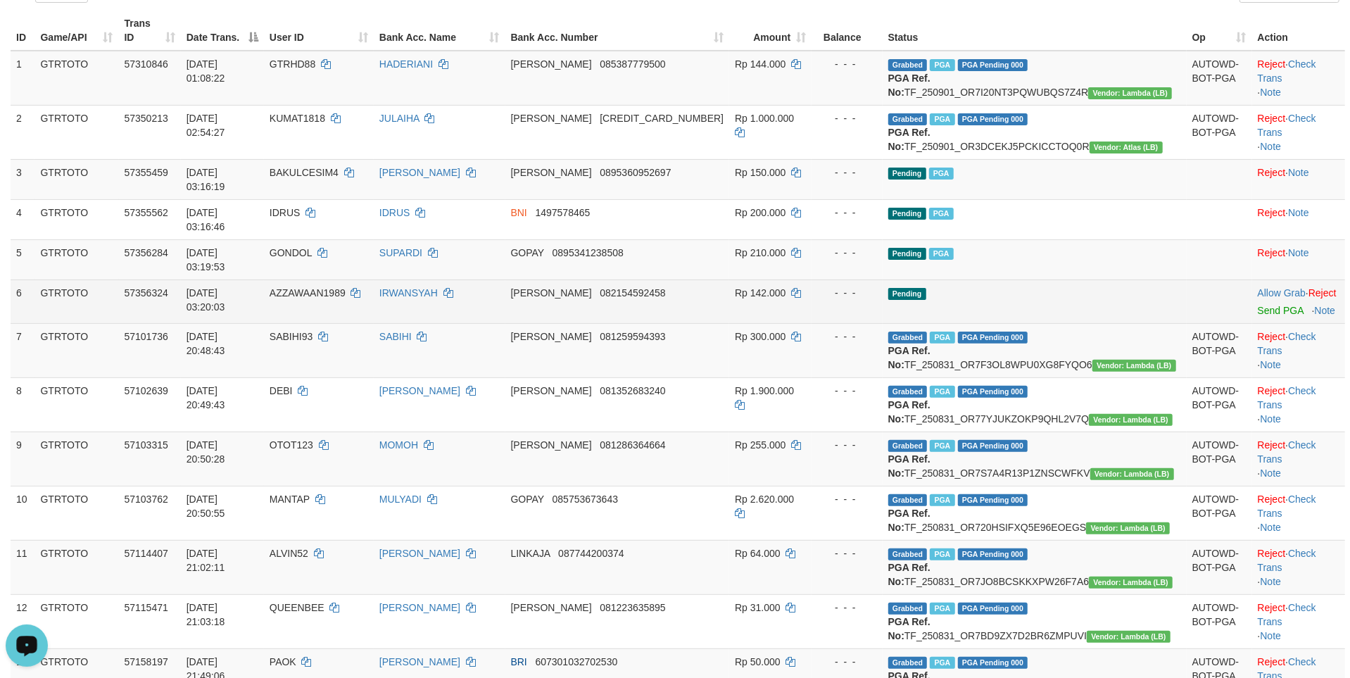
click at [1085, 323] on td "Pending" at bounding box center [1035, 301] width 304 height 44
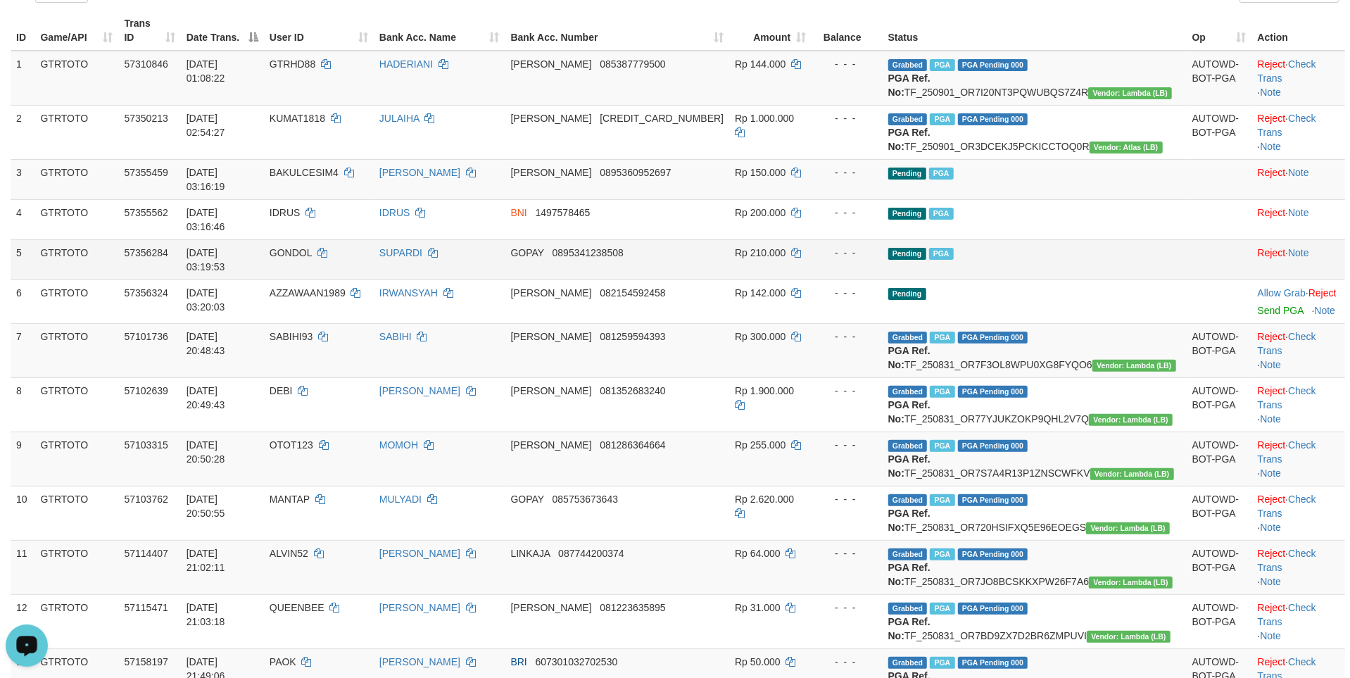
click at [1146, 279] on td "Pending PGA" at bounding box center [1035, 259] width 304 height 40
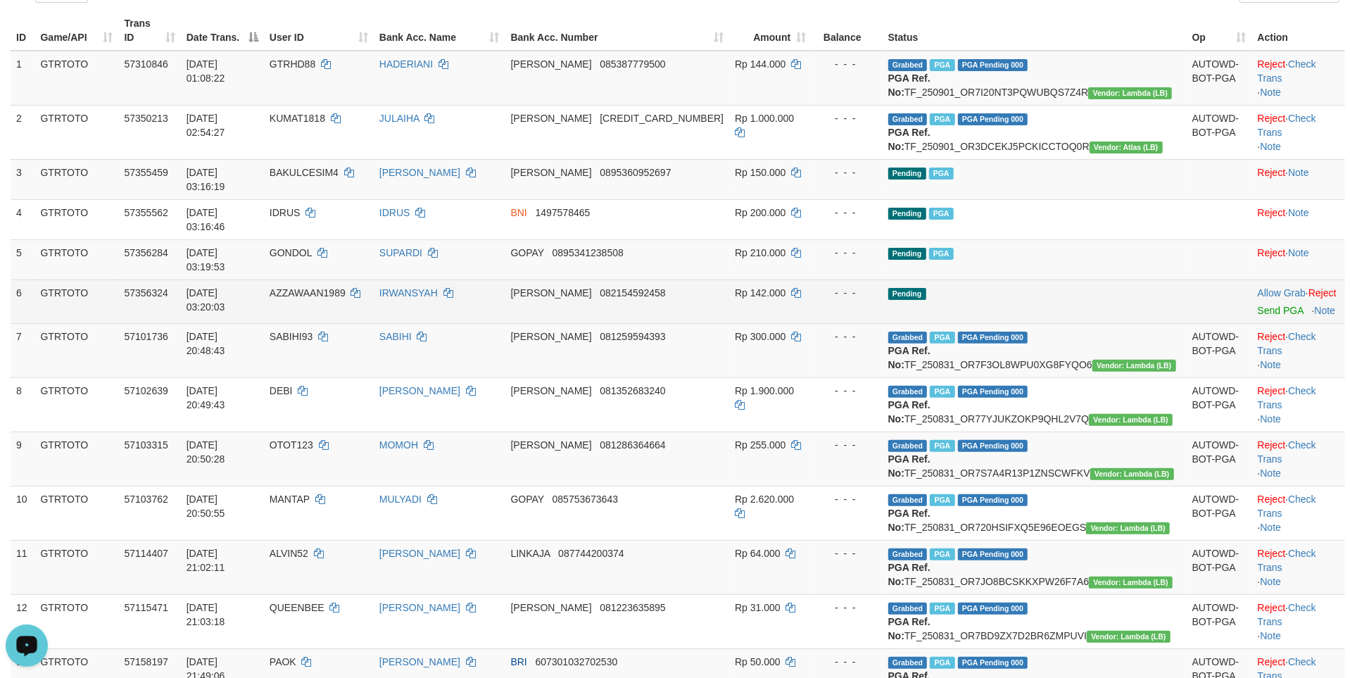
click at [1135, 323] on td "Pending" at bounding box center [1035, 301] width 304 height 44
click at [1252, 323] on td "Allow Grab · Reject Send PGA · Note" at bounding box center [1298, 301] width 93 height 44
click at [1258, 316] on link "Send PGA" at bounding box center [1281, 310] width 46 height 11
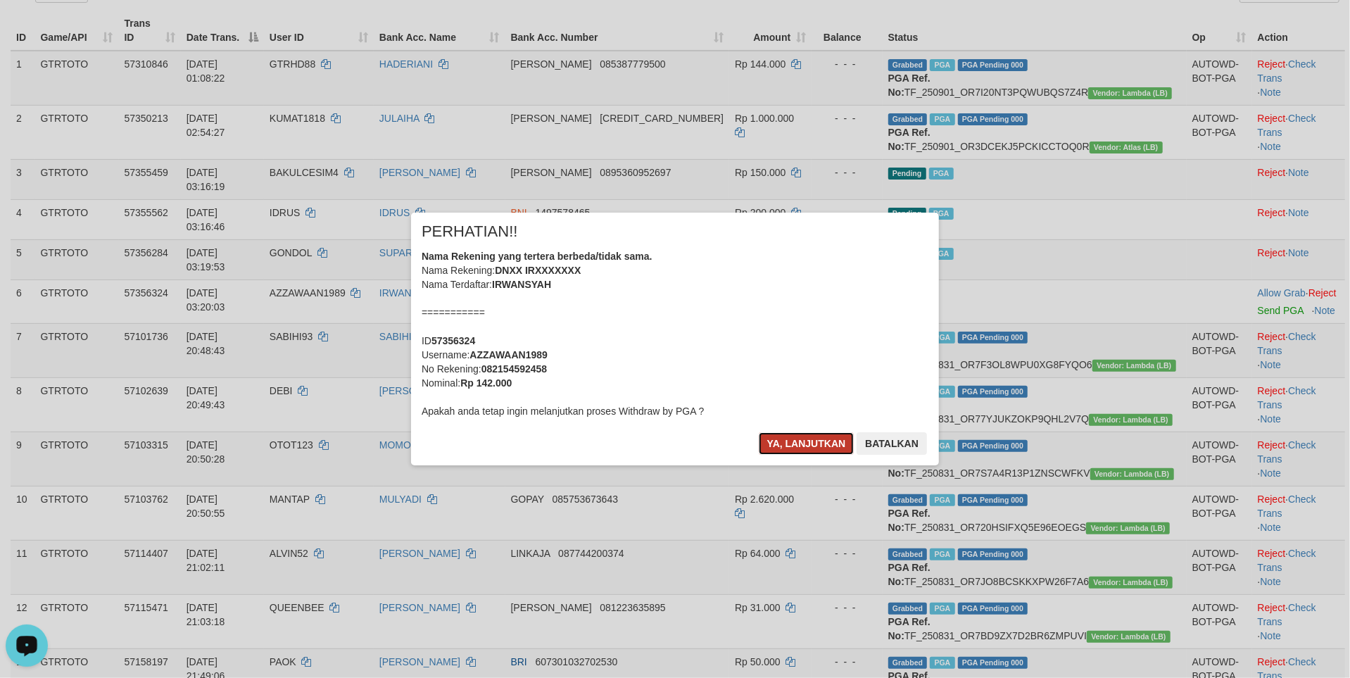
click at [801, 455] on button "Ya, lanjutkan" at bounding box center [807, 443] width 96 height 23
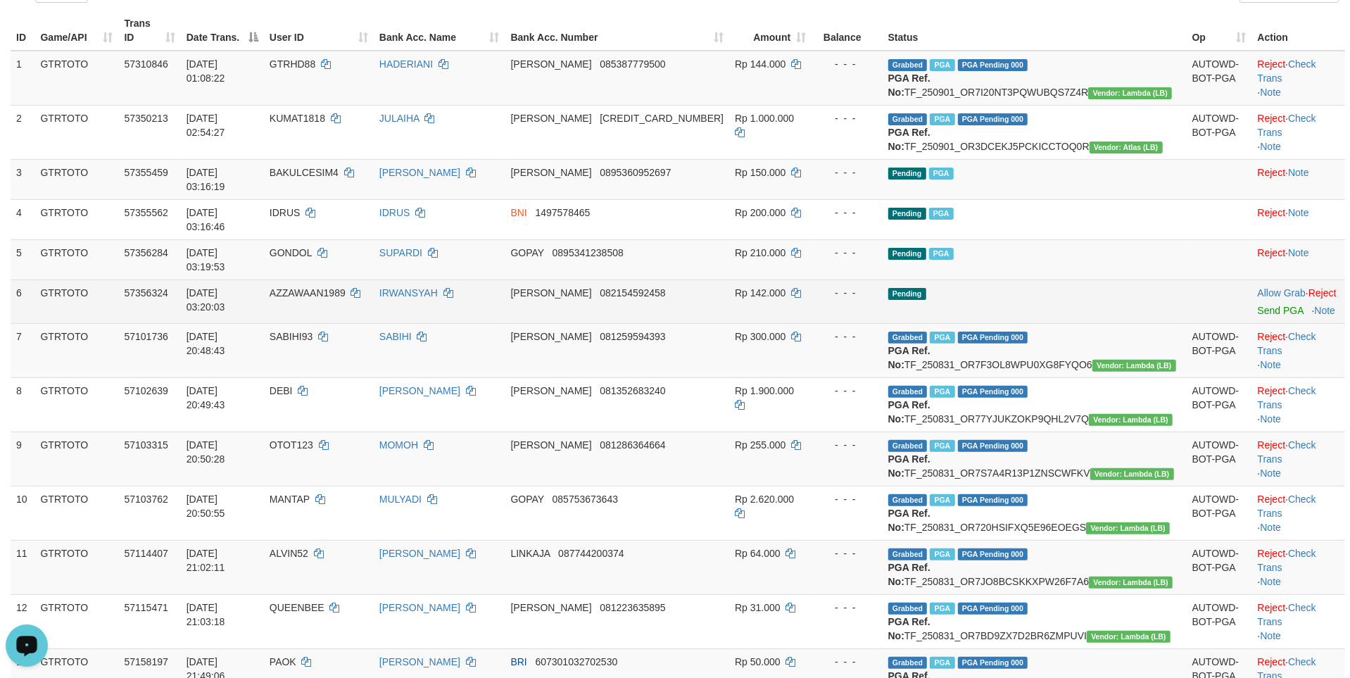
click at [1112, 323] on td "Pending" at bounding box center [1035, 301] width 304 height 44
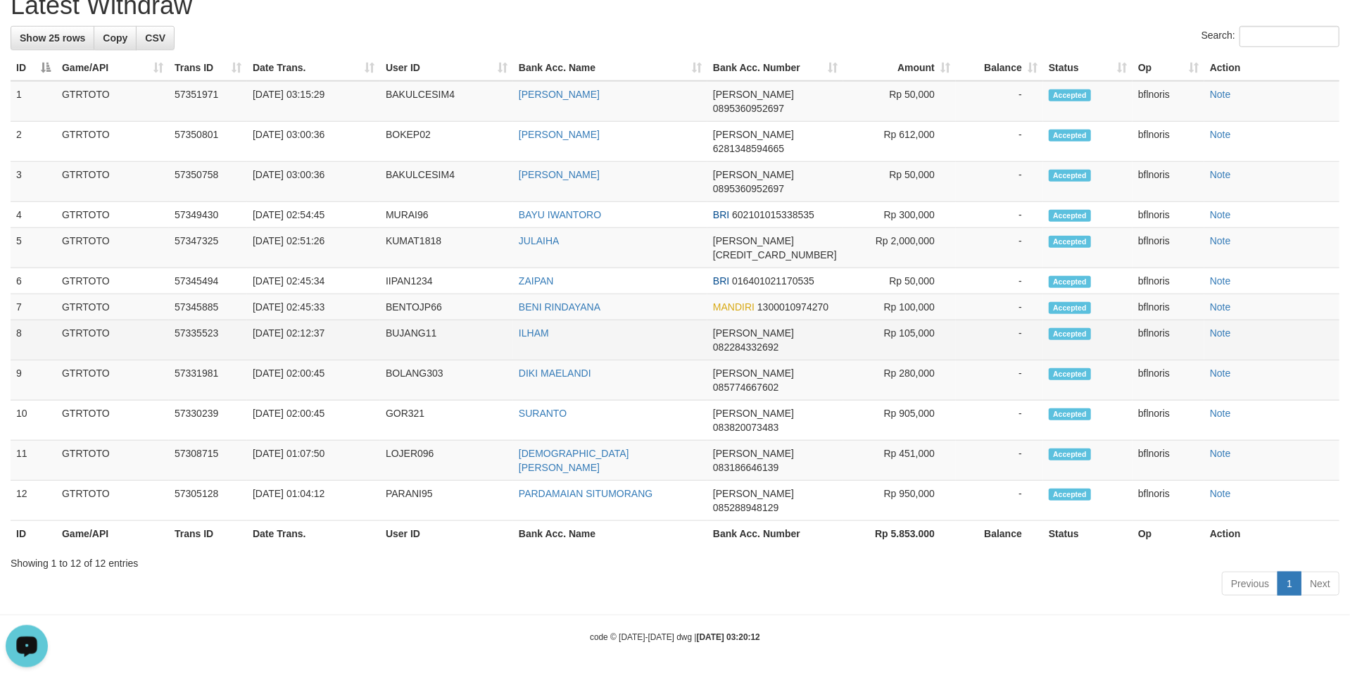
scroll to position [18, 0]
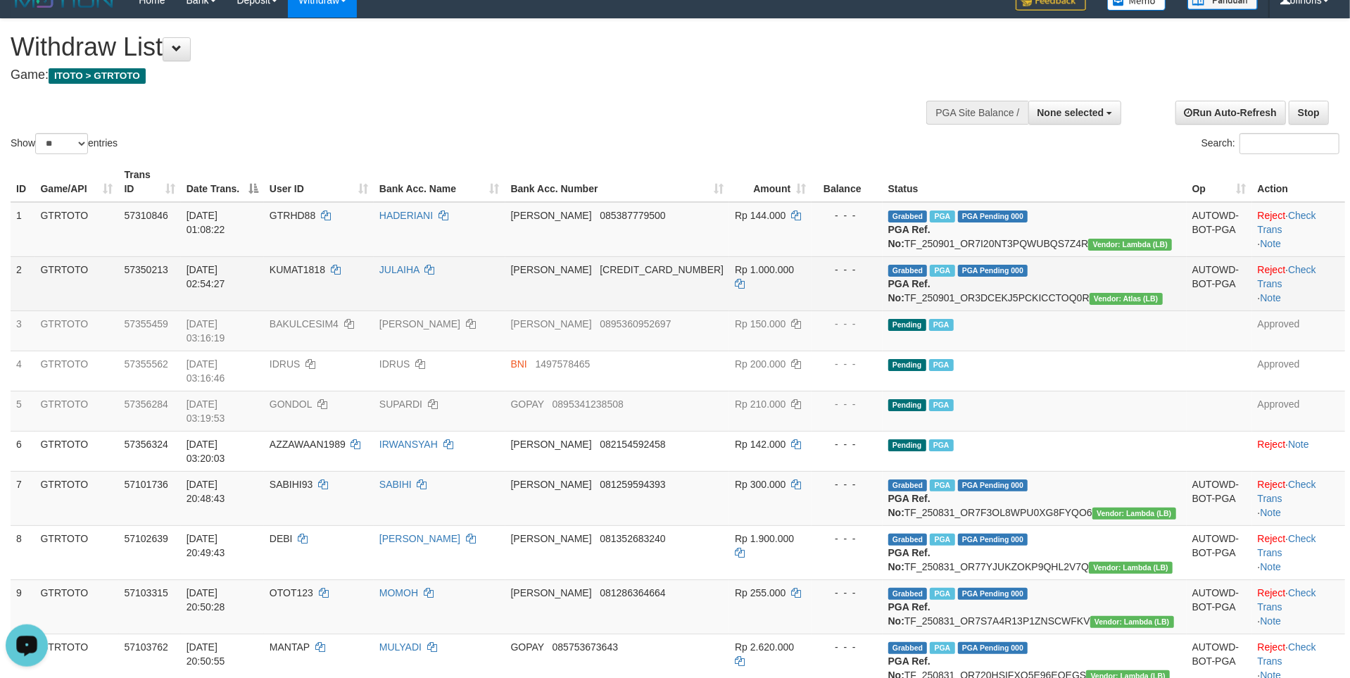
click at [1014, 310] on td "Grabbed PGA PGA Pending 000 PGA Ref. No: TF_250901_OR3DCEKJ5PCKICCTOQ0R Vendor:…" at bounding box center [1035, 283] width 304 height 54
click at [1015, 310] on td "Grabbed PGA PGA Pending 000 PGA Ref. No: TF_250901_OR3DCEKJ5PCKICCTOQ0R Vendor:…" at bounding box center [1035, 283] width 304 height 54
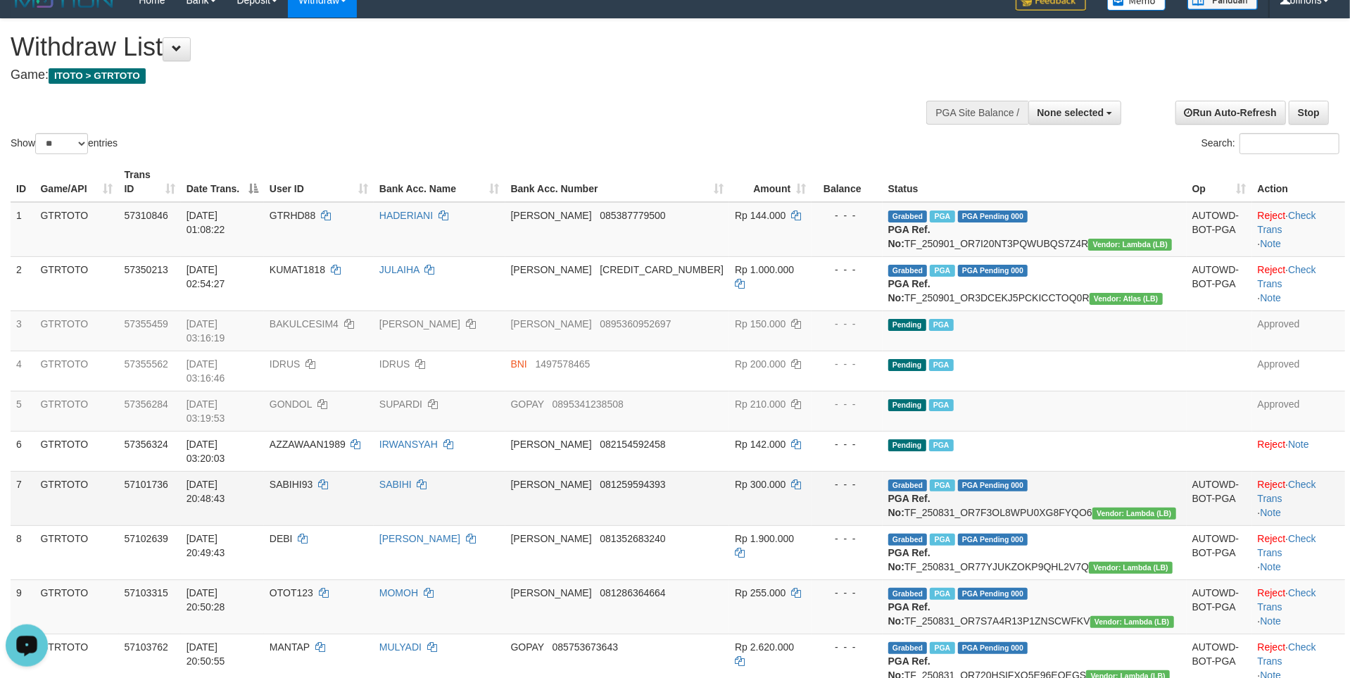
copy td "TF_250901_OR3DCEKJ5PCKICCTOQ0R"
click at [868, 82] on h4 "Game: ITOTO > GTRTOTO" at bounding box center [449, 75] width 876 height 14
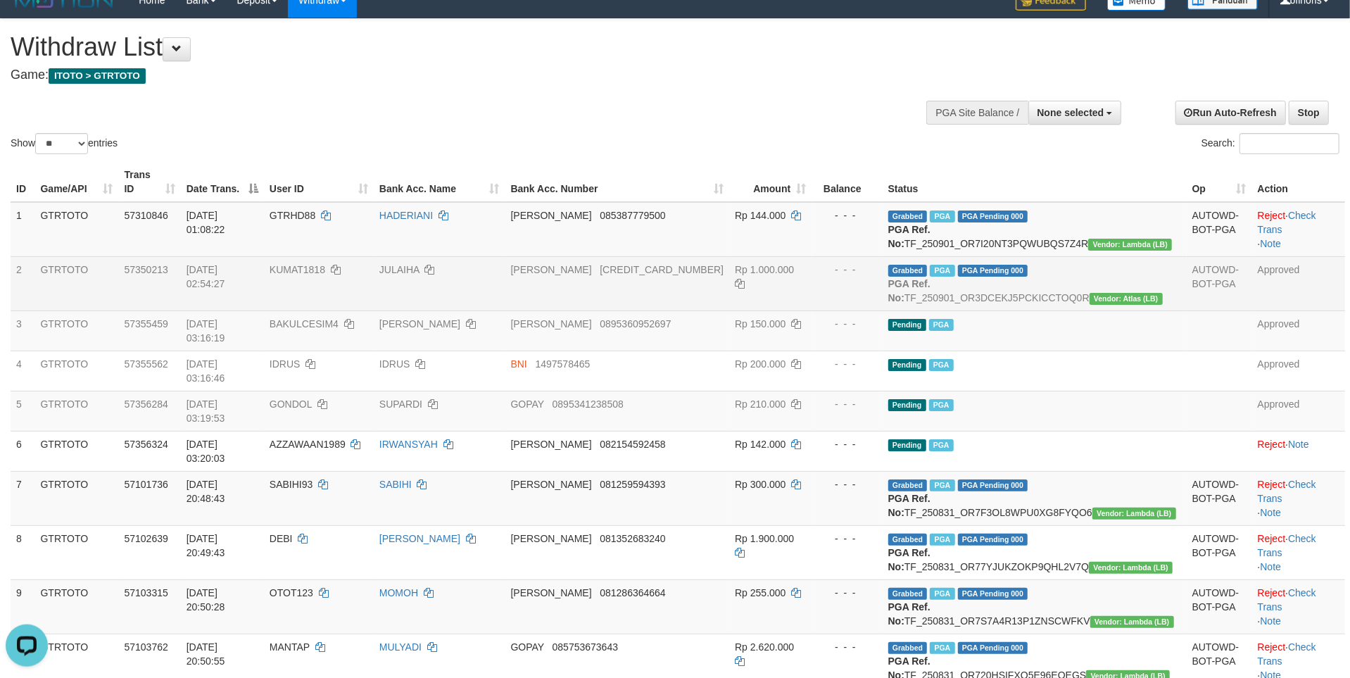
click at [333, 310] on td "KUMAT1818" at bounding box center [319, 283] width 110 height 54
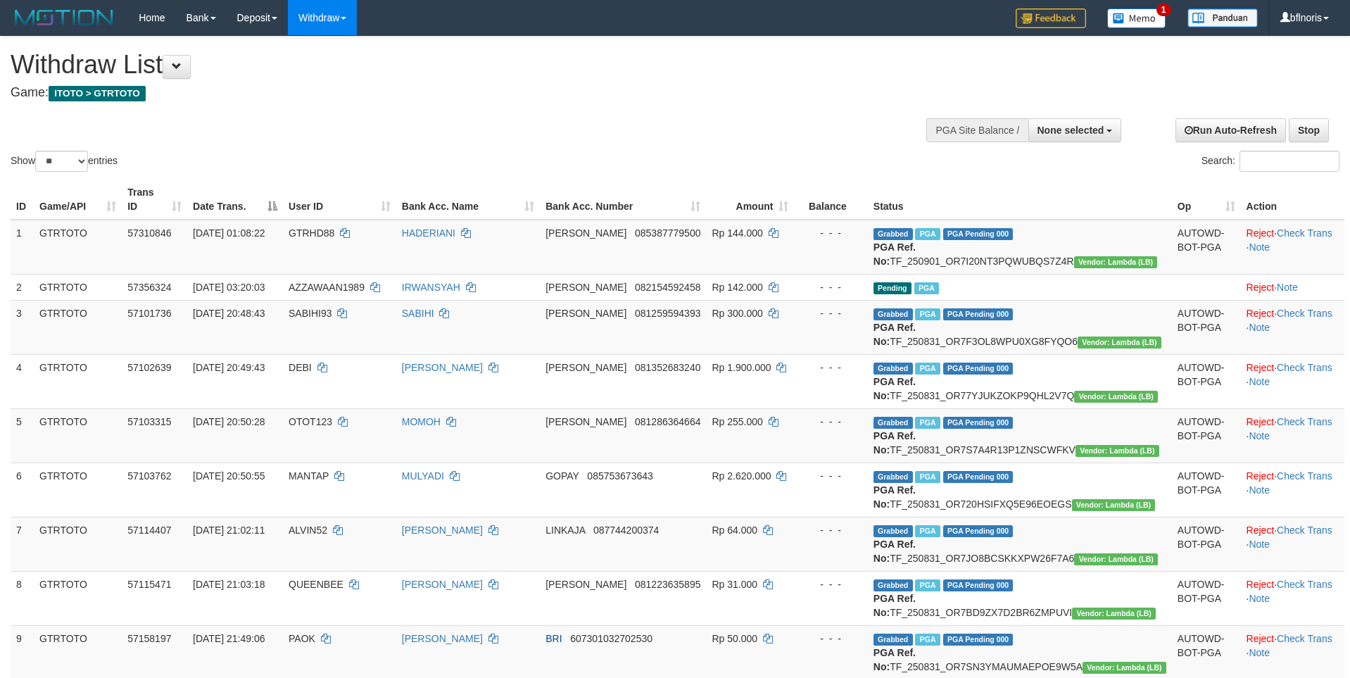
select select
select select "**"
